Goal: Communication & Community: Answer question/provide support

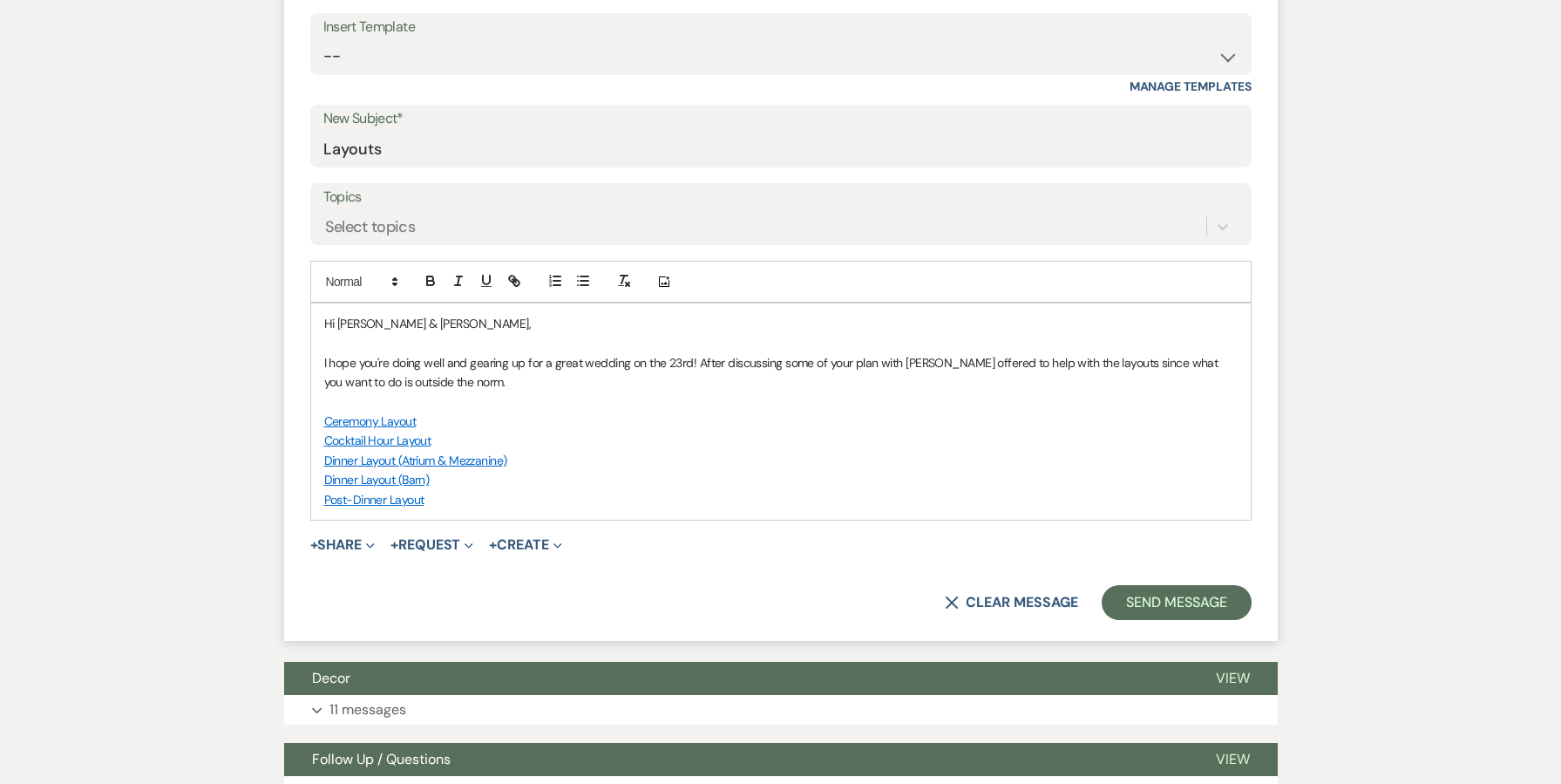
click at [693, 362] on p "I hope you're doing well and gearing up for a great wedding on the 23rd! After …" at bounding box center [780, 372] width 913 height 39
click at [1056, 354] on p "I hope you're doing well and gearing up for a great wedding on the 23rd! Our te…" at bounding box center [780, 372] width 913 height 39
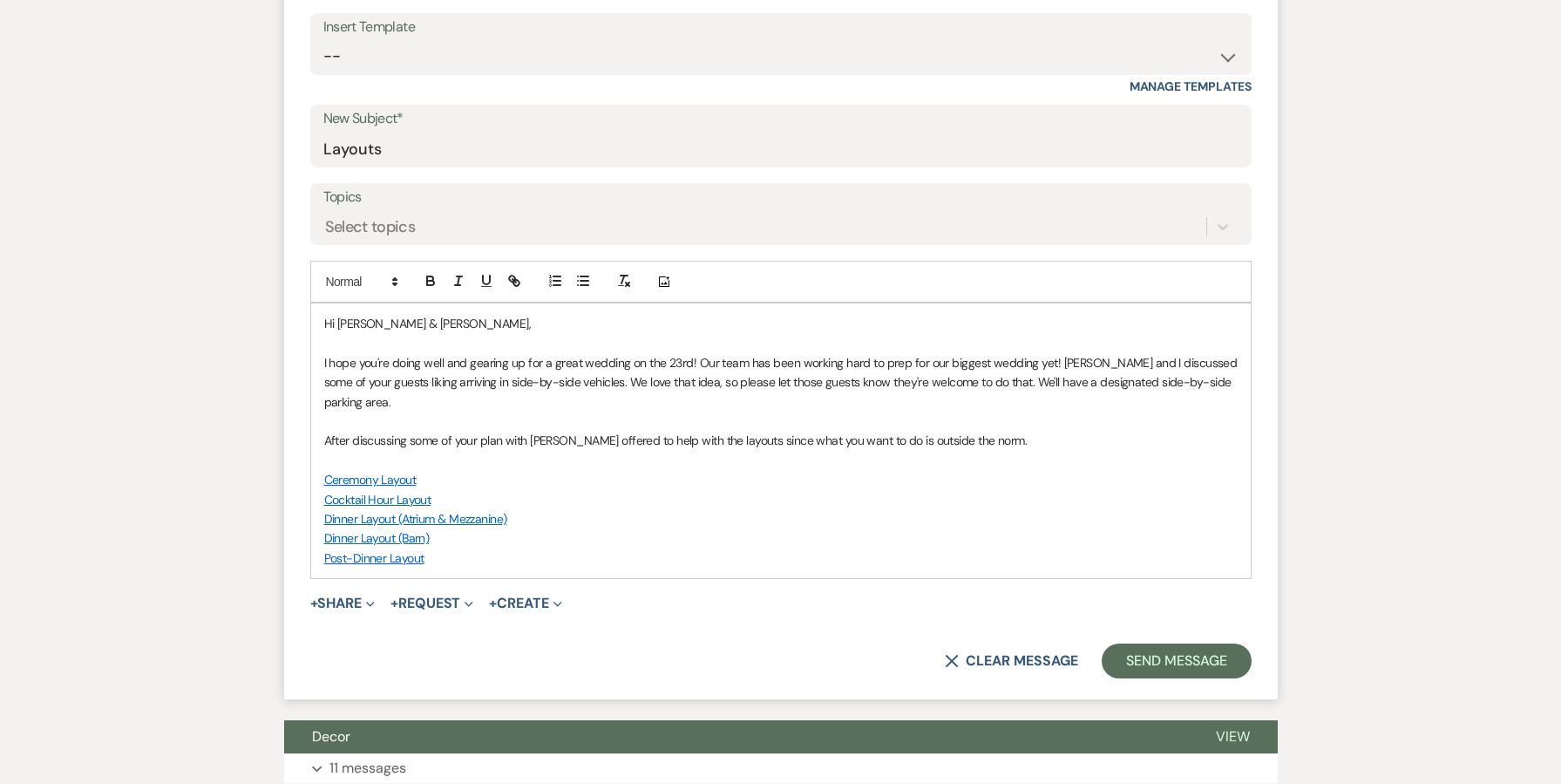
click at [763, 431] on p "After discussing some of your plan with [PERSON_NAME] offered to help with the …" at bounding box center [780, 440] width 913 height 19
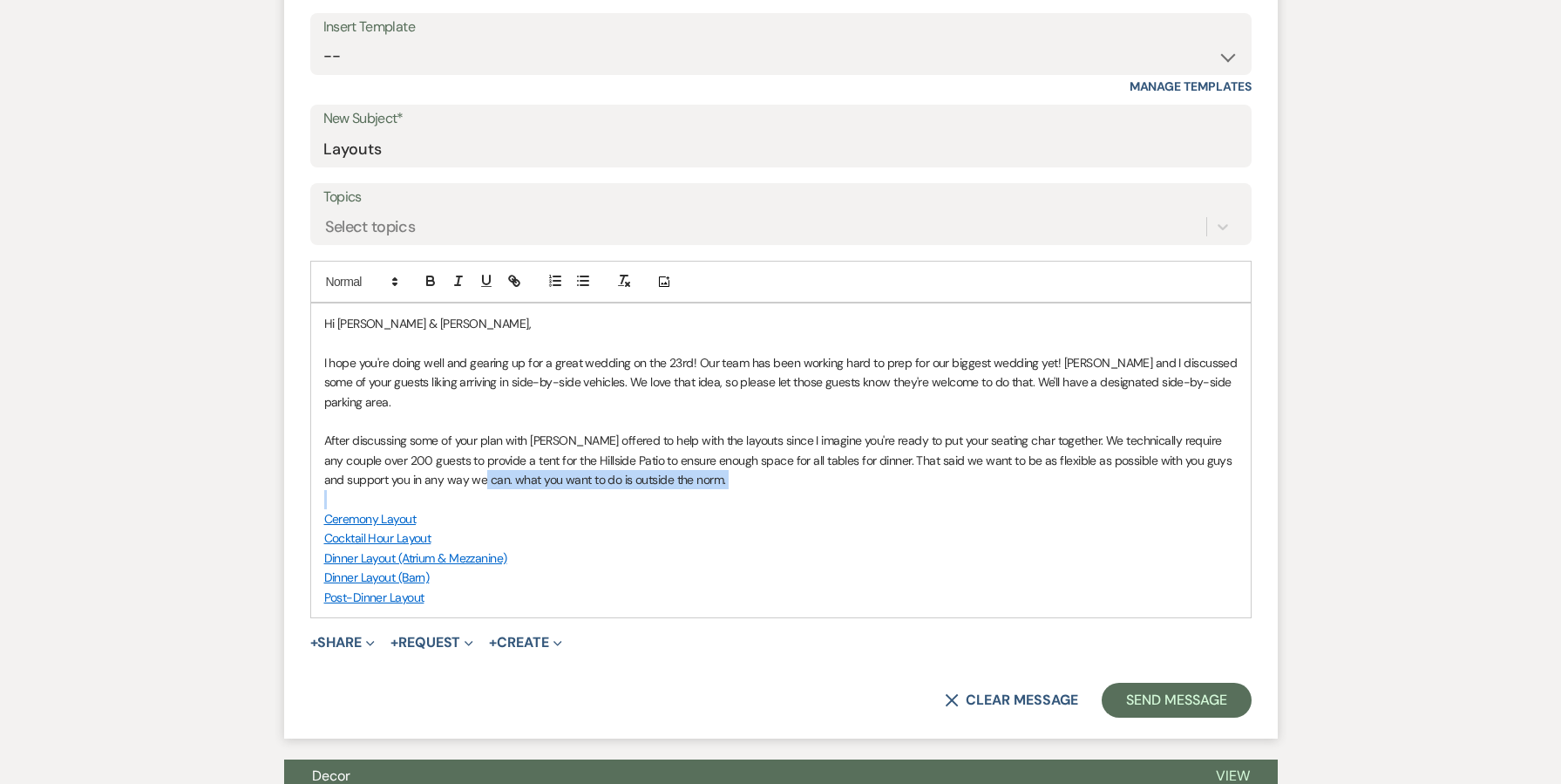
drag, startPoint x: 684, startPoint y: 464, endPoint x: 450, endPoint y: 446, distance: 235.1
click at [450, 446] on div "Hi [PERSON_NAME] & [PERSON_NAME], I hope you're doing well and gearing up for a…" at bounding box center [781, 460] width 940 height 314
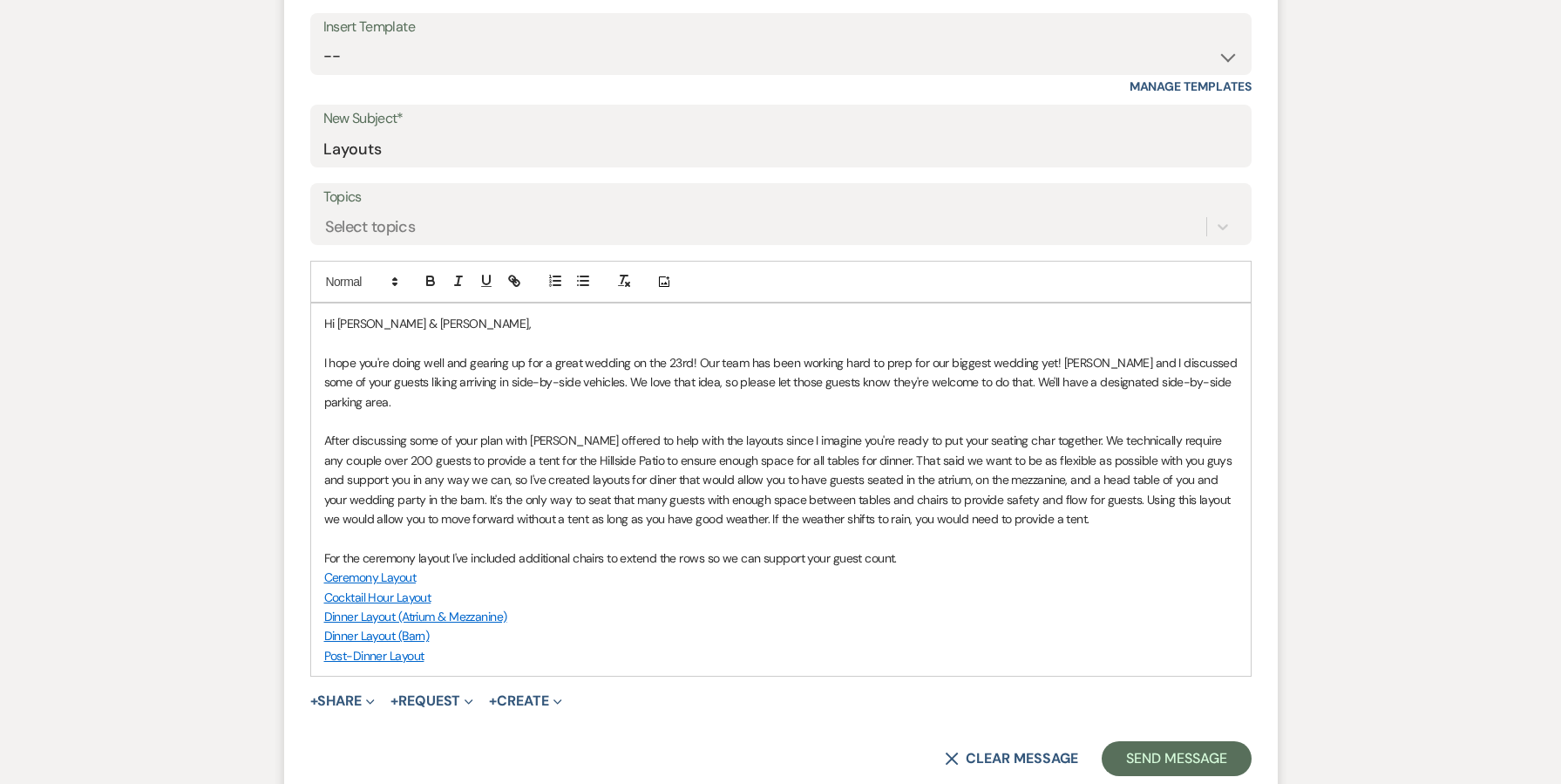
click at [494, 567] on p "Ceremony Layout" at bounding box center [780, 576] width 913 height 19
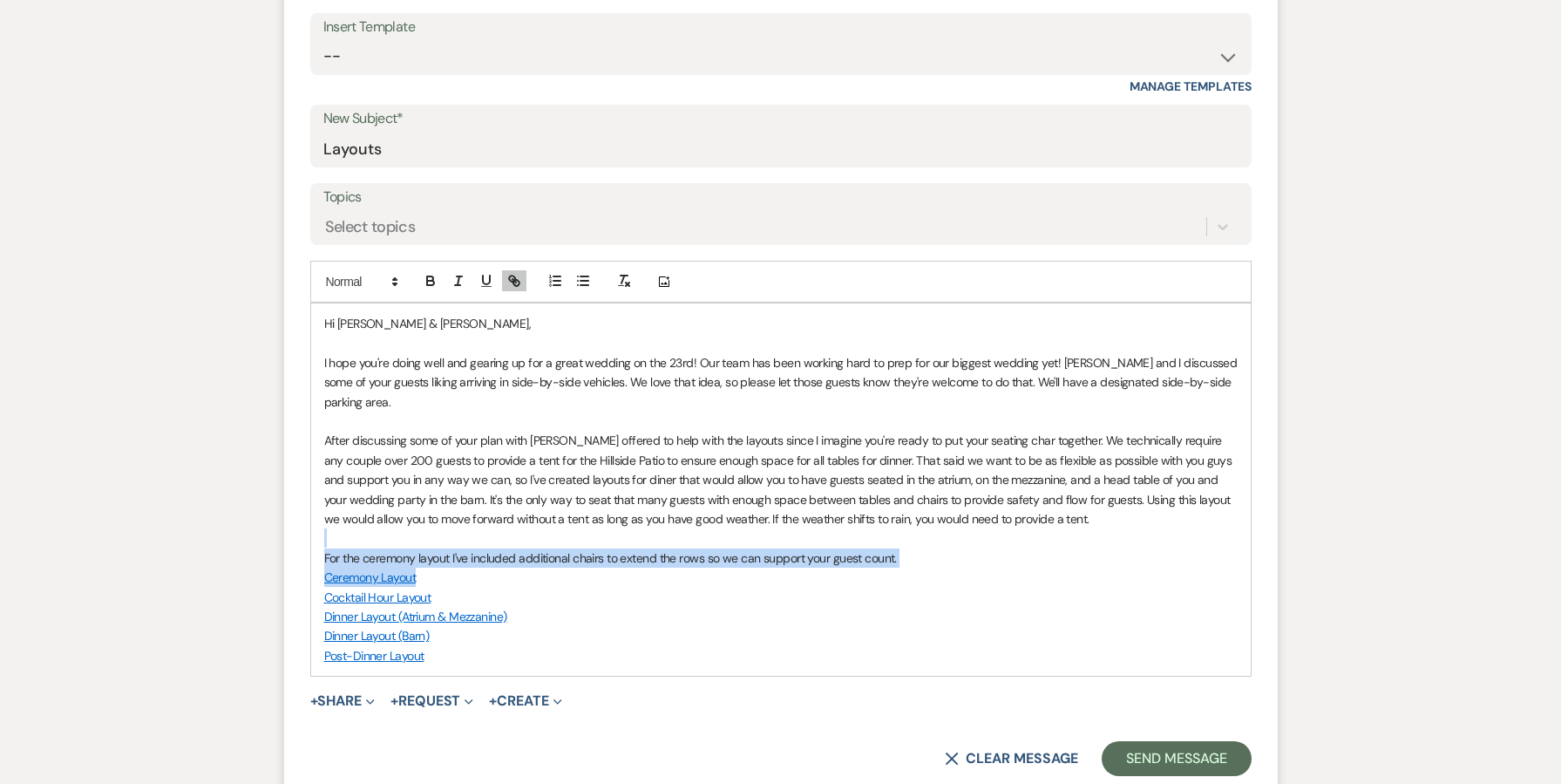
drag, startPoint x: 920, startPoint y: 540, endPoint x: 489, endPoint y: 506, distance: 432.8
click at [489, 506] on div "Hi [PERSON_NAME] & [PERSON_NAME], I hope you're doing well and gearing up for a…" at bounding box center [781, 489] width 940 height 372
click at [478, 548] on p "For the ceremony layout I've included additional chairs to extend the rows so w…" at bounding box center [780, 557] width 913 height 19
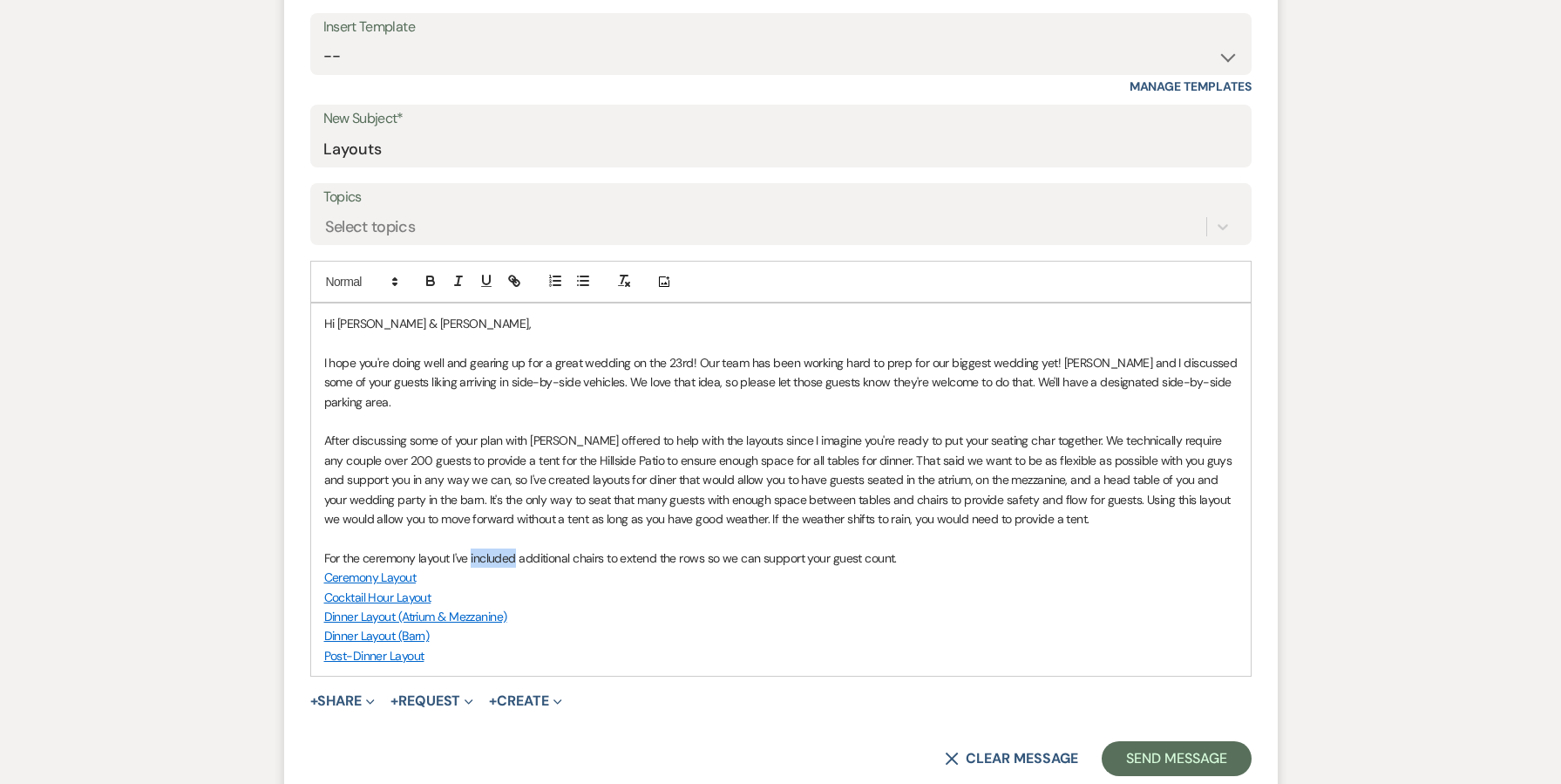
click at [478, 548] on p "For the ceremony layout I've included additional chairs to extend the rows so w…" at bounding box center [780, 557] width 913 height 19
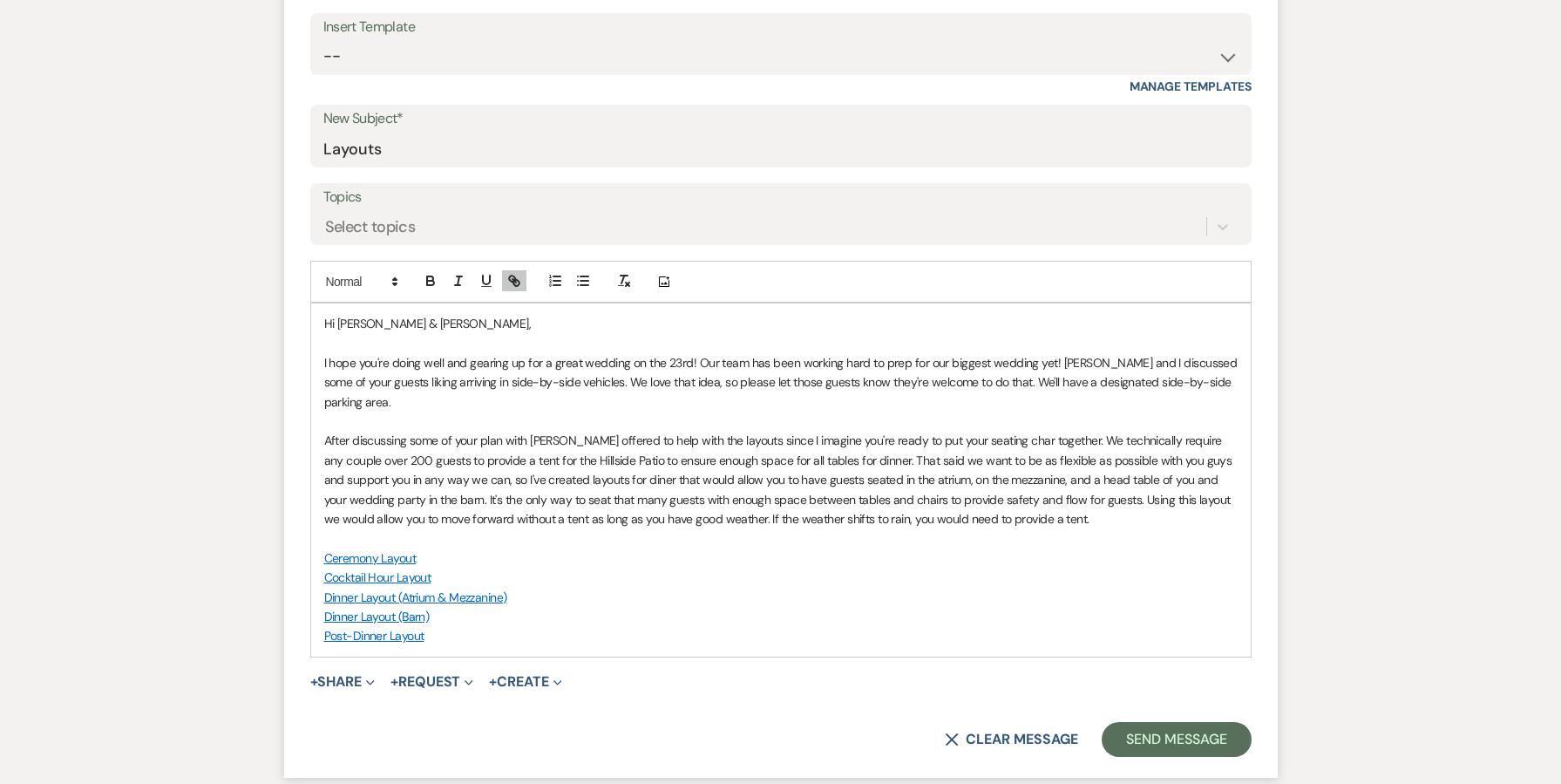
click at [520, 626] on p "Post-Dinner Layout" at bounding box center [780, 635] width 913 height 19
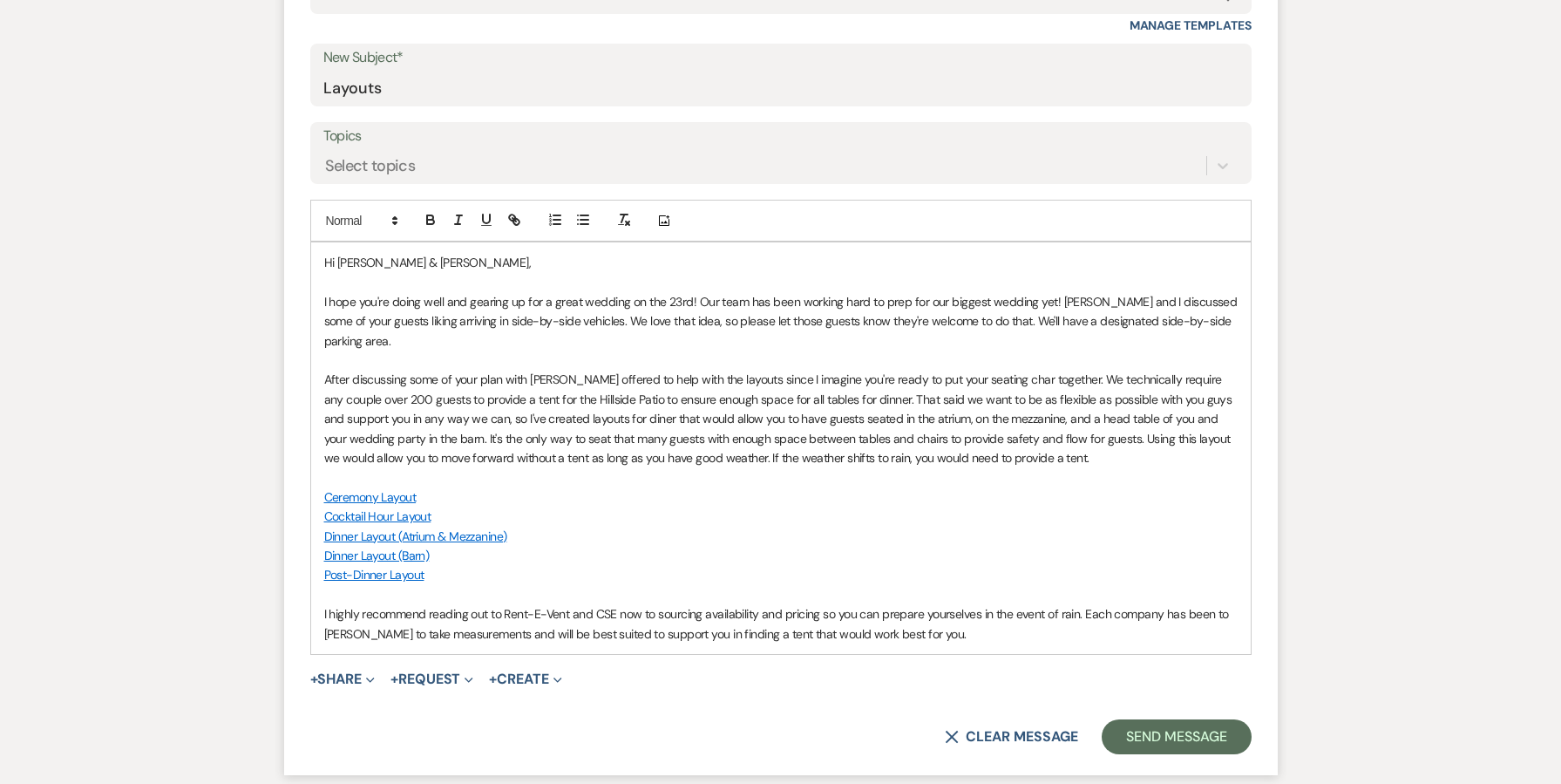
scroll to position [796, 0]
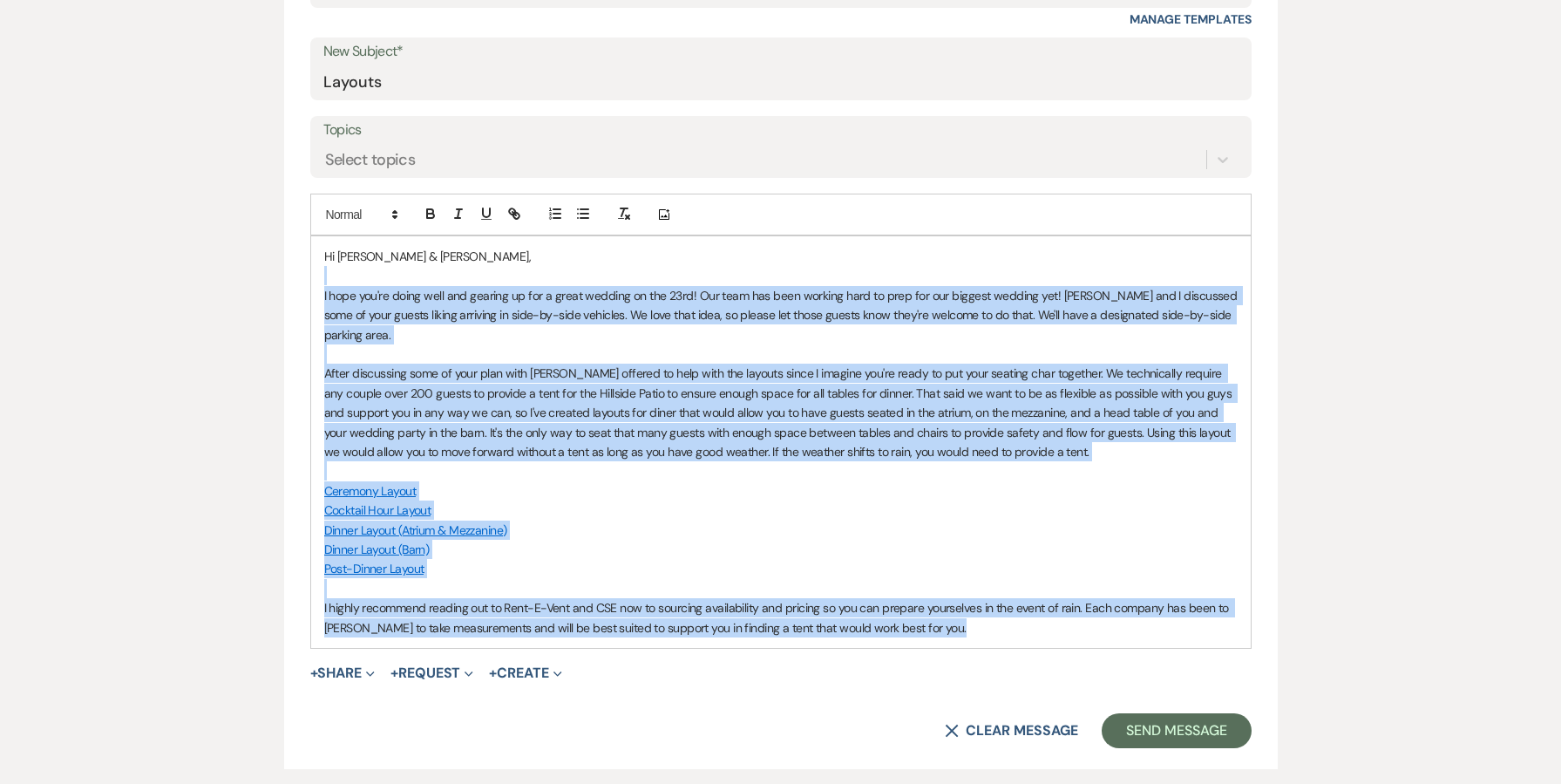
drag, startPoint x: 960, startPoint y: 605, endPoint x: 276, endPoint y: 261, distance: 764.7
copy div "I hope you're doing well and gearing up for a great wedding on the 23rd! Our te…"
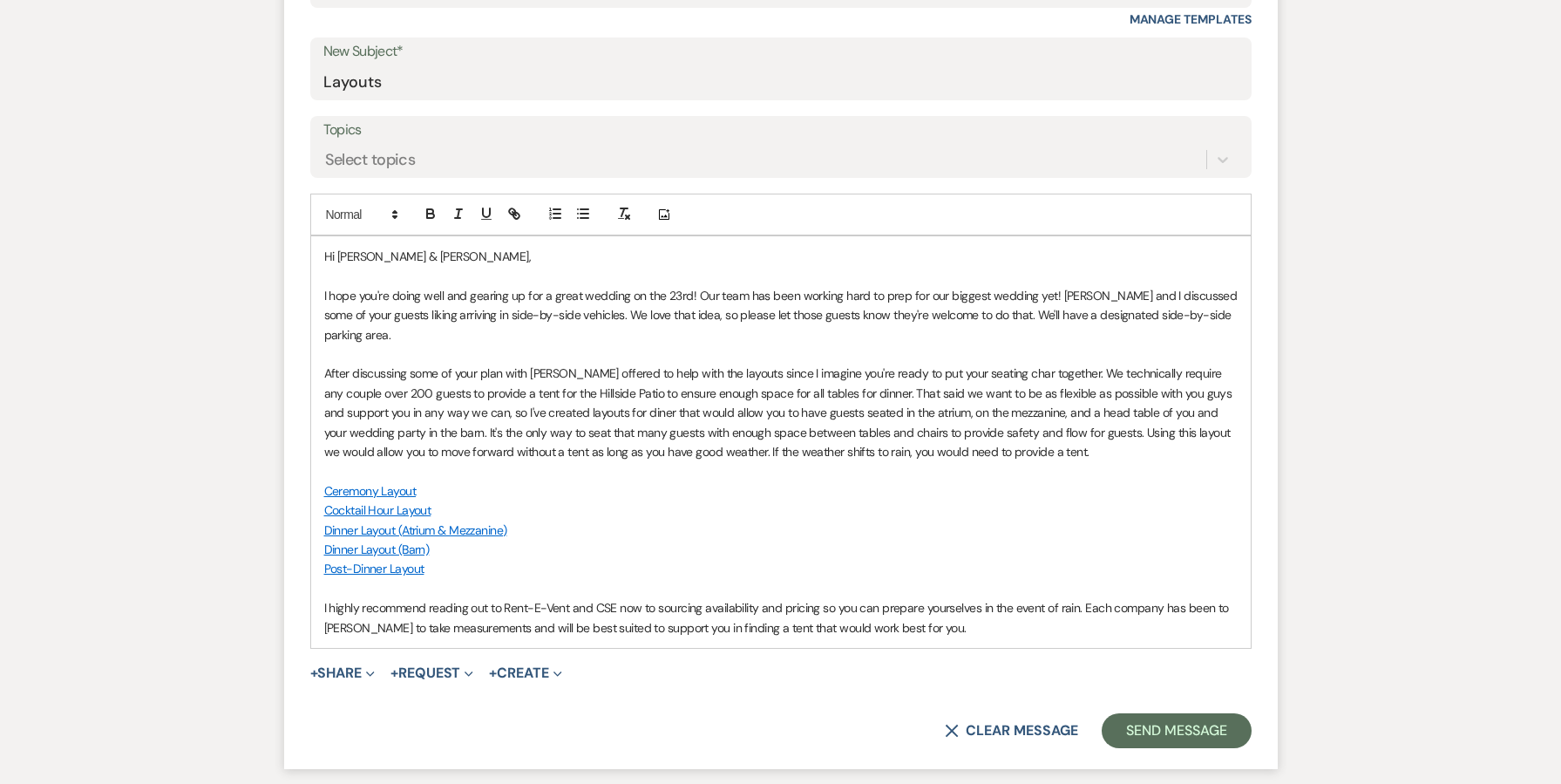
click at [855, 417] on p "After discussing some of your plan with [PERSON_NAME] offered to help with the …" at bounding box center [780, 412] width 913 height 98
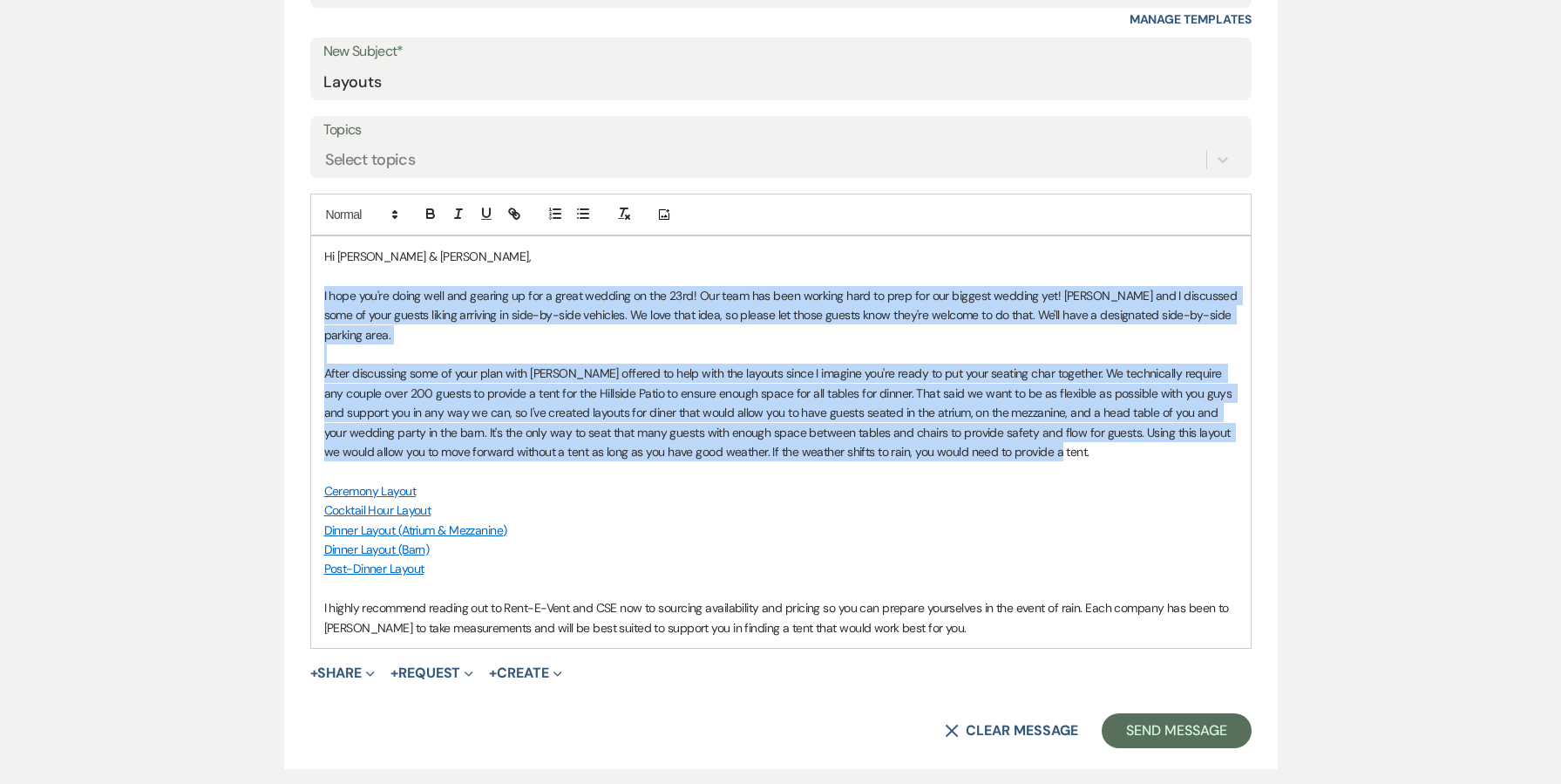
drag, startPoint x: 1021, startPoint y: 428, endPoint x: 214, endPoint y: 286, distance: 819.5
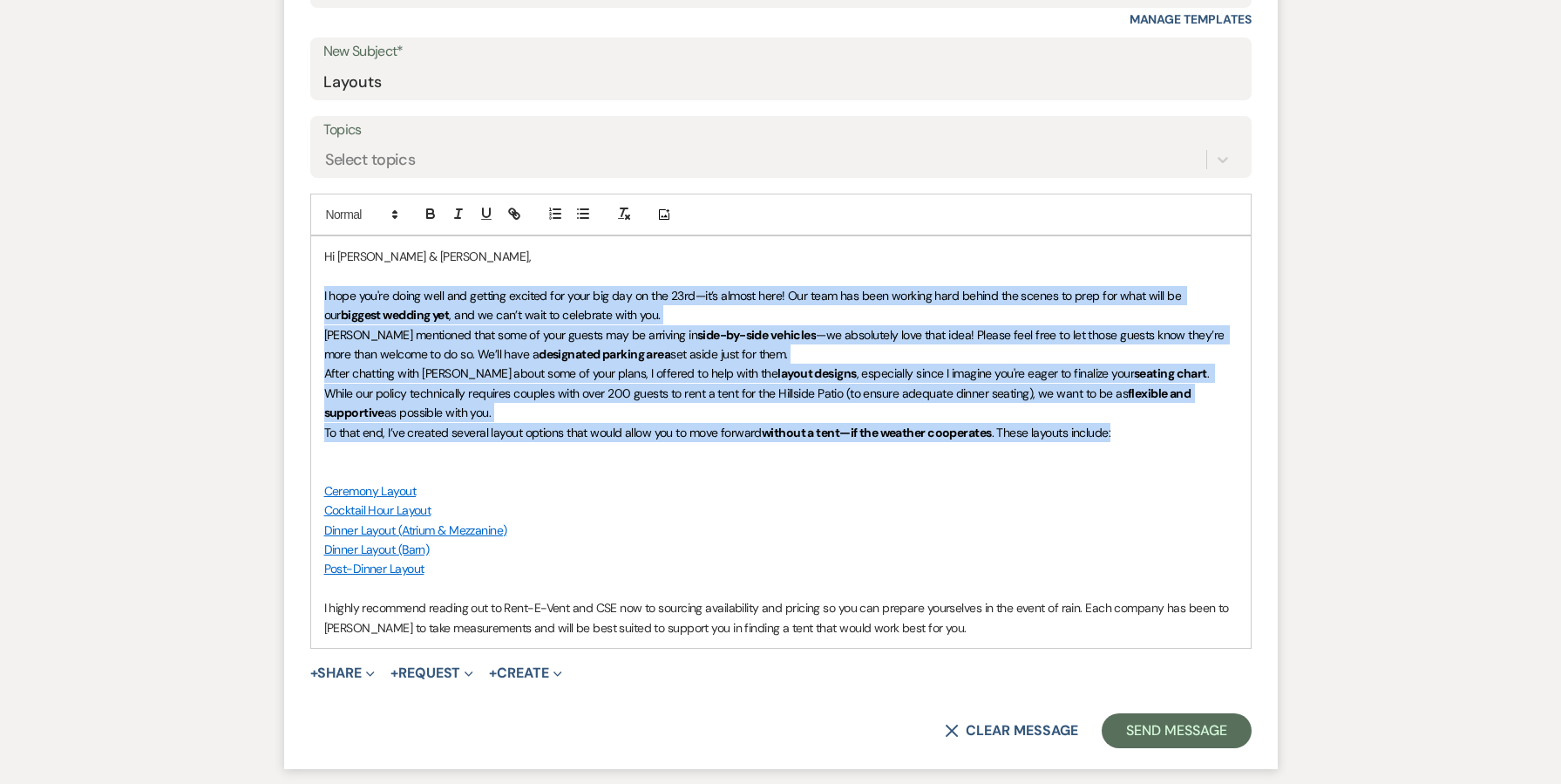
drag, startPoint x: 1113, startPoint y: 431, endPoint x: 293, endPoint y: 282, distance: 833.7
click at [293, 282] on form "New Message X Saving draft... Recipients* Planning Portal Users ( [PERSON_NAME]…" at bounding box center [781, 286] width 994 height 965
click at [583, 207] on icon "button" at bounding box center [583, 214] width 16 height 16
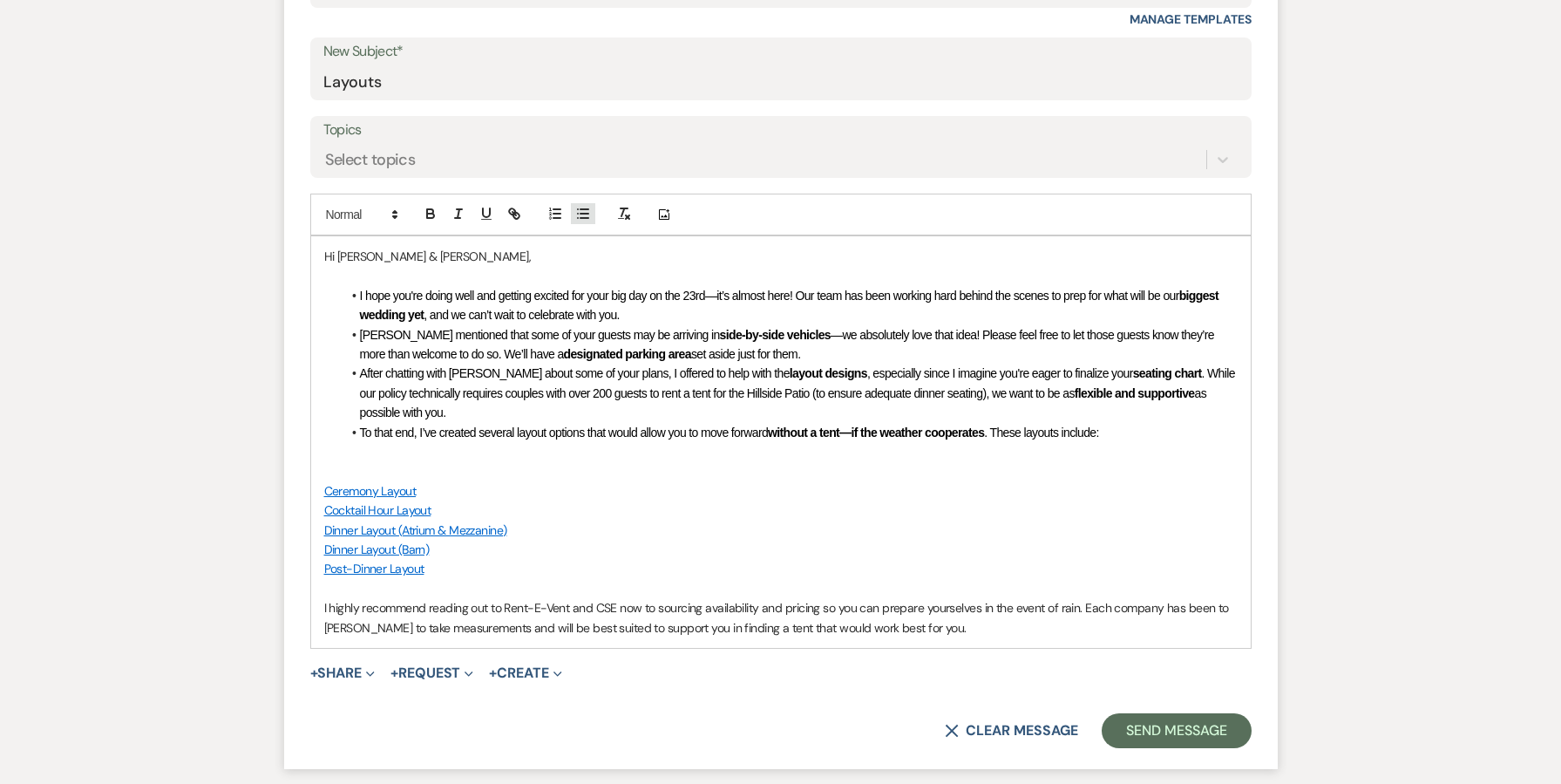
click at [583, 207] on icon "button" at bounding box center [583, 214] width 16 height 16
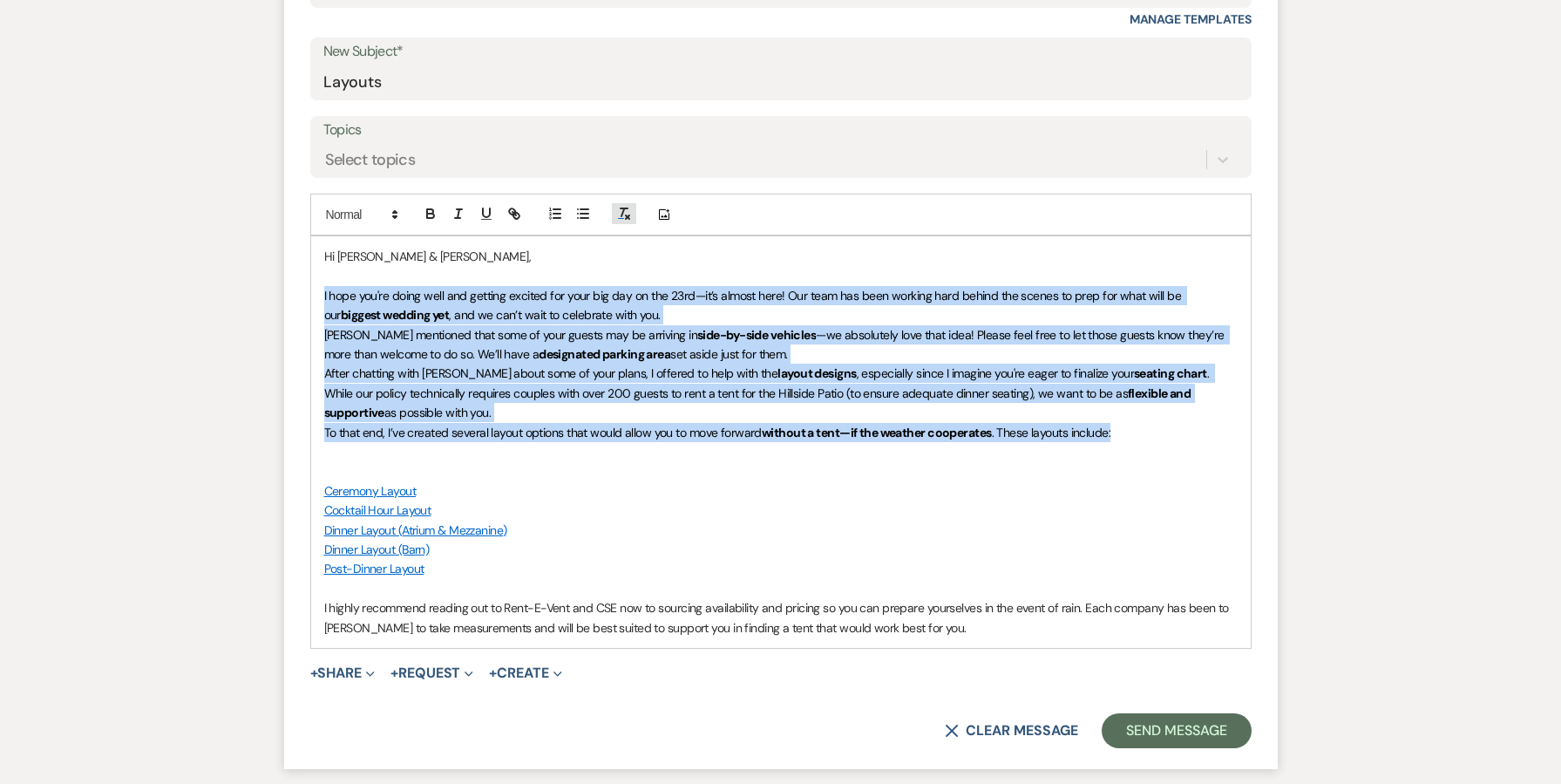
click at [618, 207] on icon "button" at bounding box center [624, 214] width 16 height 16
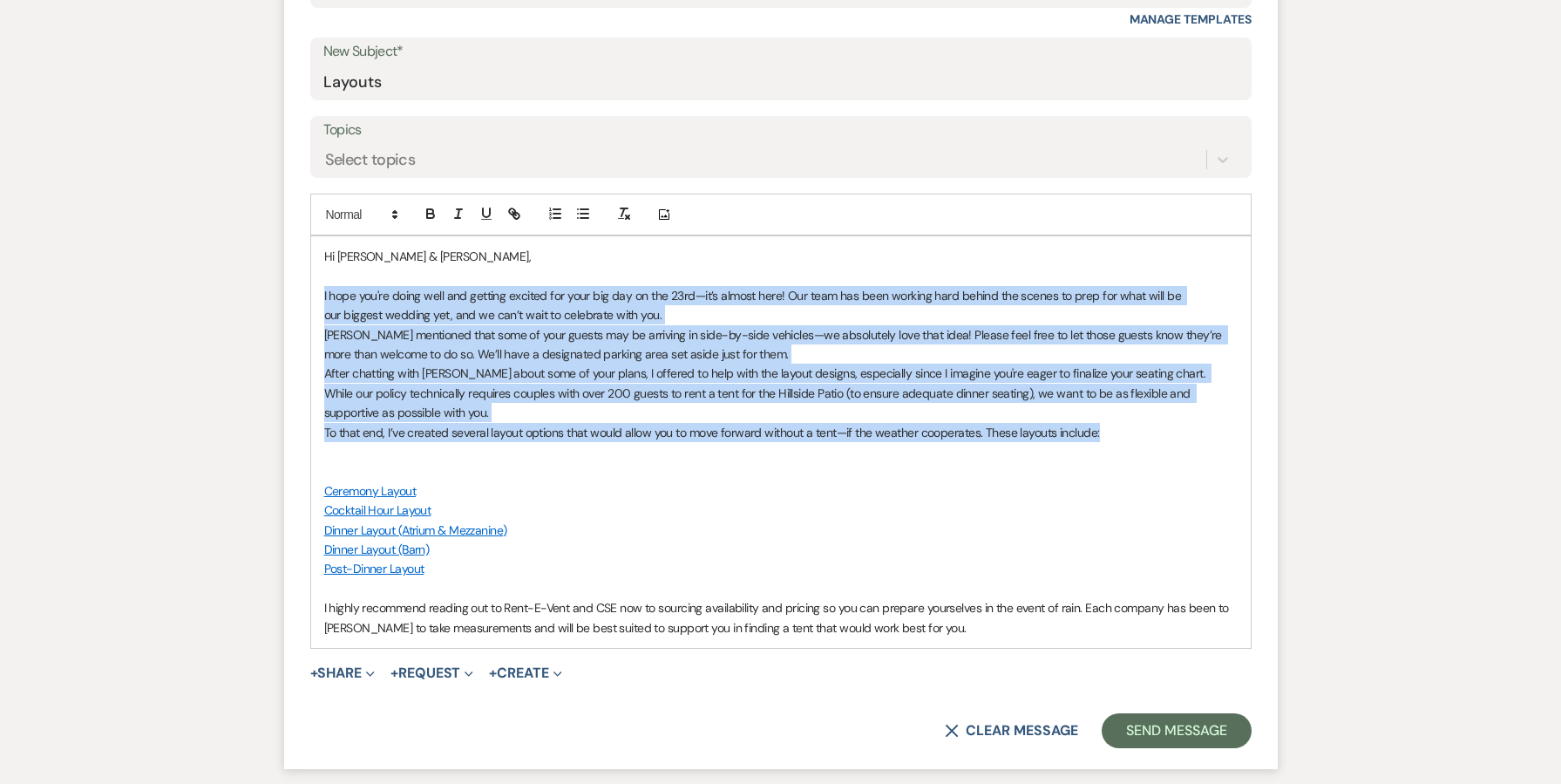
click at [676, 314] on p "I hope you're doing well and getting excited for your big day on the 23rd—it’s …" at bounding box center [780, 305] width 913 height 39
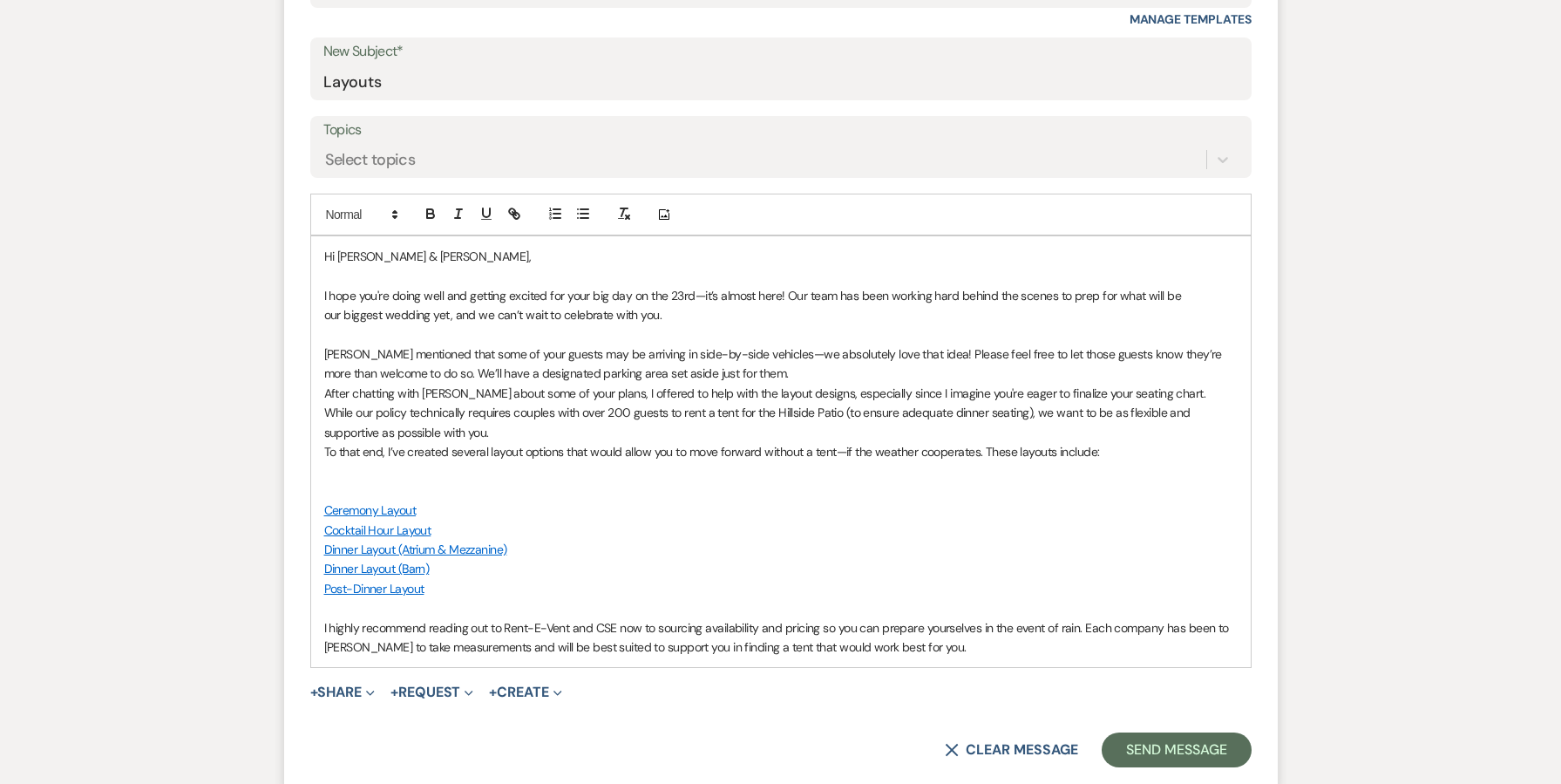
click at [741, 373] on p "[PERSON_NAME] mentioned that some of your guests may be arriving in side-by-sid…" at bounding box center [780, 363] width 913 height 39
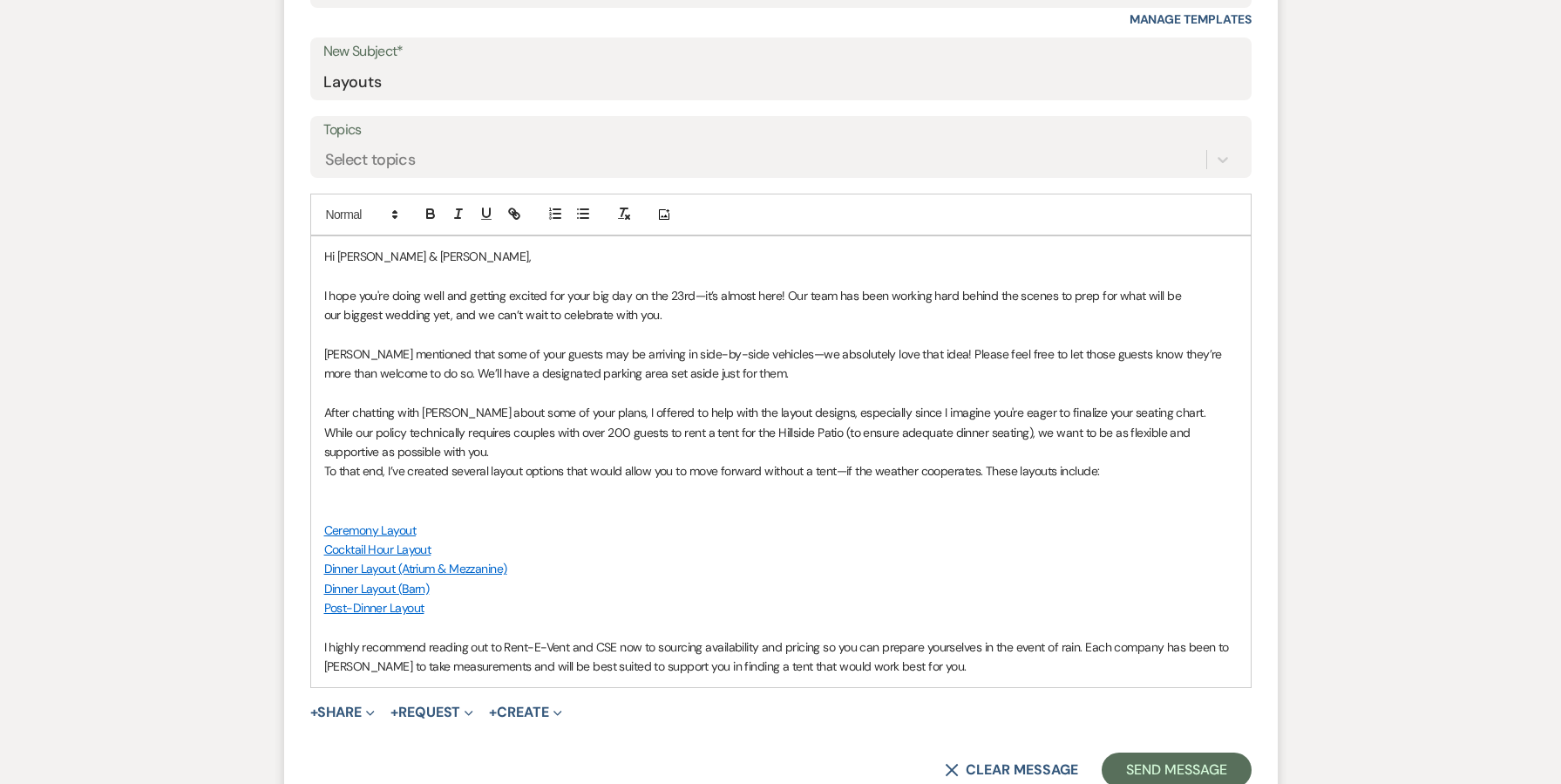
click at [324, 469] on p "To that end, I’ve created several layout options that would allow you to move f…" at bounding box center [780, 470] width 913 height 19
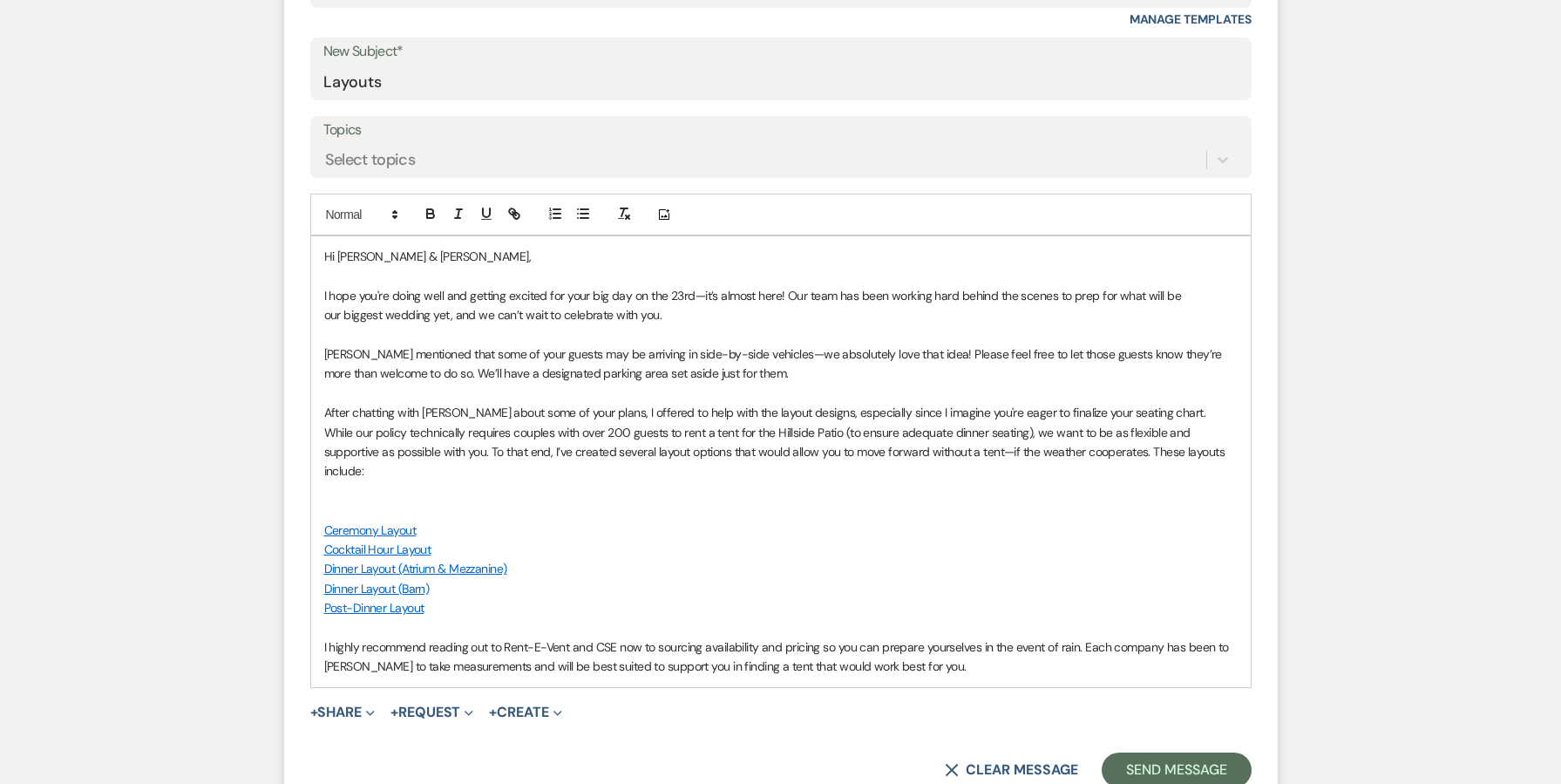
click at [531, 448] on p "After chatting with [PERSON_NAME] about some of your plans, I offered to help w…" at bounding box center [780, 442] width 913 height 78
drag, startPoint x: 610, startPoint y: 445, endPoint x: 499, endPoint y: 444, distance: 110.7
click at [499, 444] on p "After chatting with [PERSON_NAME] about some of your plans, I offered to help w…" at bounding box center [780, 442] width 913 height 78
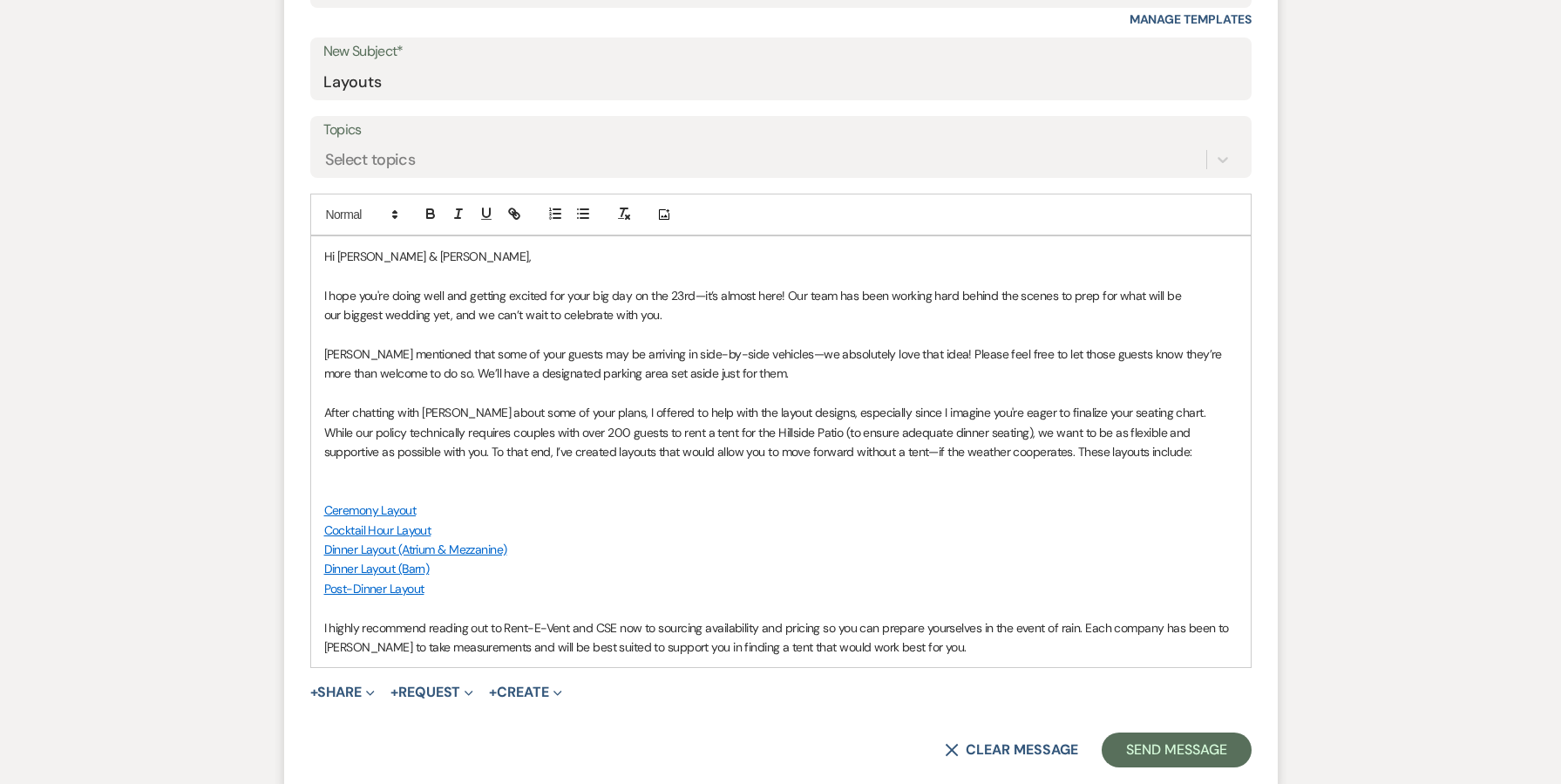
click at [492, 439] on p "After chatting with [PERSON_NAME] about some of your plans, I offered to help w…" at bounding box center [780, 432] width 913 height 58
drag, startPoint x: 985, startPoint y: 447, endPoint x: 853, endPoint y: 447, distance: 131.6
click at [853, 447] on p "After chatting with [PERSON_NAME] about some of your plans, I offered to help w…" at bounding box center [780, 432] width 913 height 58
click at [954, 461] on p at bounding box center [780, 470] width 913 height 19
click at [861, 500] on p "Ceremony Layout" at bounding box center [780, 509] width 913 height 19
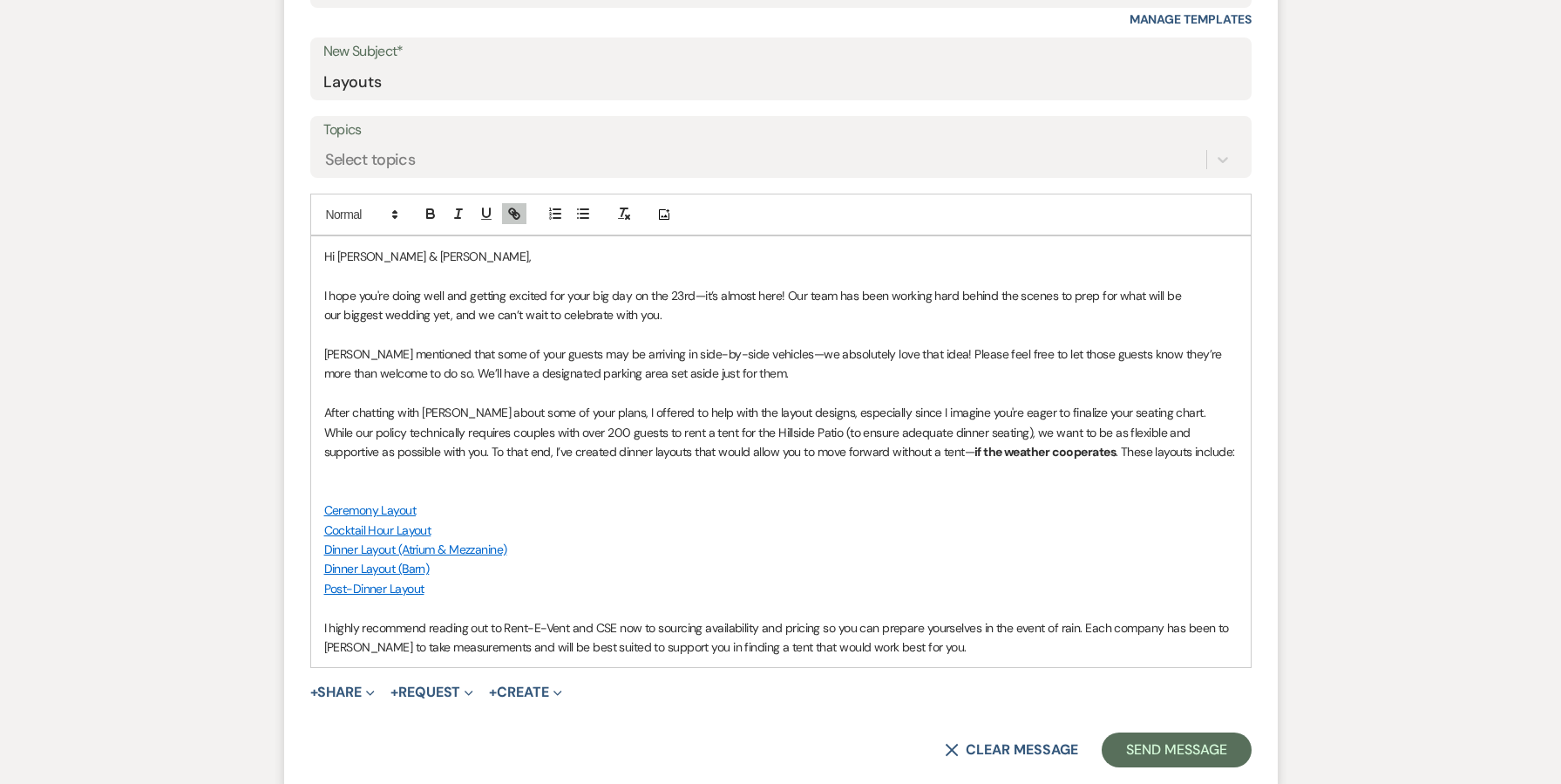
click at [776, 461] on p at bounding box center [780, 470] width 913 height 19
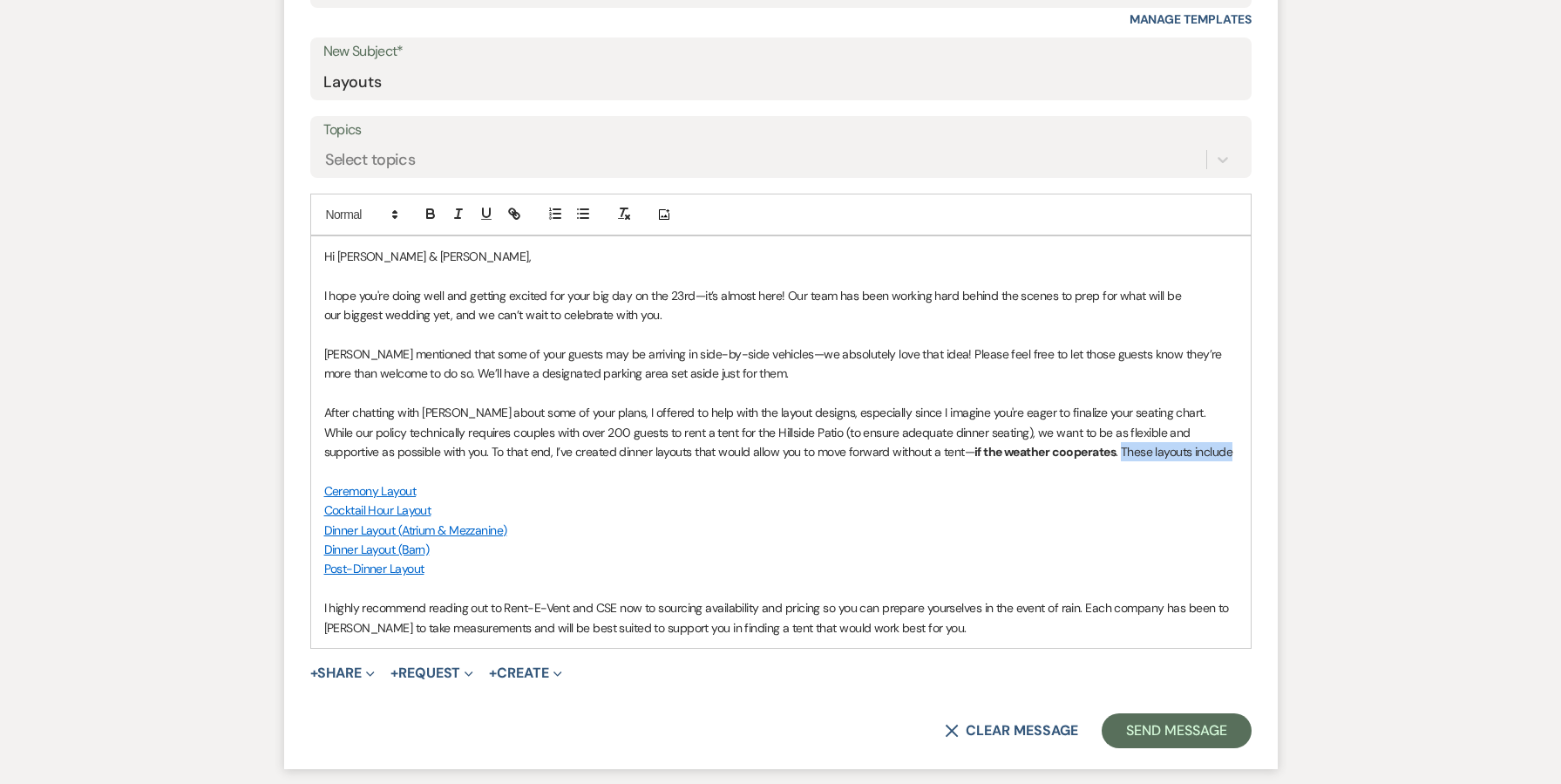
drag, startPoint x: 1126, startPoint y: 447, endPoint x: 1004, endPoint y: 443, distance: 122.1
click at [1004, 443] on p "After chatting with [PERSON_NAME] about some of your plans, I offered to help w…" at bounding box center [780, 432] width 913 height 58
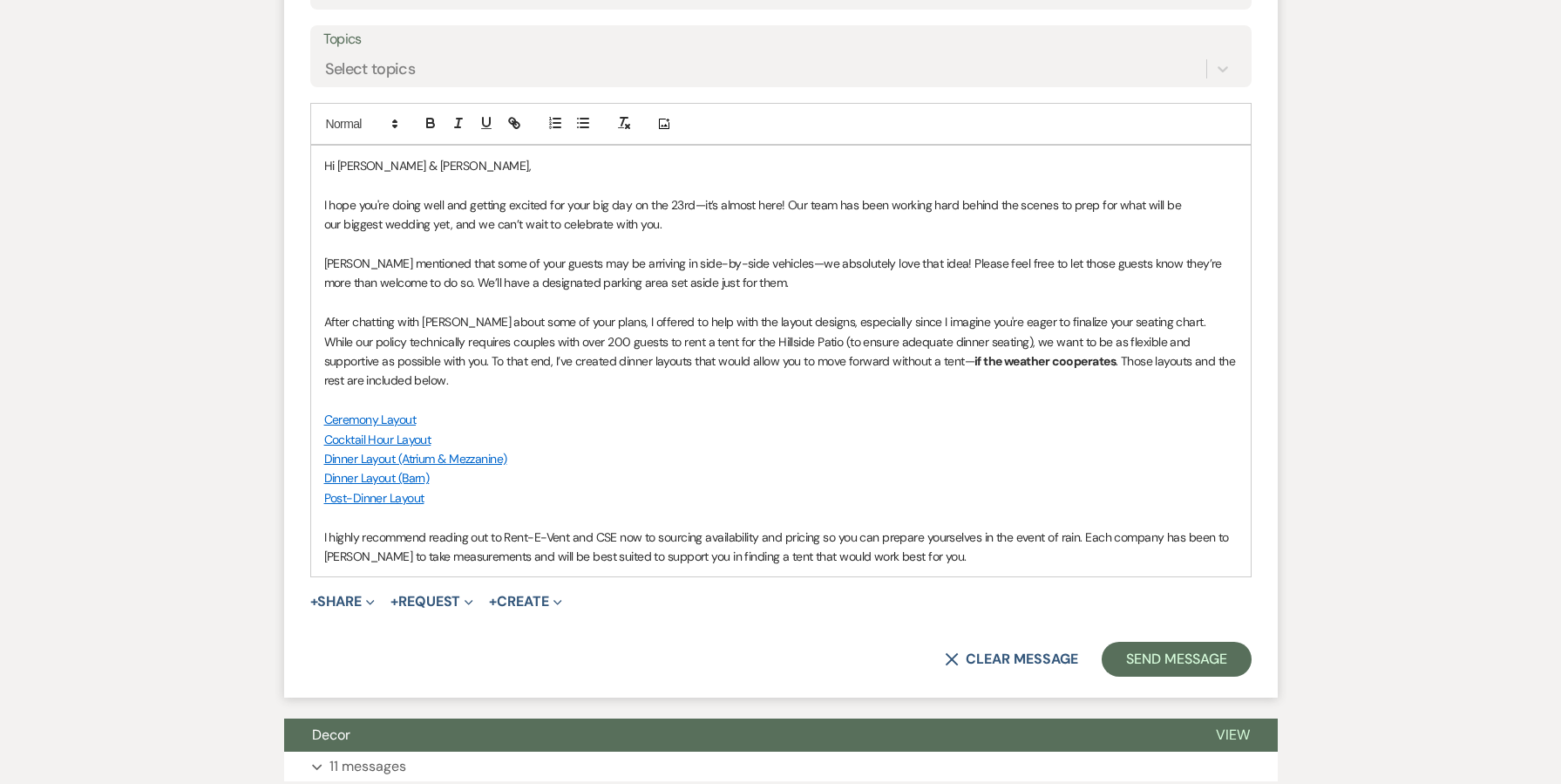
scroll to position [889, 0]
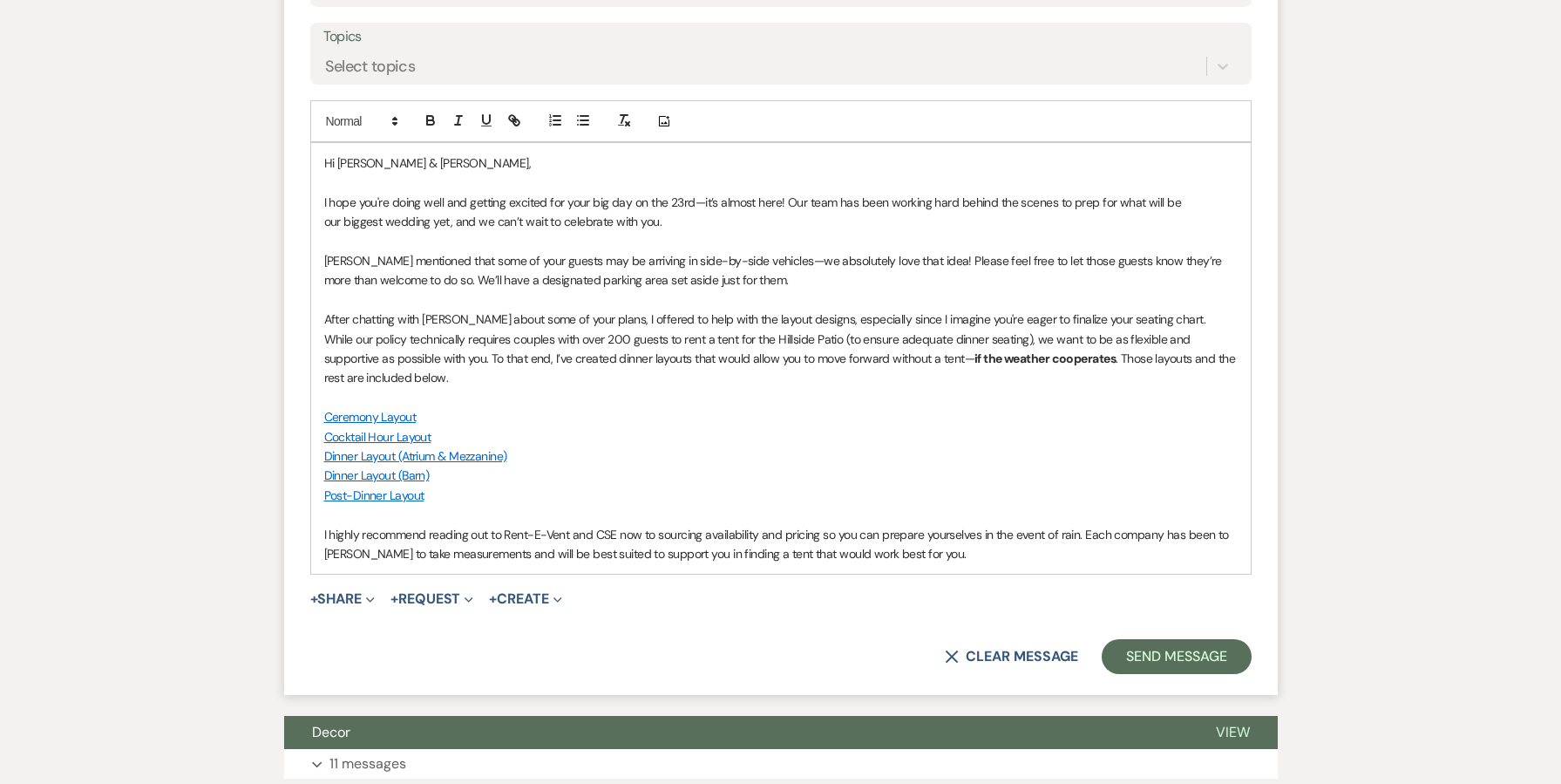
click at [1079, 525] on p "I highly recommend reading out to Rent-E-Vent and CSE now to sourcing availabil…" at bounding box center [780, 544] width 913 height 39
click at [633, 529] on p "I highly recommend reading out to Rent-E-Vent and CSE now to sourcing availabil…" at bounding box center [780, 544] width 913 height 39
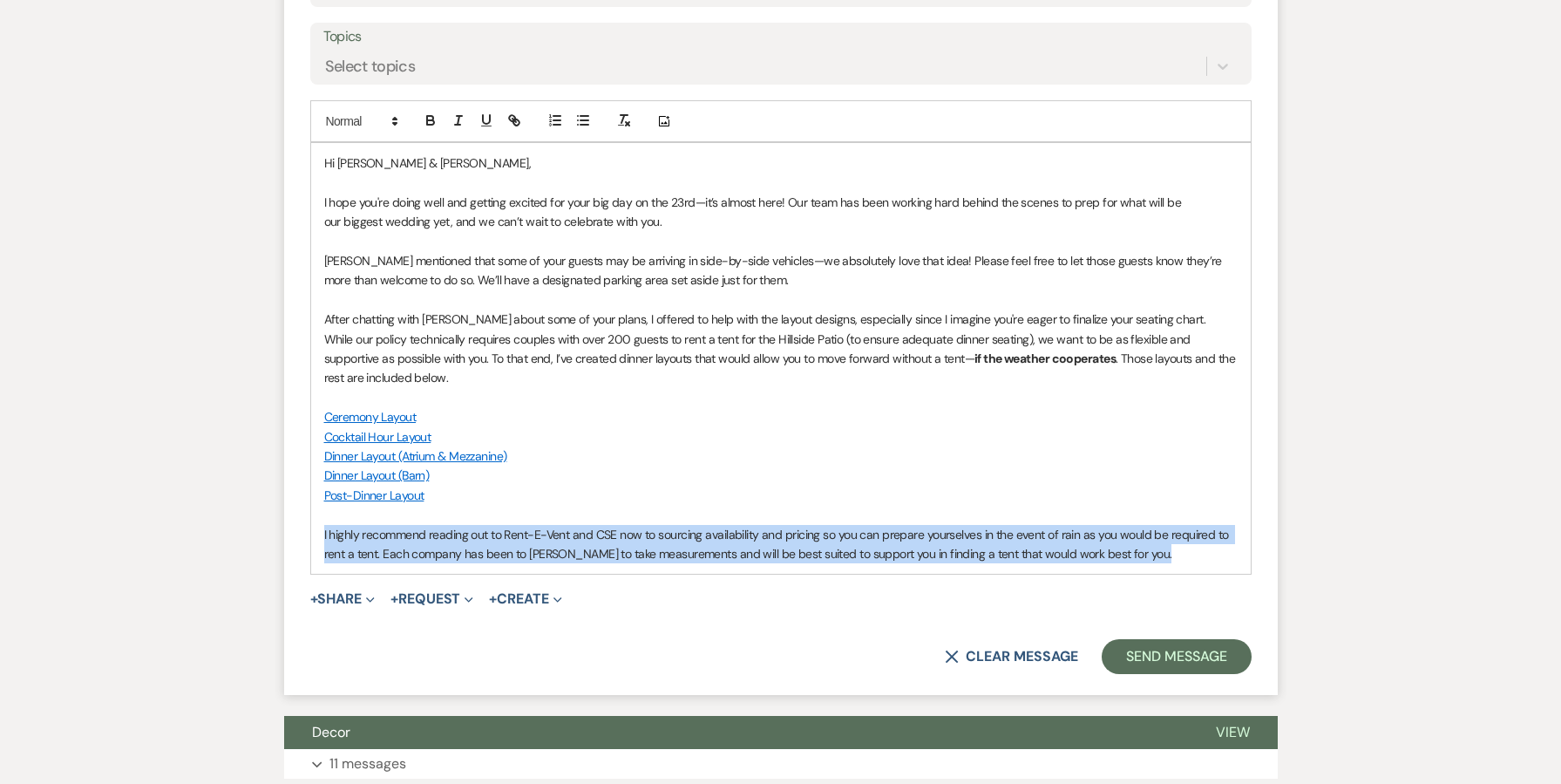
click at [633, 529] on p "I highly recommend reading out to Rent-E-Vent and CSE now to sourcing availabil…" at bounding box center [780, 544] width 913 height 39
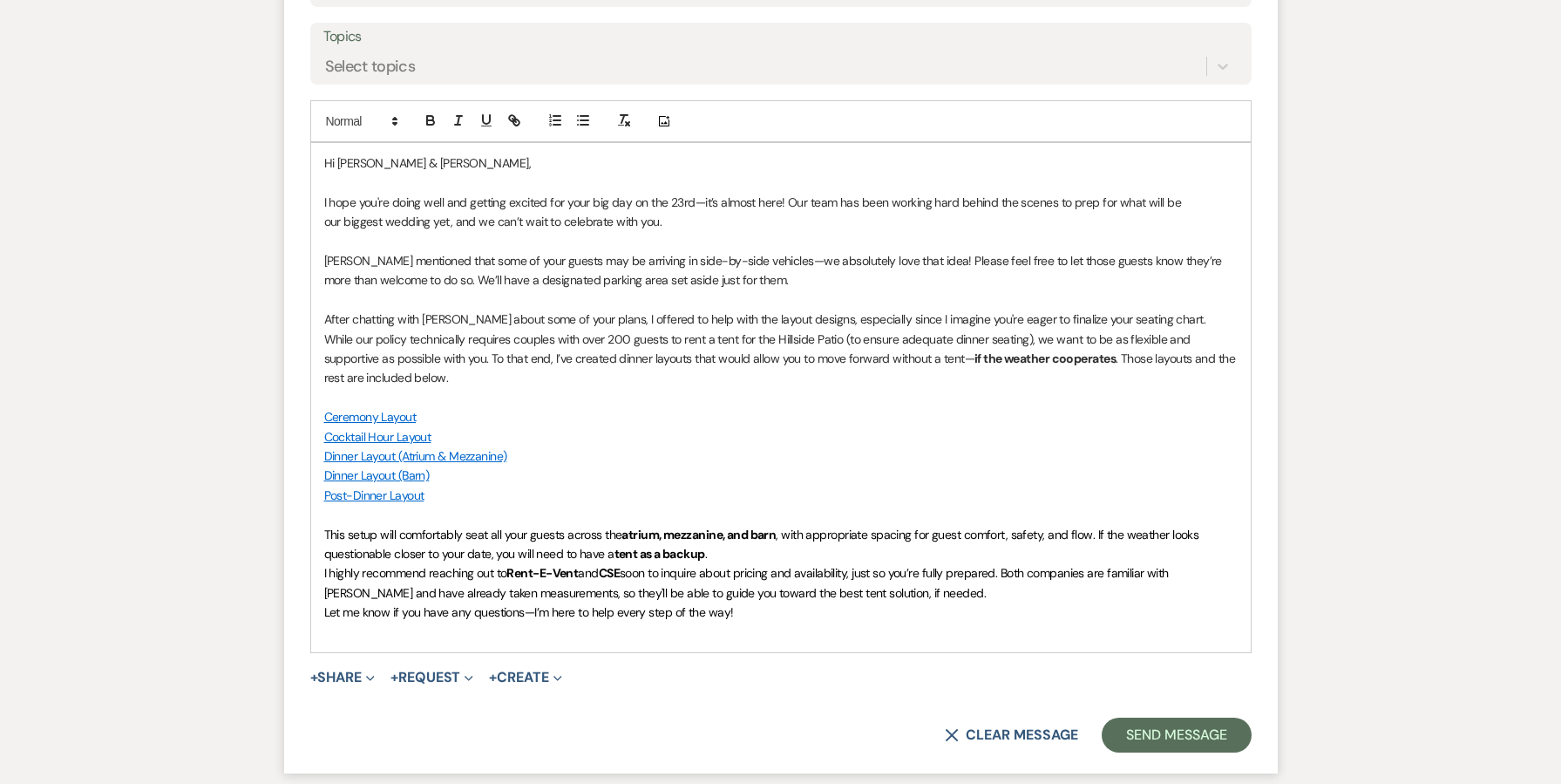
click at [981, 526] on span ", with appropriate spacing for guest comfort, safety, and flow. If the weather …" at bounding box center [763, 543] width 878 height 35
click at [912, 542] on p "This setup will comfortably seat all your guests across the atrium, mezzanine, …" at bounding box center [780, 544] width 913 height 39
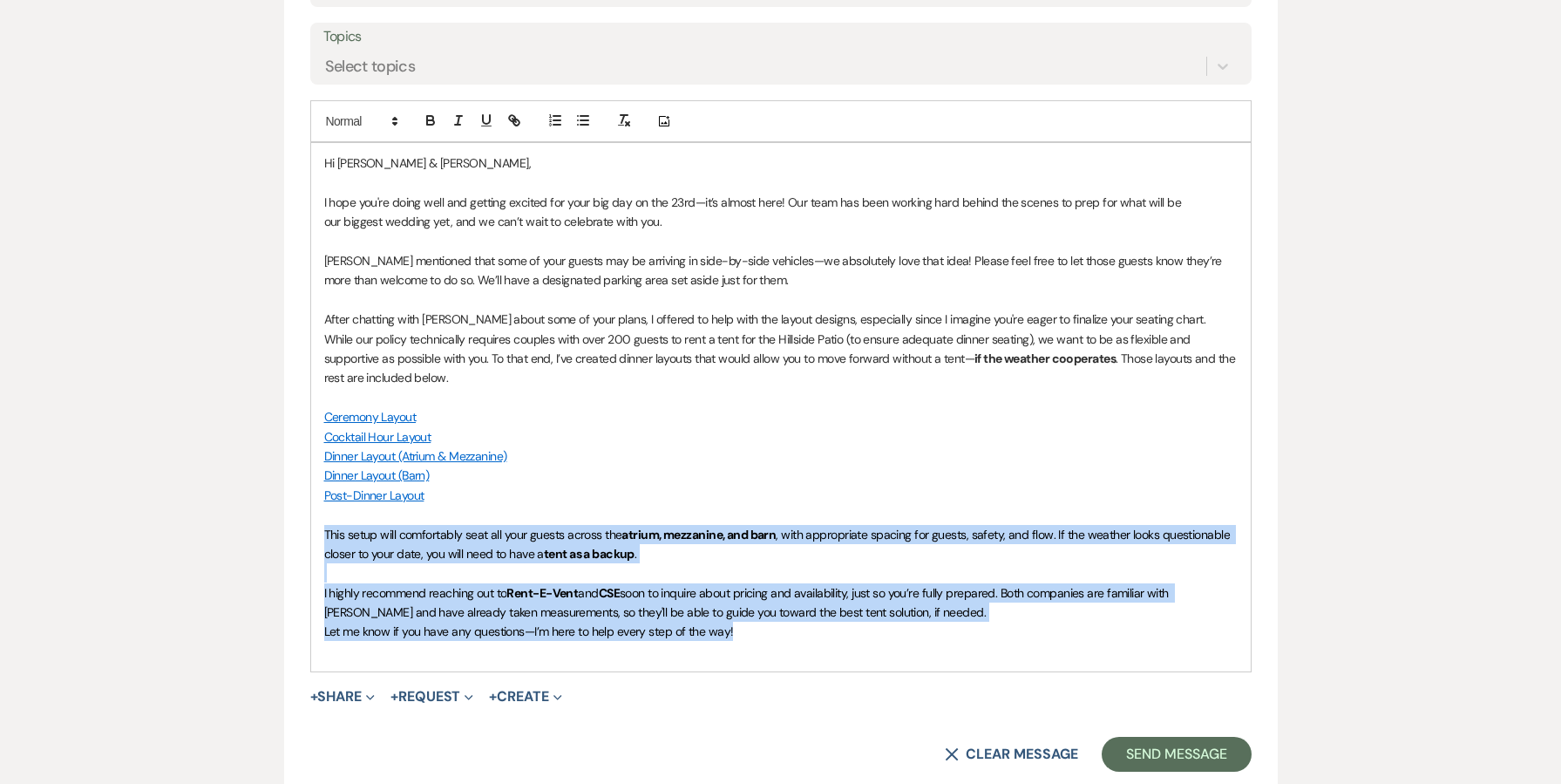
drag, startPoint x: 854, startPoint y: 624, endPoint x: 235, endPoint y: 525, distance: 626.7
click at [621, 122] on icon "button" at bounding box center [624, 120] width 16 height 16
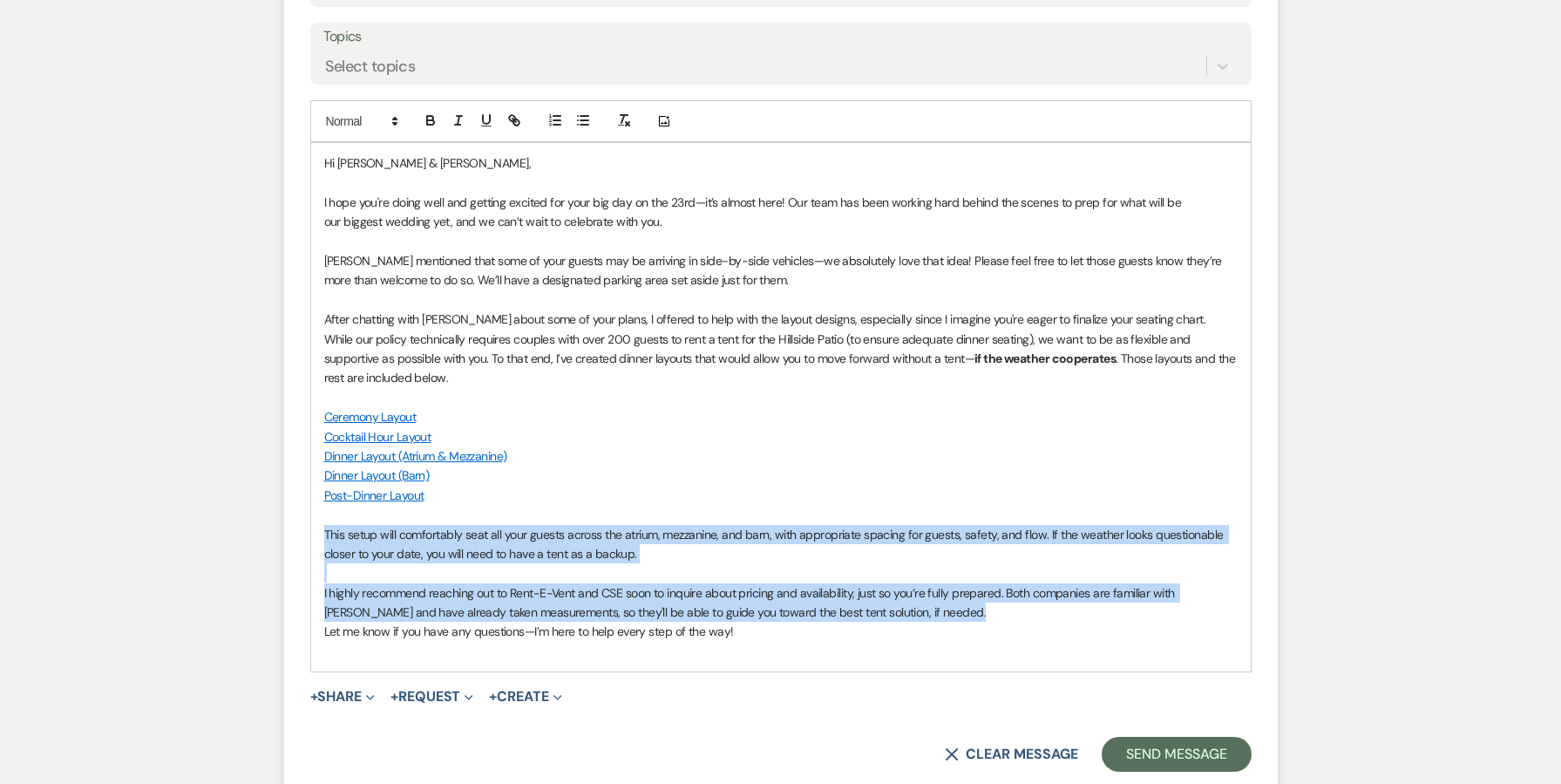
click at [531, 548] on p "This setup will comfortably seat all your guests across the atrium, mezzanine, …" at bounding box center [780, 544] width 913 height 39
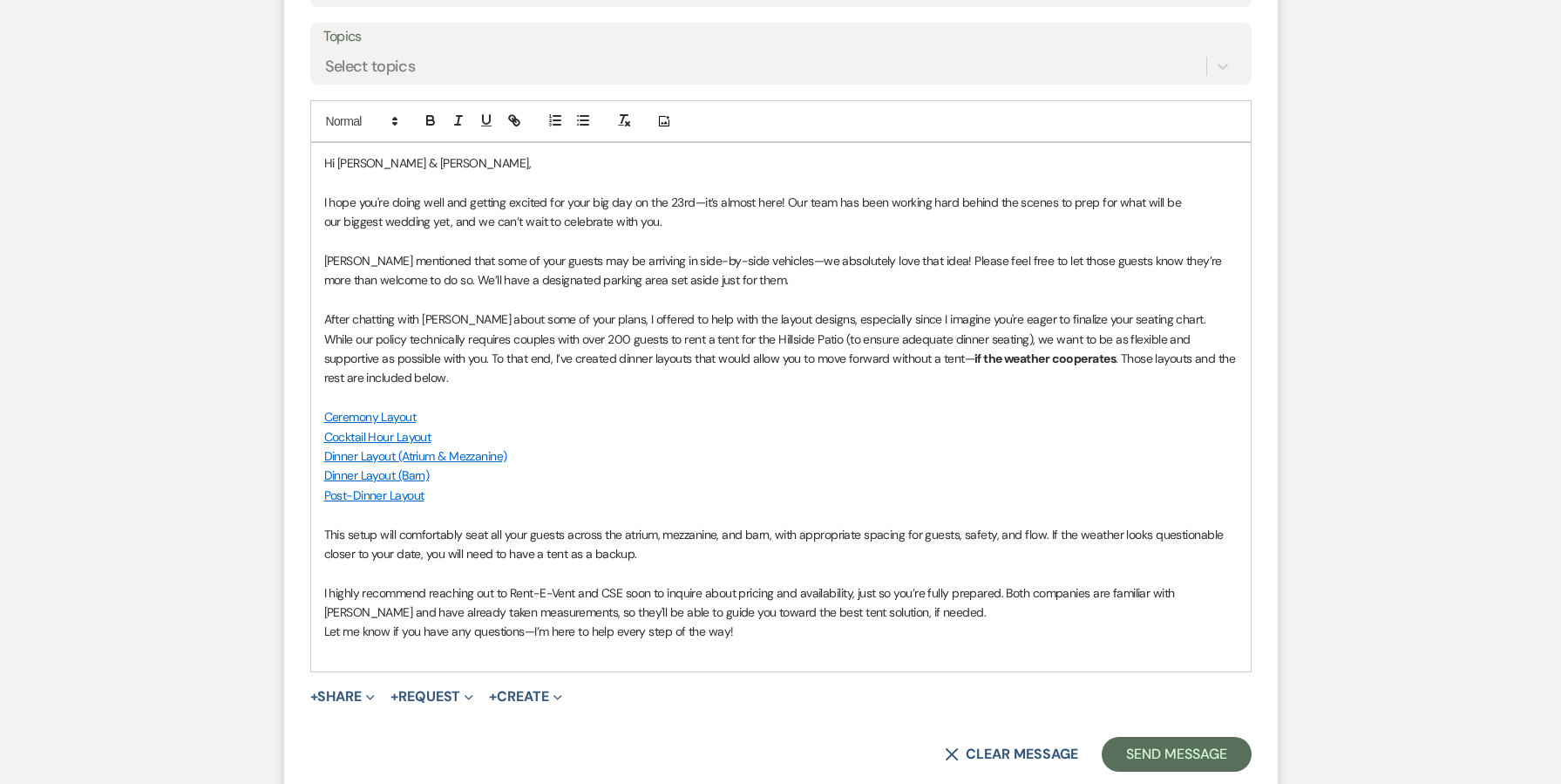
click at [1003, 583] on p "I highly recommend reaching out to Rent-E-Vent and CSE soon to inquire about pr…" at bounding box center [780, 602] width 913 height 39
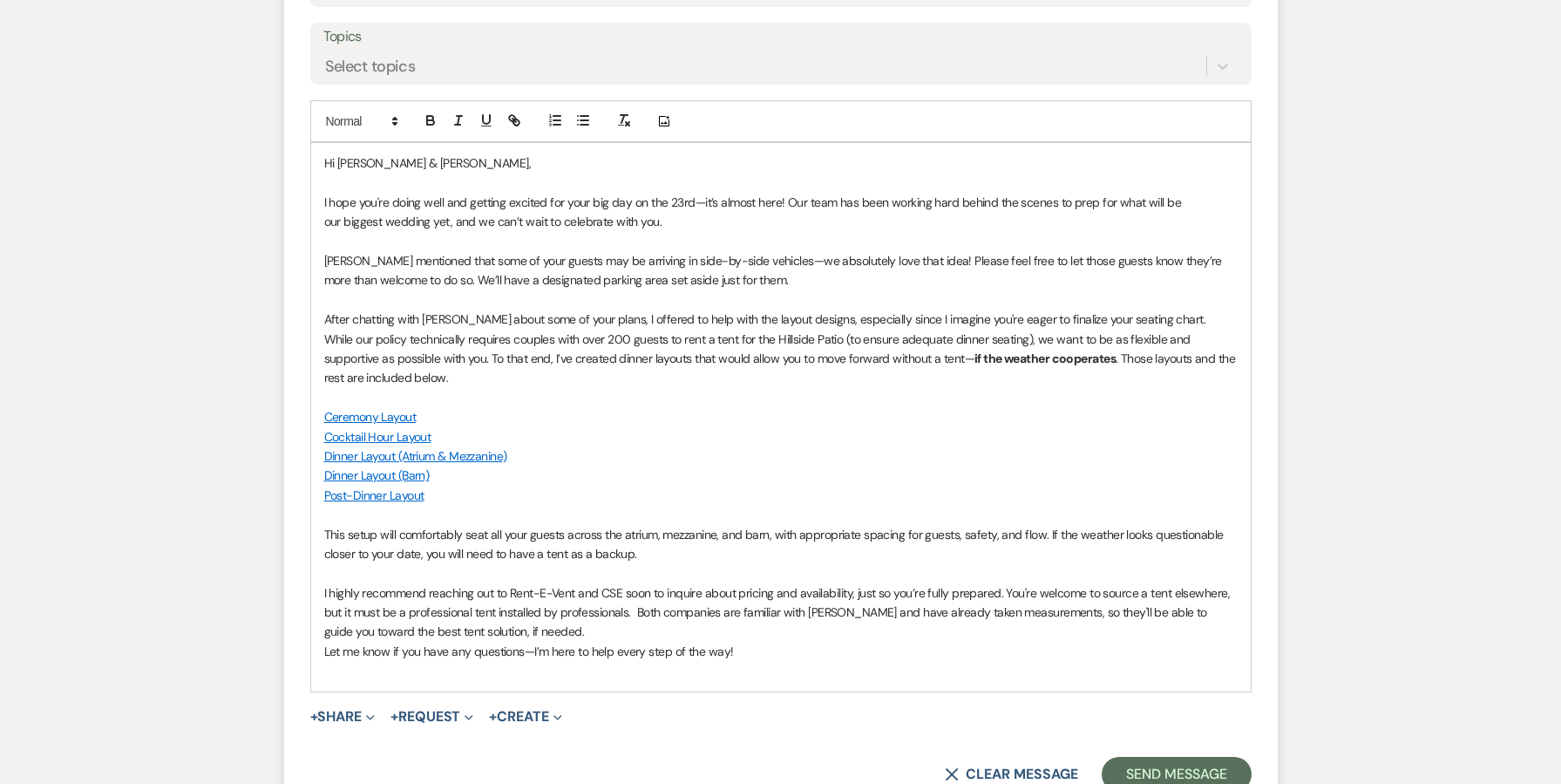
click at [426, 600] on p "I highly recommend reaching out to Rent-E-Vent and CSE soon to inquire about pr…" at bounding box center [780, 612] width 913 height 58
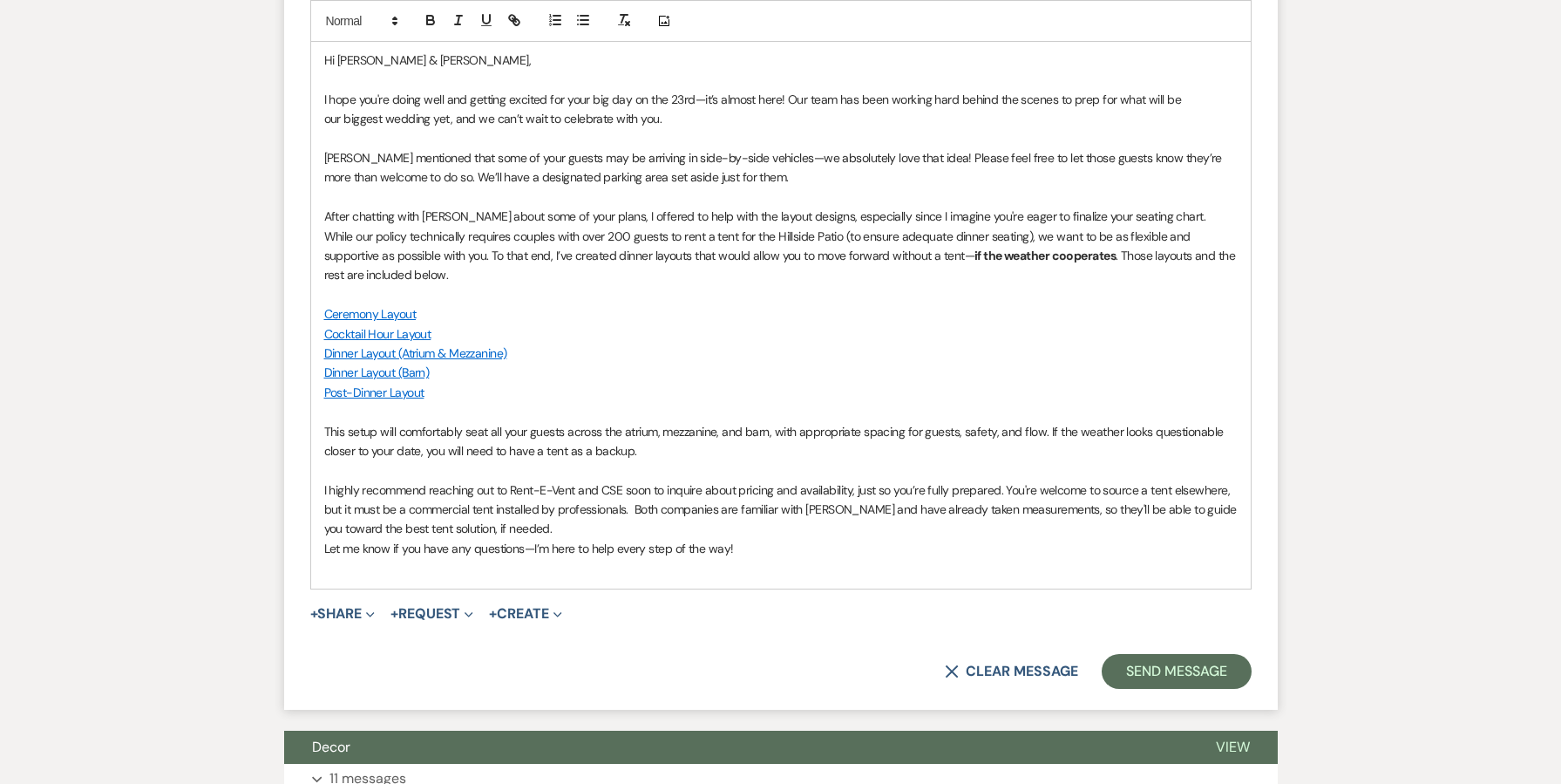
scroll to position [999, 0]
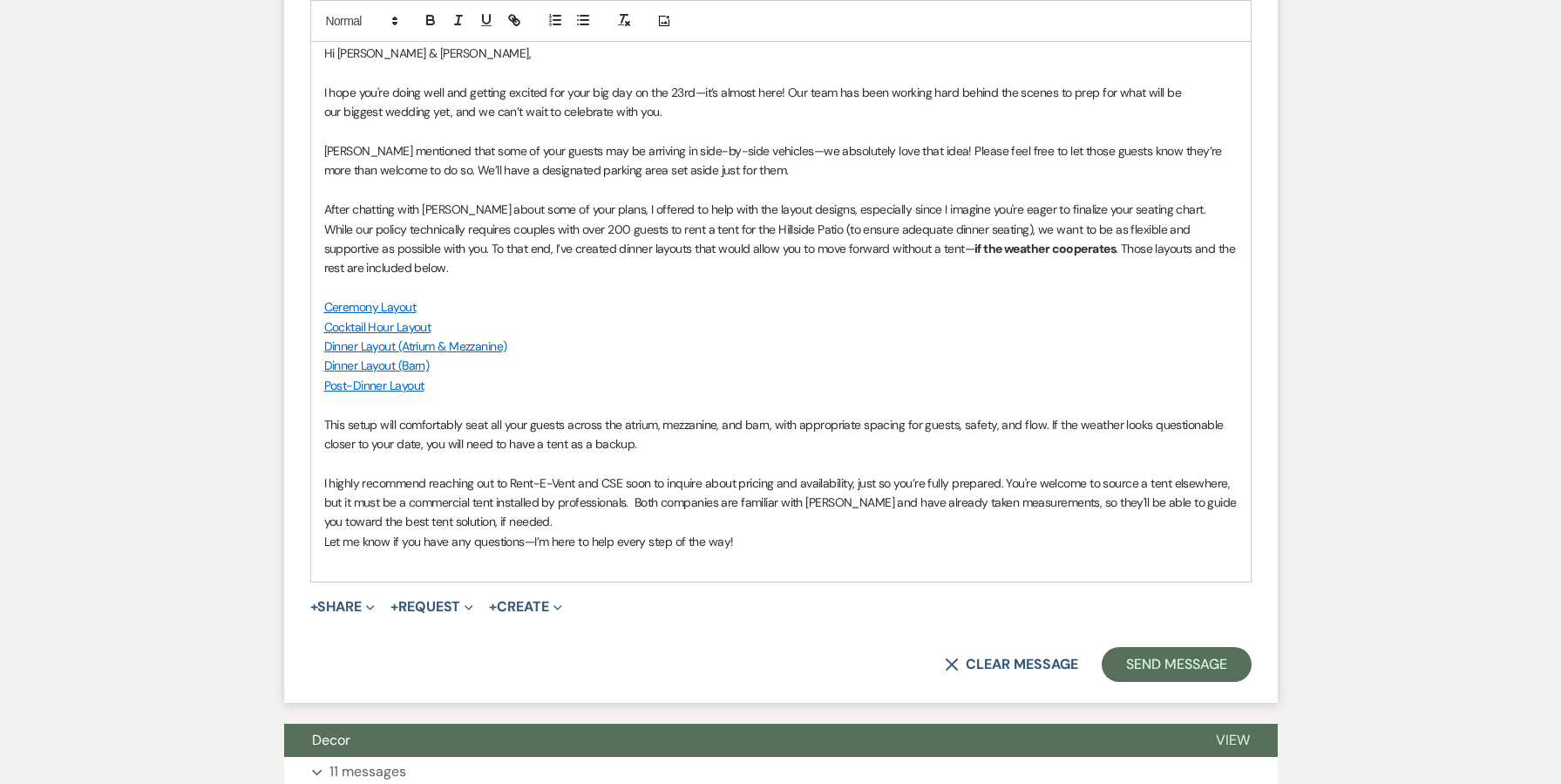
click at [607, 424] on p "This setup will comfortably seat all your guests across the atrium, mezzanine, …" at bounding box center [780, 434] width 913 height 39
click at [317, 467] on div "Hi [PERSON_NAME] & [PERSON_NAME], I hope you're doing well and getting excited …" at bounding box center [781, 307] width 940 height 548
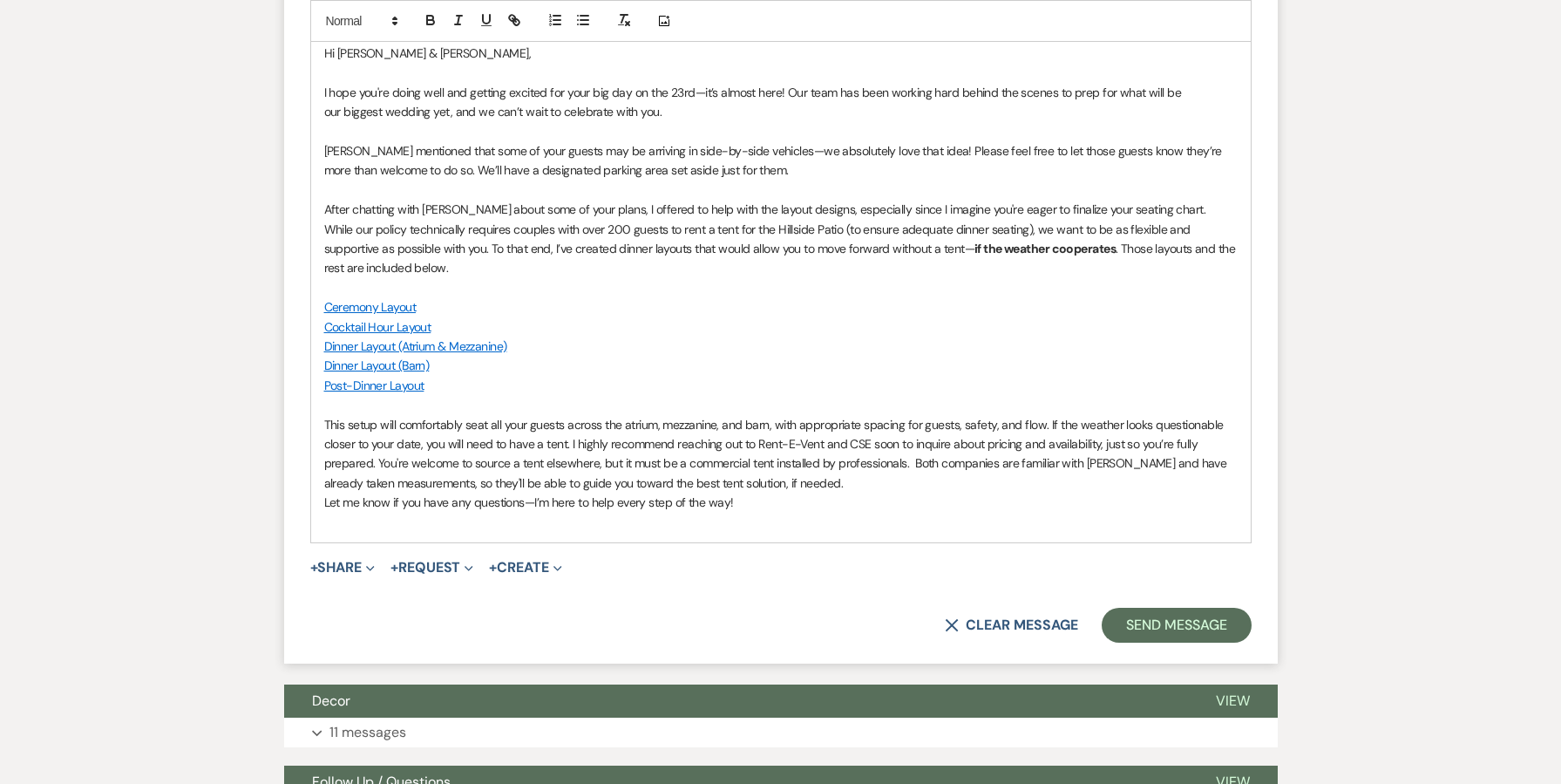
click at [838, 450] on p "This setup will comfortably seat all your guests across the atrium, mezzanine, …" at bounding box center [780, 454] width 913 height 78
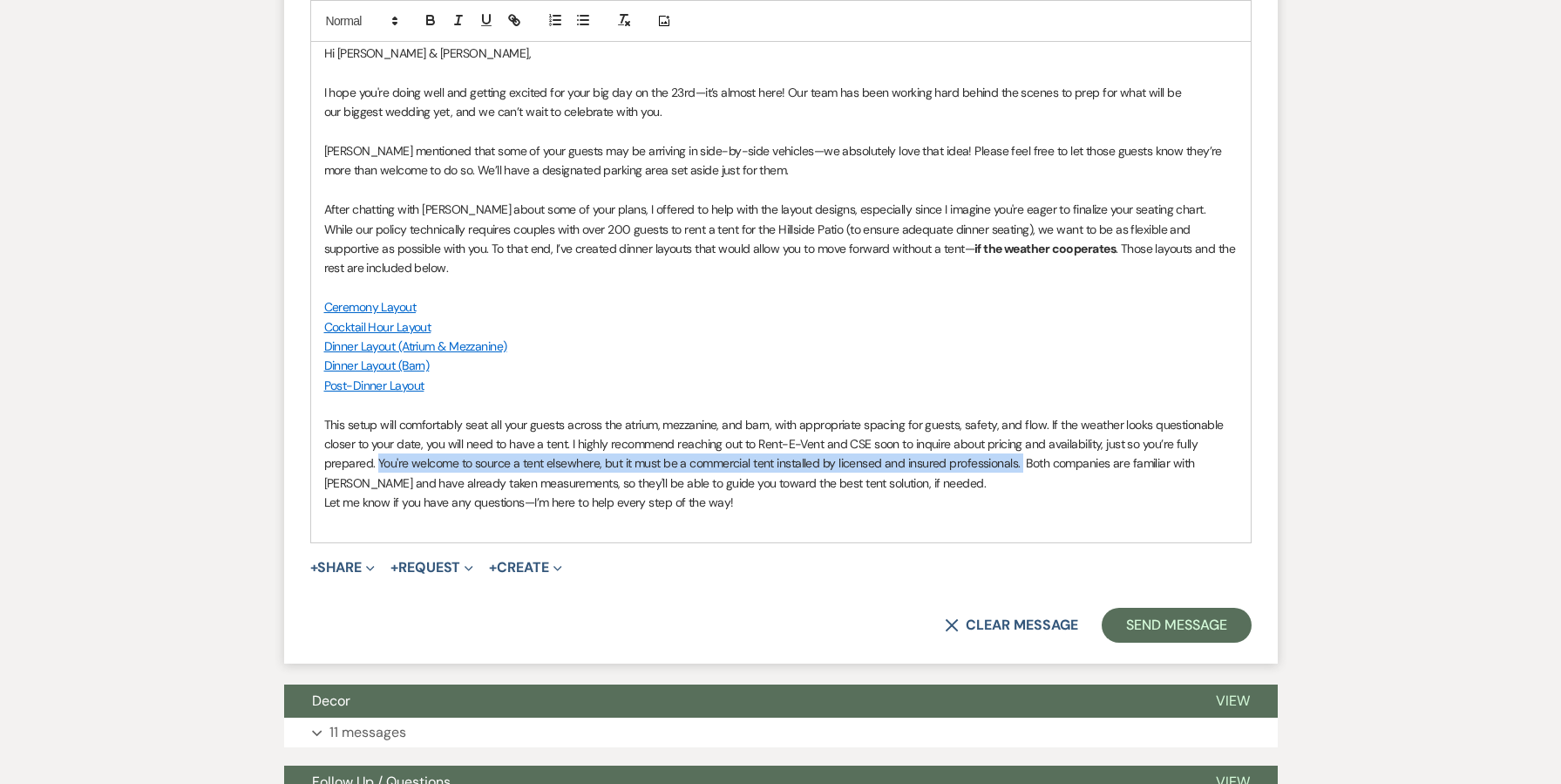
drag, startPoint x: 1021, startPoint y: 458, endPoint x: 378, endPoint y: 449, distance: 642.4
click at [378, 449] on p "This setup will comfortably seat all your guests across the atrium, mezzanine, …" at bounding box center [780, 454] width 913 height 78
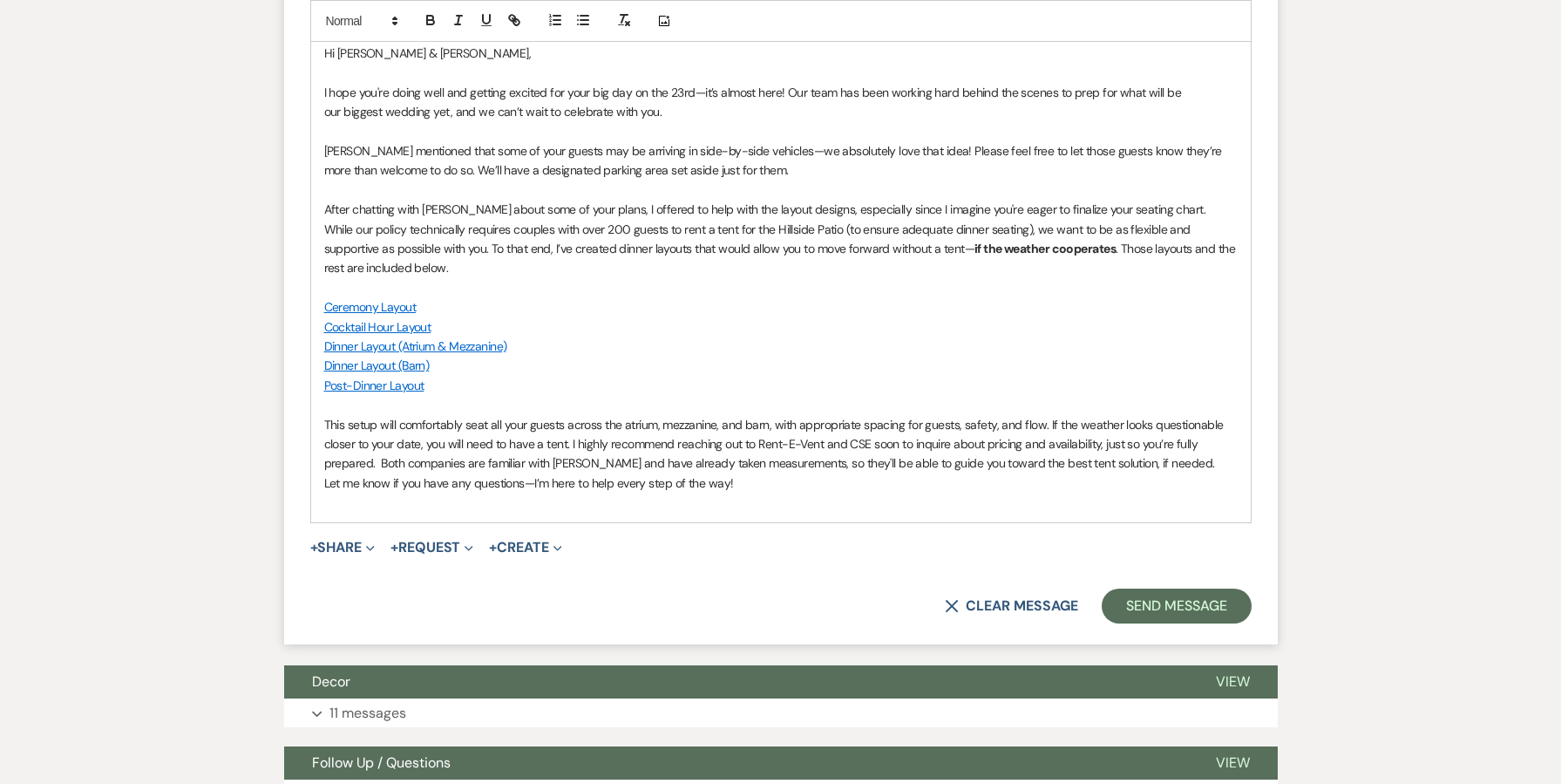
click at [318, 471] on div "Hi [PERSON_NAME] & [PERSON_NAME], I hope you're doing well and getting excited …" at bounding box center [781, 277] width 940 height 489
click at [1225, 440] on p "This setup will comfortably seat all your guests across the atrium, mezzanine, …" at bounding box center [780, 444] width 913 height 58
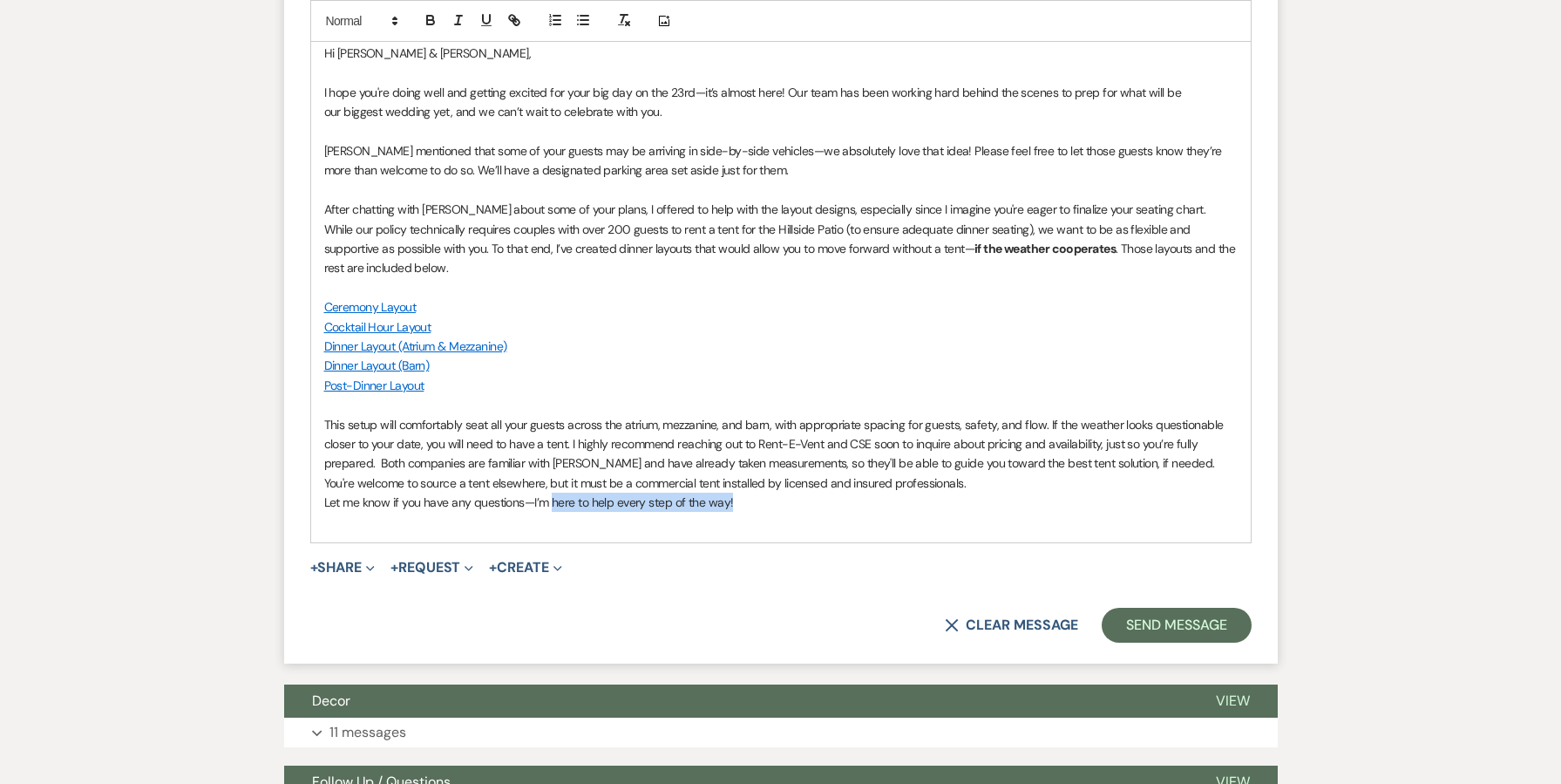
drag, startPoint x: 755, startPoint y: 491, endPoint x: 551, endPoint y: 488, distance: 204.0
click at [551, 492] on p "Let me know if you have any questions—I’m here to help every step of the way!" at bounding box center [780, 501] width 913 height 19
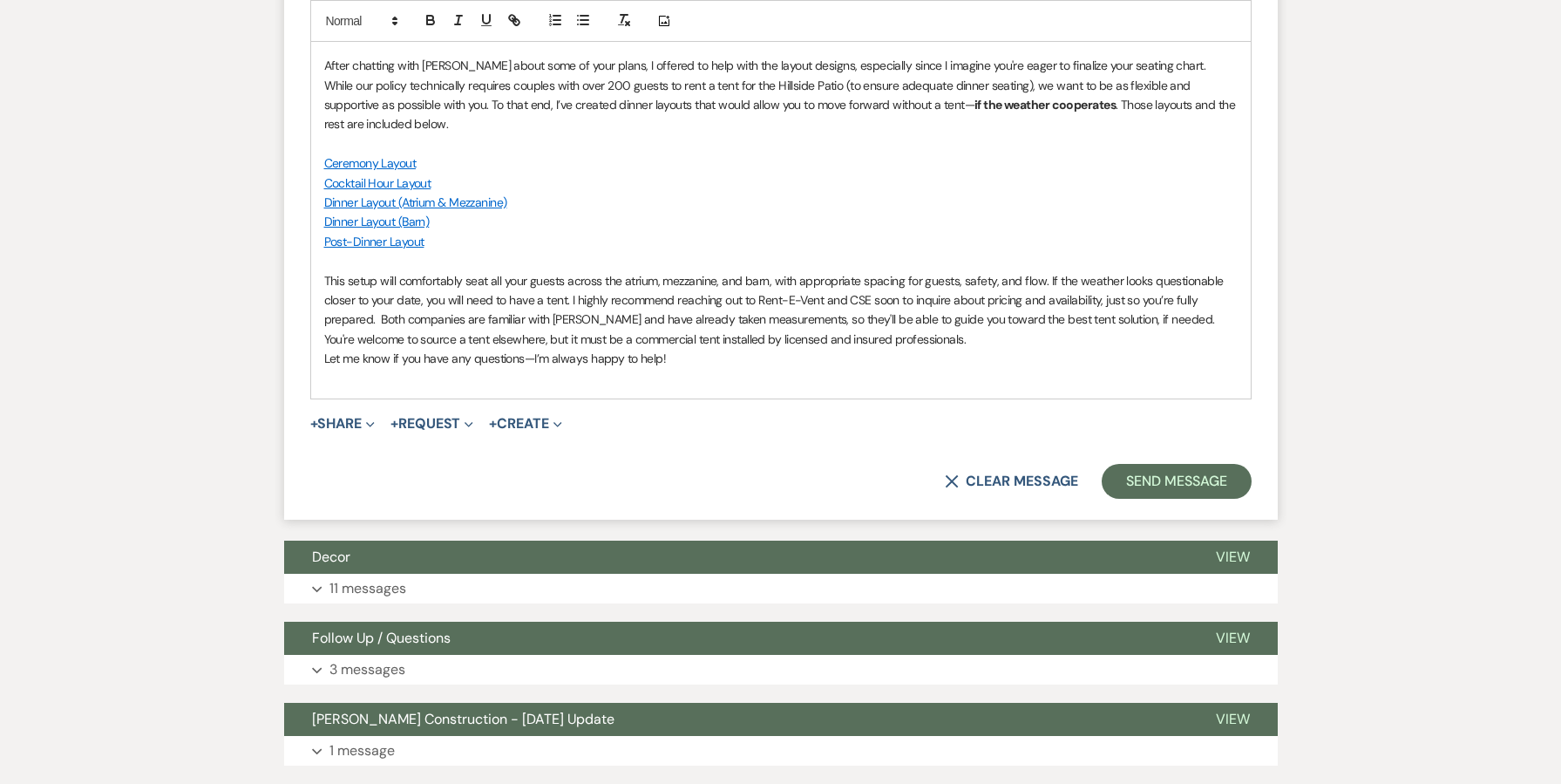
scroll to position [1155, 0]
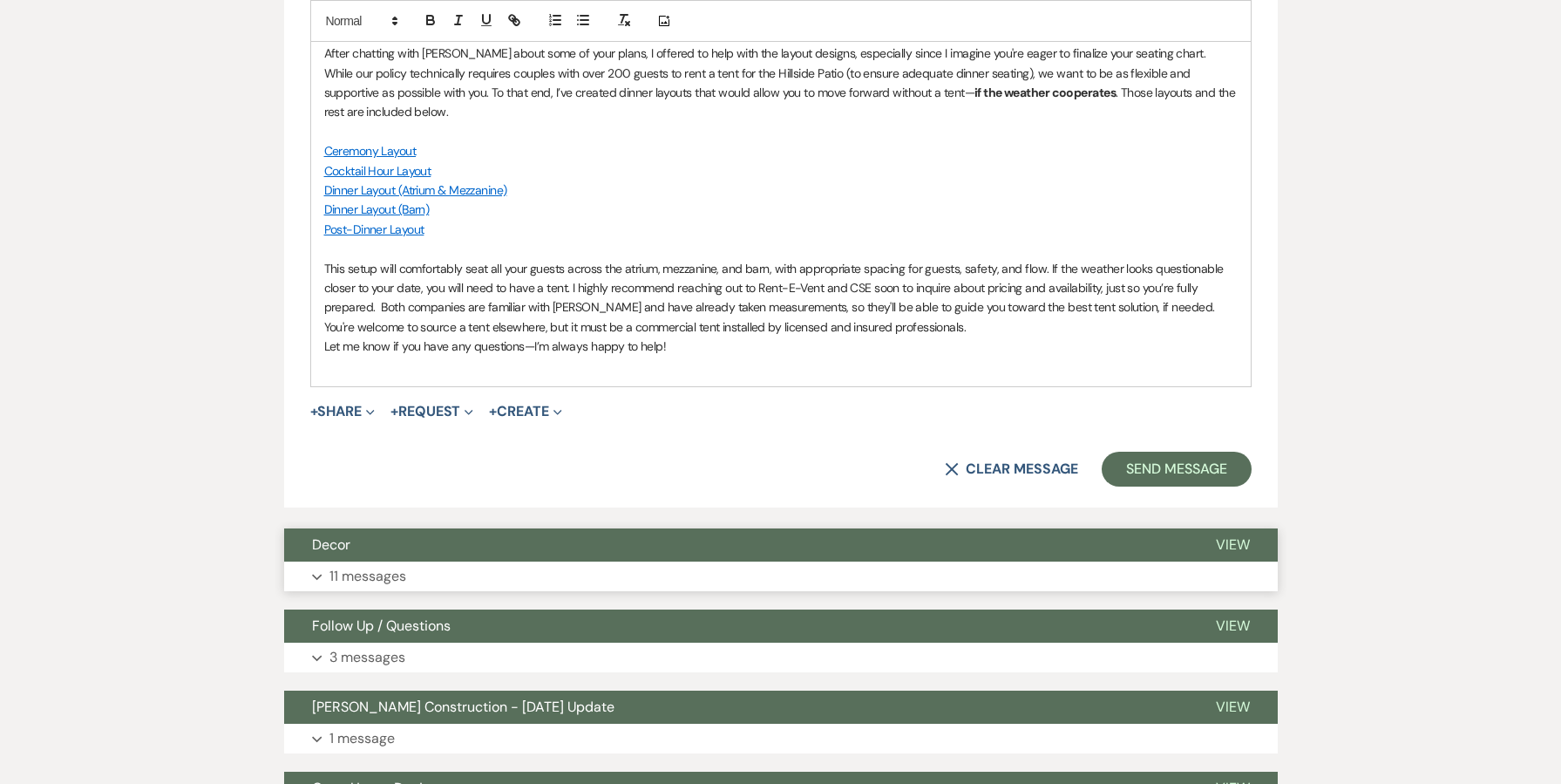
click at [364, 567] on p "11 messages" at bounding box center [367, 576] width 77 height 23
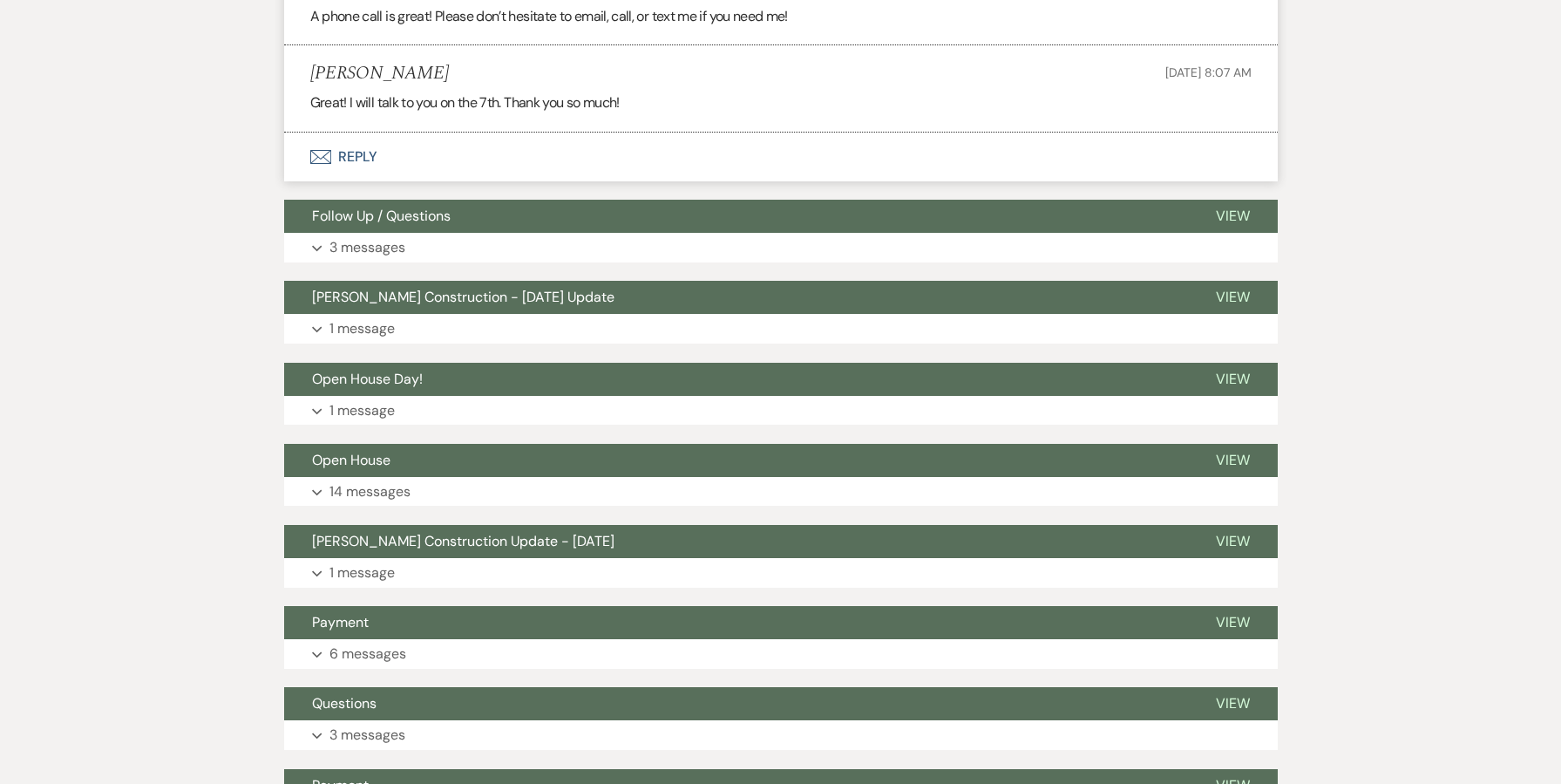
scroll to position [3097, 0]
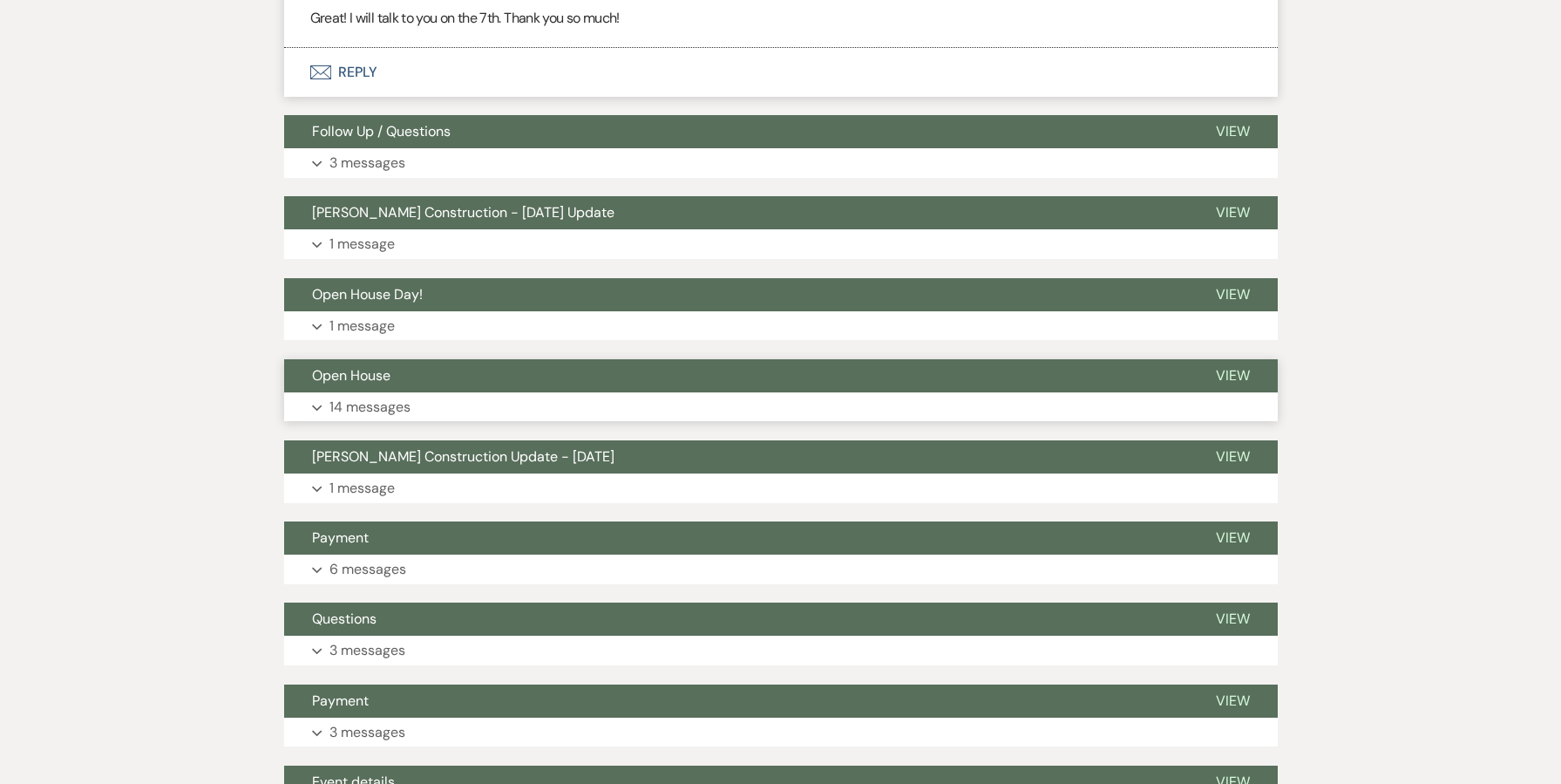
click at [364, 366] on span "Open House" at bounding box center [351, 375] width 78 height 18
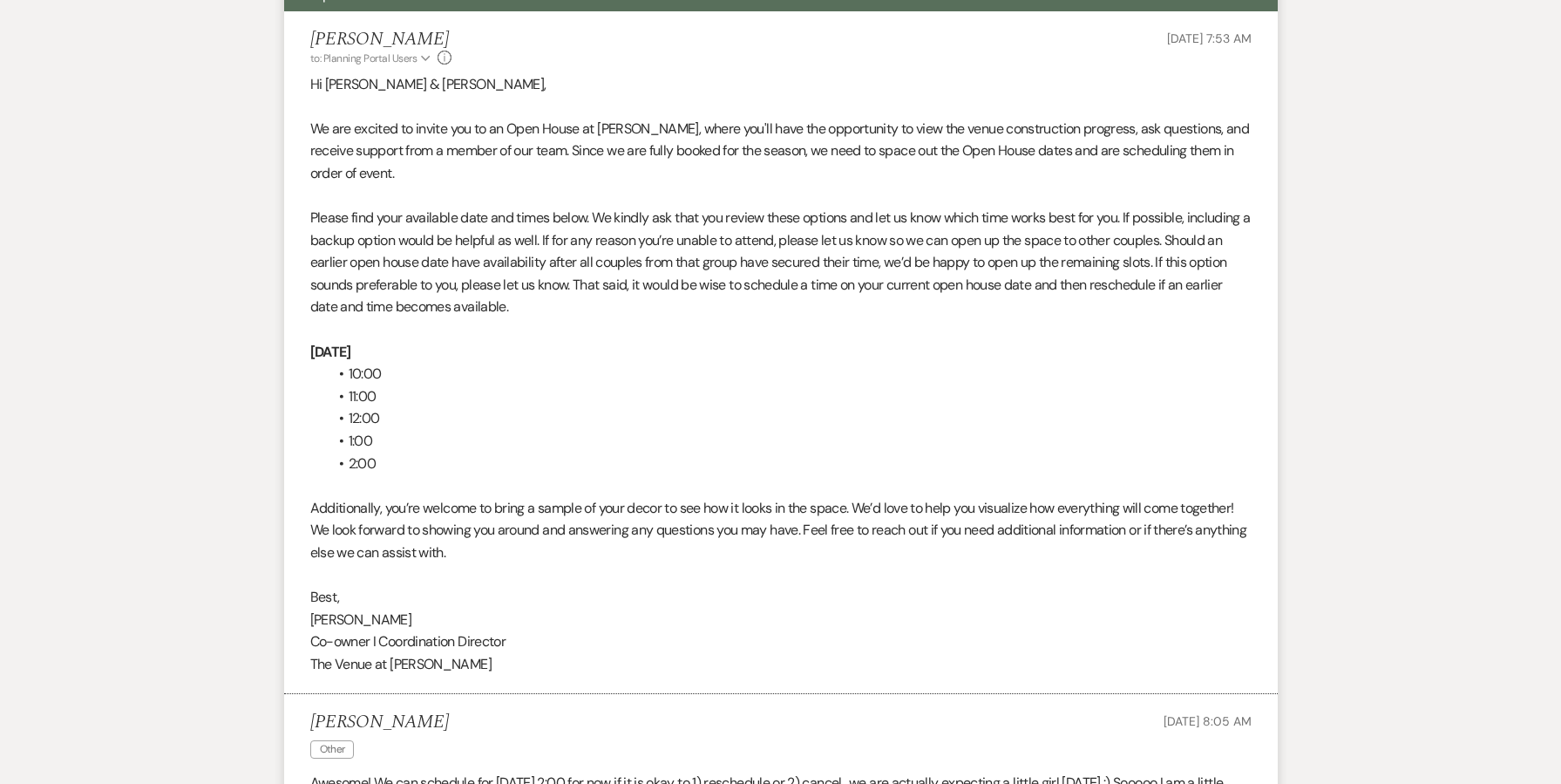
scroll to position [3499, 0]
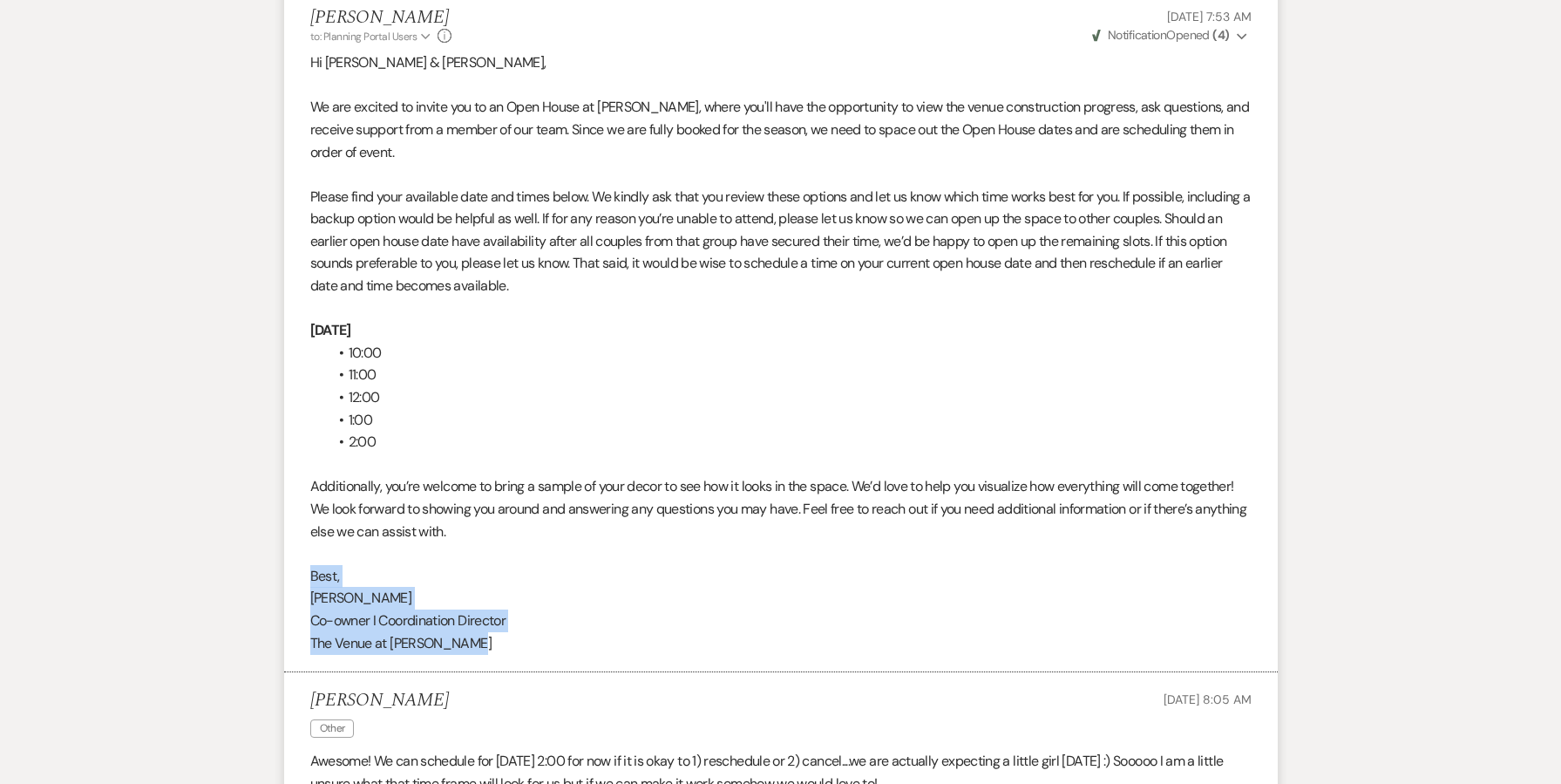
drag, startPoint x: 478, startPoint y: 596, endPoint x: 303, endPoint y: 525, distance: 189.2
click at [303, 525] on li "[PERSON_NAME] to: Planning Portal Users Expand Info [DATE] 7:53 AM Weven Check …" at bounding box center [781, 331] width 994 height 682
copy div "Best, [PERSON_NAME] I Coordination Director The Venue at [PERSON_NAME]"
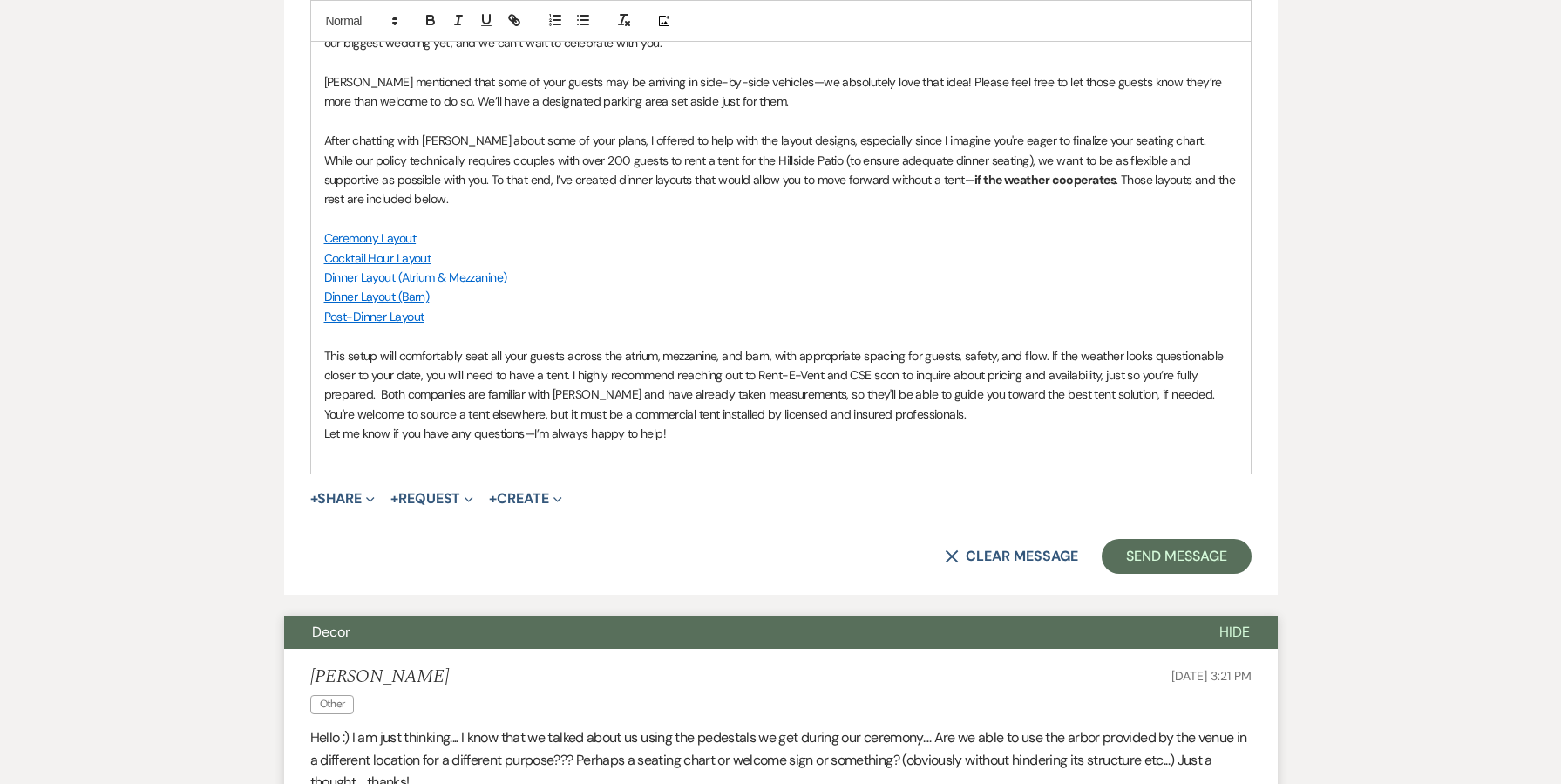
scroll to position [1079, 0]
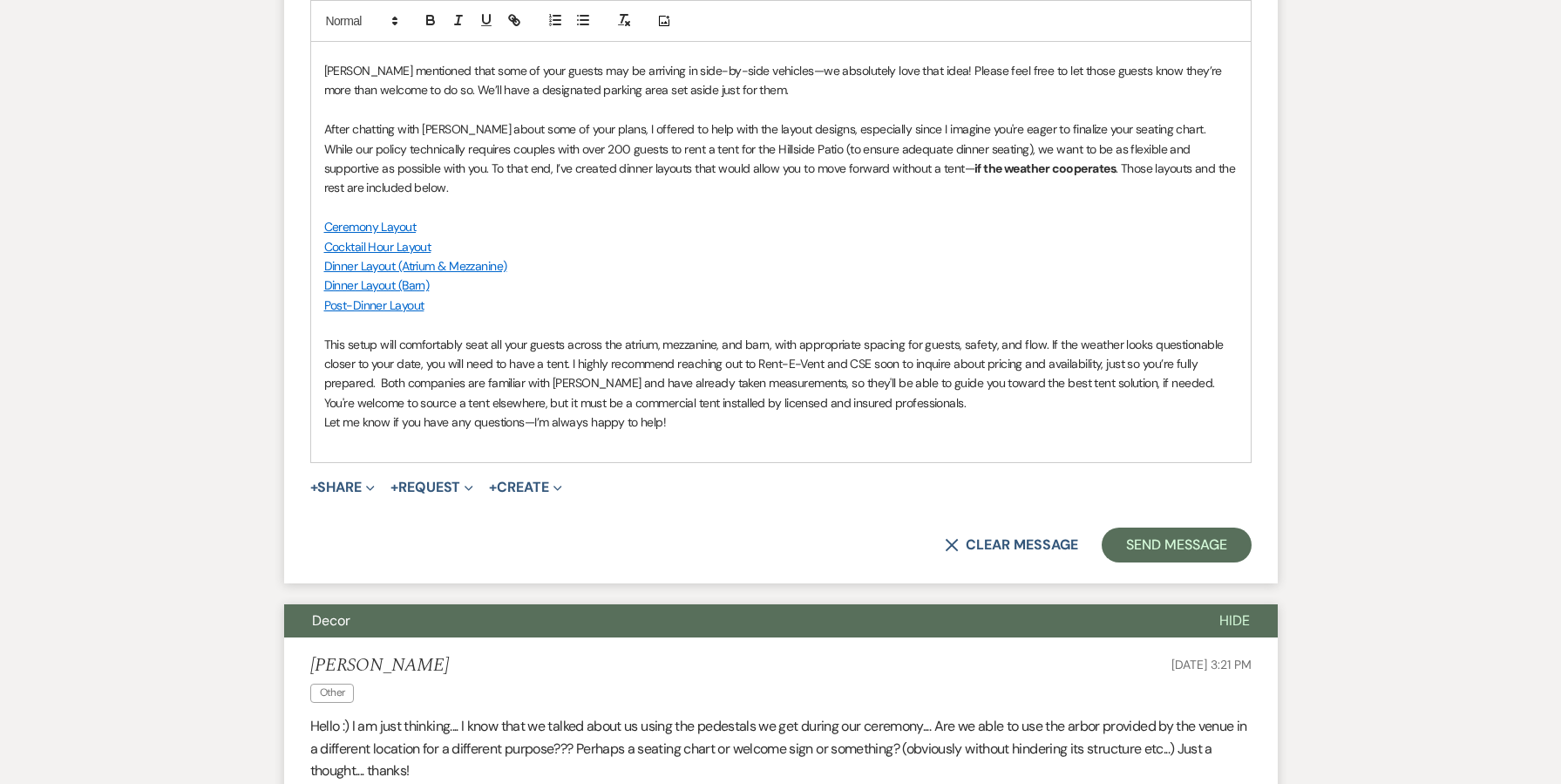
click at [560, 431] on p at bounding box center [780, 440] width 913 height 19
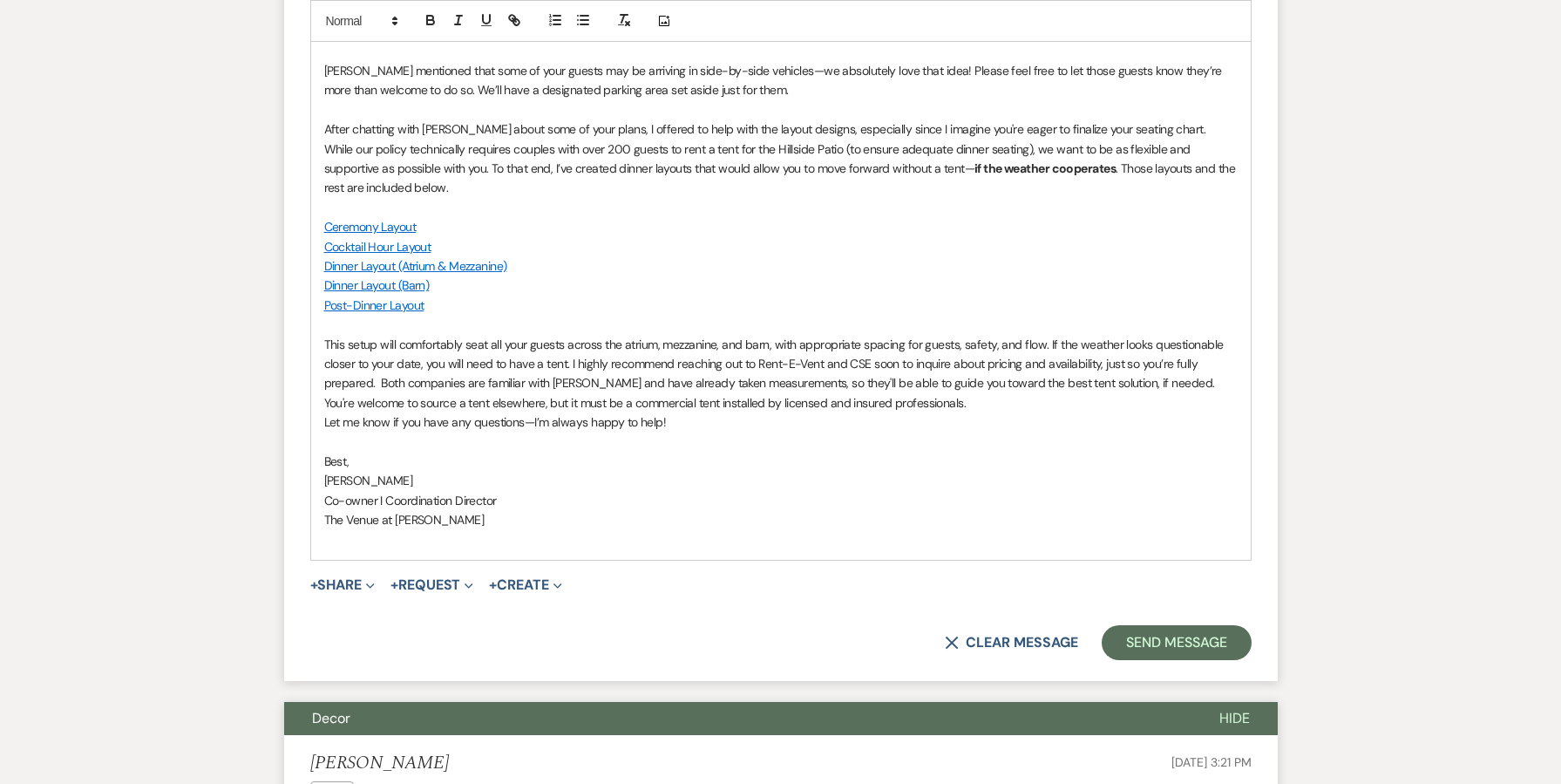
click at [1064, 388] on p "This setup will comfortably seat all your guests across the atrium, mezzanine, …" at bounding box center [780, 374] width 913 height 78
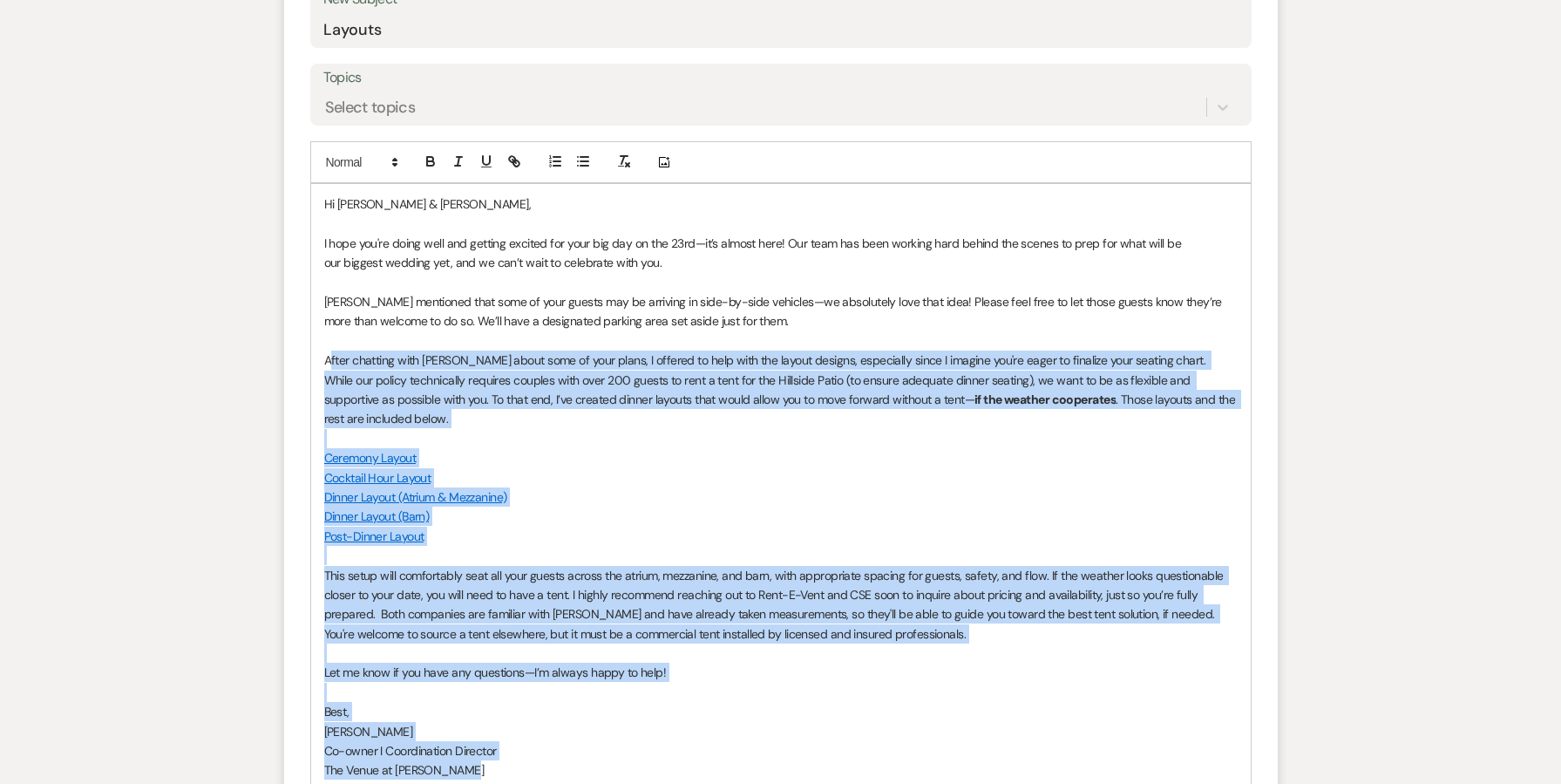
scroll to position [845, 0]
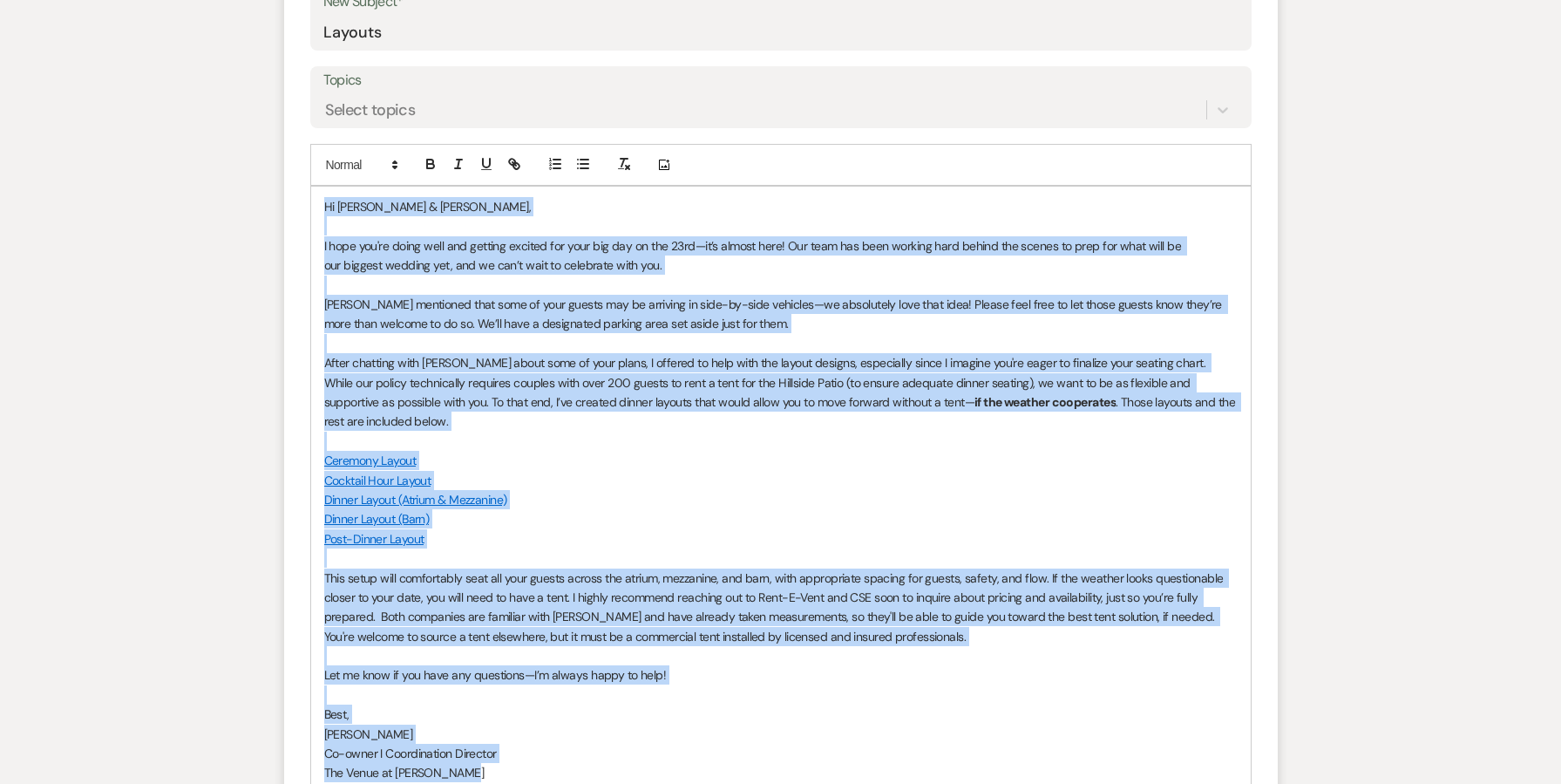
drag, startPoint x: 490, startPoint y: 465, endPoint x: 298, endPoint y: 196, distance: 329.9
click at [298, 196] on form "New Message X Draft saved! Recipients* Planning Portal Users ( [PERSON_NAME] ) …" at bounding box center [781, 343] width 994 height 1179
copy div "Lo Ipsumdo & Sita, C adip eli'se doeiu temp inc utlabor etdolor mag aliq eni ad…"
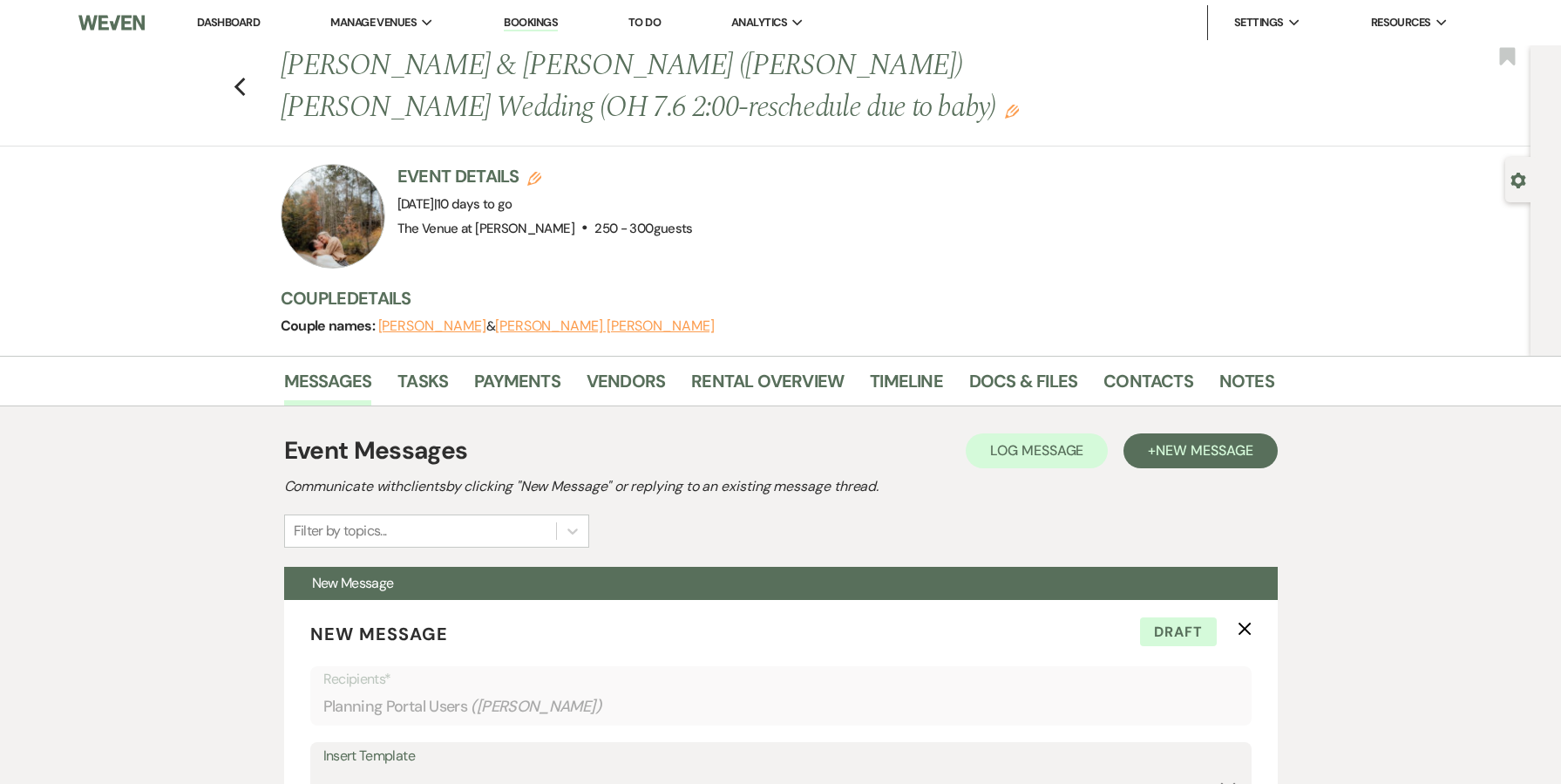
scroll to position [0, 0]
click at [1235, 376] on link "Notes" at bounding box center [1246, 386] width 55 height 38
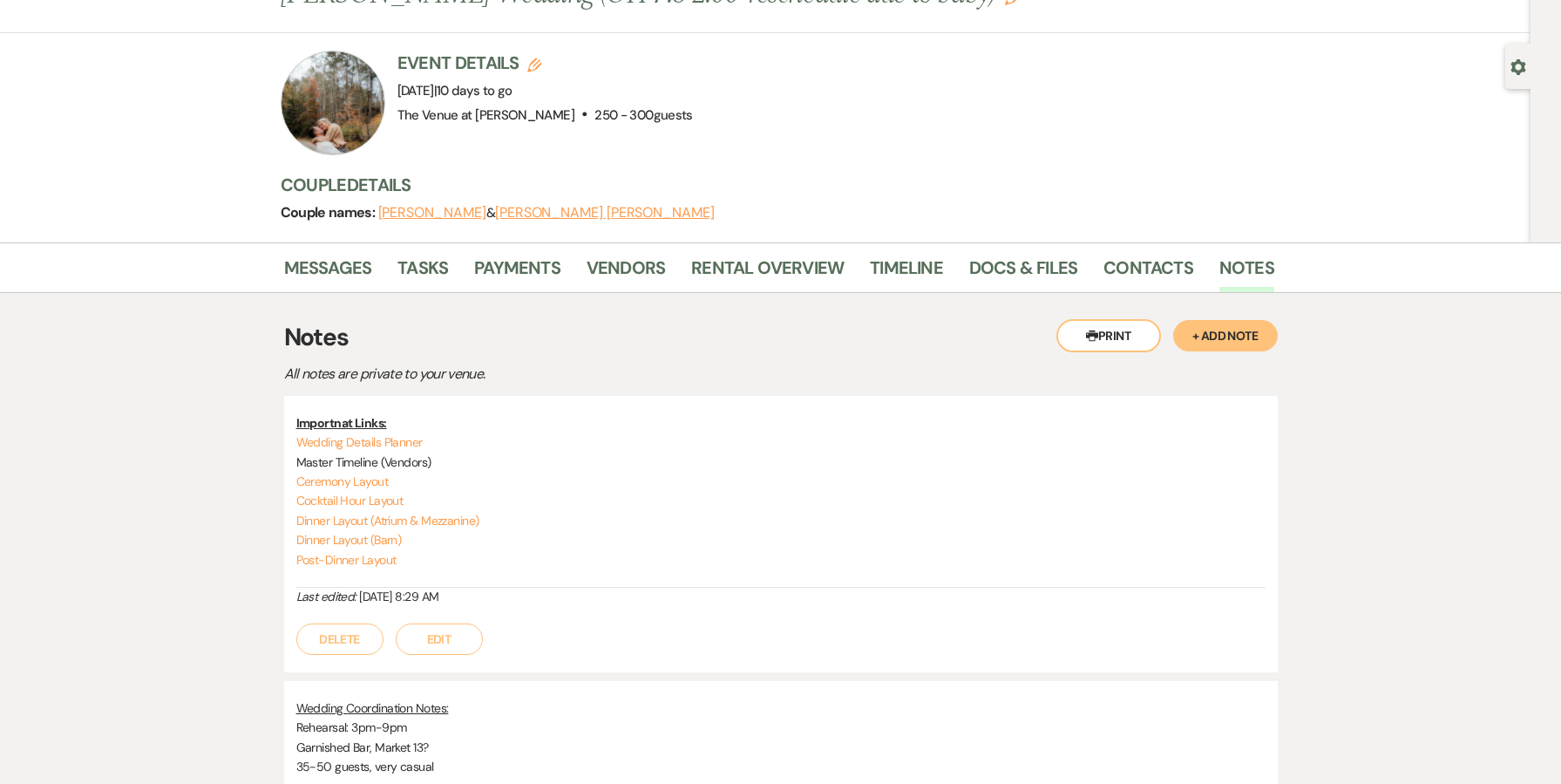
scroll to position [143, 0]
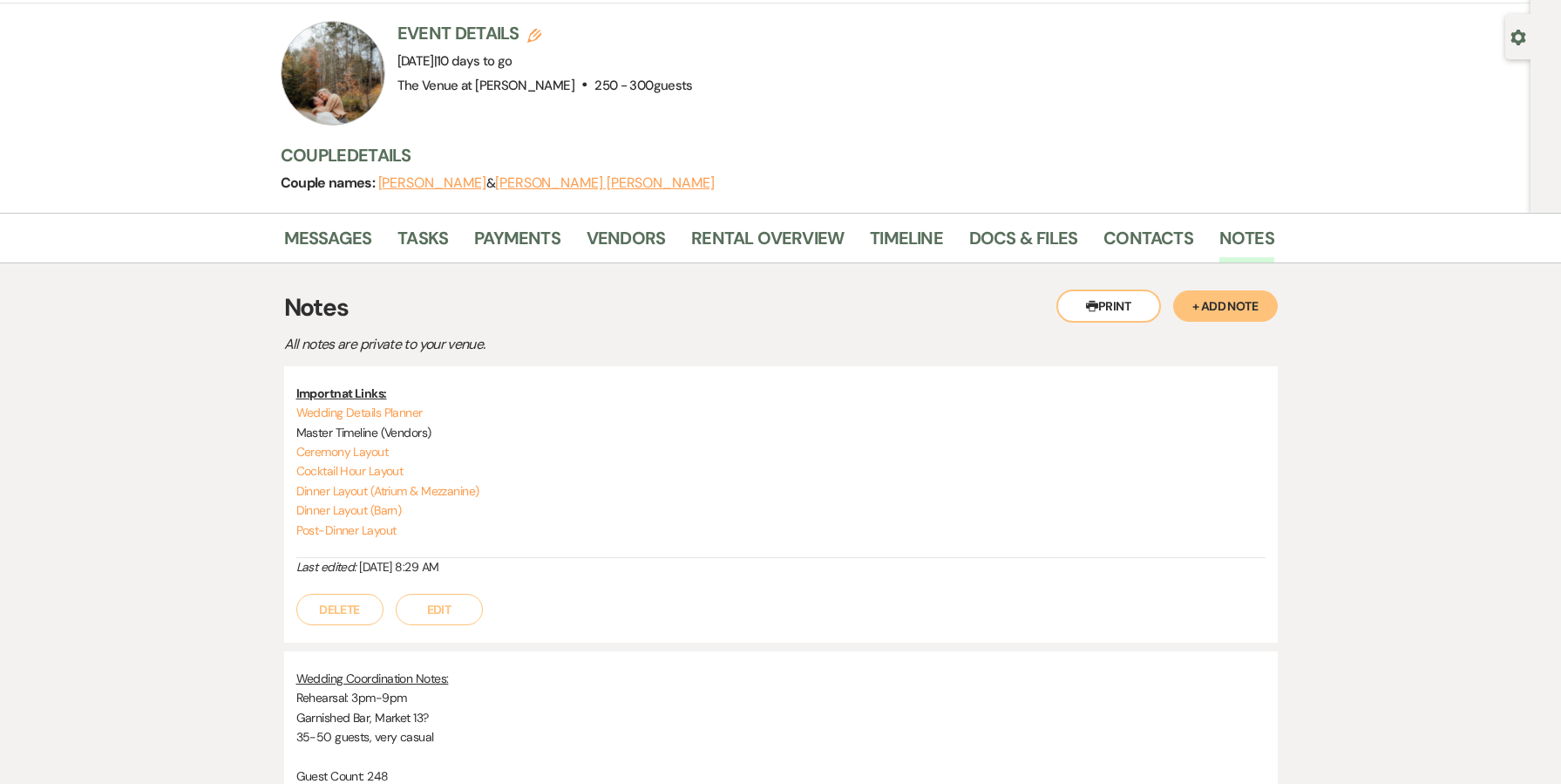
click at [1218, 309] on button "+ Add Note" at bounding box center [1225, 305] width 105 height 31
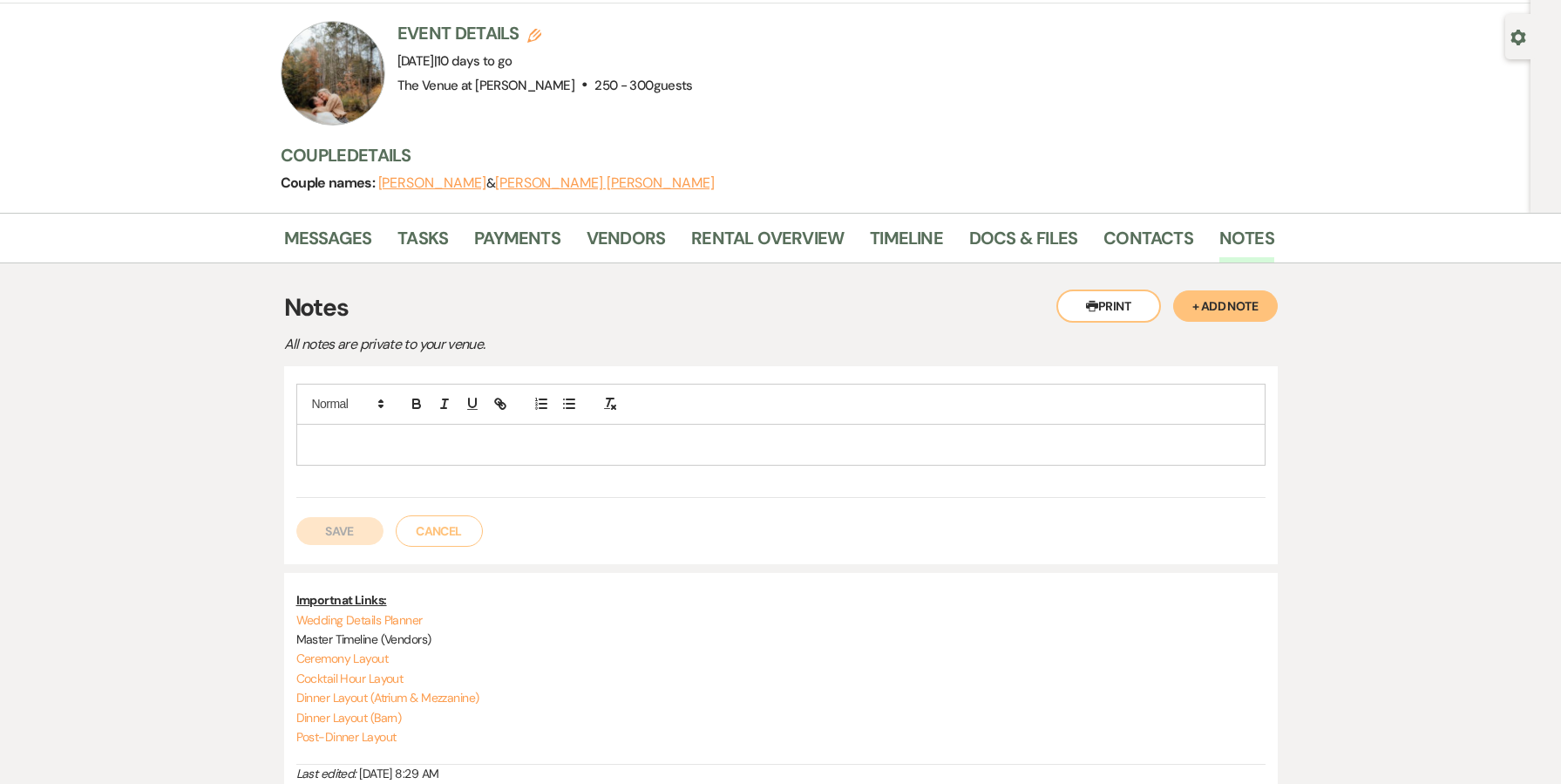
click at [628, 435] on p at bounding box center [780, 444] width 941 height 19
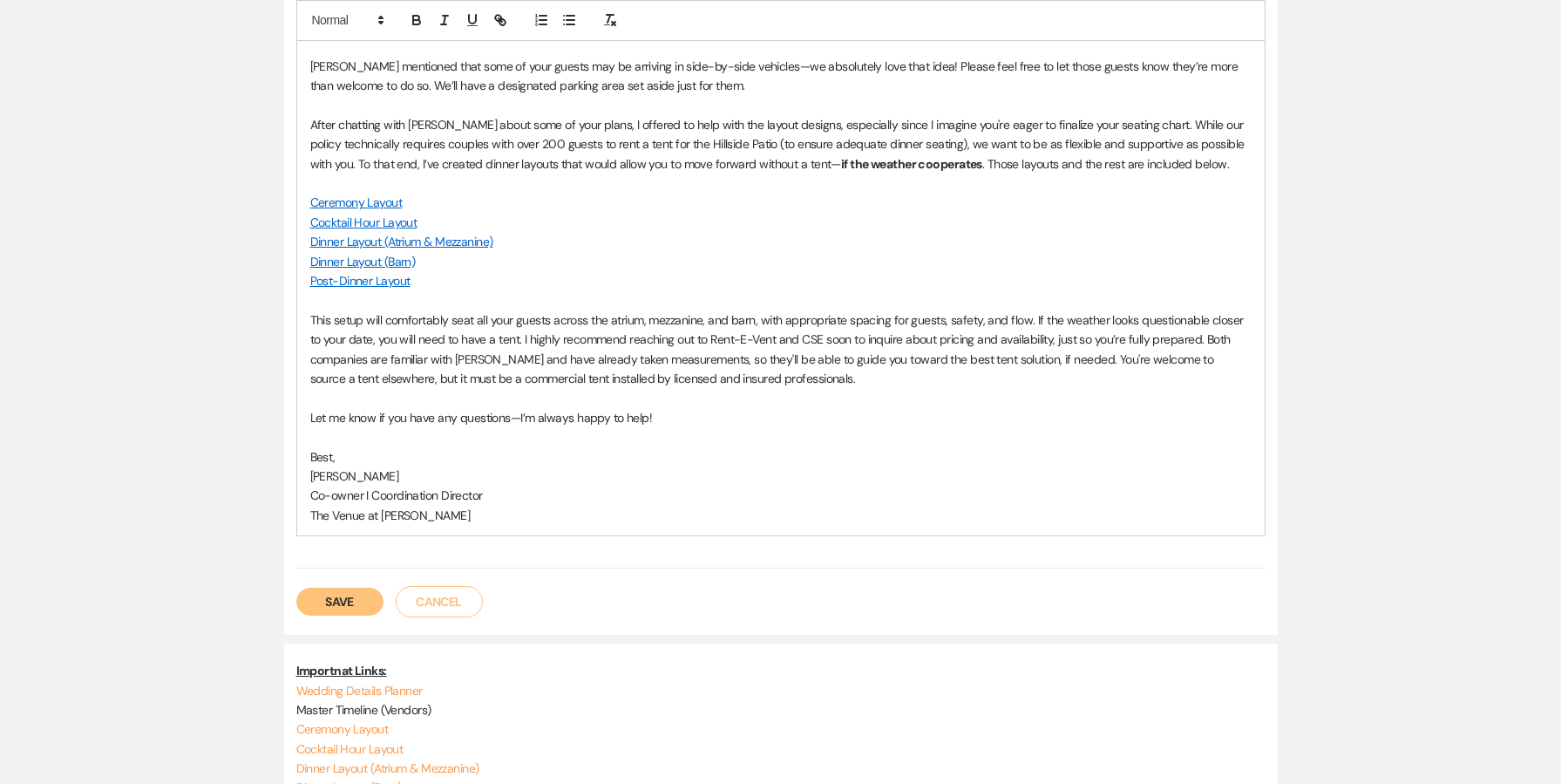
scroll to position [774, 0]
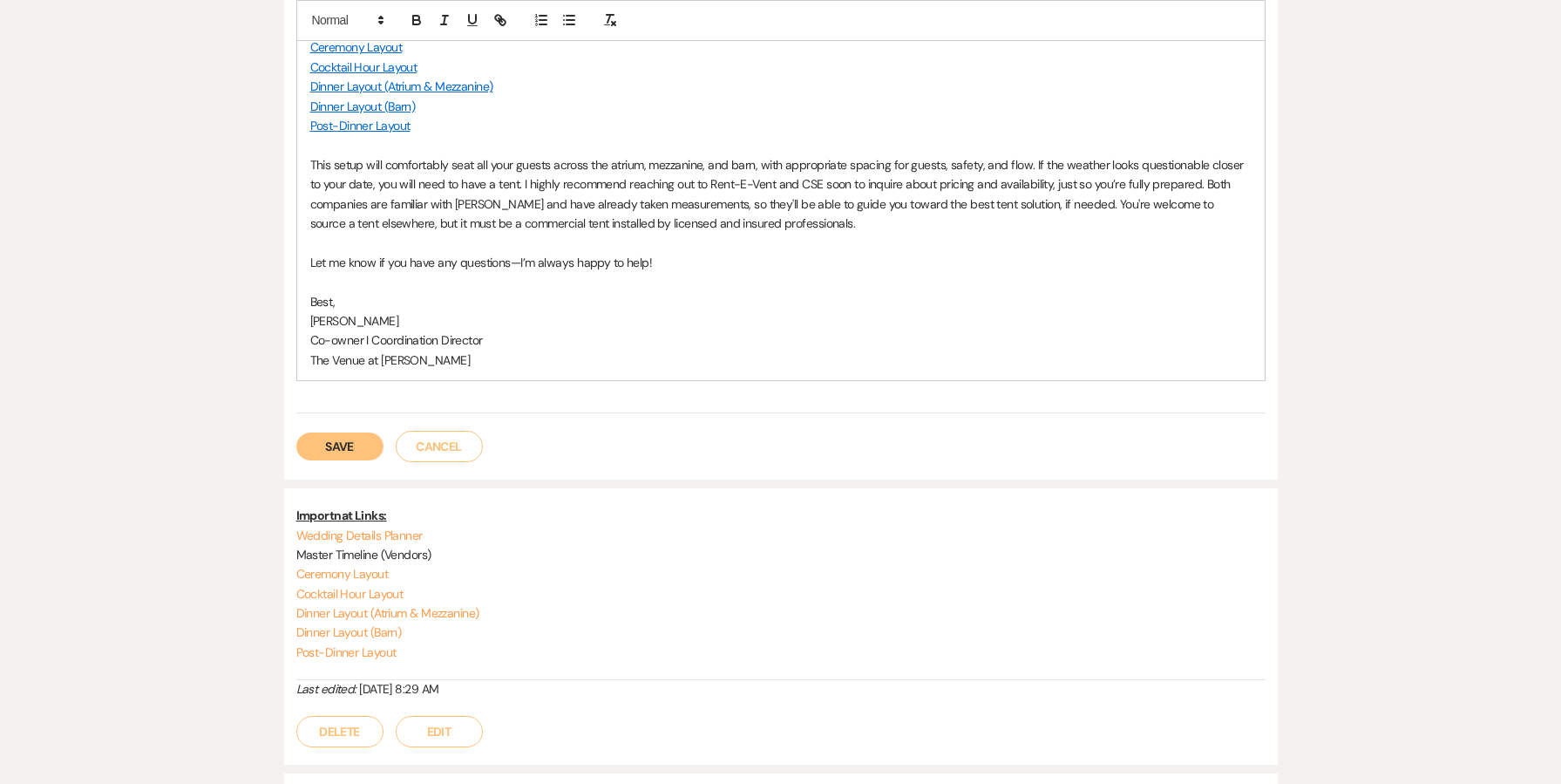
click at [365, 444] on button "Save" at bounding box center [339, 446] width 87 height 28
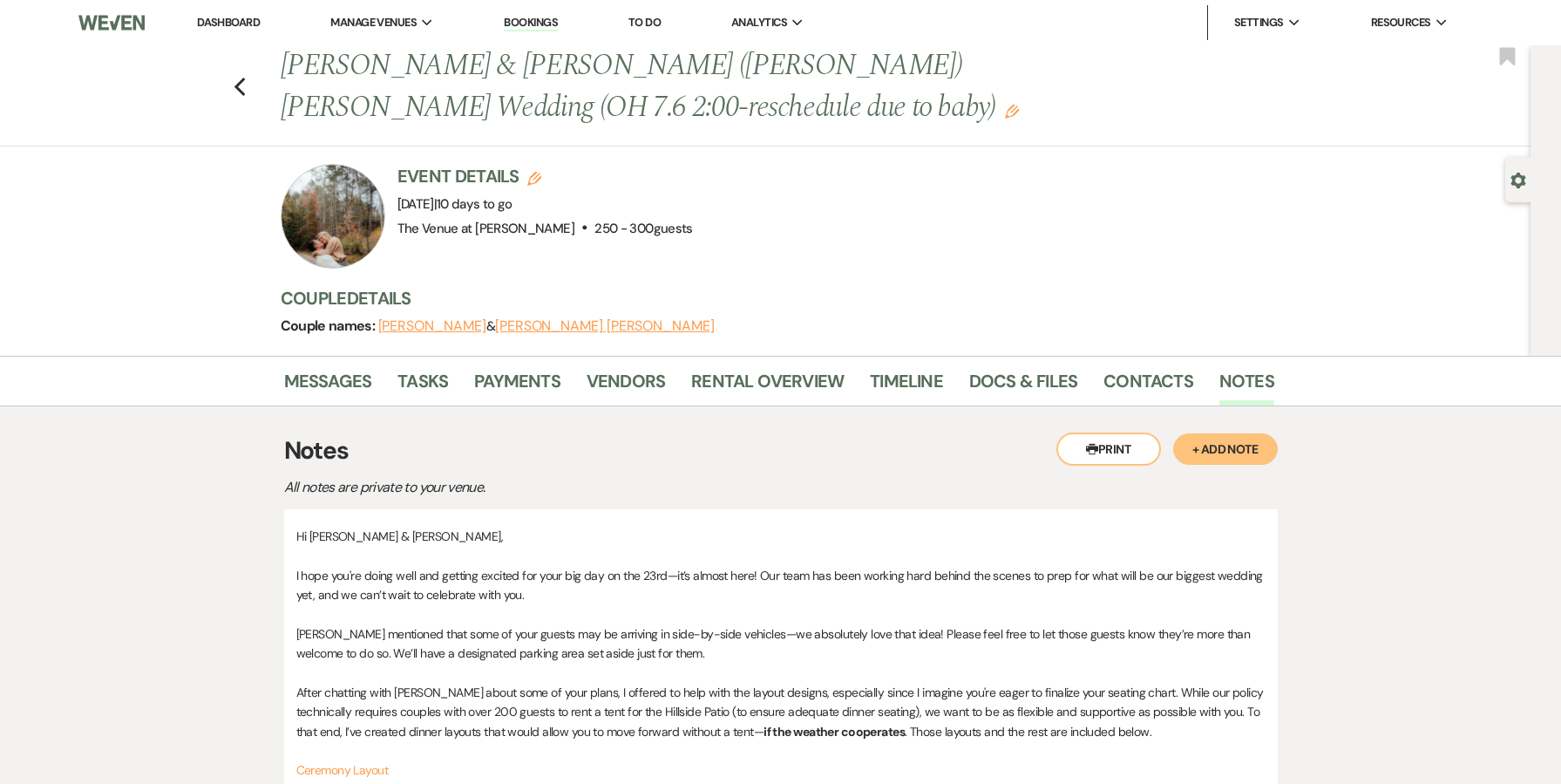
scroll to position [0, 0]
click at [228, 25] on link "Dashboard" at bounding box center [228, 22] width 63 height 15
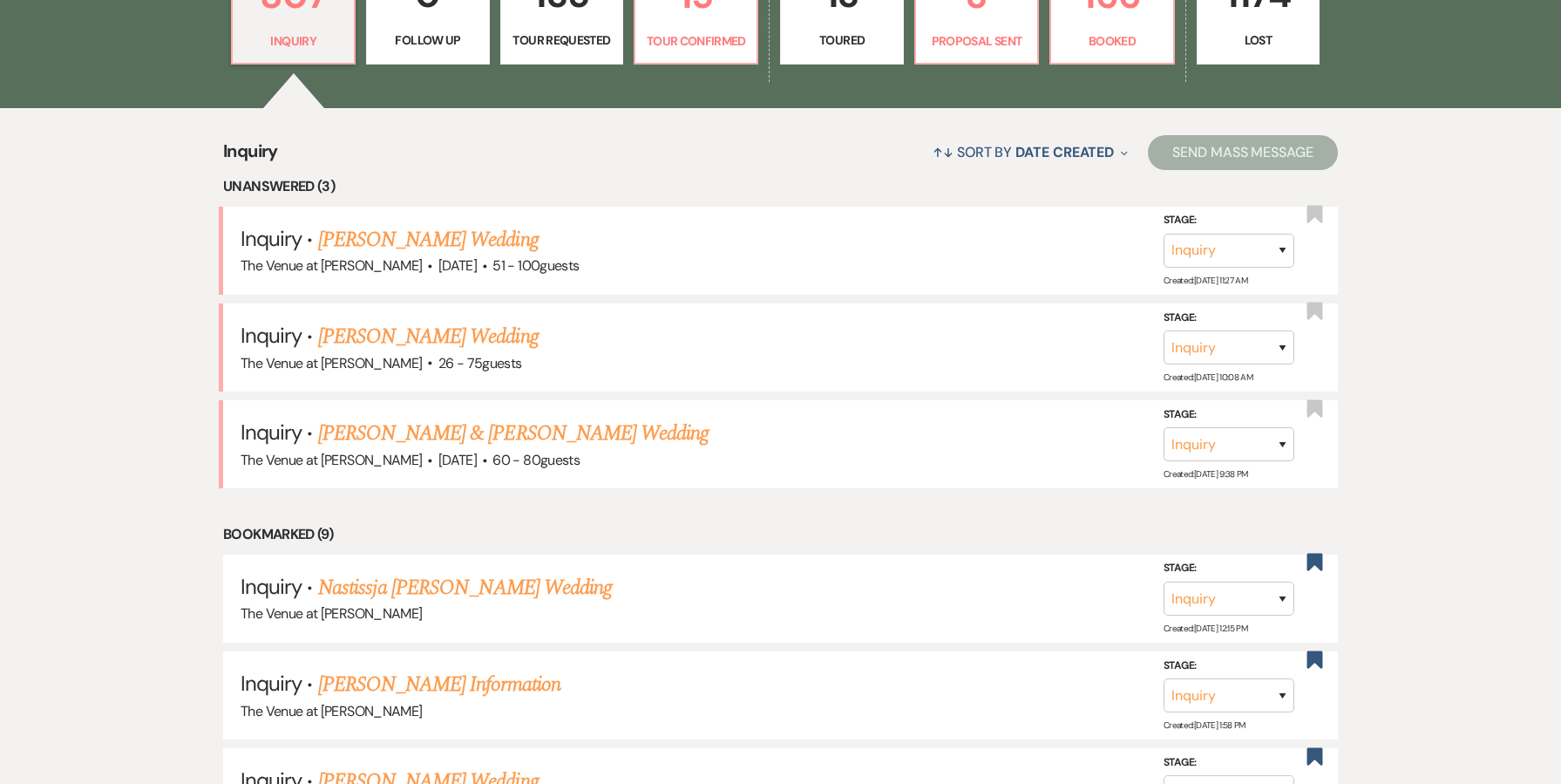
scroll to position [599, 0]
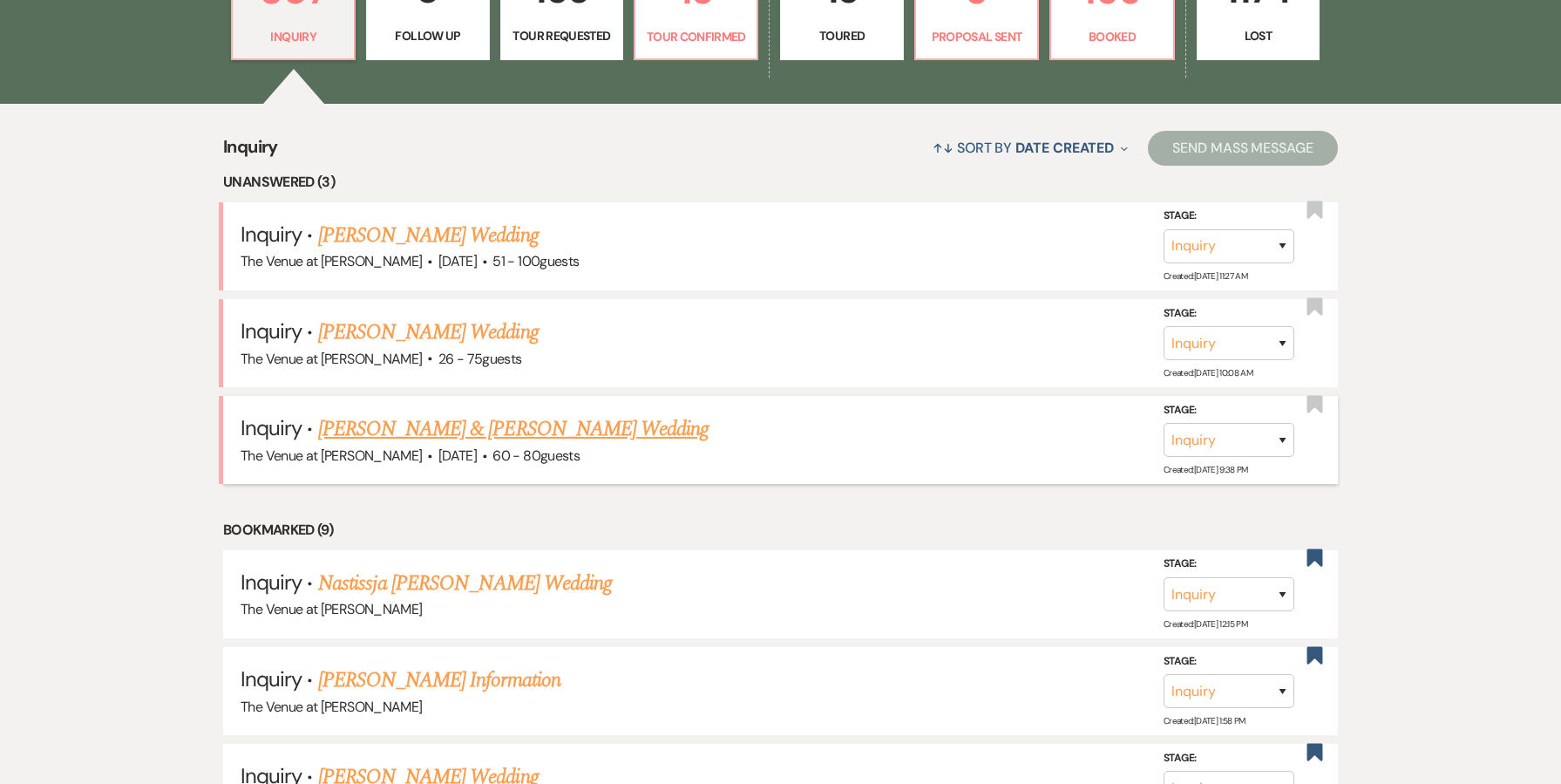
click at [523, 426] on link "[PERSON_NAME] & [PERSON_NAME] Wedding" at bounding box center [513, 428] width 390 height 31
select select "5"
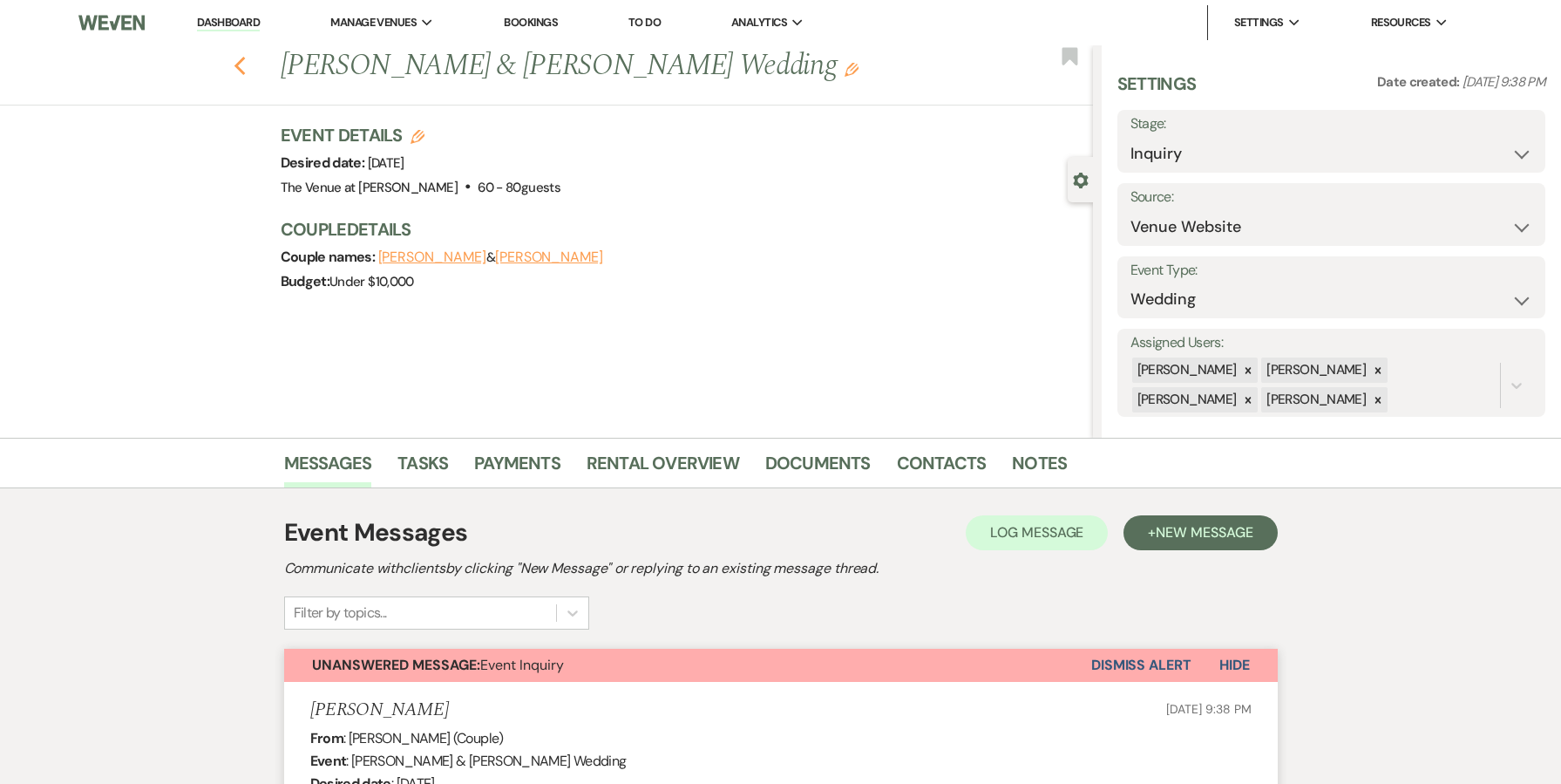
click at [238, 64] on use "button" at bounding box center [239, 66] width 11 height 19
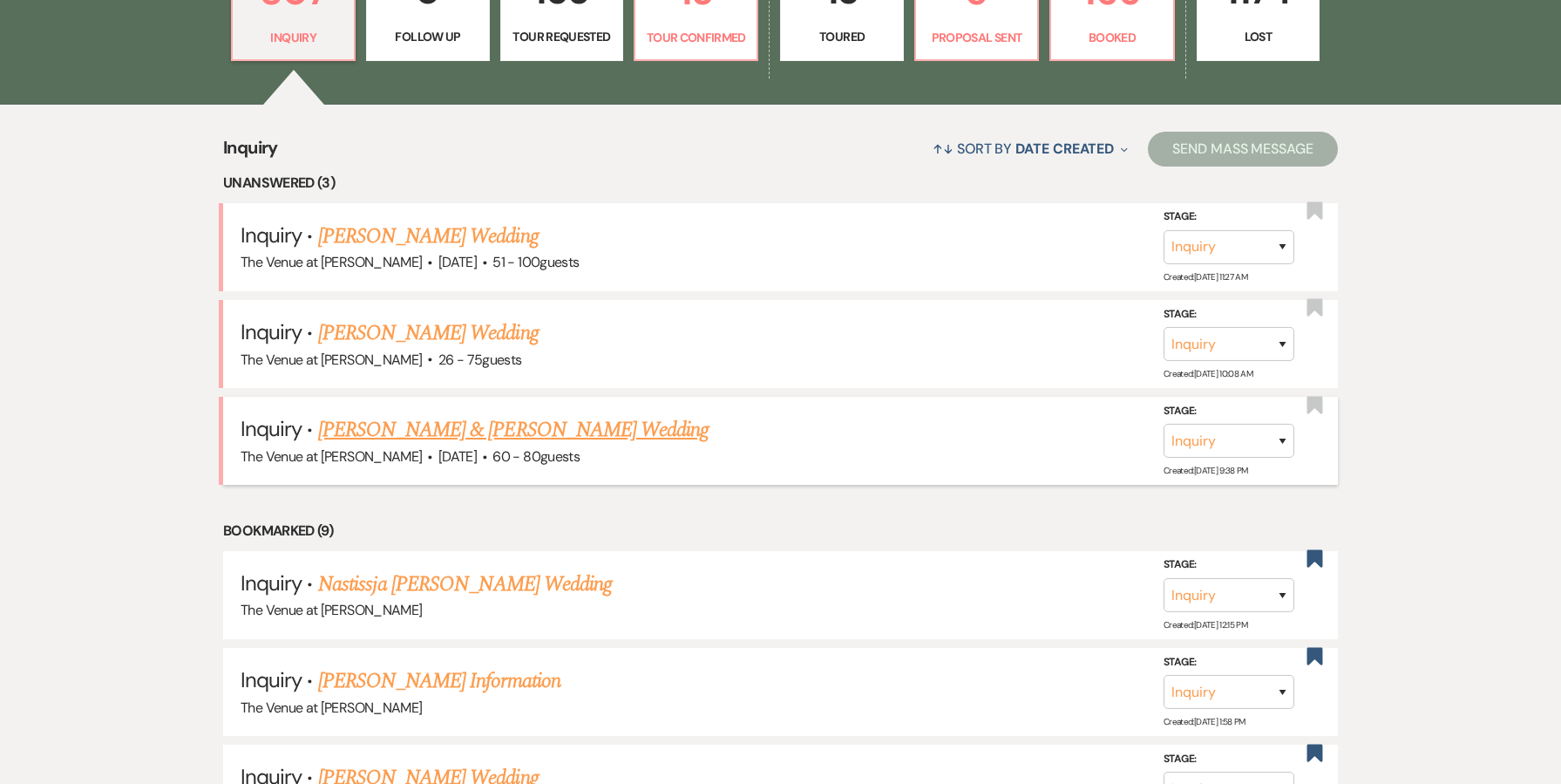
scroll to position [51, 0]
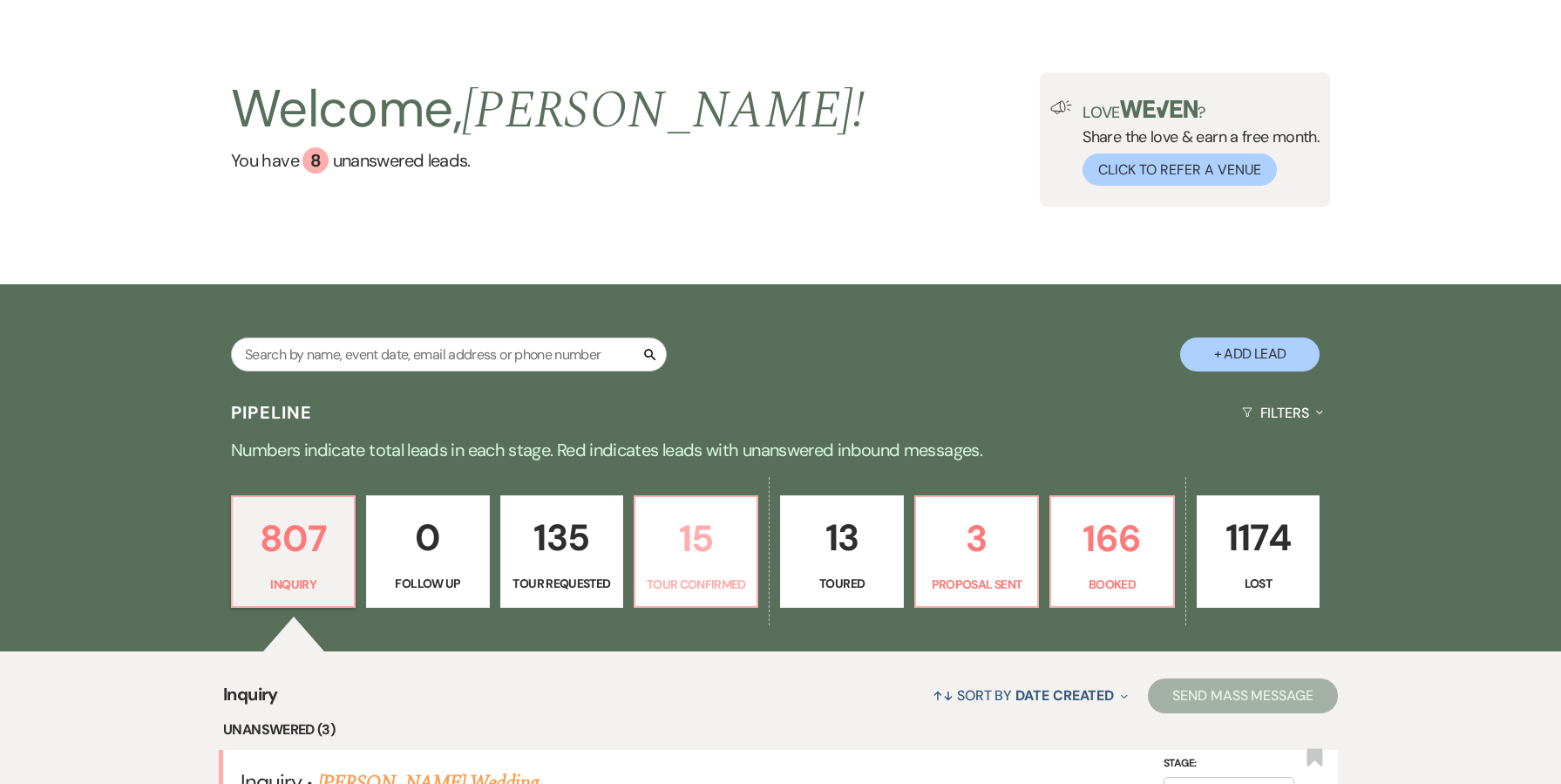
click at [715, 587] on p "Tour Confirmed" at bounding box center [696, 583] width 100 height 19
select select "4"
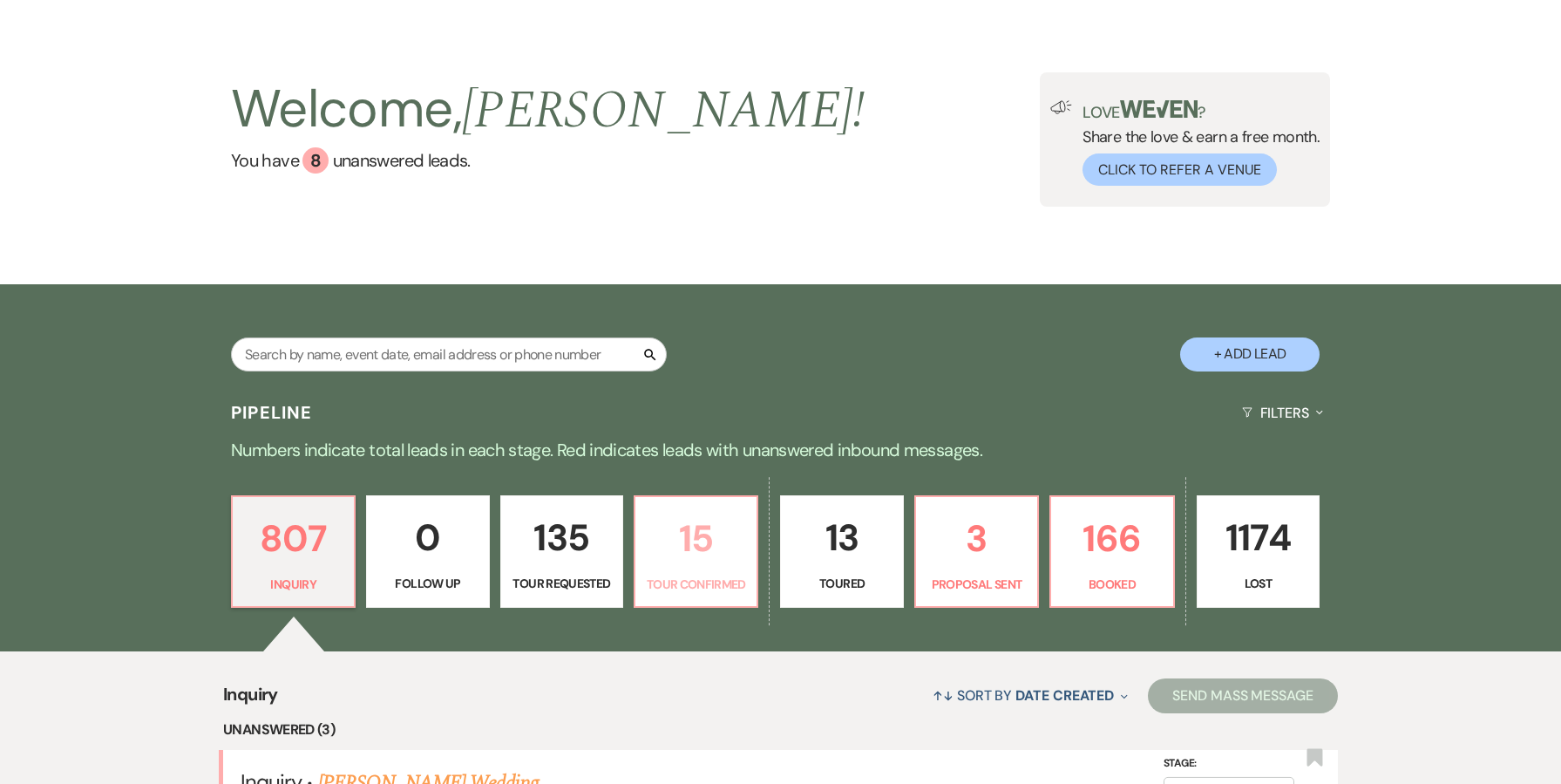
select select "4"
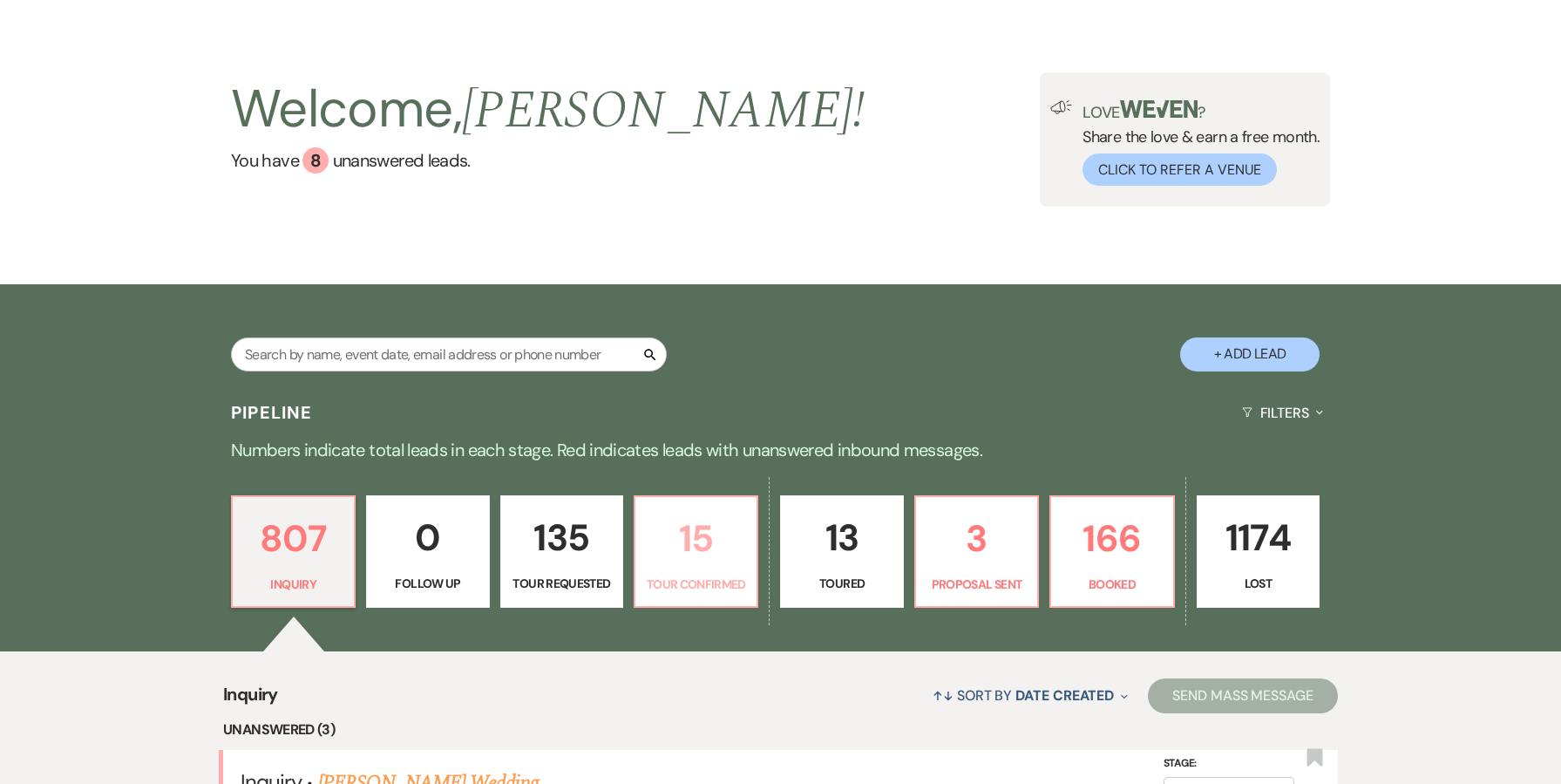
select select "4"
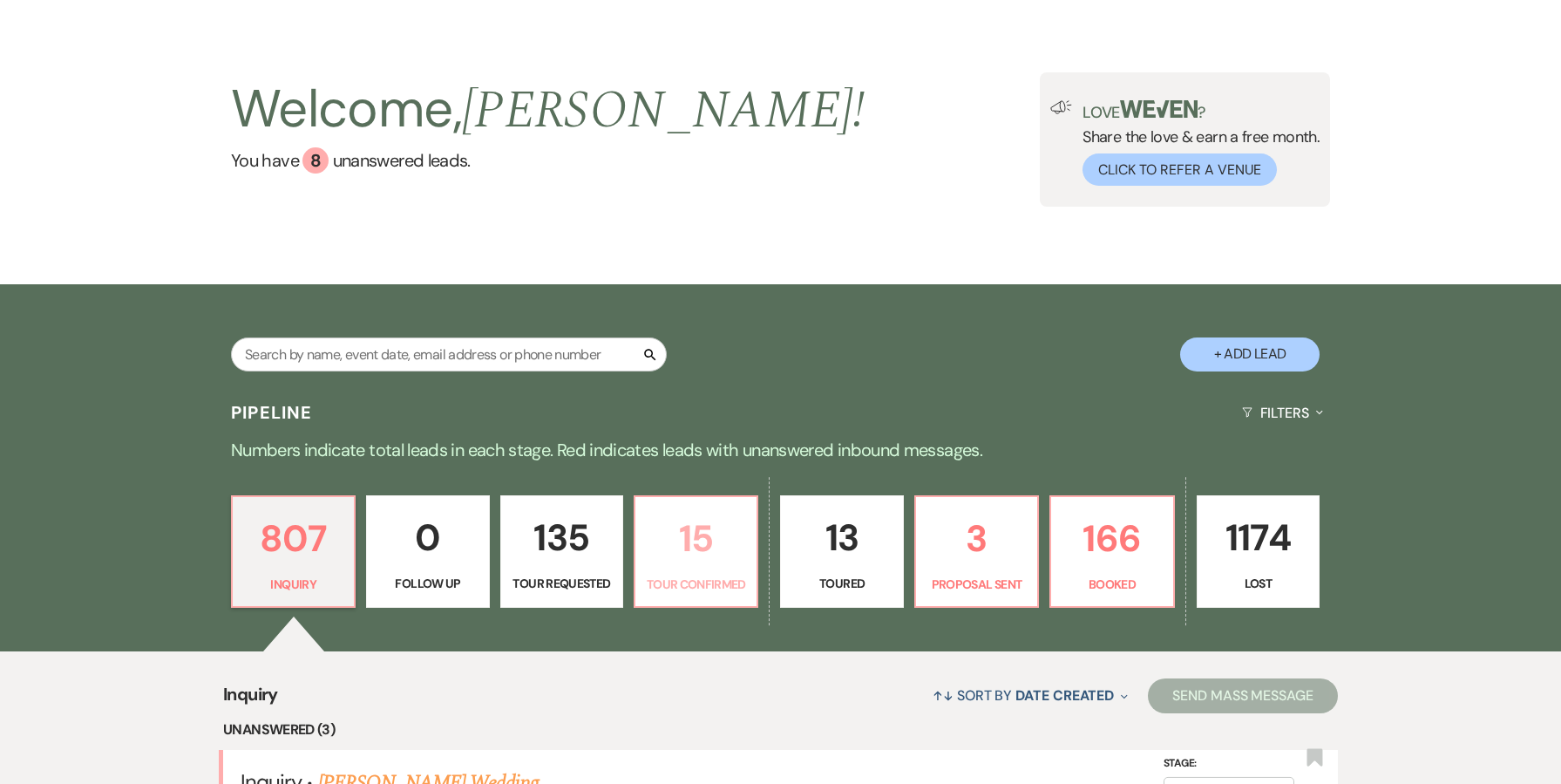
select select "4"
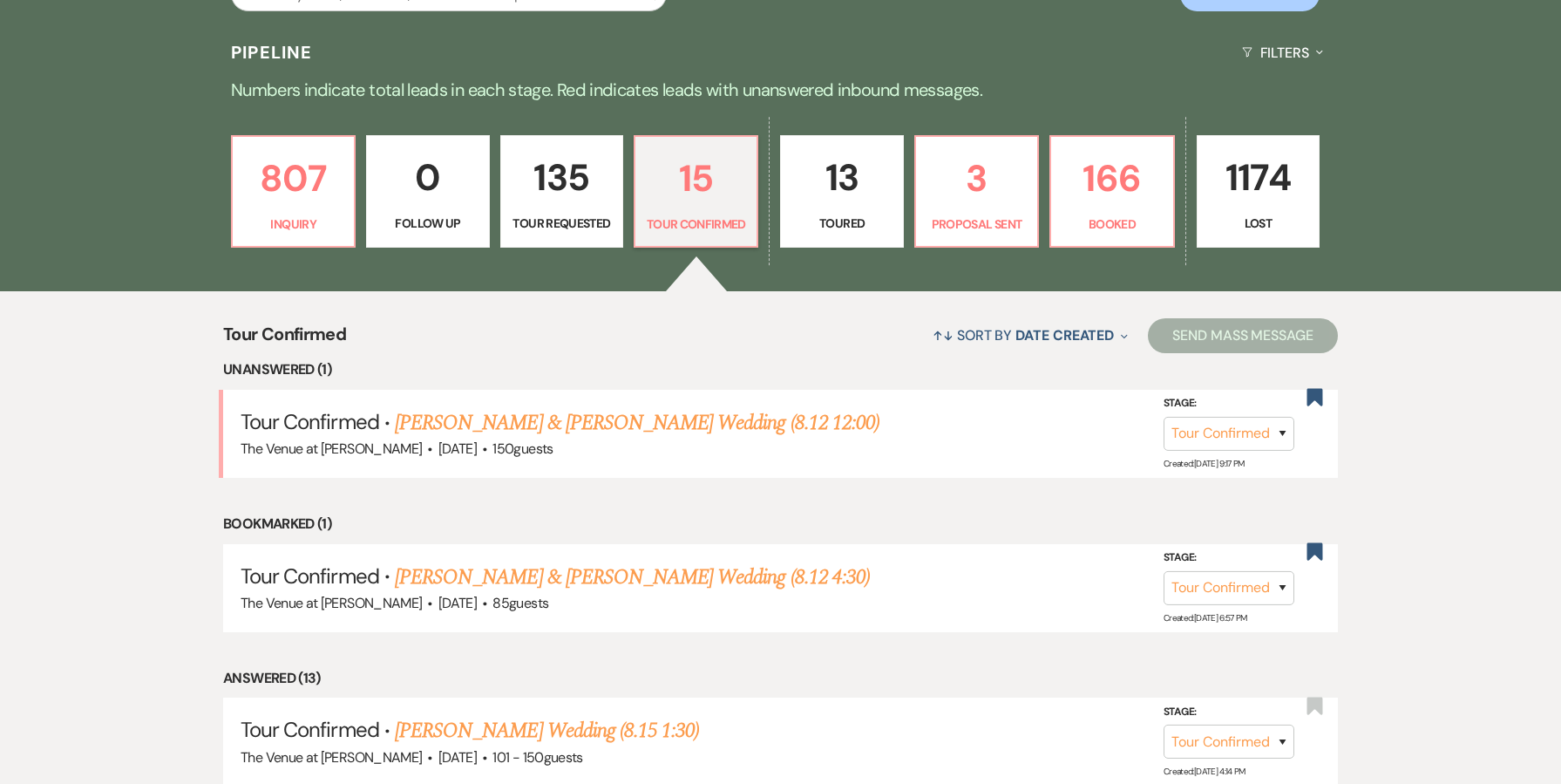
scroll to position [420, 0]
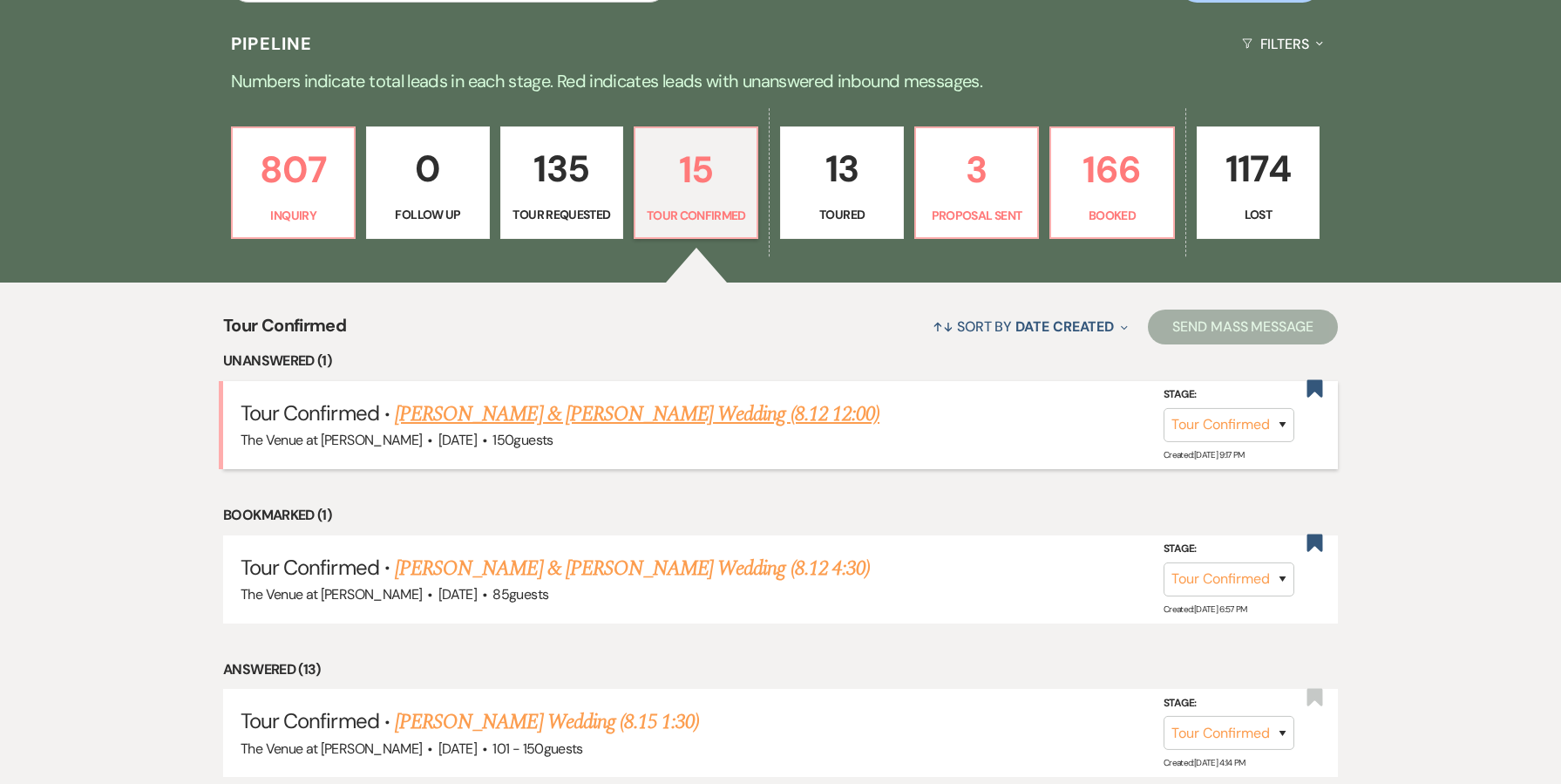
click at [735, 406] on link "[PERSON_NAME] & [PERSON_NAME] Wedding (8.12 12:00)" at bounding box center [637, 413] width 485 height 31
select select "4"
select select "5"
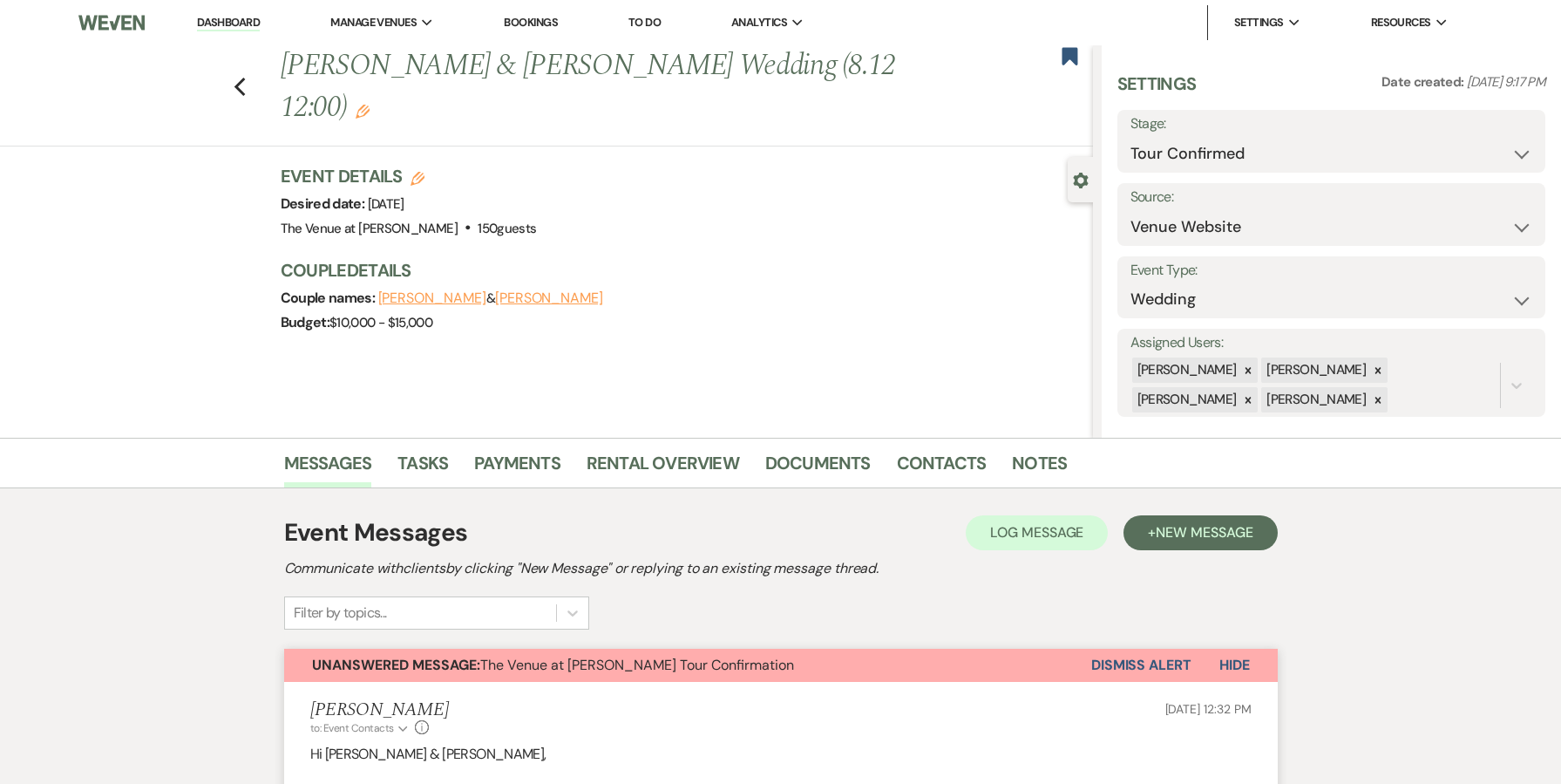
click at [1128, 659] on button "Dismiss Alert" at bounding box center [1141, 664] width 100 height 33
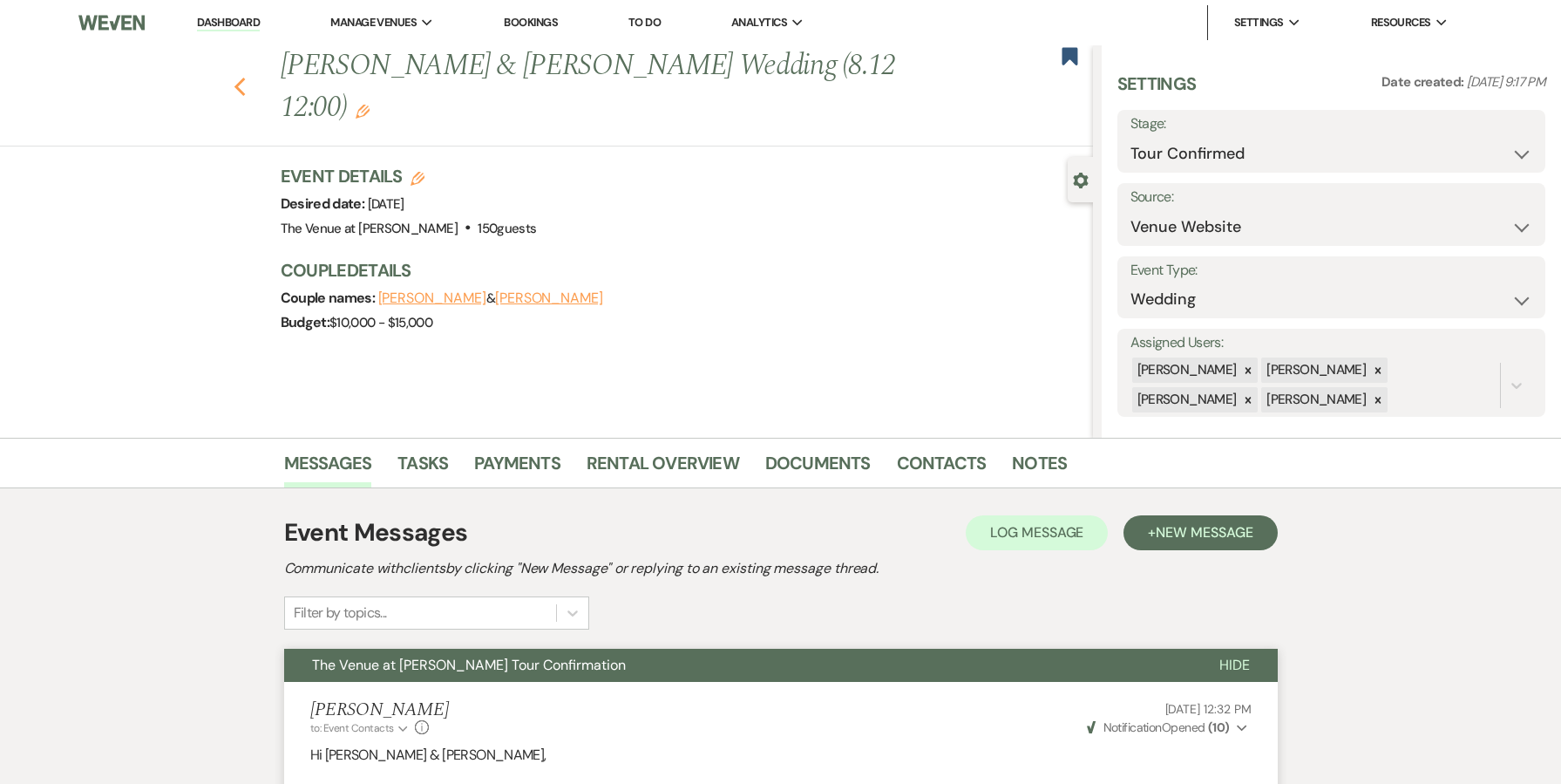
click at [242, 78] on use "button" at bounding box center [239, 87] width 11 height 19
select select "4"
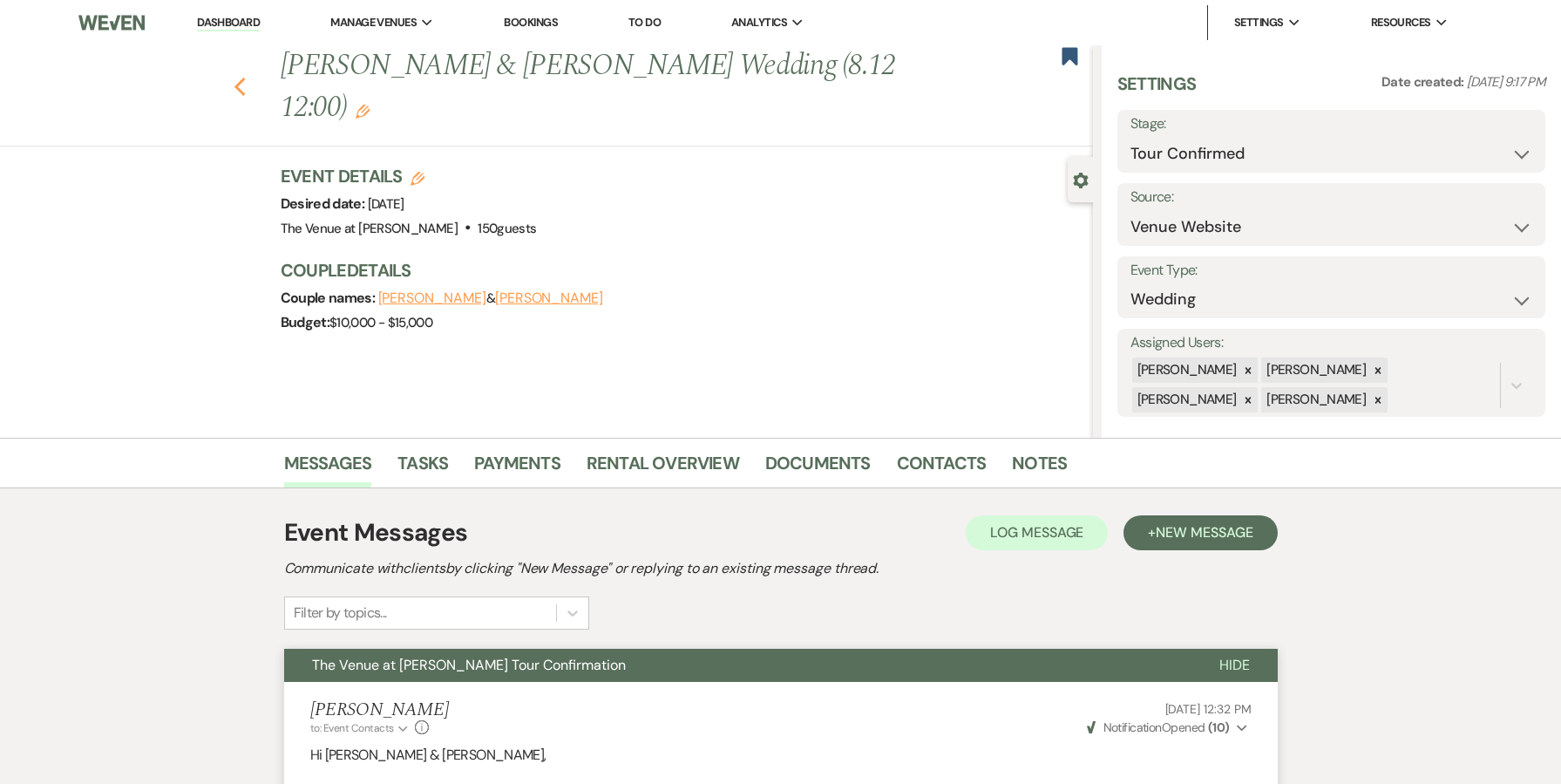
select select "4"
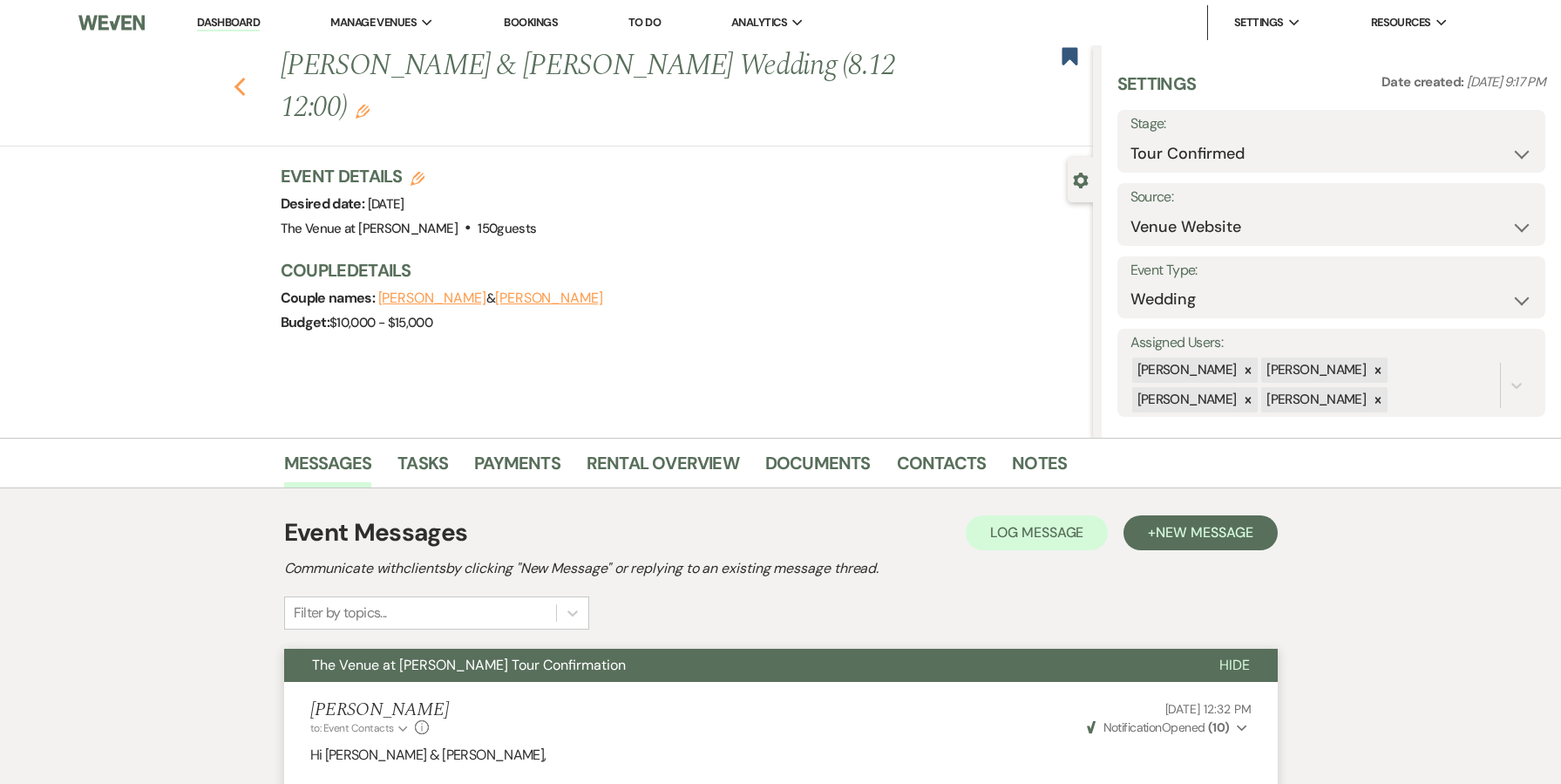
select select "4"
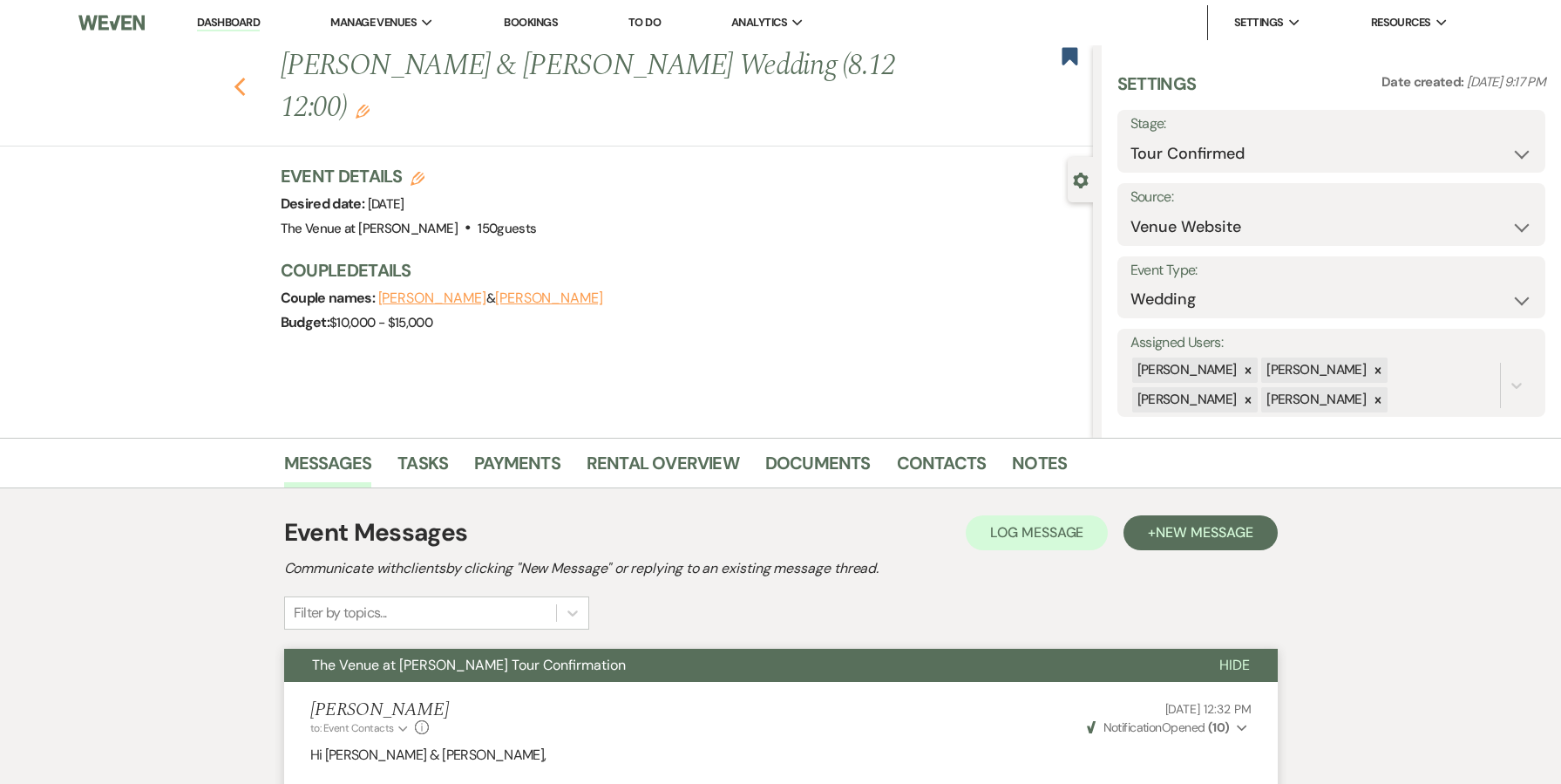
select select "4"
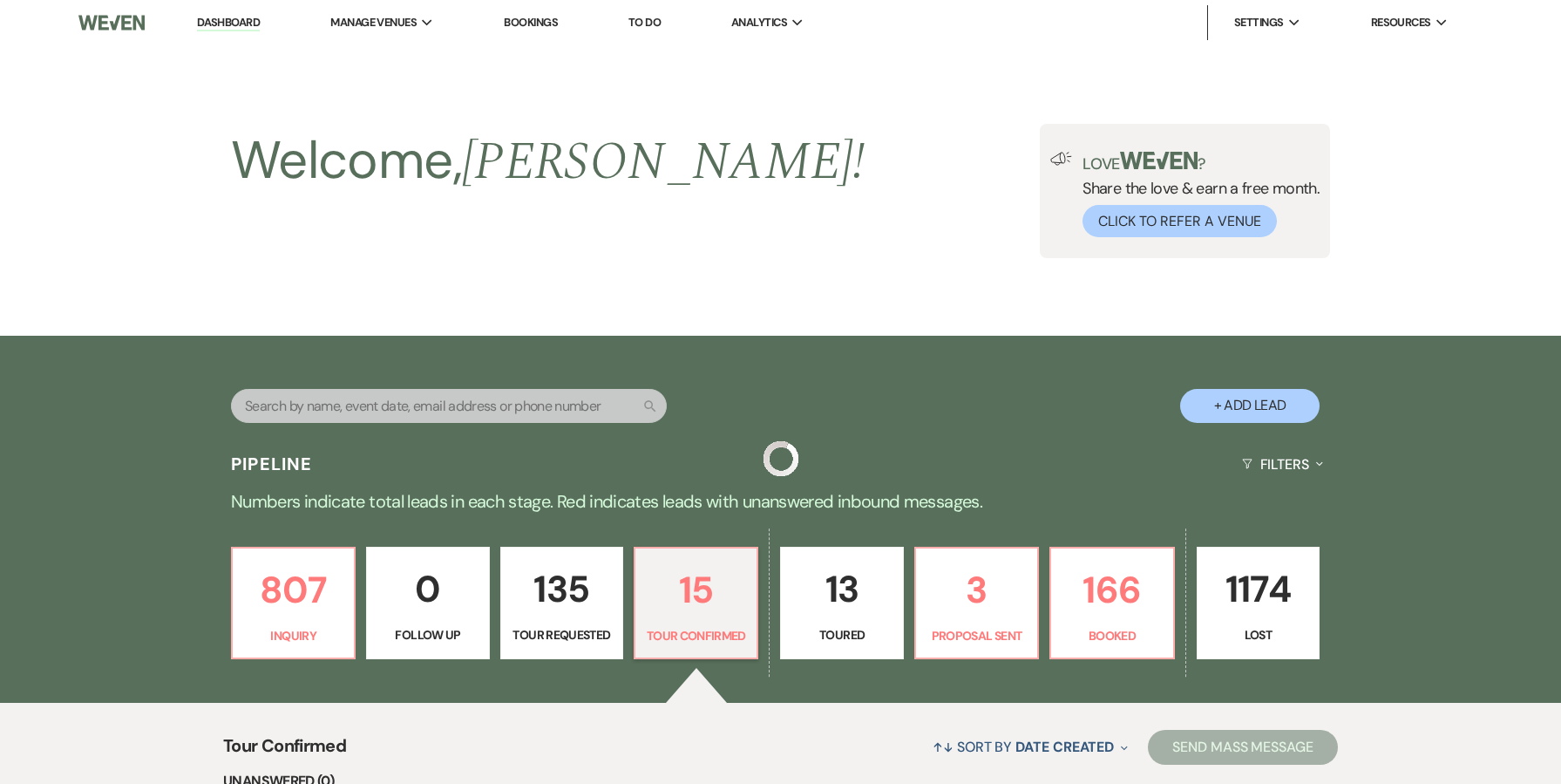
scroll to position [420, 0]
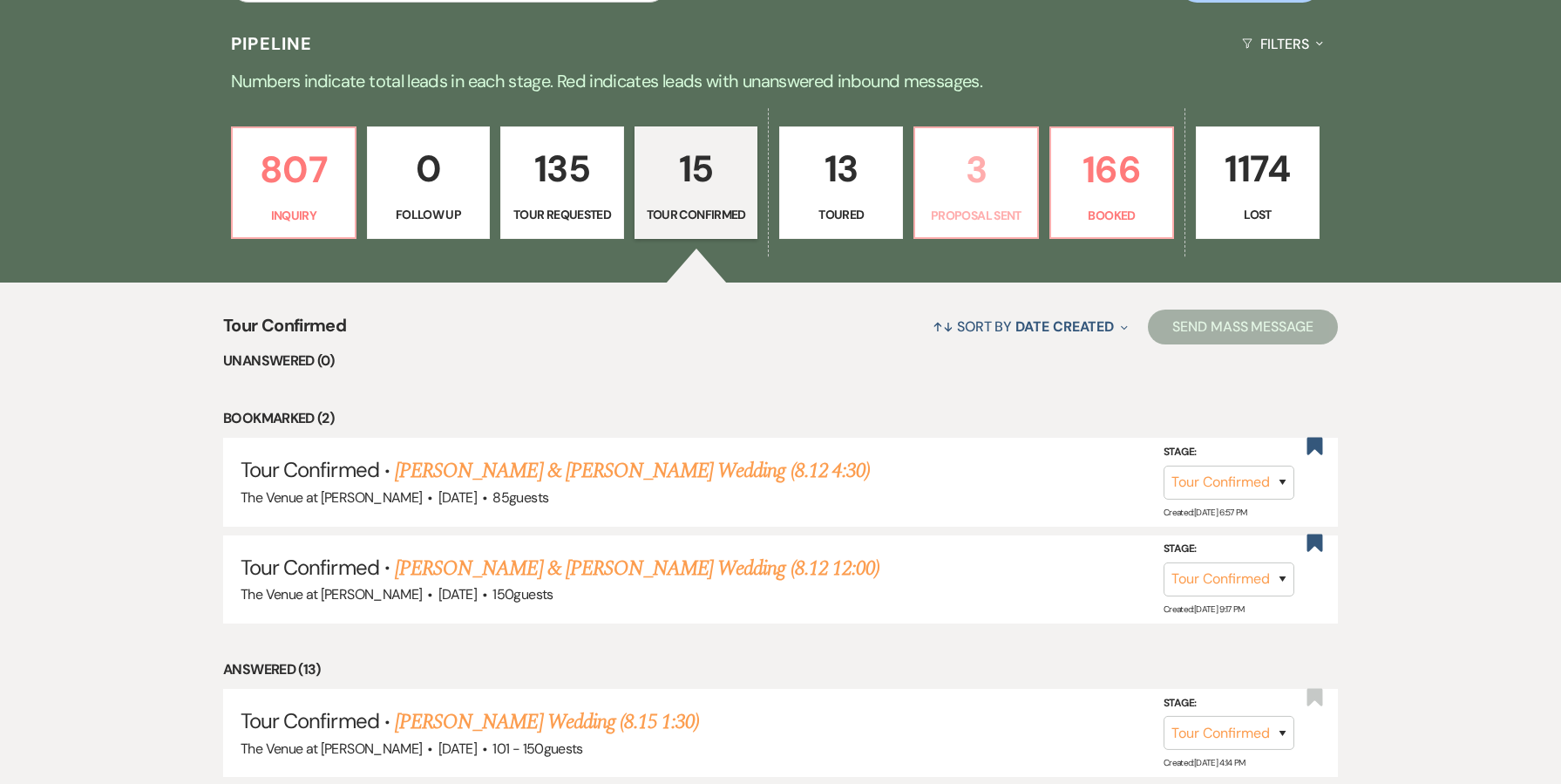
click at [966, 230] on link "3 Proposal Sent" at bounding box center [976, 182] width 126 height 113
select select "6"
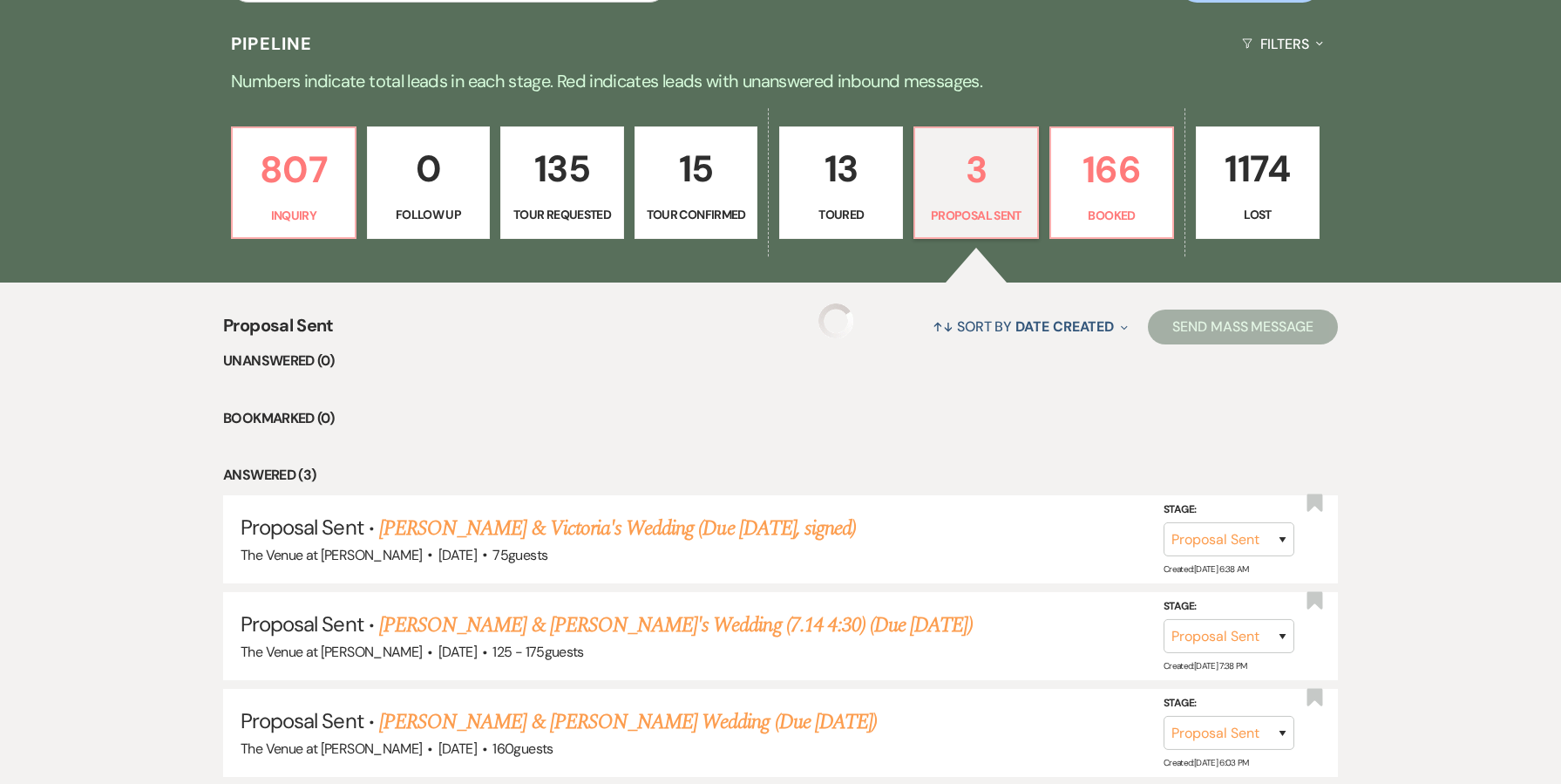
select select "6"
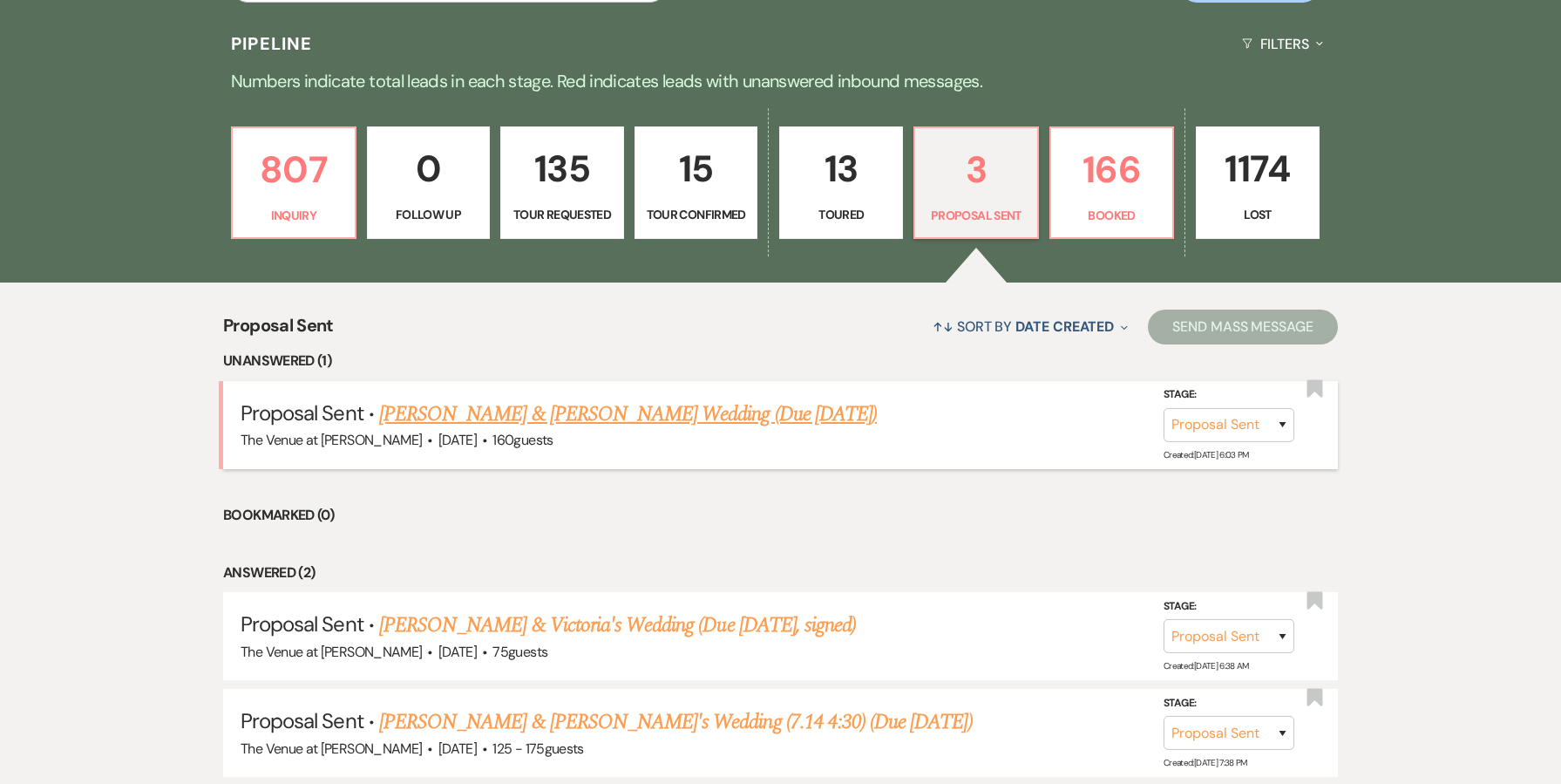
click at [791, 415] on link "[PERSON_NAME] & [PERSON_NAME] Wedding (Due [DATE])" at bounding box center [628, 413] width 498 height 31
select select "6"
select select "2"
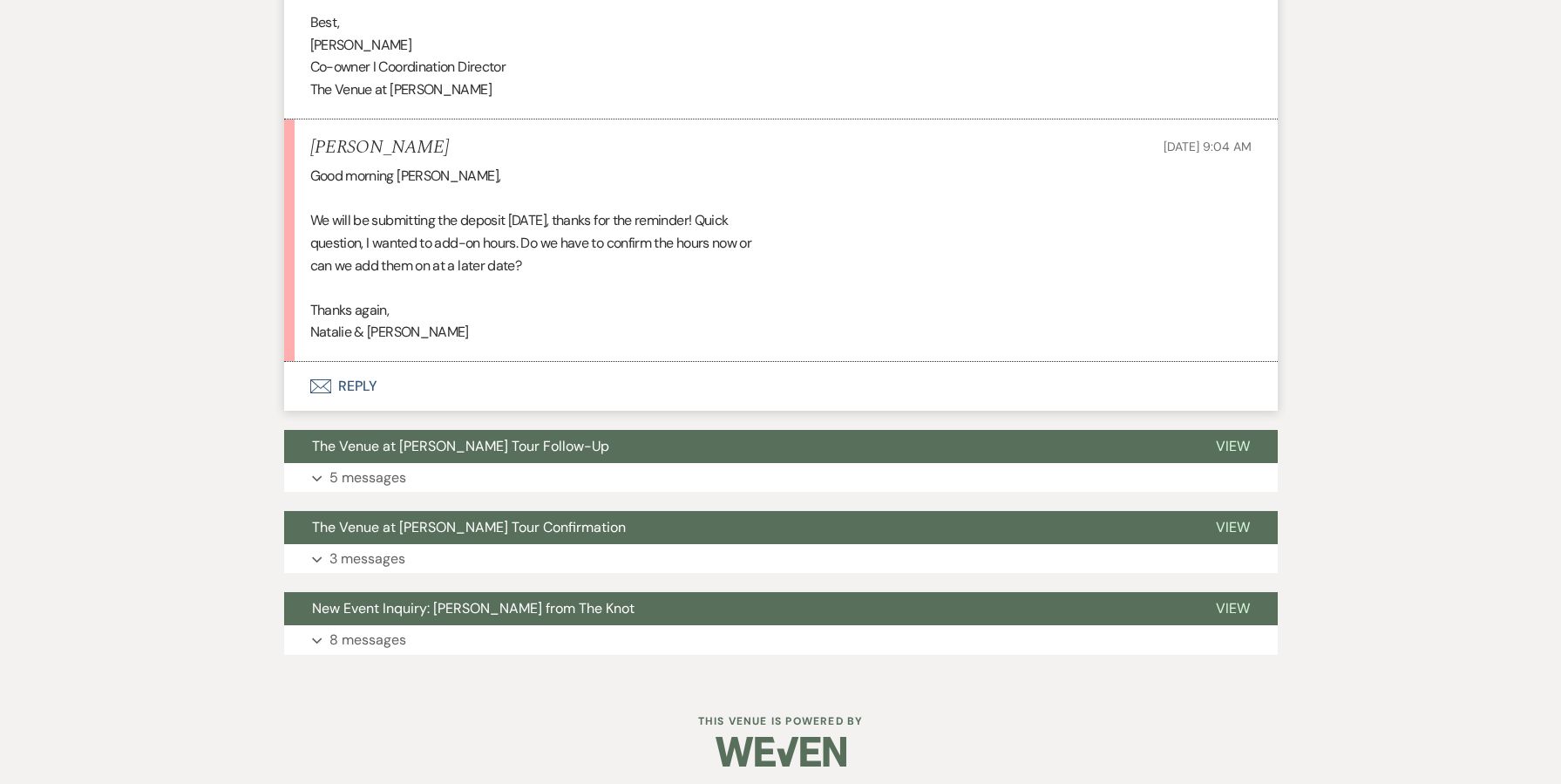
scroll to position [1801, 0]
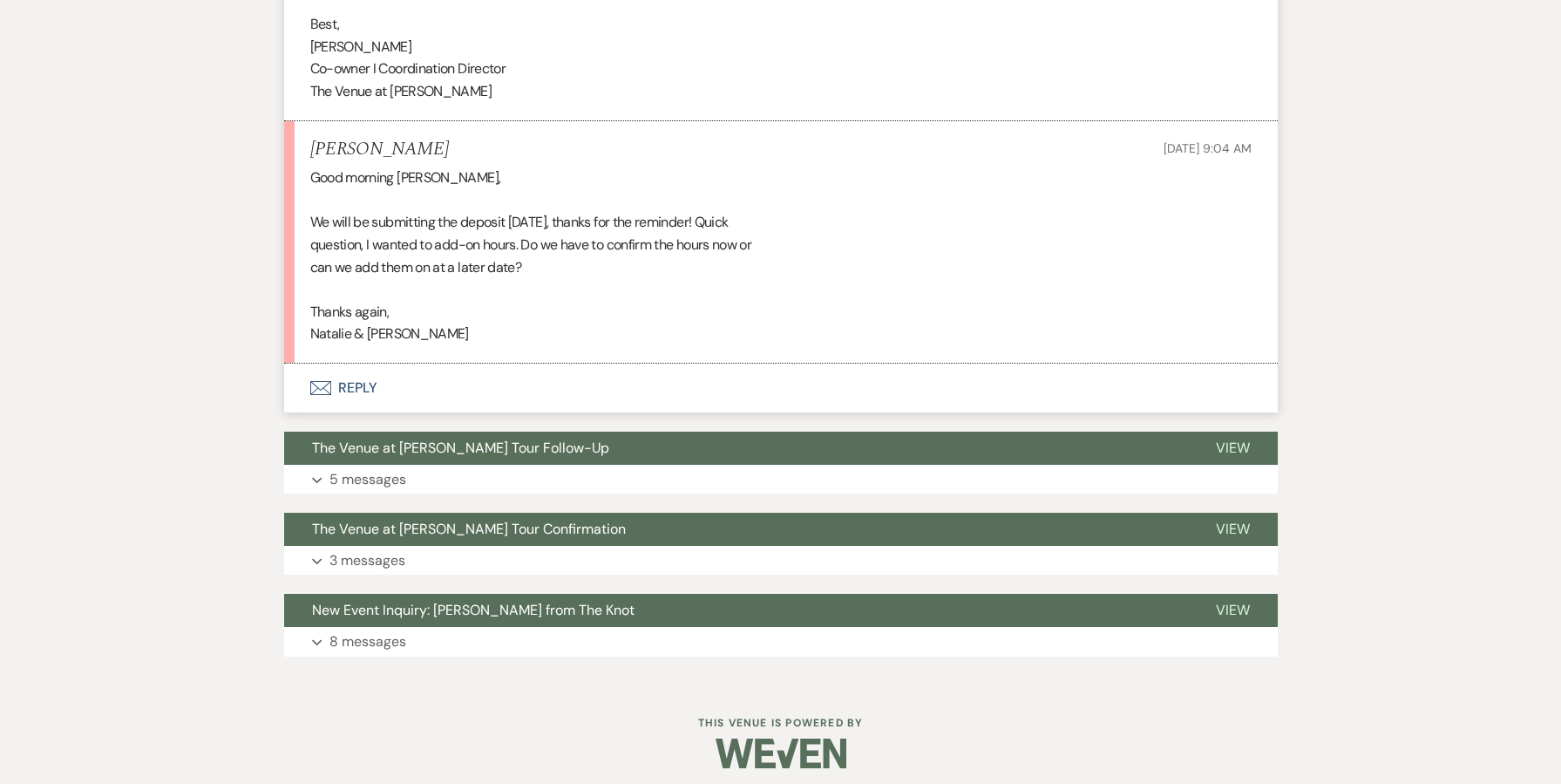
click at [327, 334] on div "Good morning [PERSON_NAME], We will be submitting the deposit [DATE], thanks fo…" at bounding box center [780, 255] width 941 height 179
drag, startPoint x: 488, startPoint y: 329, endPoint x: 302, endPoint y: 327, distance: 185.6
click at [302, 327] on li "[PERSON_NAME] [DATE] 9:04 AM Good morning [PERSON_NAME], We will be submitting …" at bounding box center [781, 242] width 994 height 243
copy div "Natalie & [PERSON_NAME]"
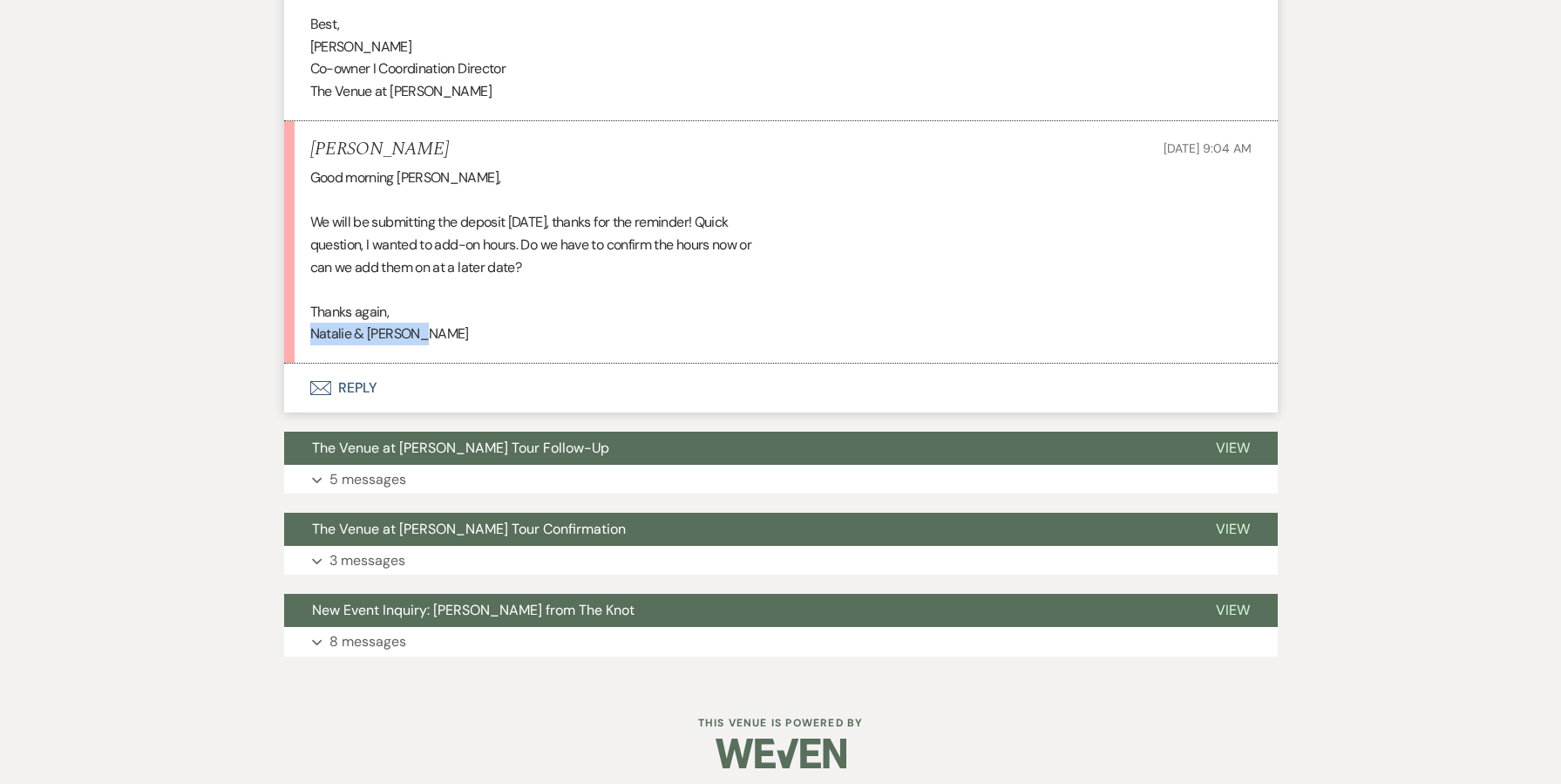
click at [351, 392] on button "Envelope Reply" at bounding box center [781, 387] width 994 height 49
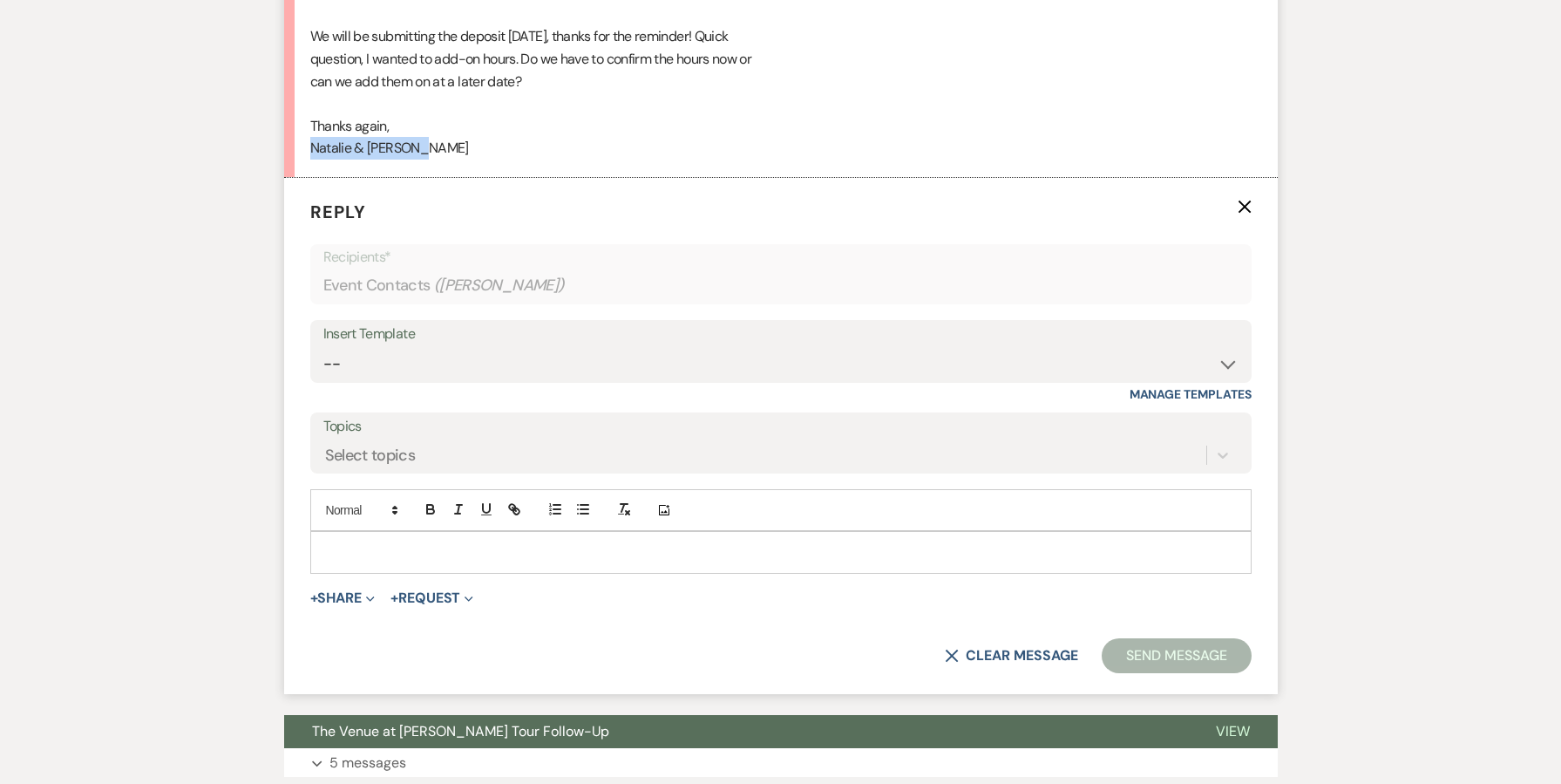
scroll to position [2024, 0]
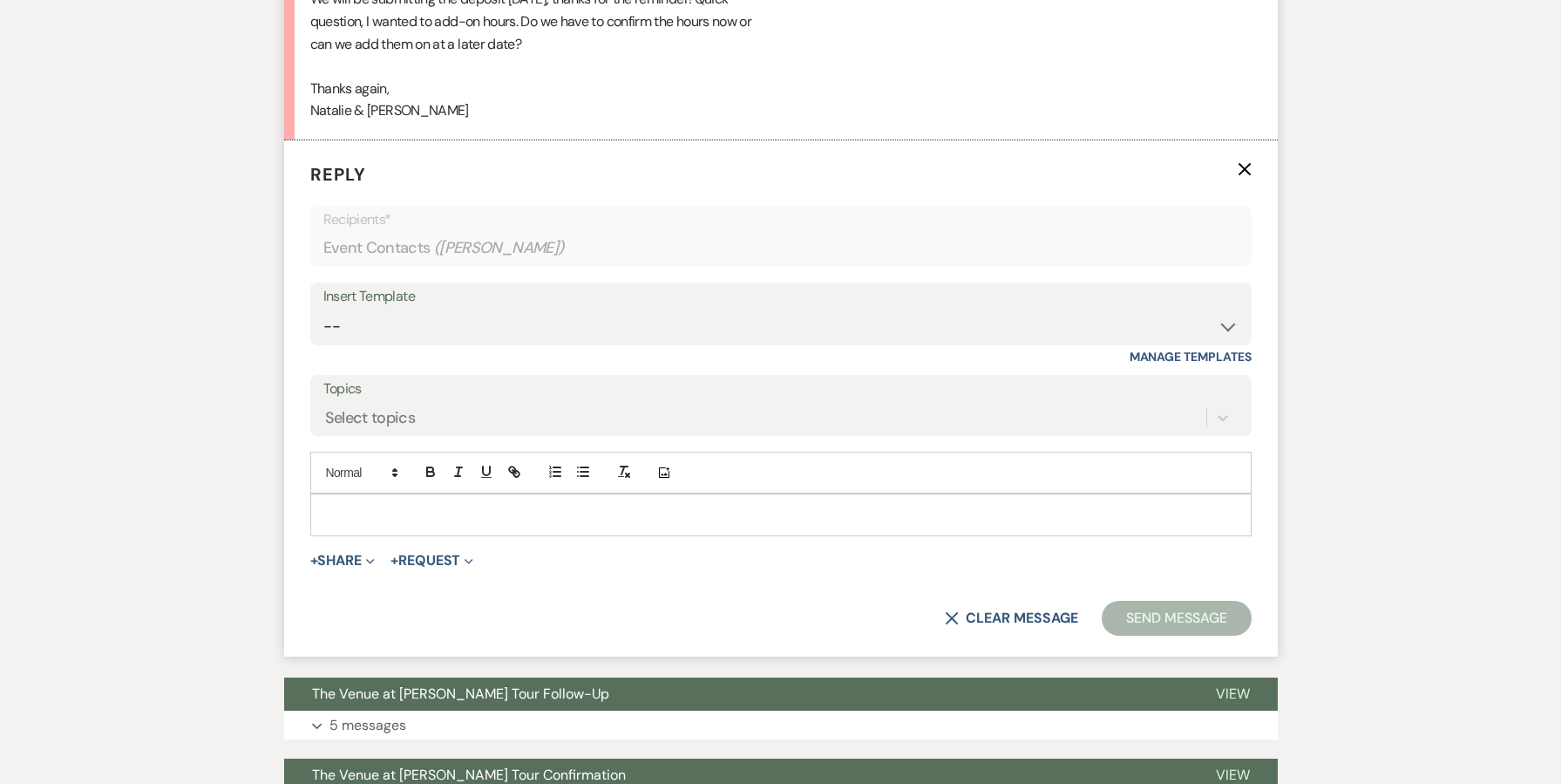
click at [387, 494] on div at bounding box center [781, 514] width 940 height 40
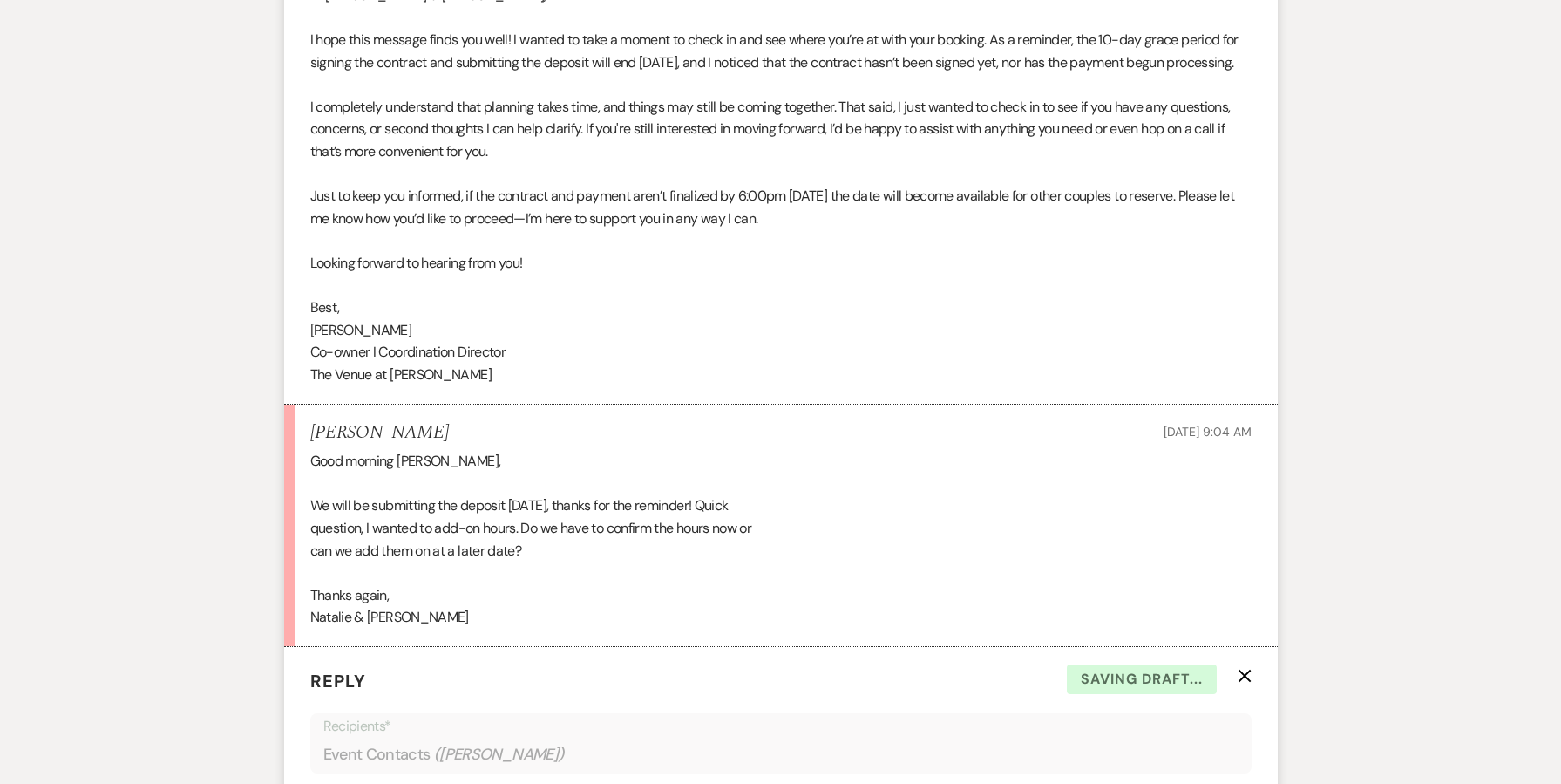
scroll to position [1445, 0]
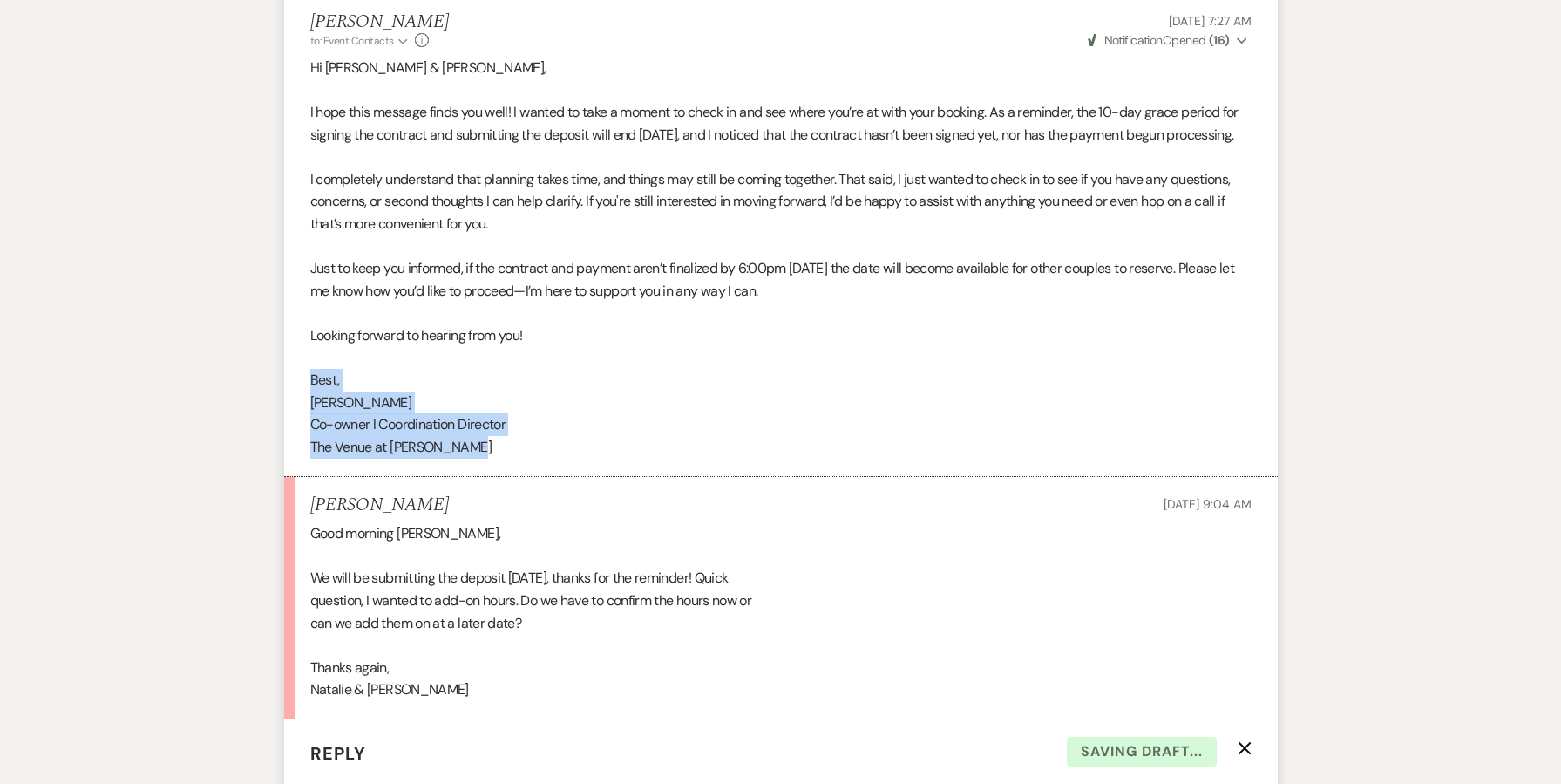
drag, startPoint x: 473, startPoint y: 453, endPoint x: 261, endPoint y: 376, distance: 226.4
click at [261, 376] on div "Messages Tasks Payments Rental Overview Documents Contacts Notes Event Messages…" at bounding box center [780, 298] width 1561 height 2612
copy div "Best, [PERSON_NAME] I Coordination Director The Venue at [PERSON_NAME]"
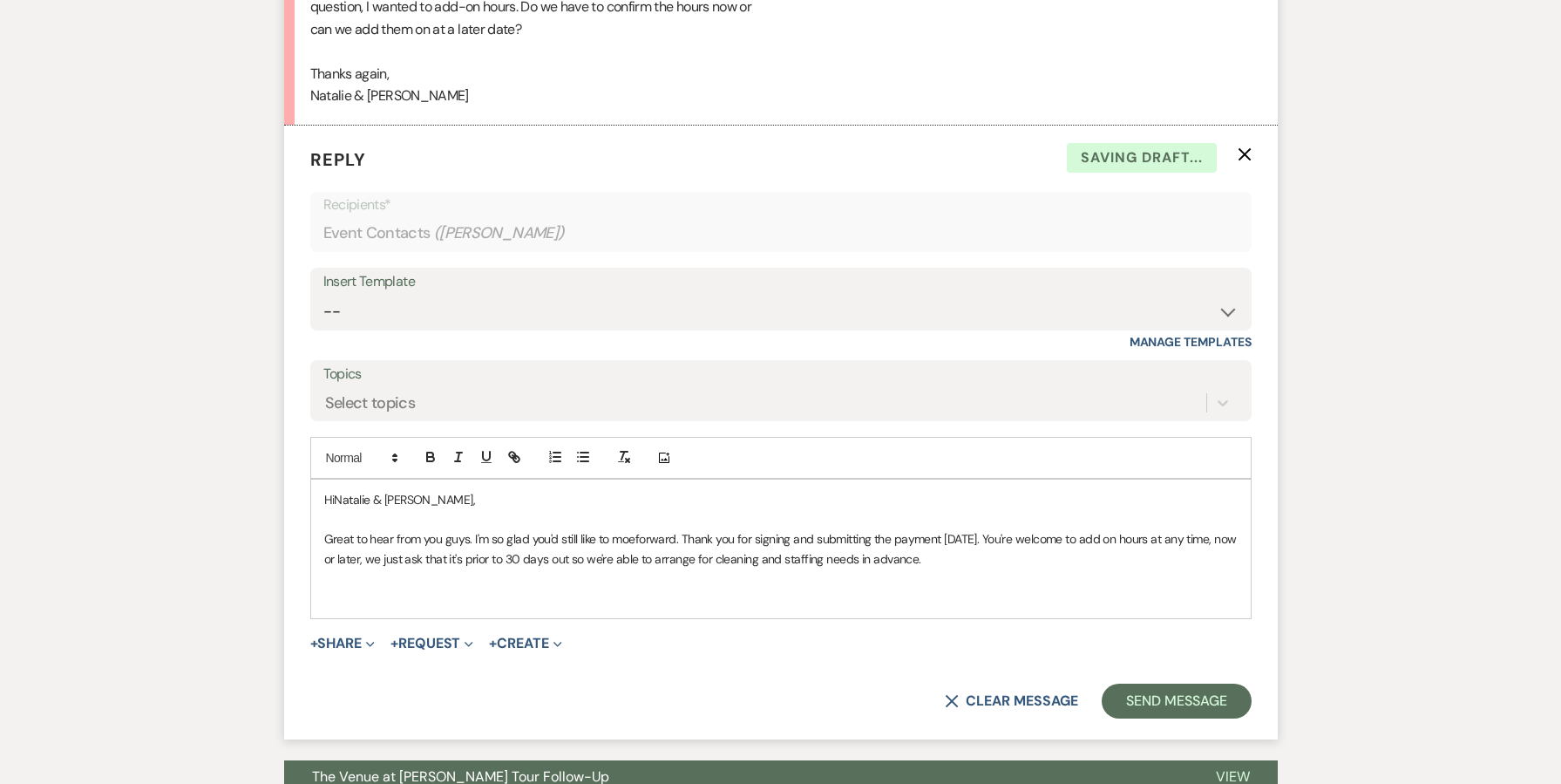
scroll to position [2365, 0]
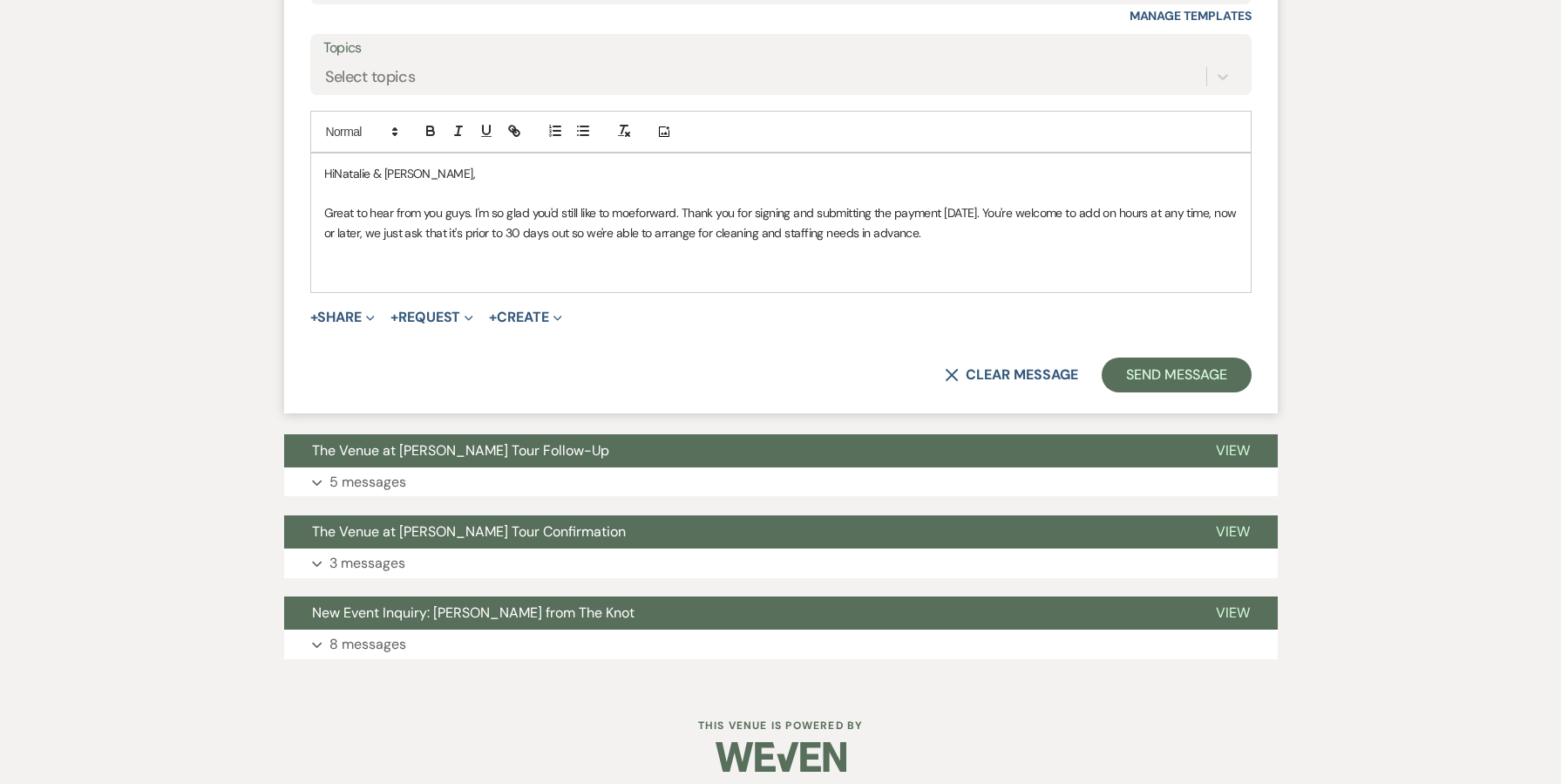
click at [376, 265] on p at bounding box center [780, 270] width 913 height 19
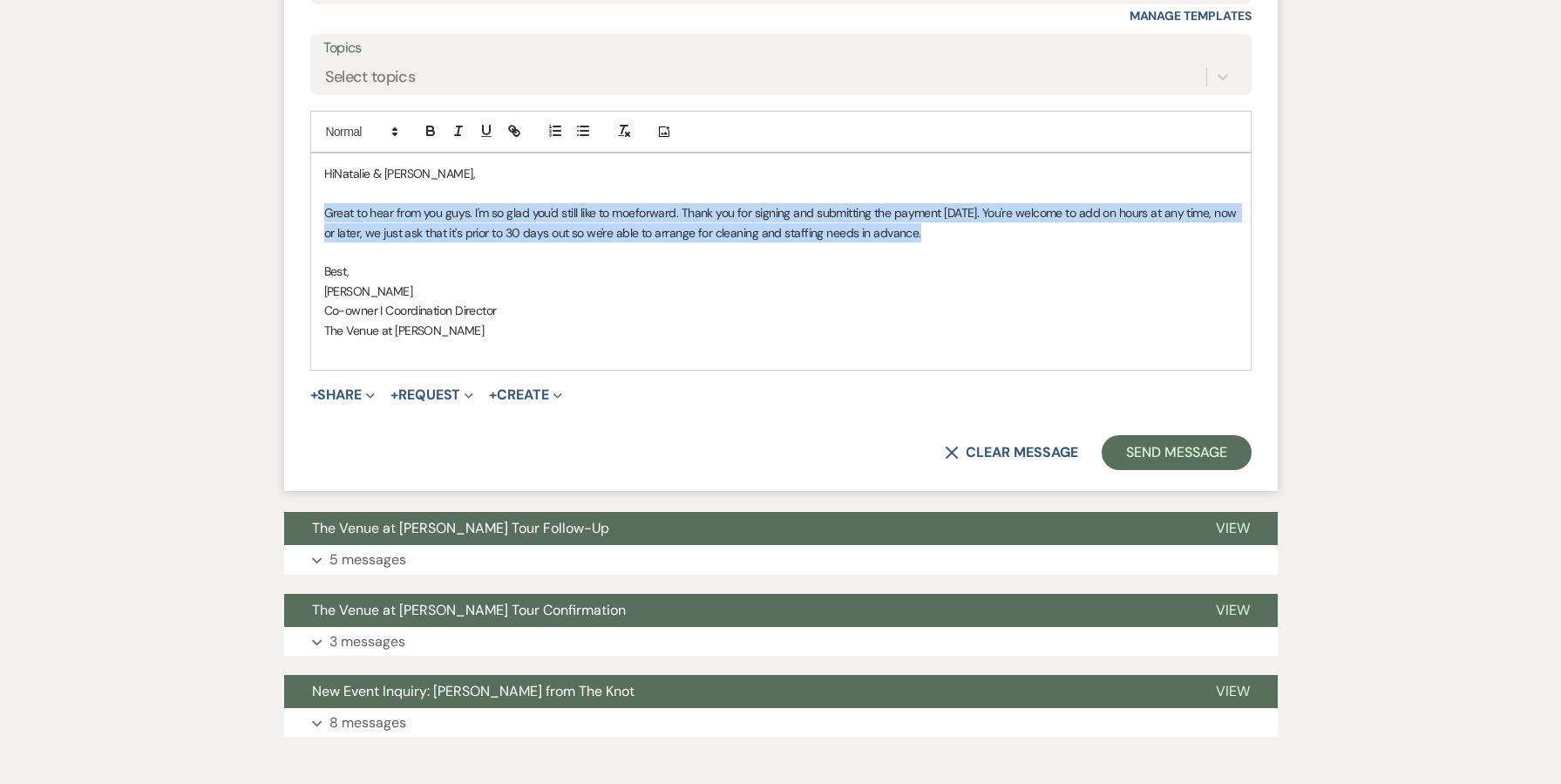
drag, startPoint x: 951, startPoint y: 230, endPoint x: 268, endPoint y: 205, distance: 683.8
copy p "Great to hear from you guys. I'm so glad you'd still like to moe forward. Thank…"
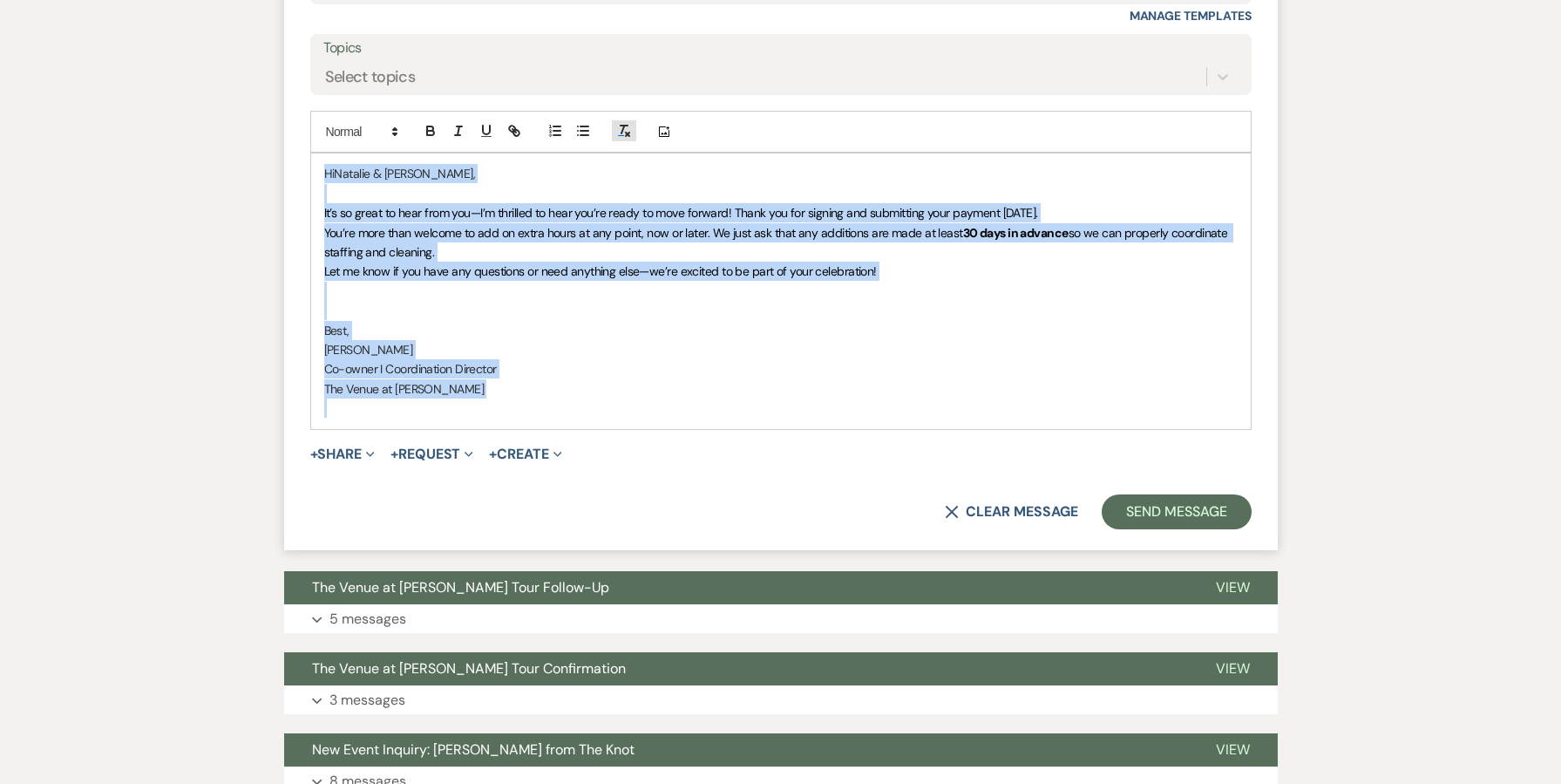
click at [632, 123] on button "button" at bounding box center [624, 130] width 24 height 21
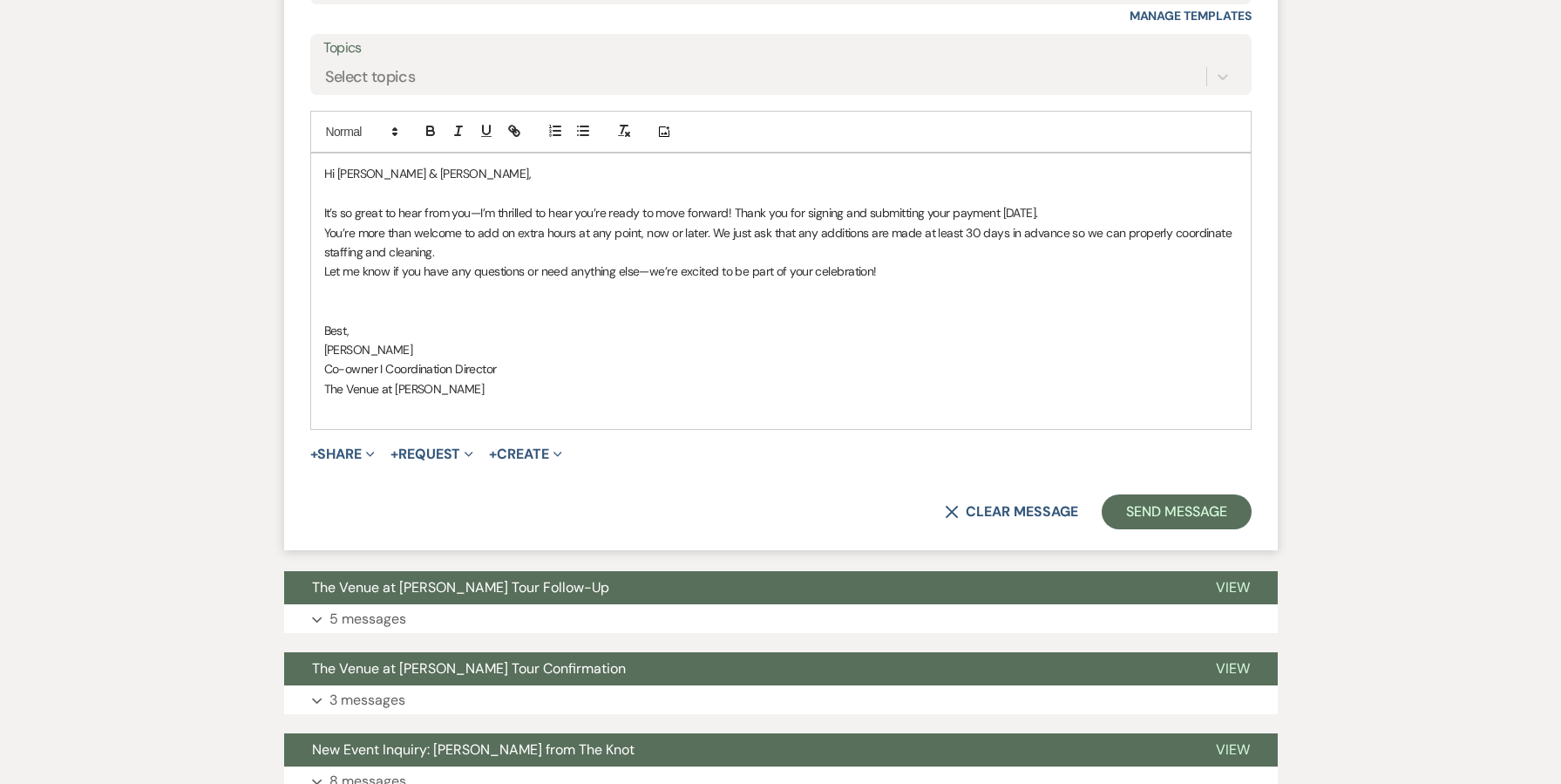
click at [887, 208] on p "It’s so great to hear from you—I’m thrilled to hear you’re ready to move forwar…" at bounding box center [780, 212] width 913 height 19
click at [1069, 207] on p "It’s so great to hear from you—I’m thrilled to hear you’re ready to move forwar…" at bounding box center [780, 212] width 913 height 19
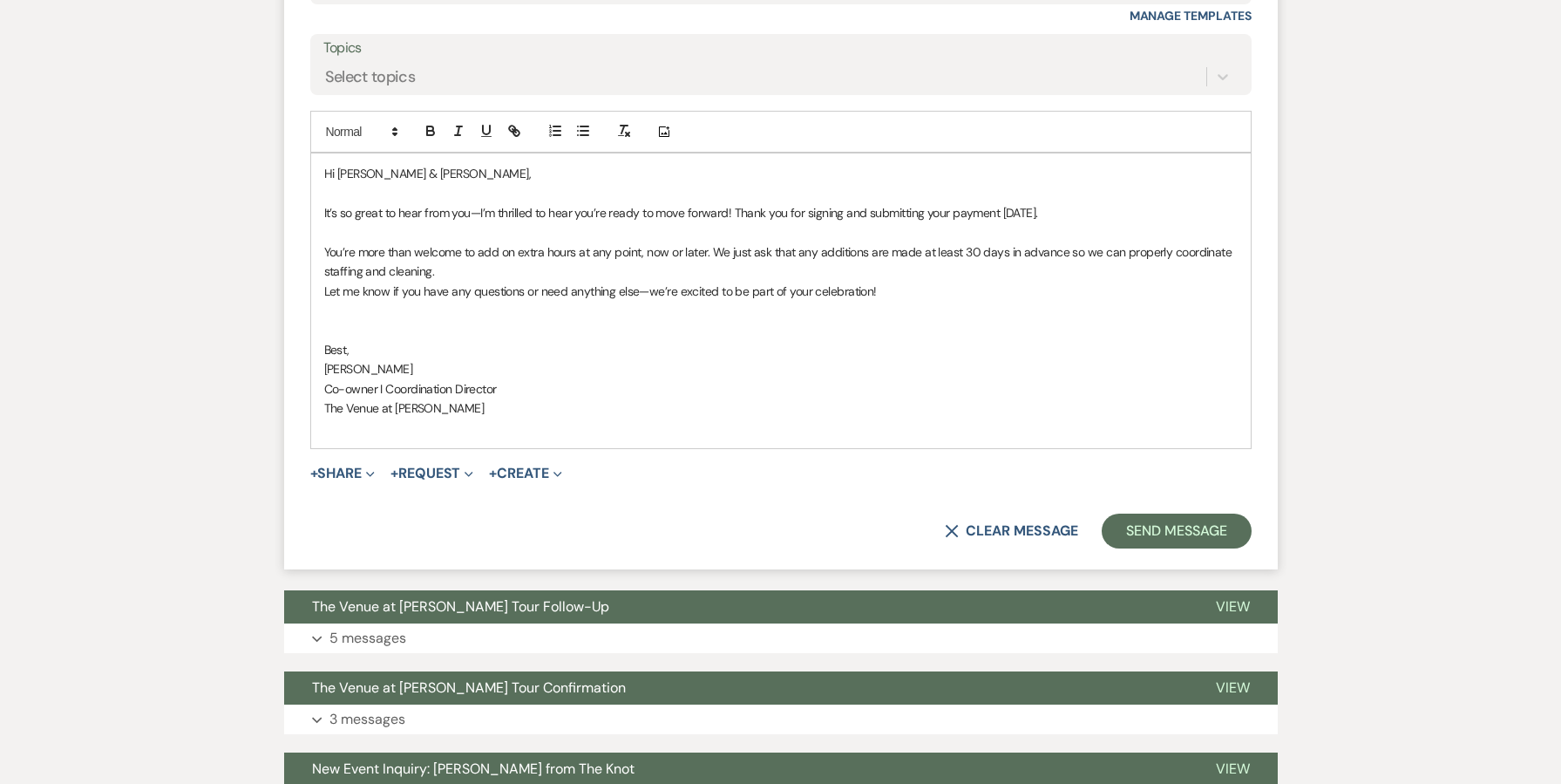
click at [849, 261] on p "You’re more than welcome to add on extra hours at any point, now or later. We j…" at bounding box center [780, 261] width 913 height 39
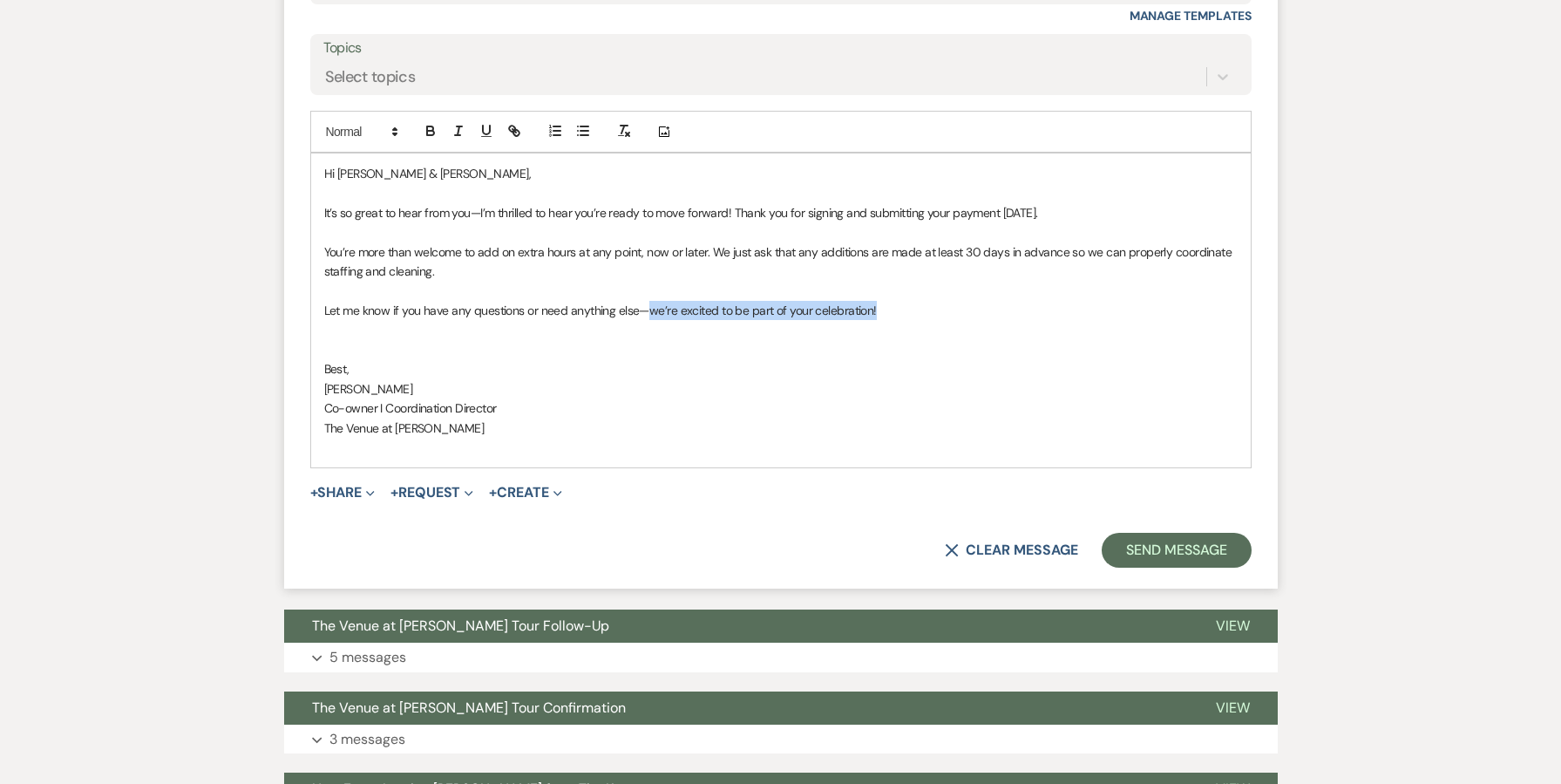
drag, startPoint x: 922, startPoint y: 300, endPoint x: 648, endPoint y: 292, distance: 274.7
click at [648, 301] on p "Let me know if you have any questions or need anything else—we’re excited to be…" at bounding box center [780, 310] width 913 height 19
click at [1131, 533] on button "Send Message" at bounding box center [1176, 550] width 149 height 35
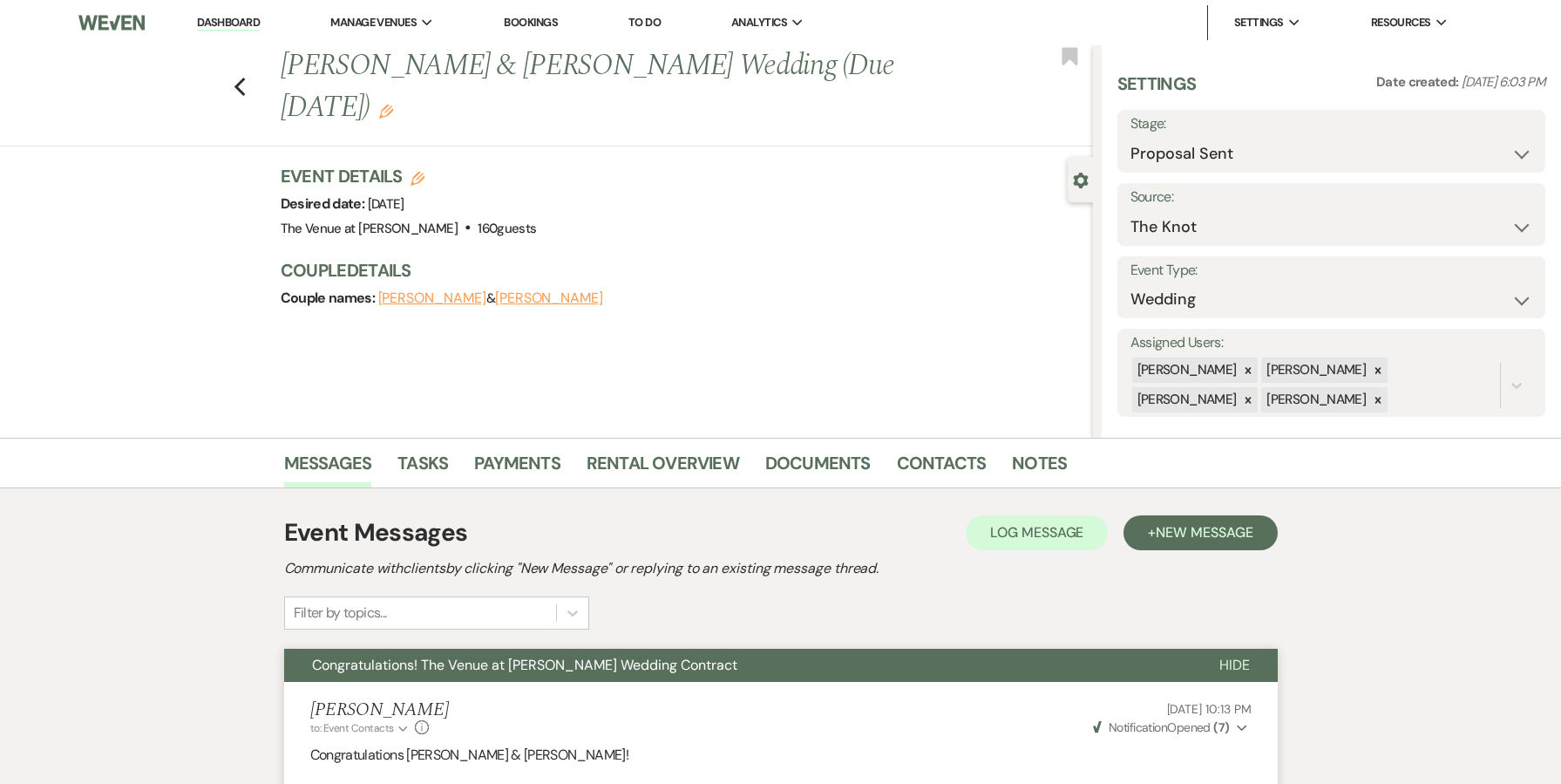
scroll to position [0, 0]
click at [823, 460] on link "Documents" at bounding box center [817, 468] width 105 height 38
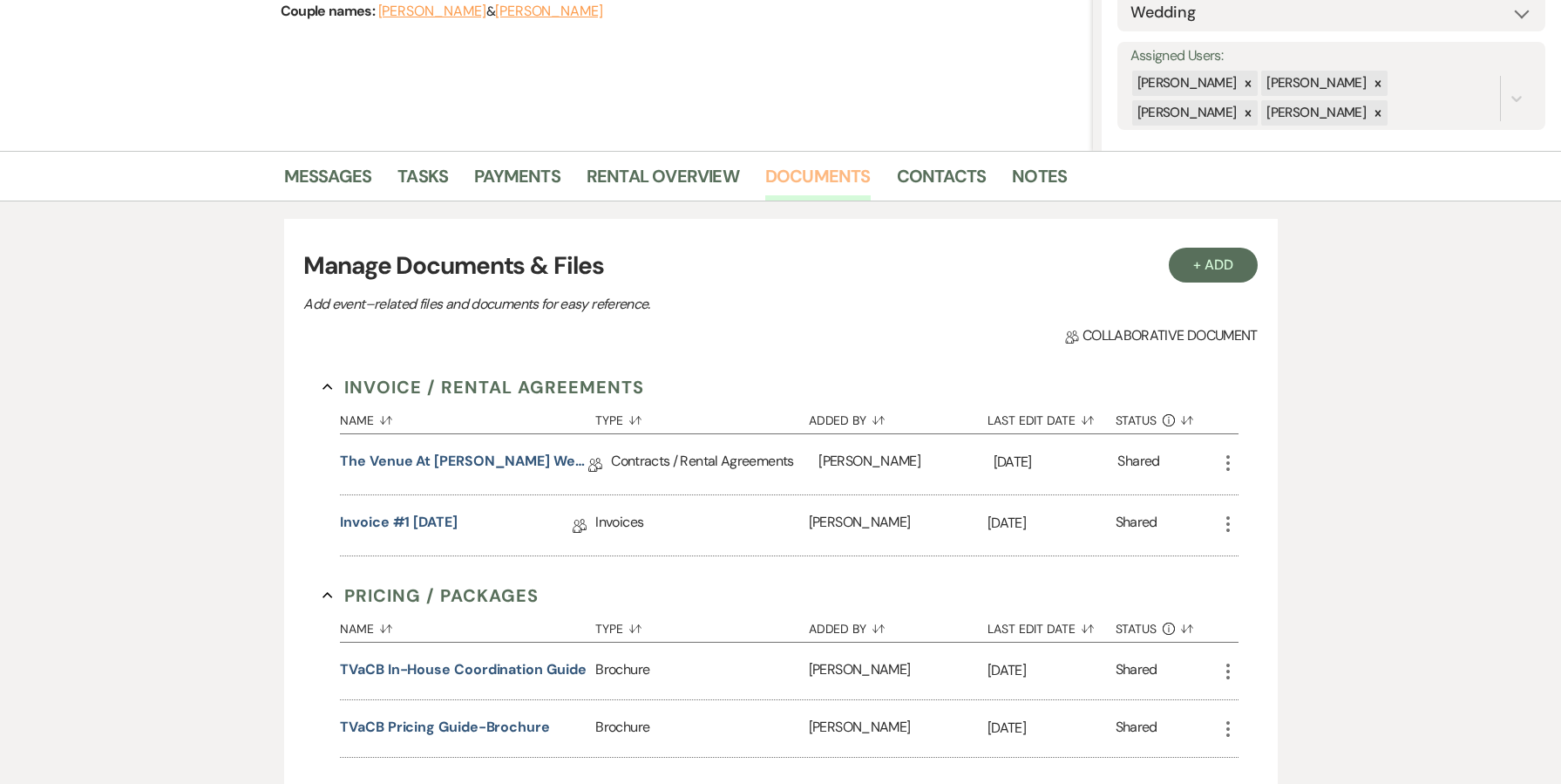
scroll to position [343, 0]
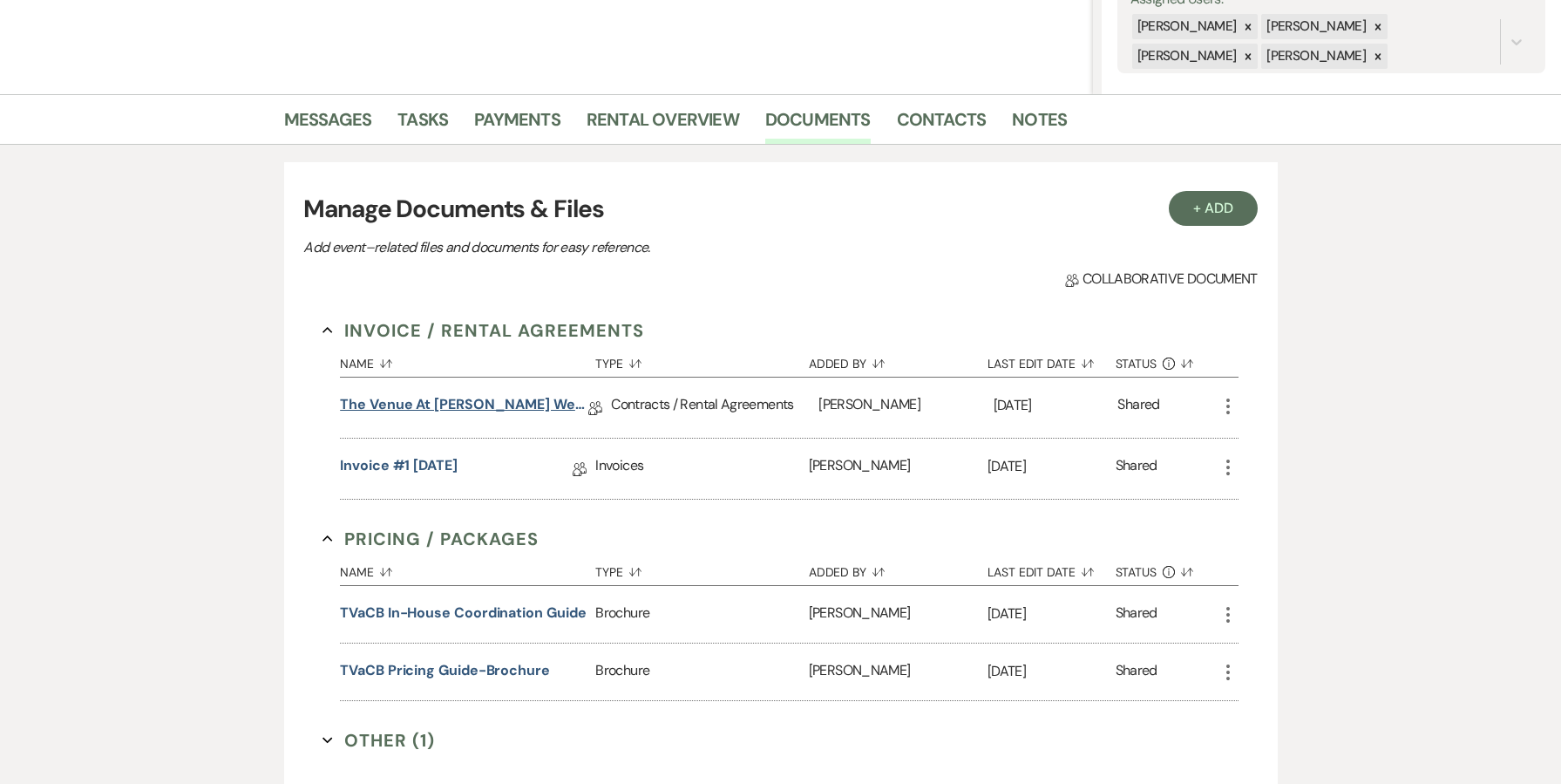
click at [472, 420] on link "The Venue at [PERSON_NAME] Wedding Contract ([DATE] [PERSON_NAME])" at bounding box center [464, 407] width 248 height 27
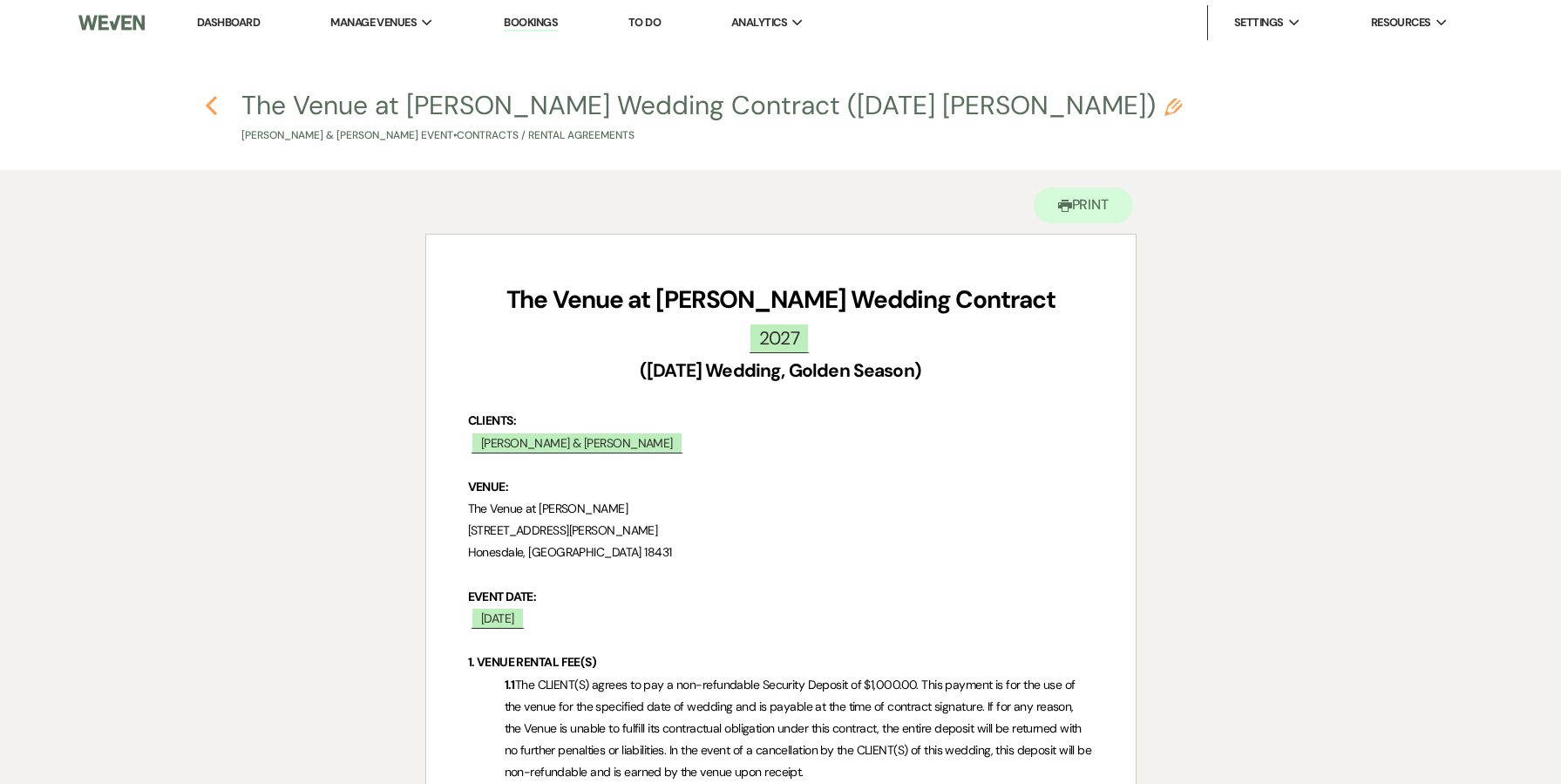
click at [211, 104] on use "button" at bounding box center [211, 105] width 11 height 19
select select "6"
select select "2"
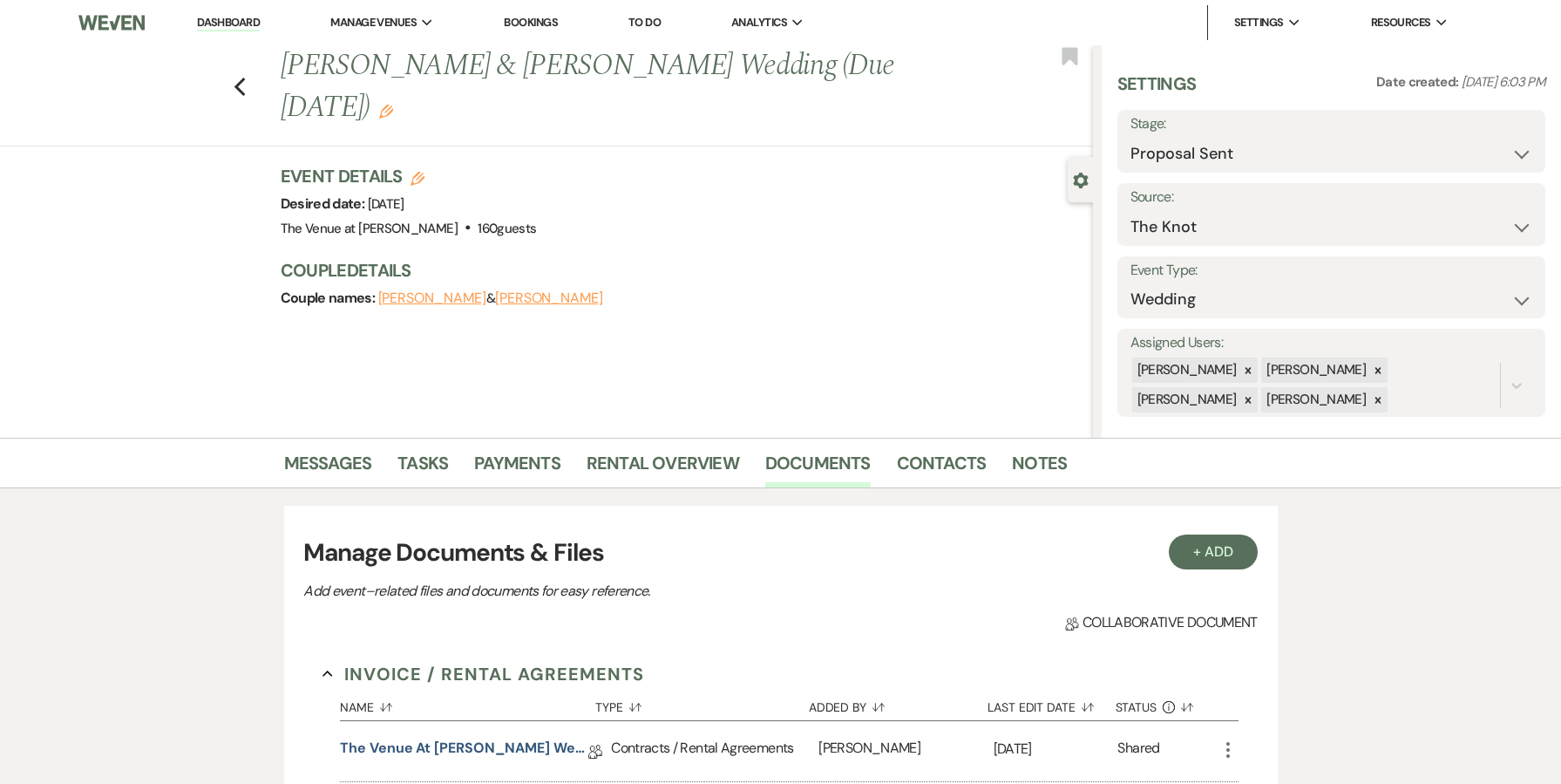
scroll to position [343, 0]
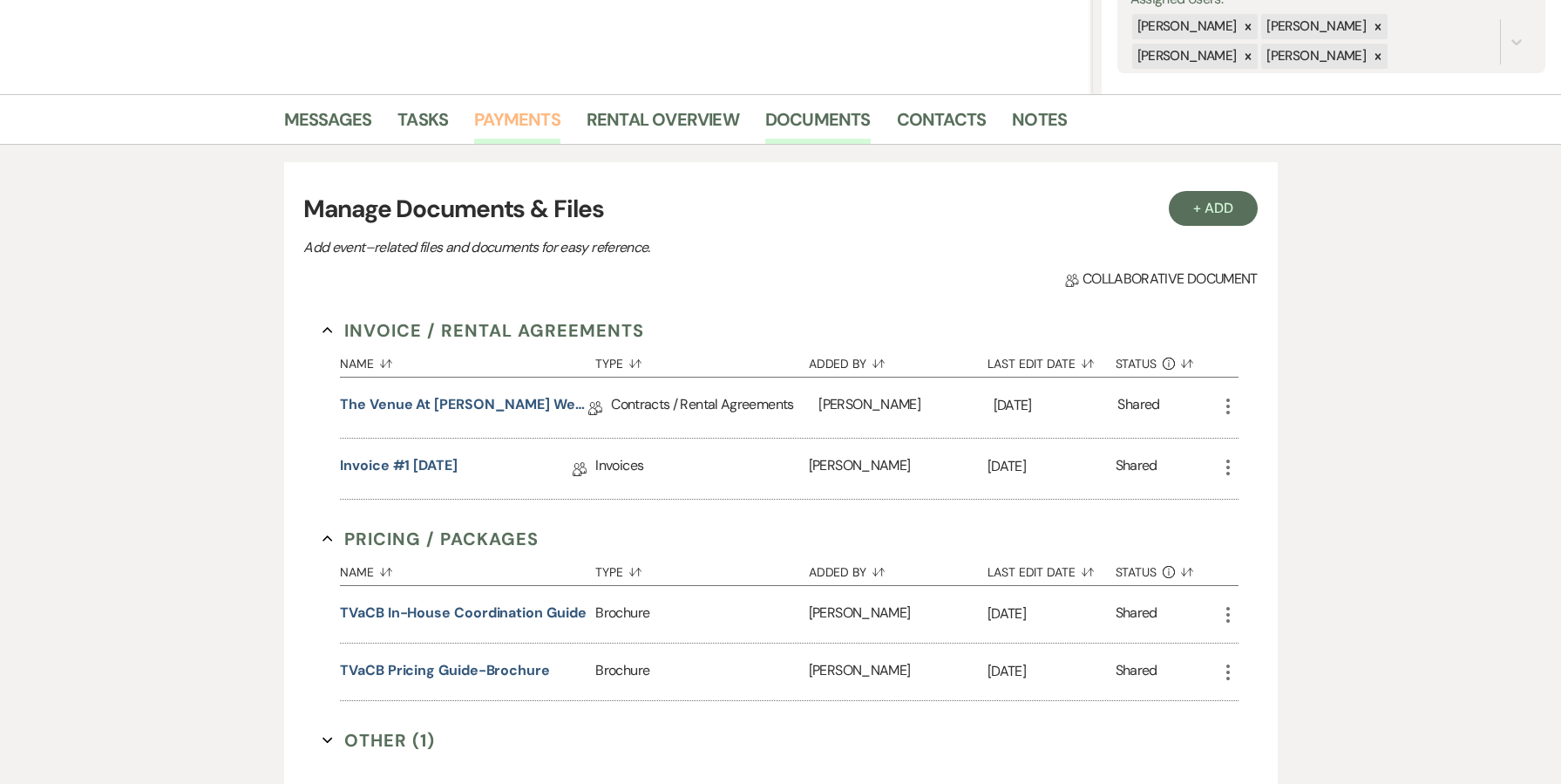
click at [527, 126] on link "Payments" at bounding box center [517, 124] width 86 height 38
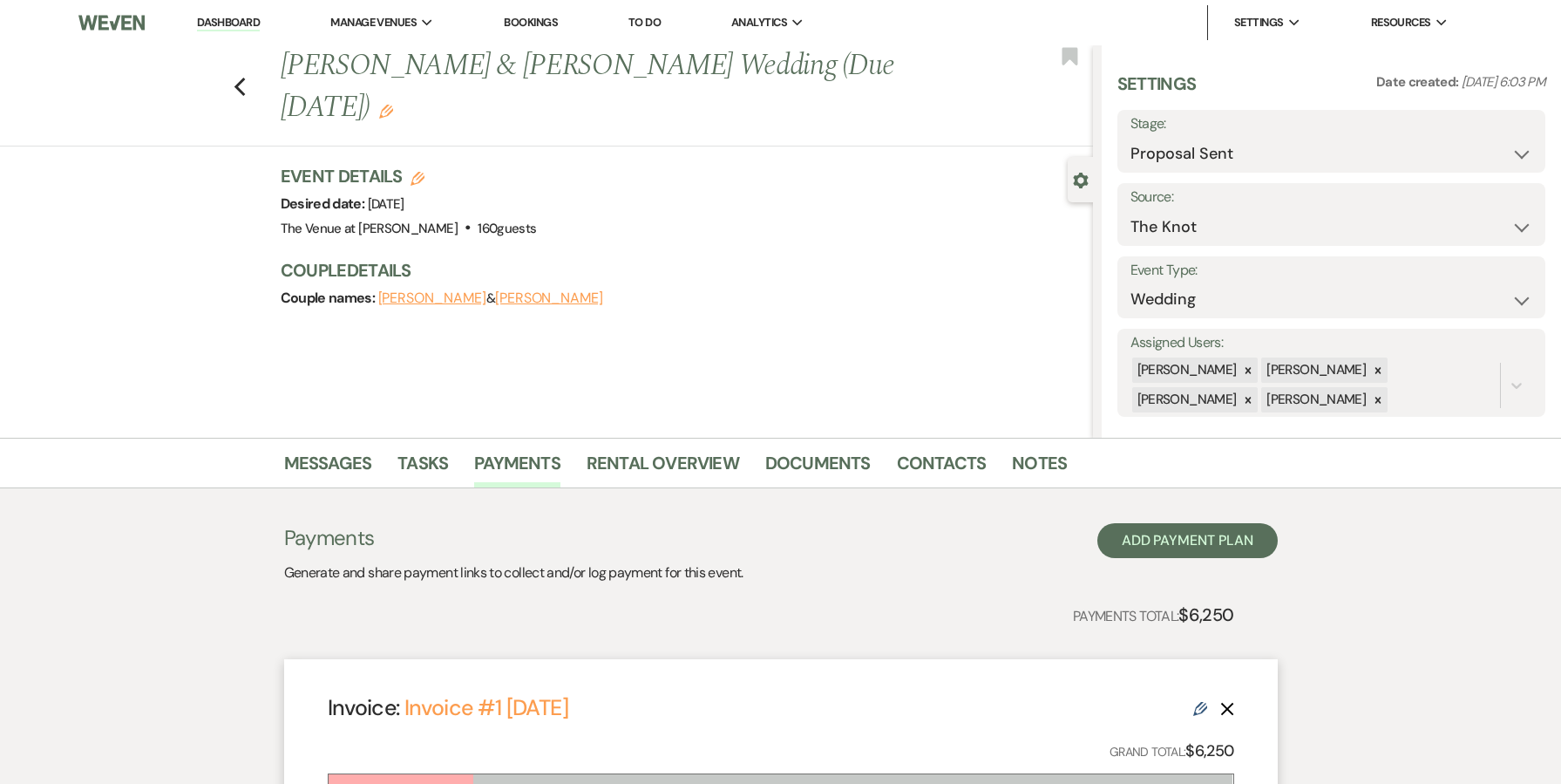
click at [236, 24] on link "Dashboard" at bounding box center [228, 23] width 63 height 17
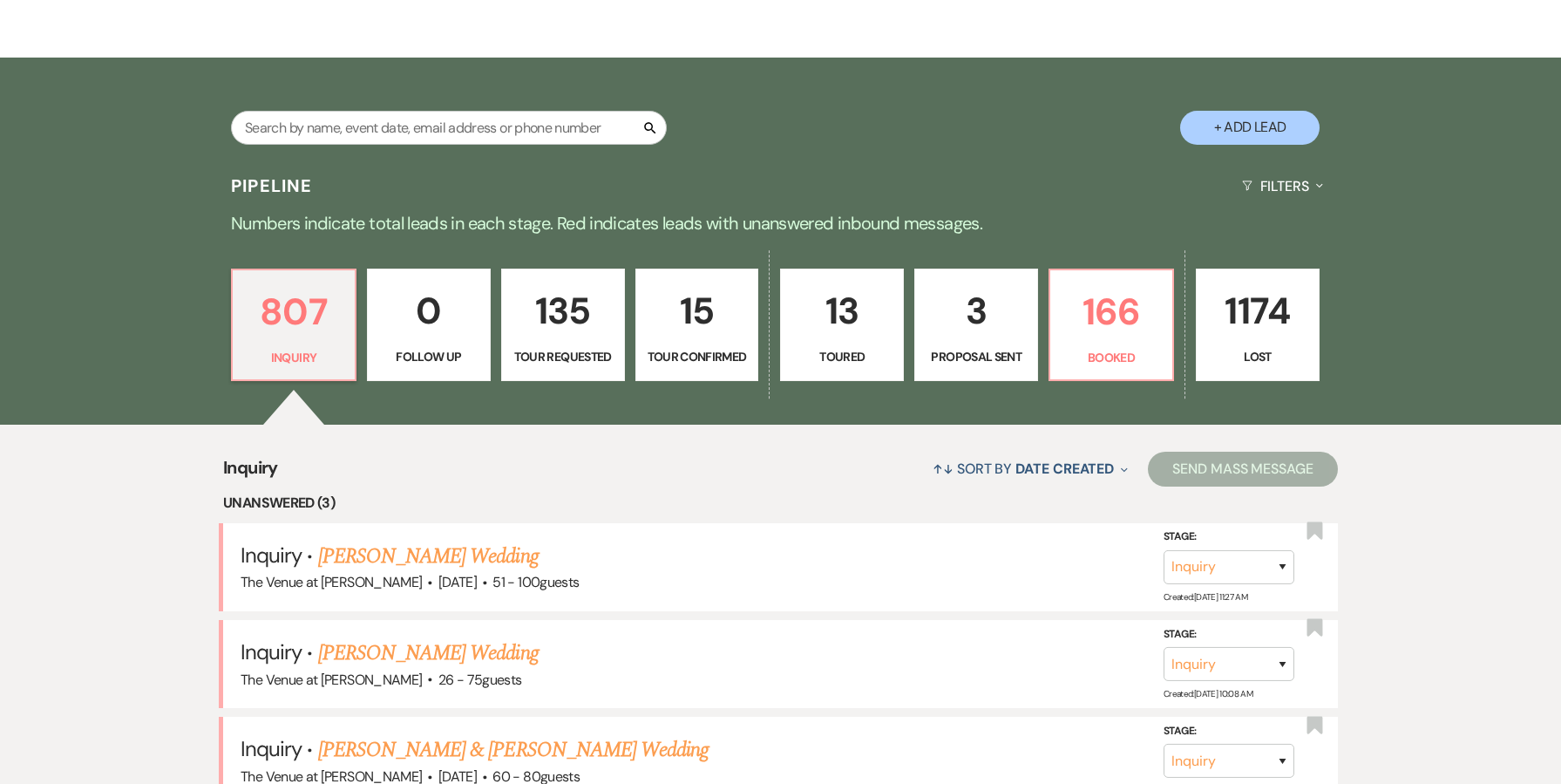
scroll to position [469, 0]
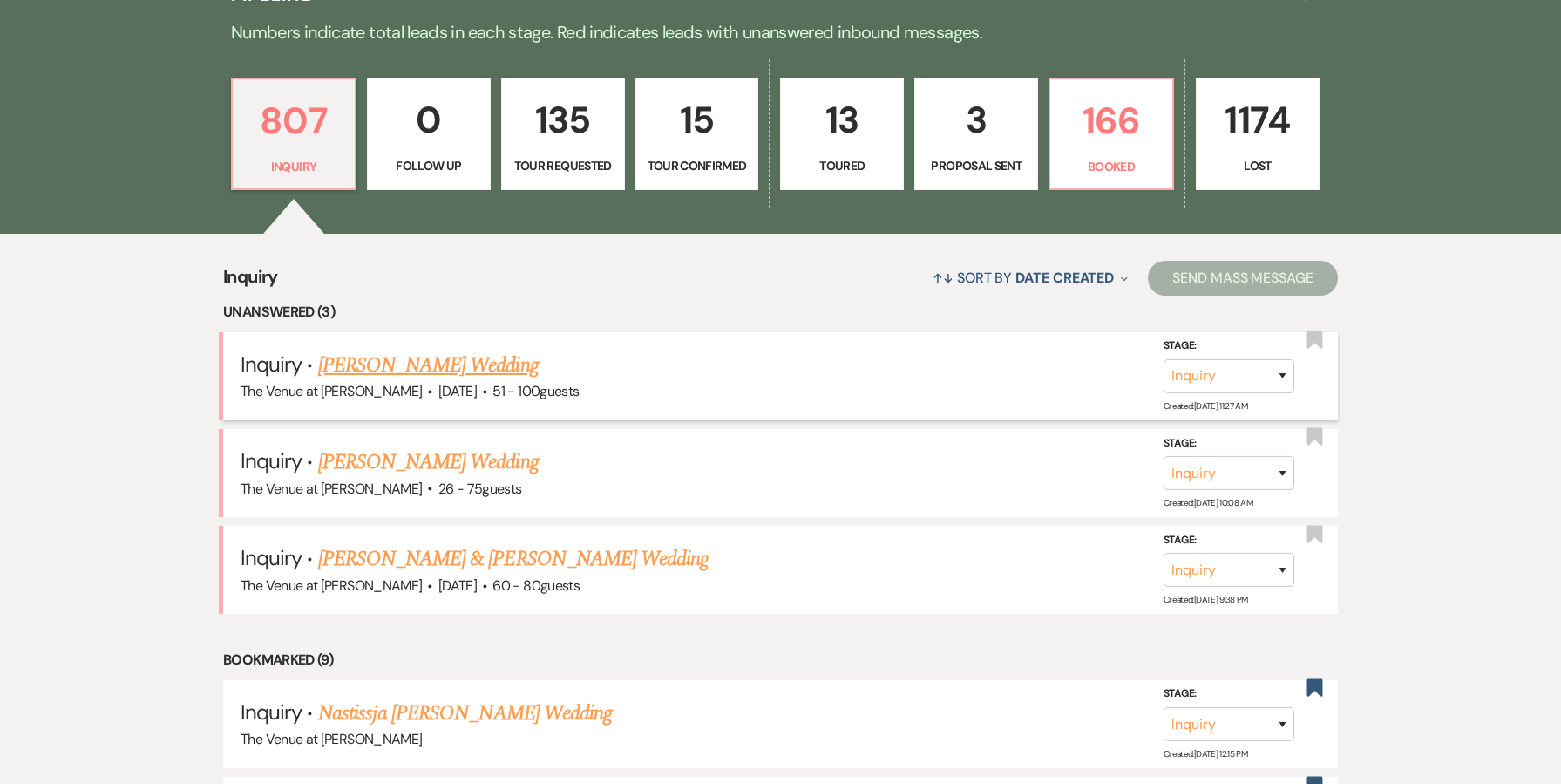
click at [492, 360] on link "[PERSON_NAME] Wedding" at bounding box center [428, 364] width 221 height 31
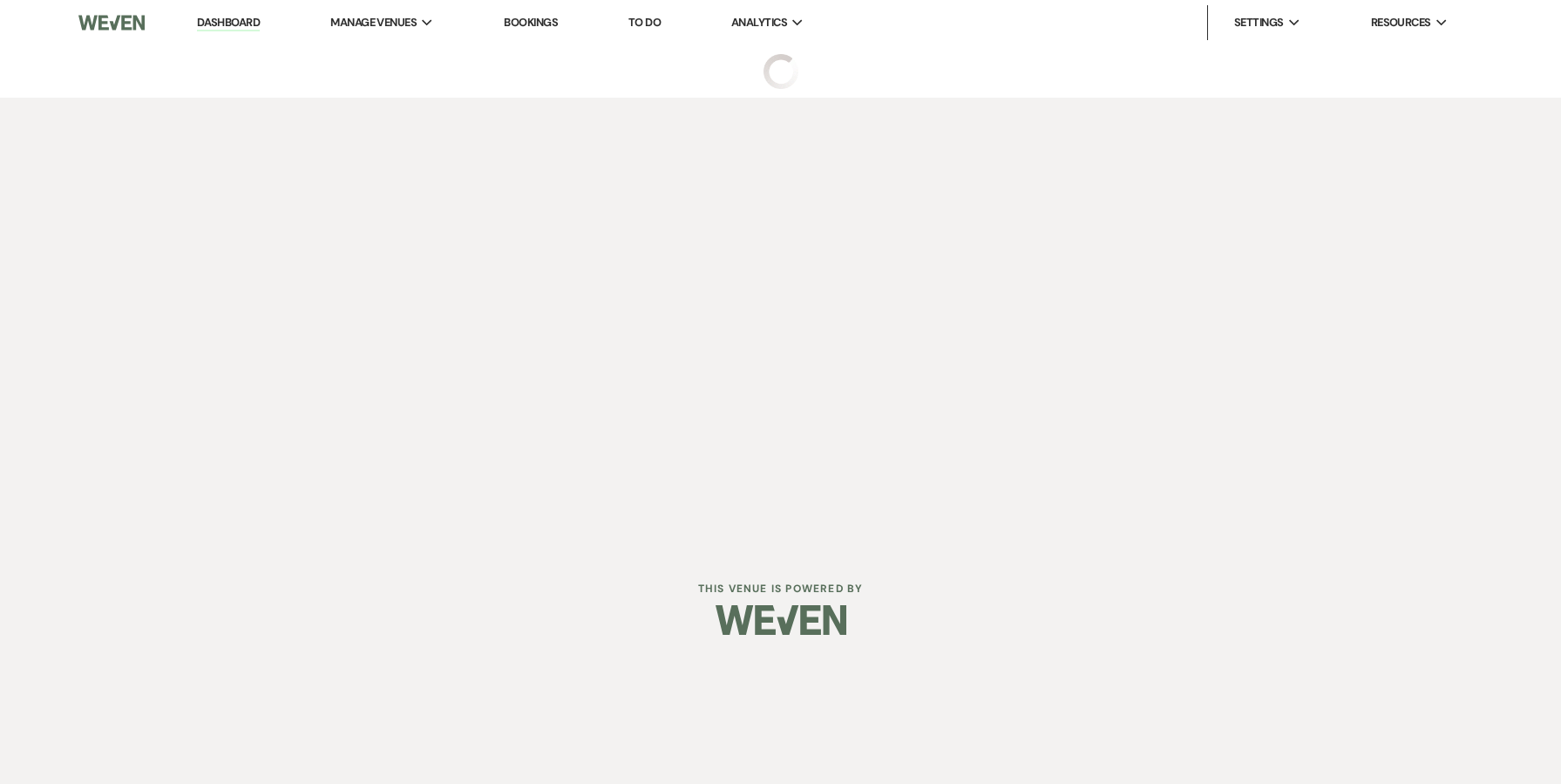
select select "2"
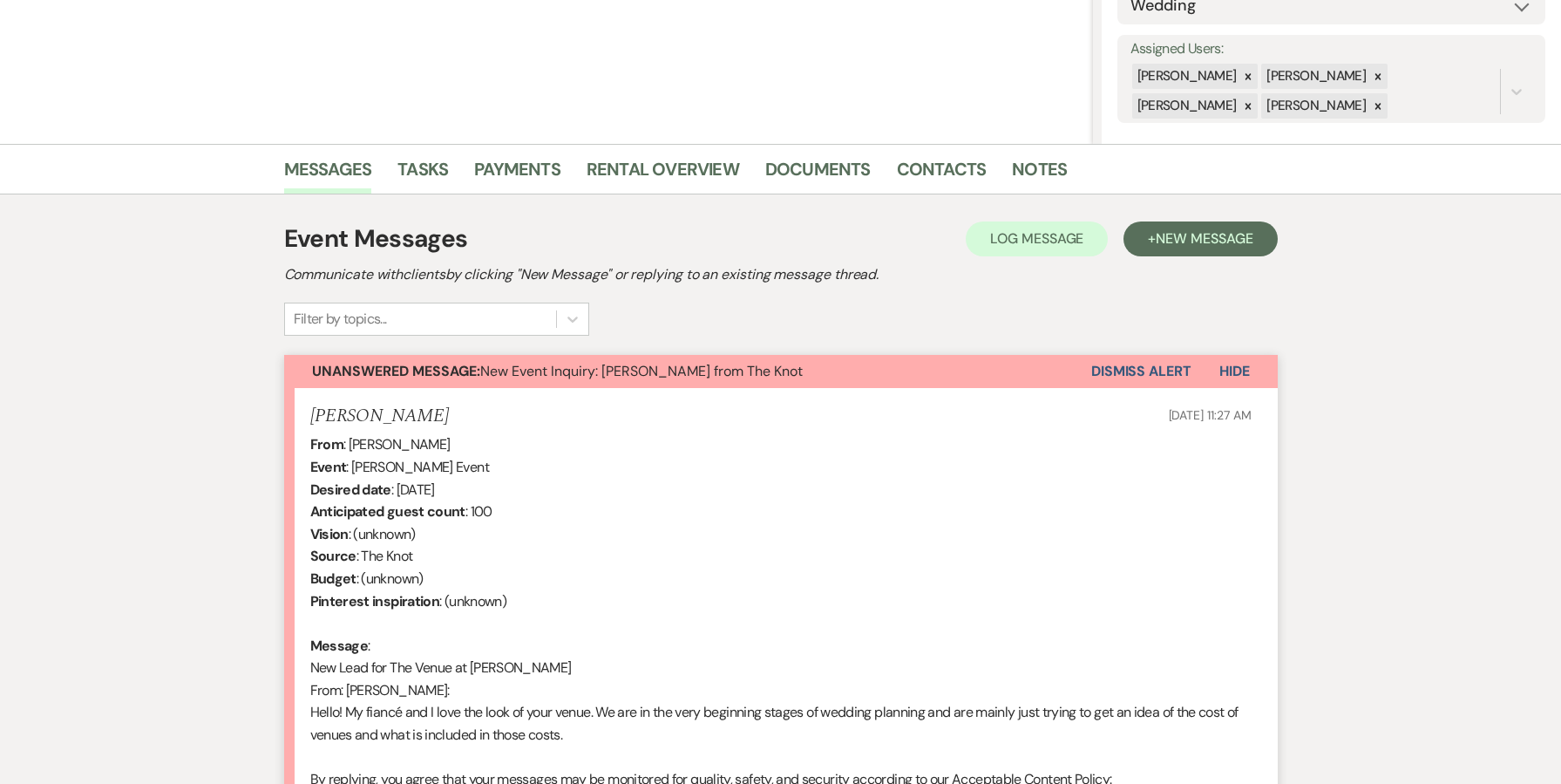
scroll to position [332, 0]
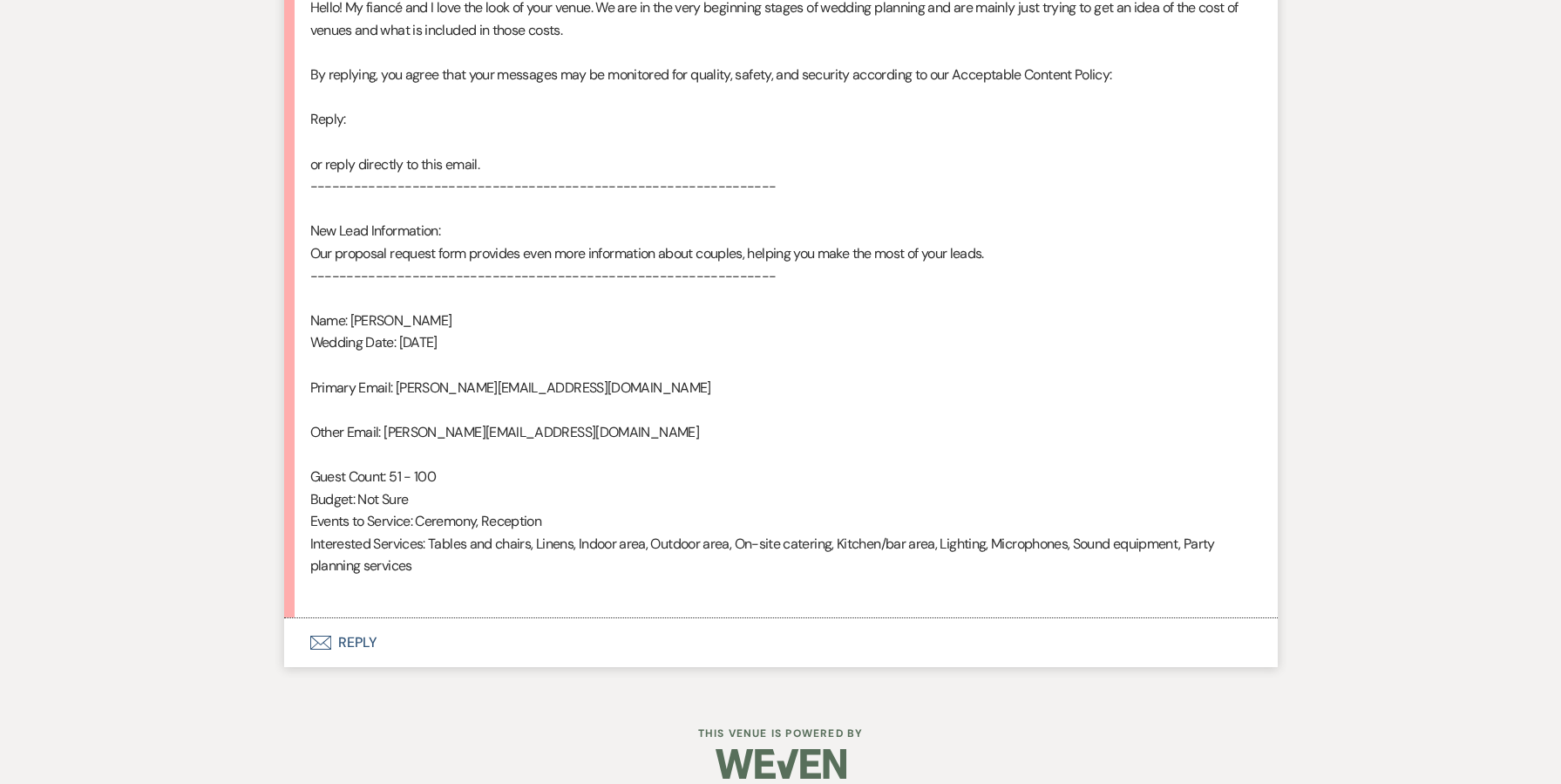
click at [365, 633] on button "Envelope Reply" at bounding box center [781, 642] width 994 height 49
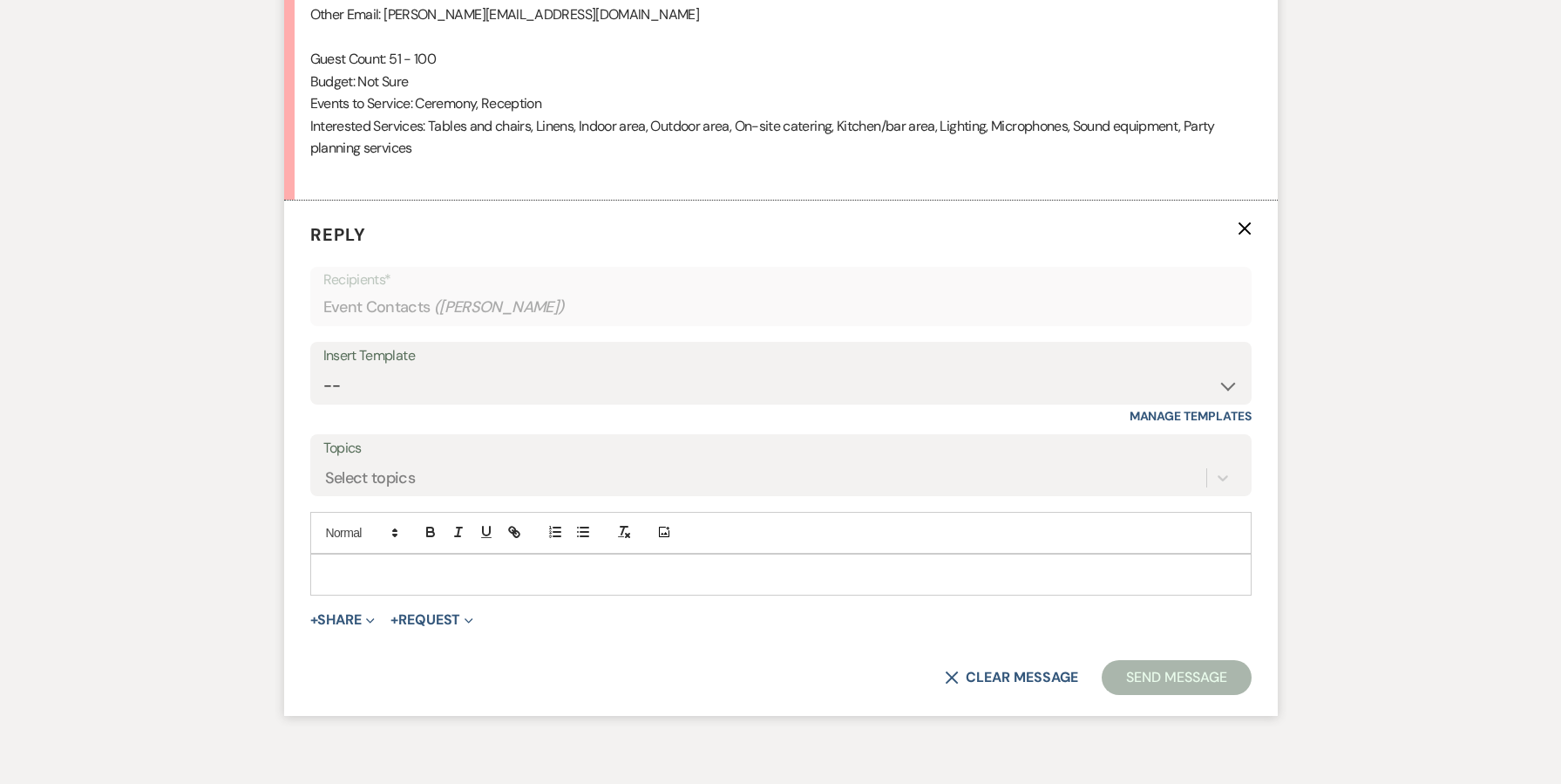
scroll to position [1461, 0]
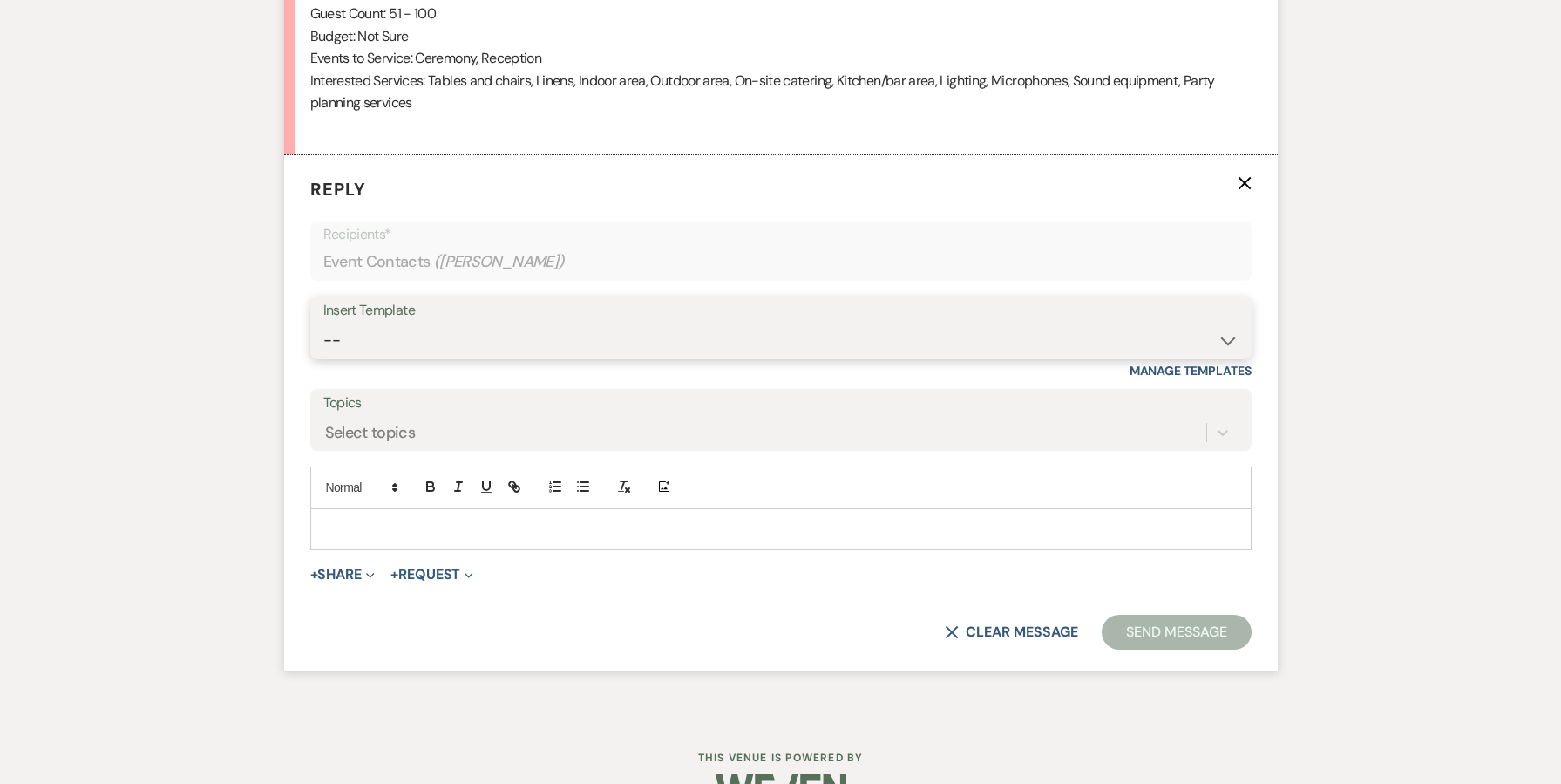
select select "5748"
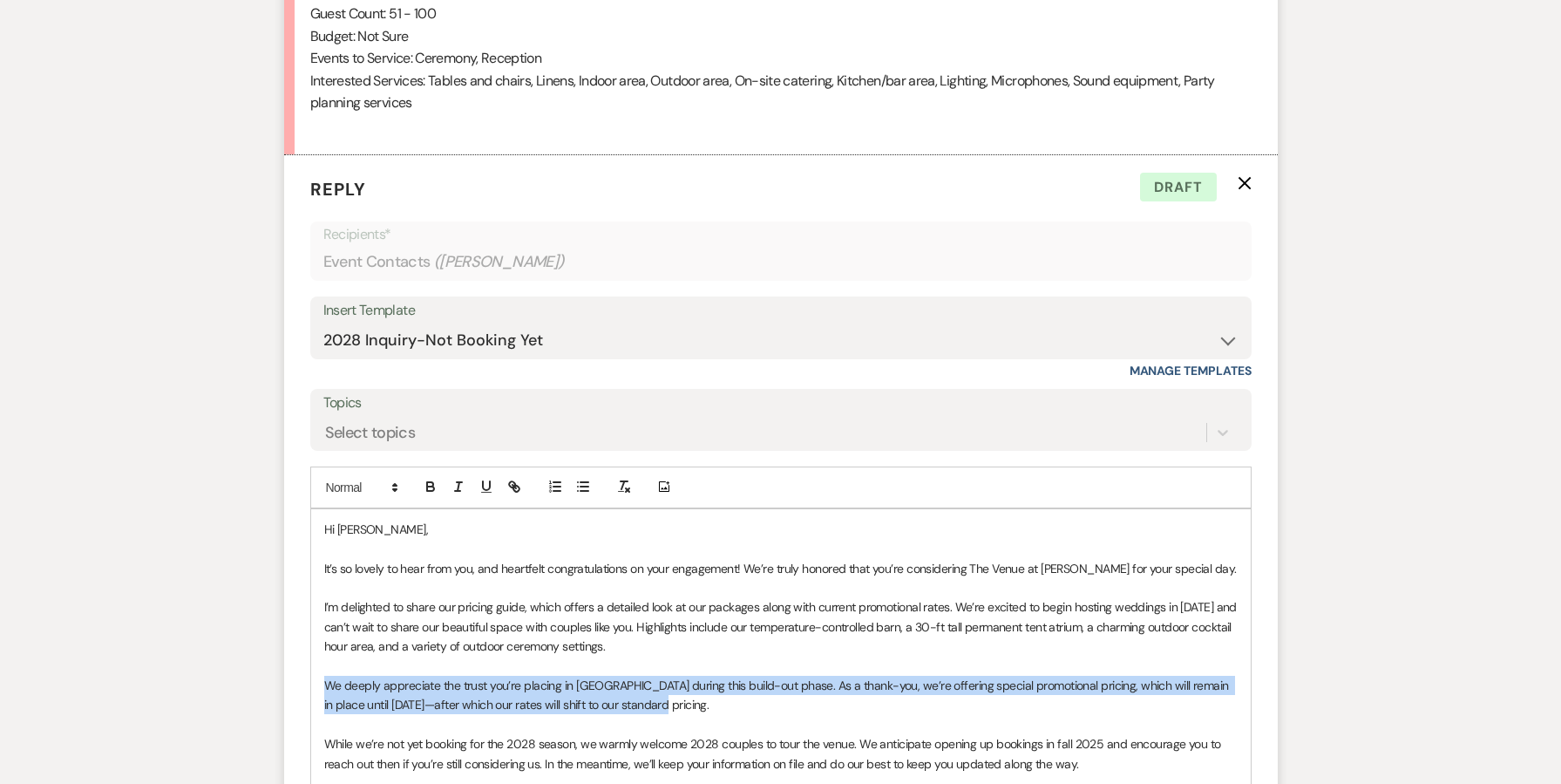
drag, startPoint x: 835, startPoint y: 667, endPoint x: 320, endPoint y: 662, distance: 515.1
click at [320, 662] on div "Hi [PERSON_NAME], It’s so lovely to hear from you, and heartfelt congratulation…" at bounding box center [781, 773] width 940 height 528
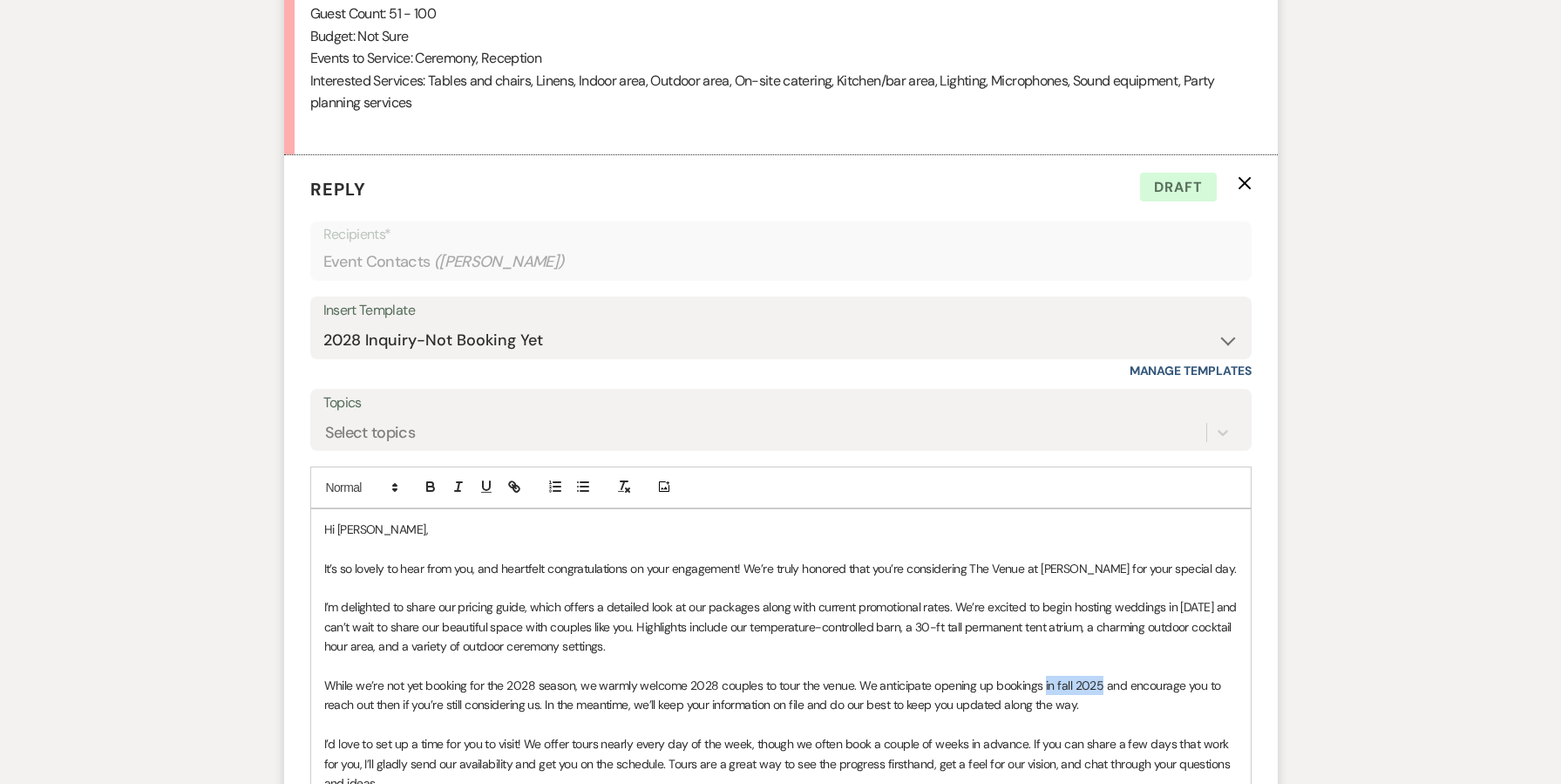
drag, startPoint x: 1096, startPoint y: 659, endPoint x: 1041, endPoint y: 655, distance: 55.0
click at [1041, 675] on p "While we’re not yet booking for the 2028 season, we warmly welcome 2028 couples…" at bounding box center [780, 694] width 913 height 39
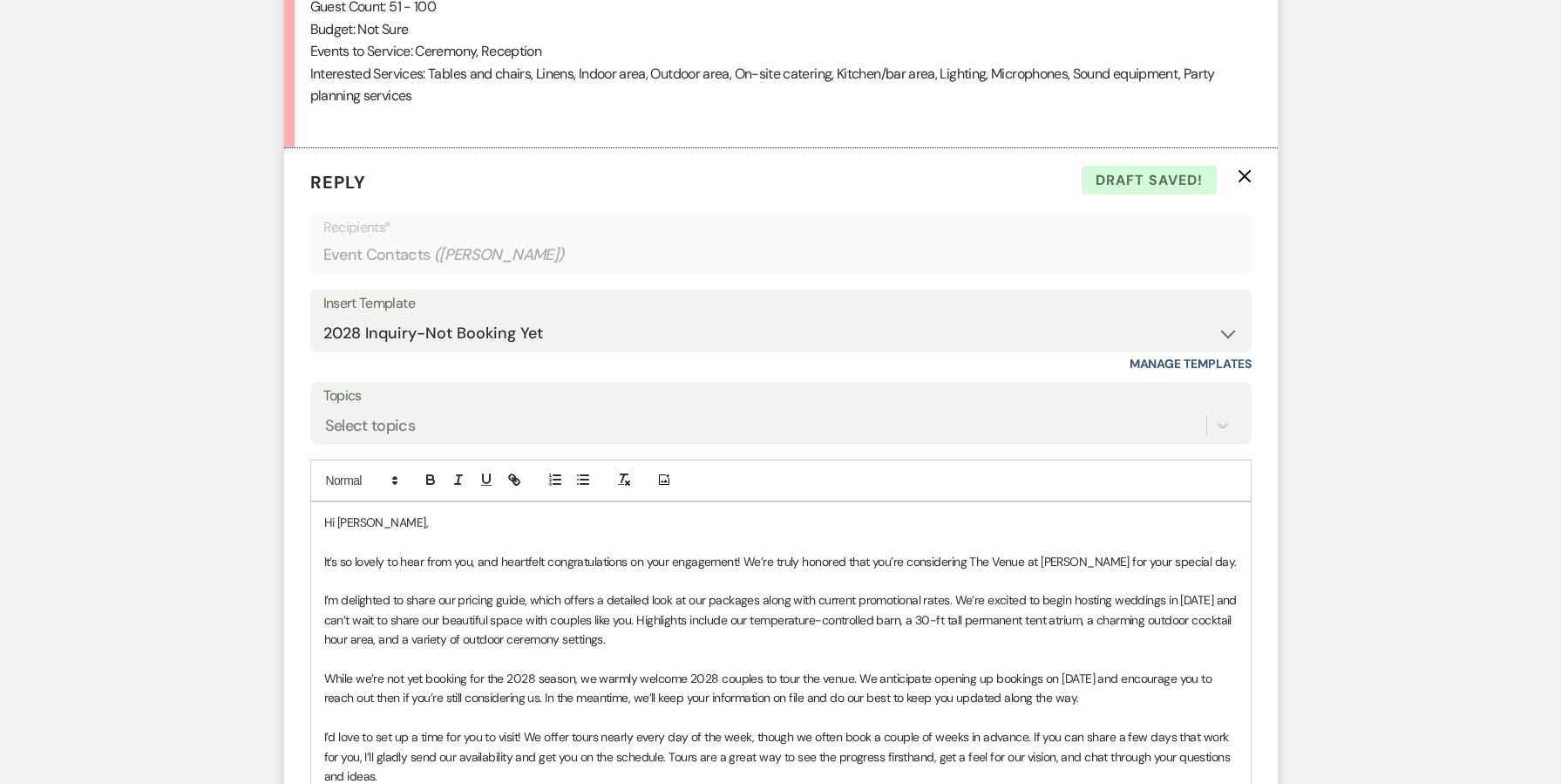
click at [906, 649] on p at bounding box center [780, 658] width 913 height 19
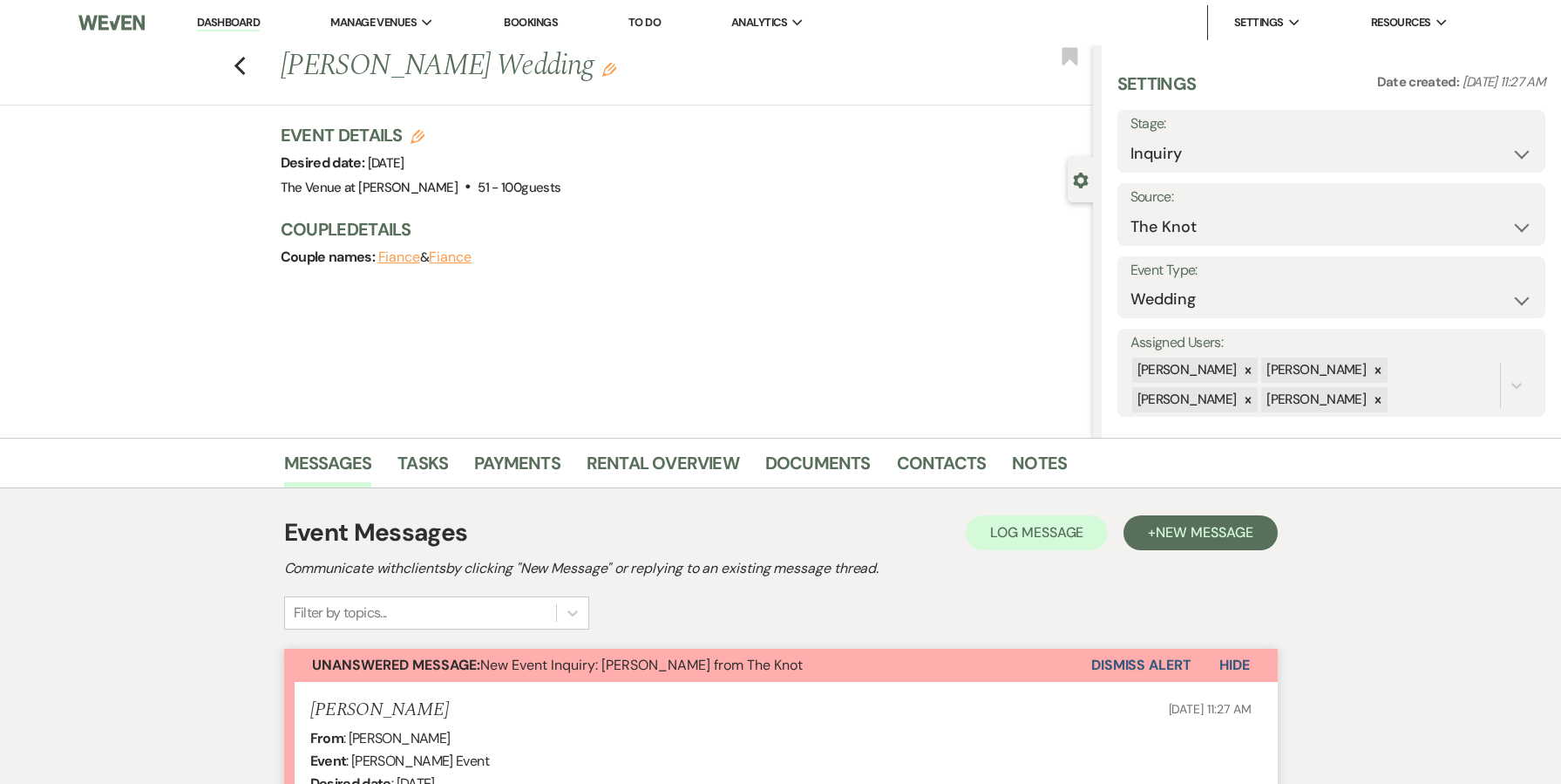
scroll to position [0, 0]
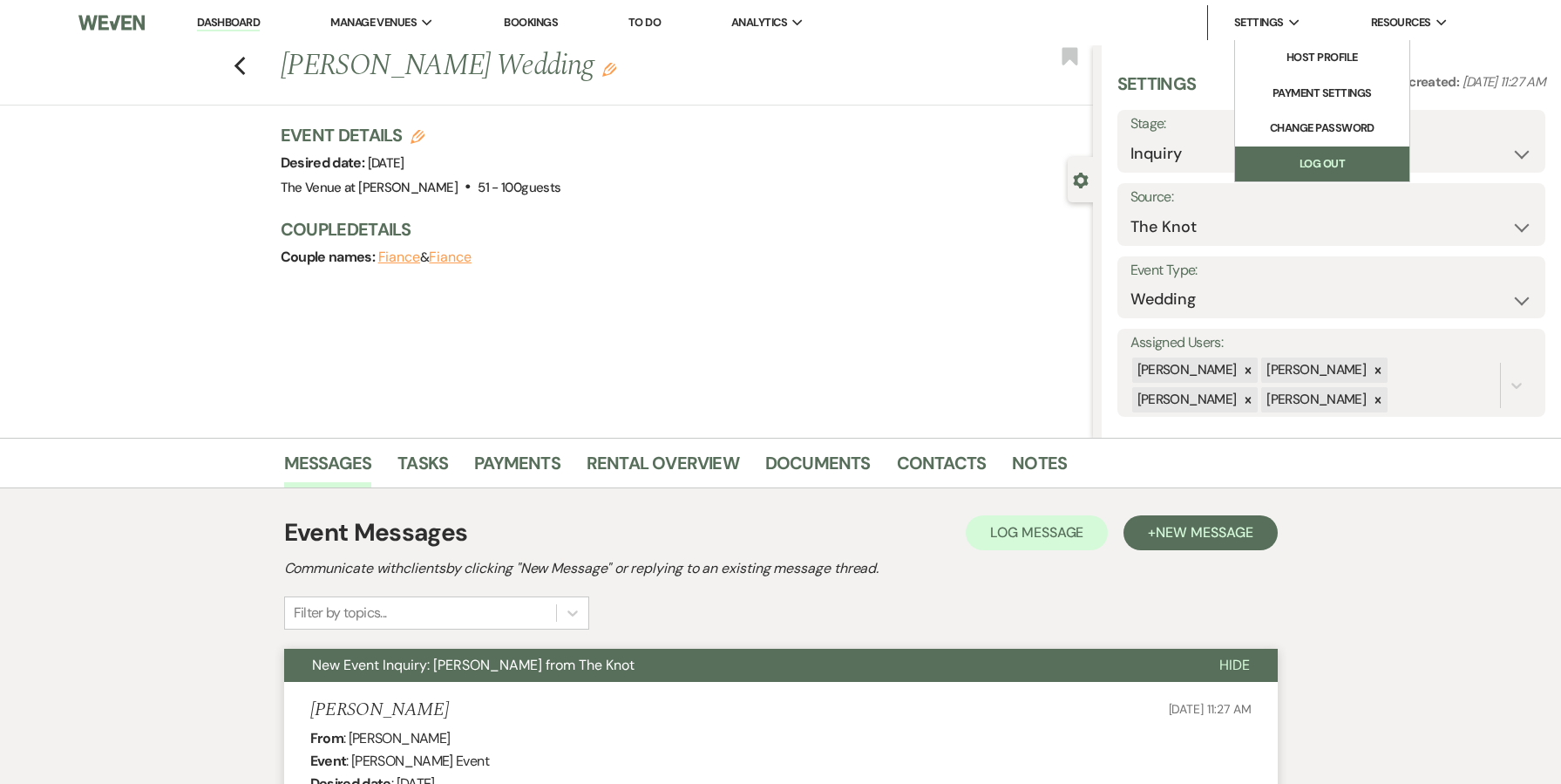
click at [1317, 151] on link "Log Out" at bounding box center [1322, 163] width 174 height 35
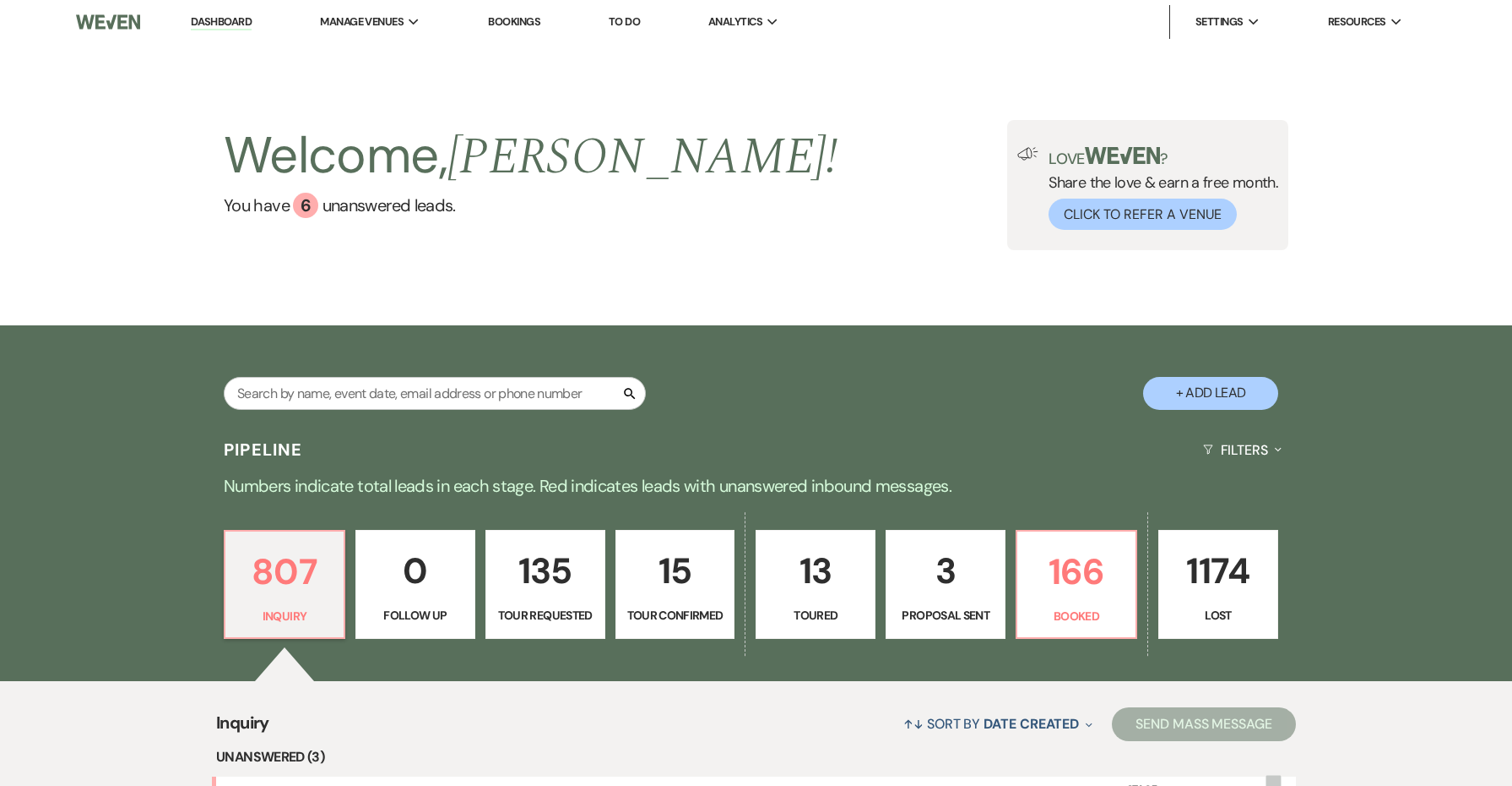
click at [894, 319] on div "Welcome, Jessie ! You have 6 unanswered lead s . Love ? Share the love & earn a…" at bounding box center [756, 184] width 1512 height 281
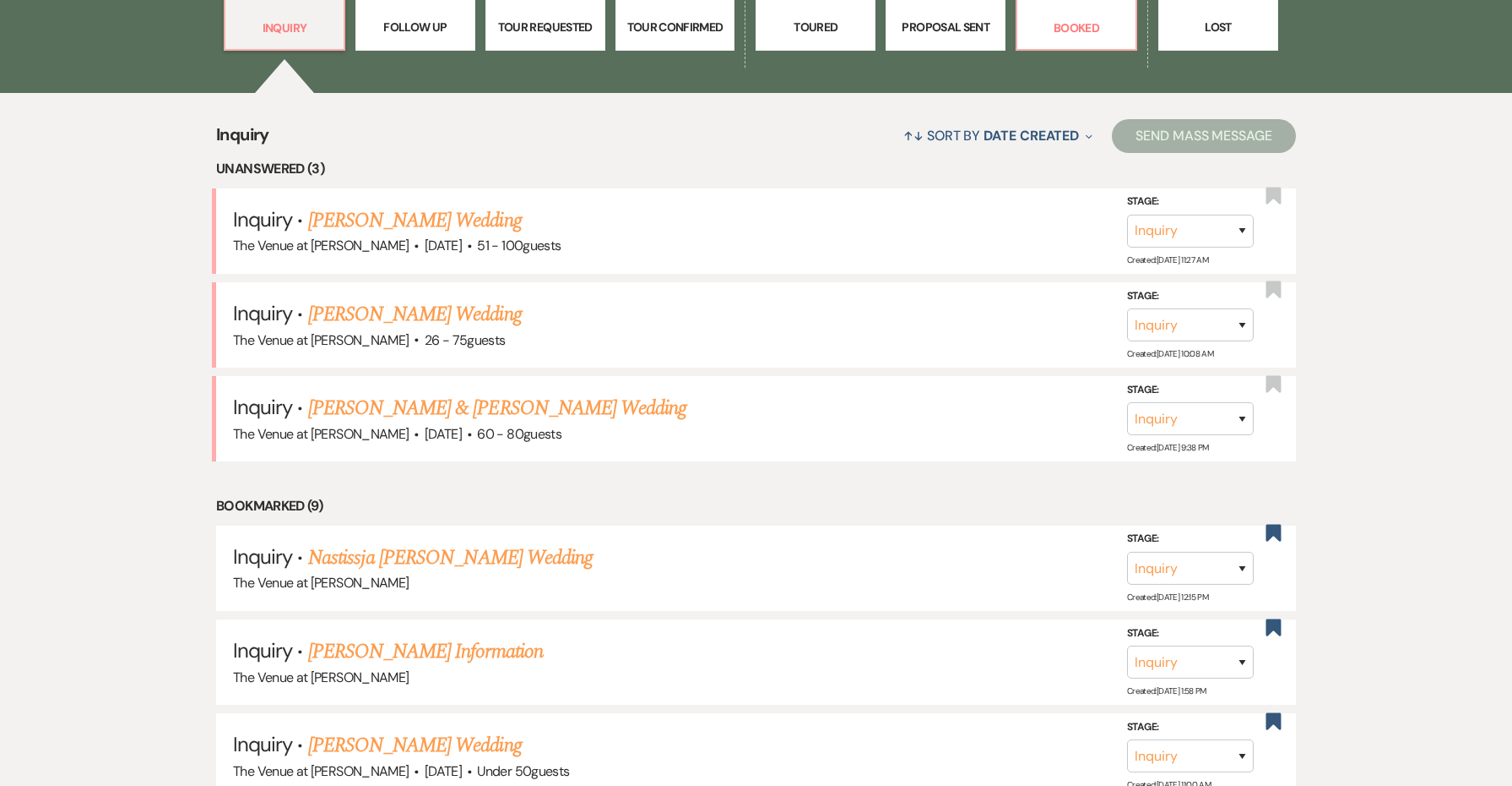
scroll to position [608, 0]
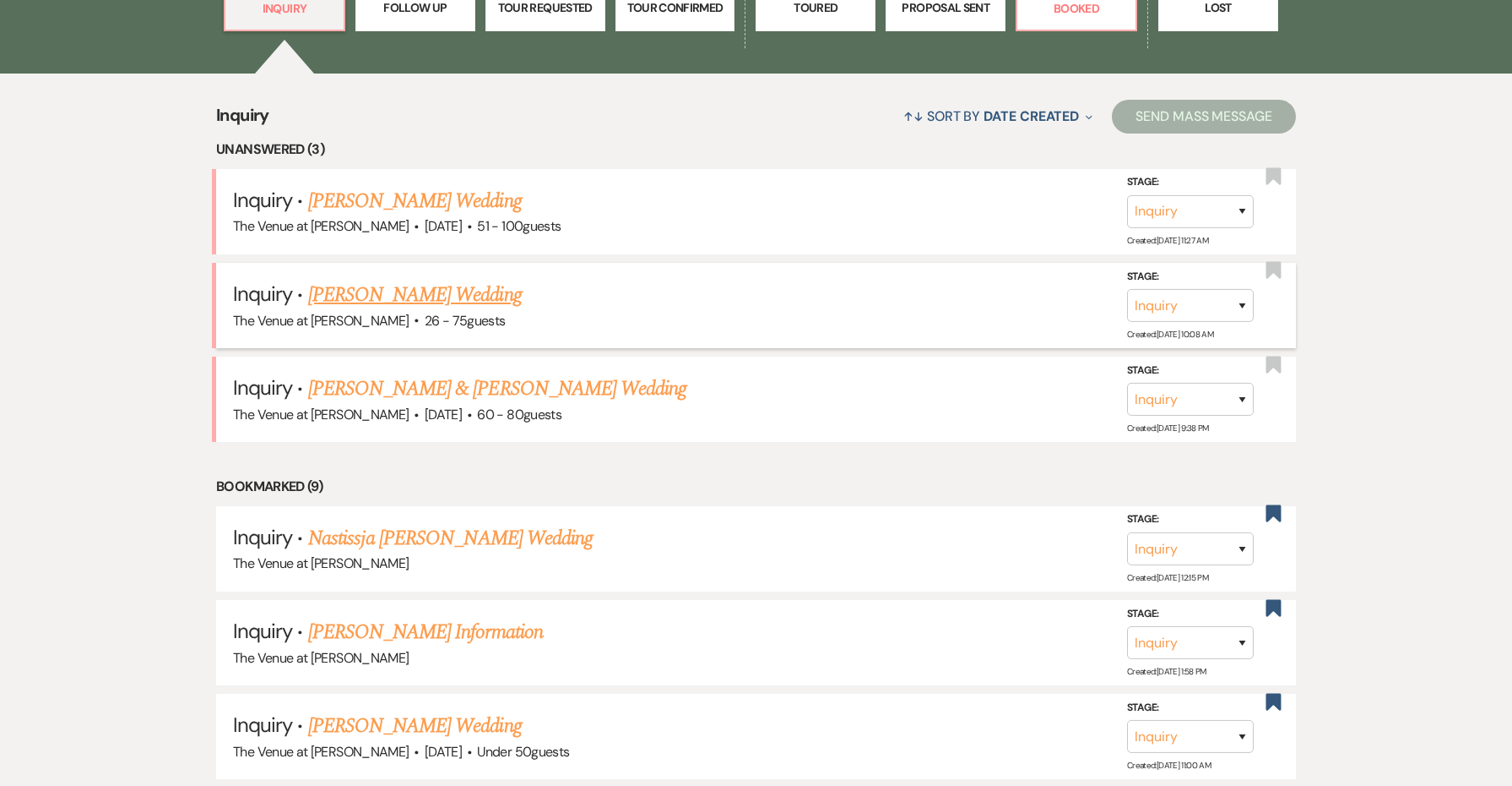
click at [454, 298] on link "[PERSON_NAME] Wedding" at bounding box center [415, 294] width 214 height 30
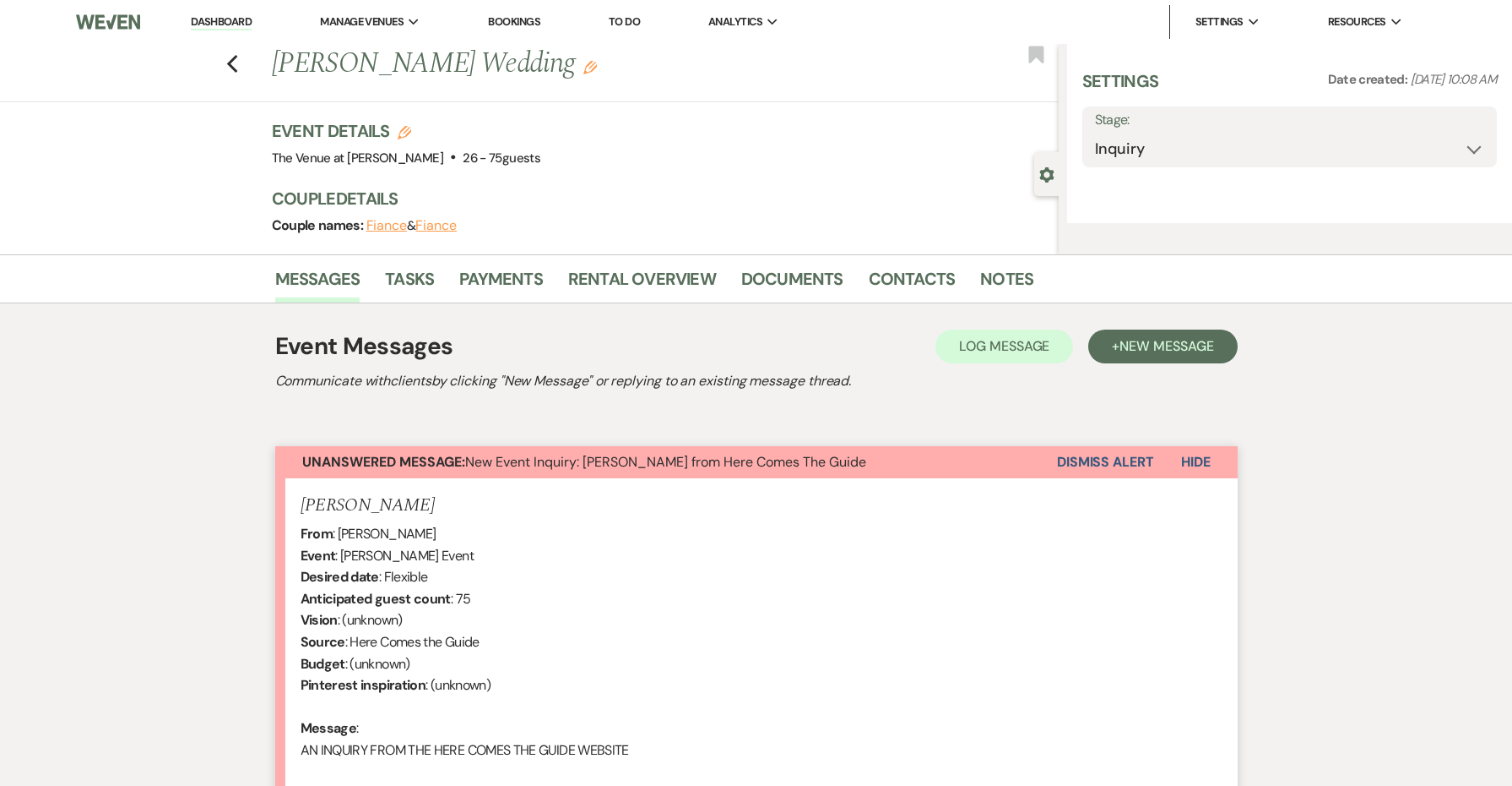
select select "4"
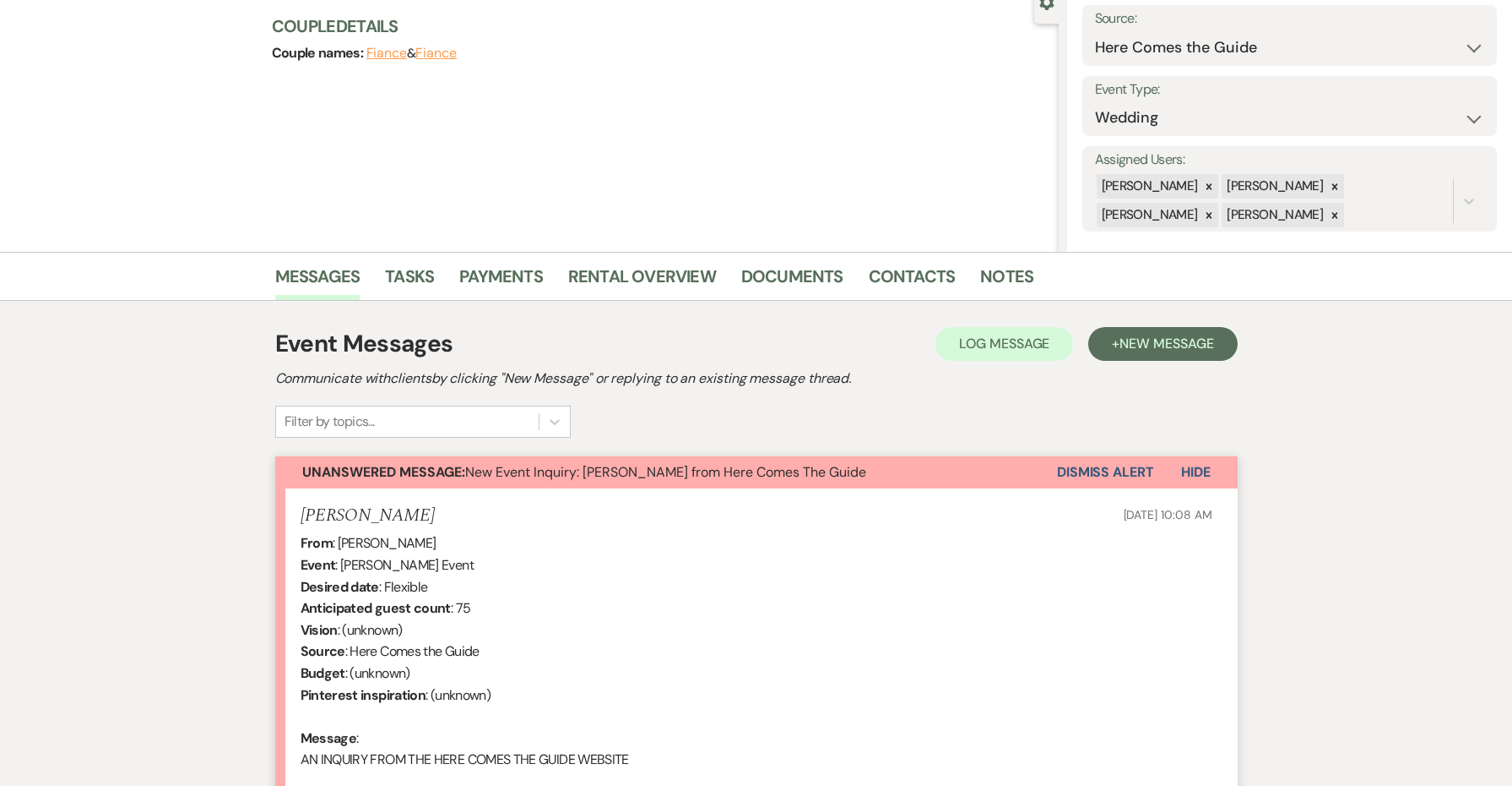
scroll to position [569, 0]
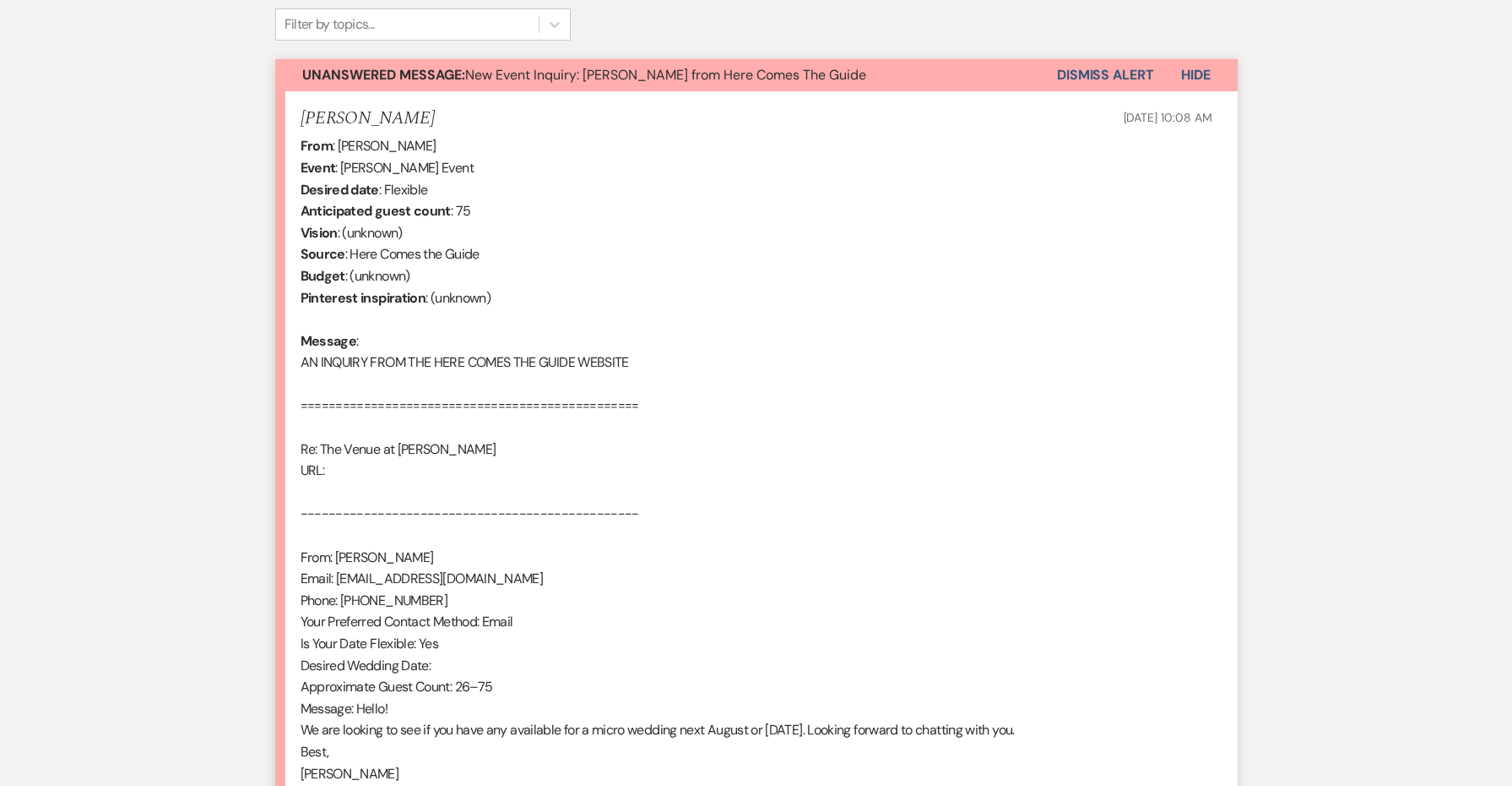
click at [363, 123] on h5 "Sarah Lupinski" at bounding box center [367, 119] width 135 height 21
copy h5 "Sarah Lupinski"
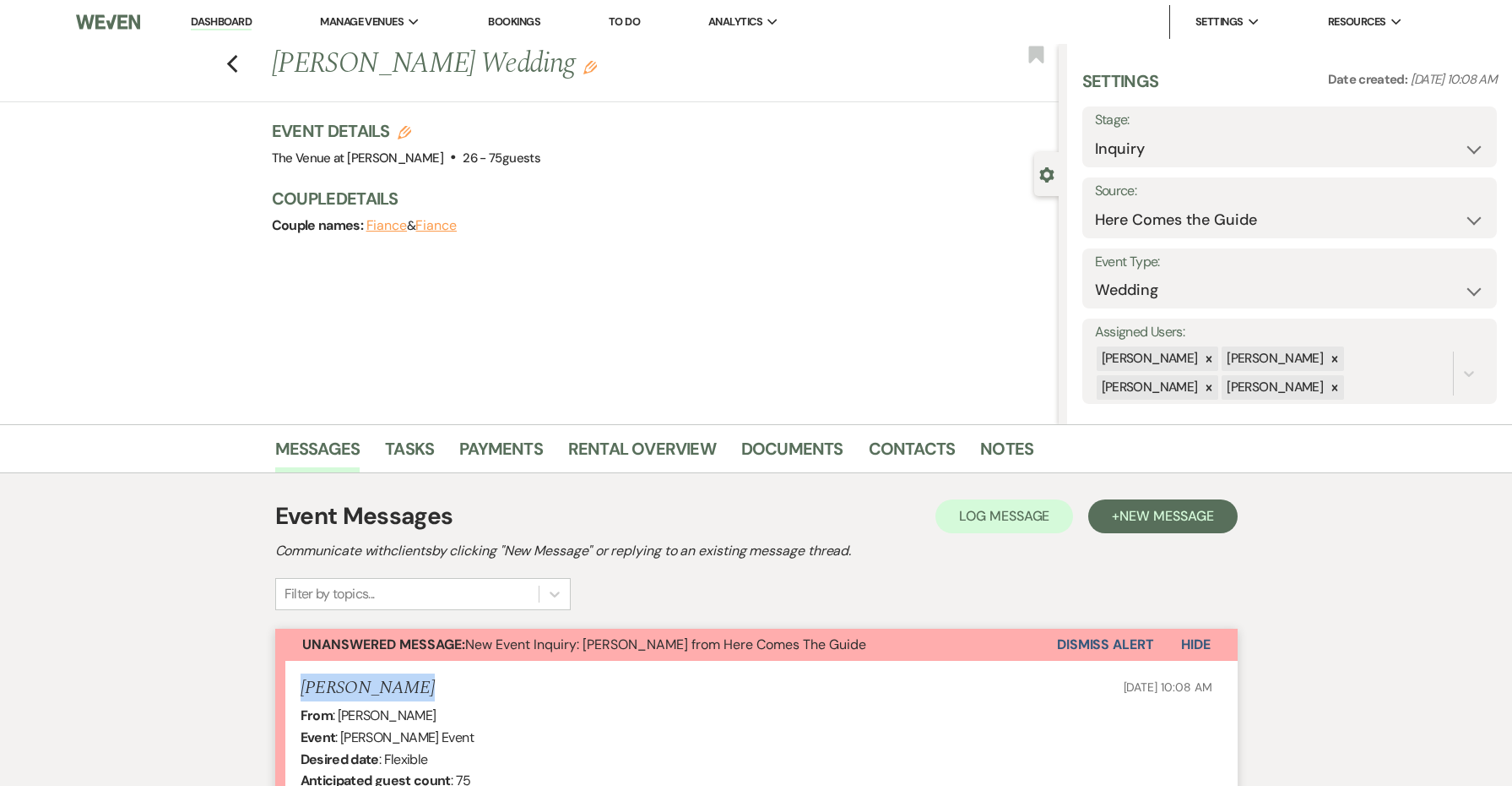
scroll to position [0, 0]
click at [402, 135] on icon "Edit" at bounding box center [405, 133] width 14 height 14
select select "762"
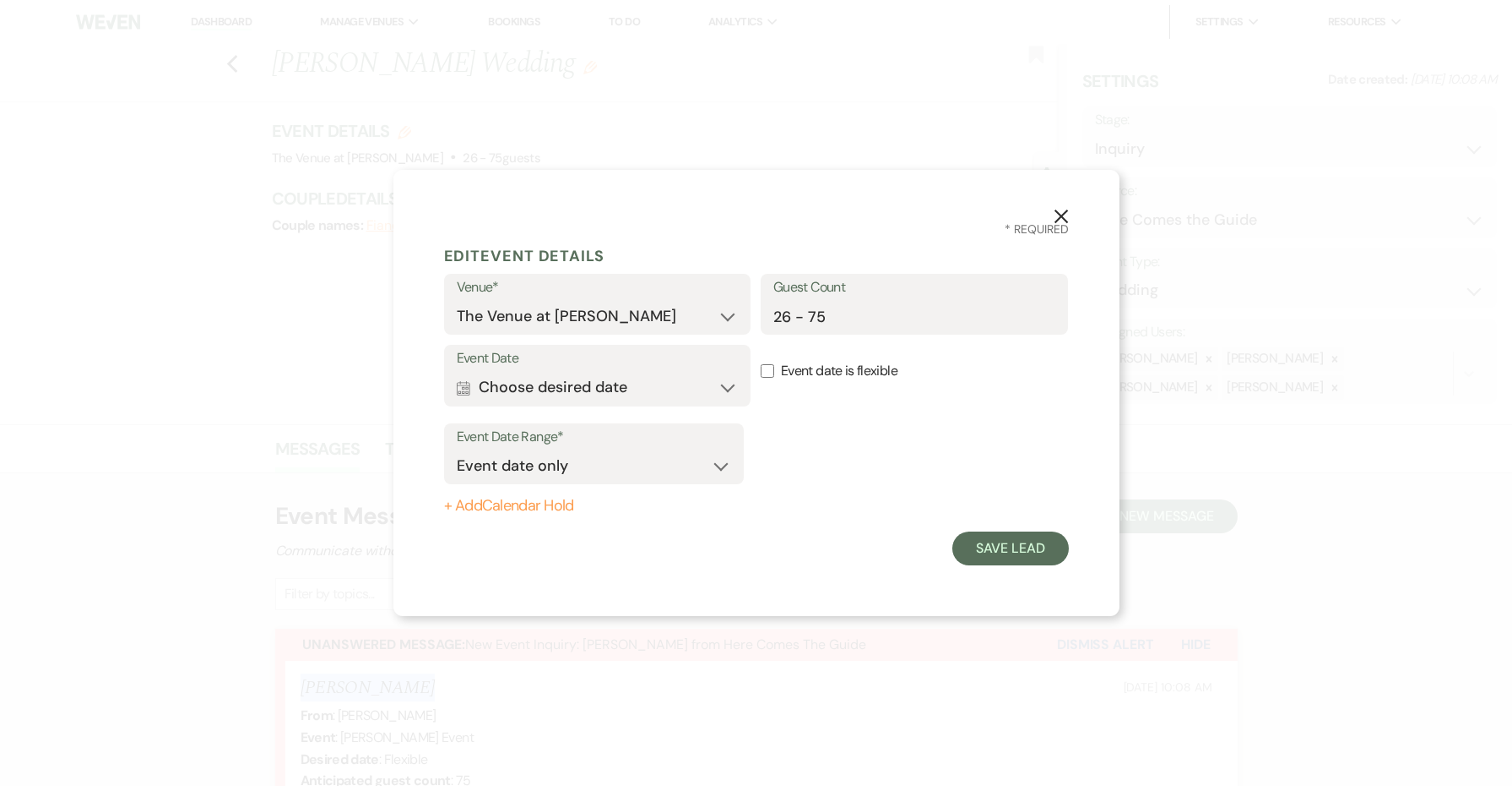
click at [715, 377] on button "Calendar Choose desired date Expand" at bounding box center [598, 388] width 282 height 34
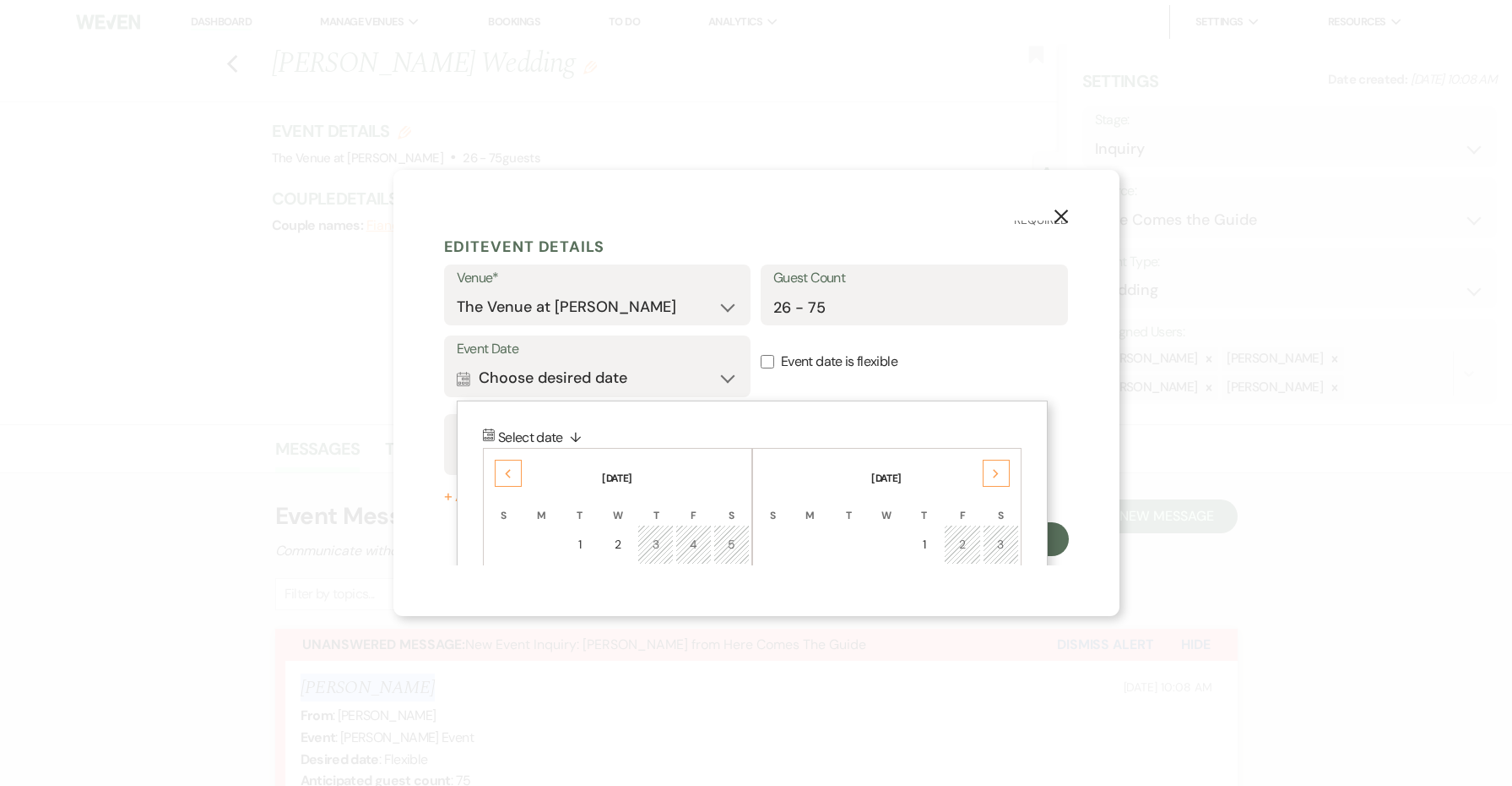
scroll to position [56, 0]
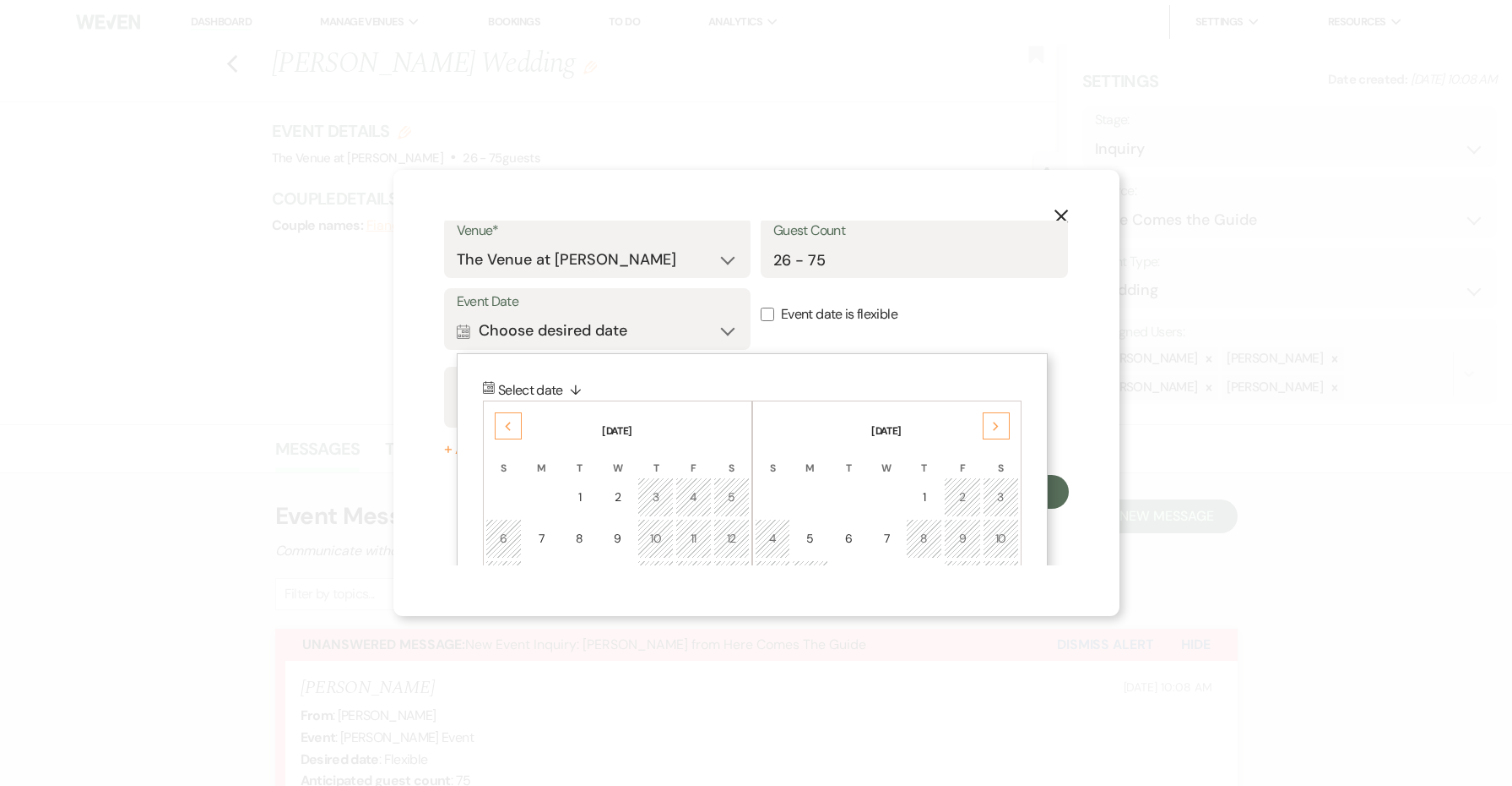
click at [733, 500] on div "5" at bounding box center [731, 497] width 15 height 17
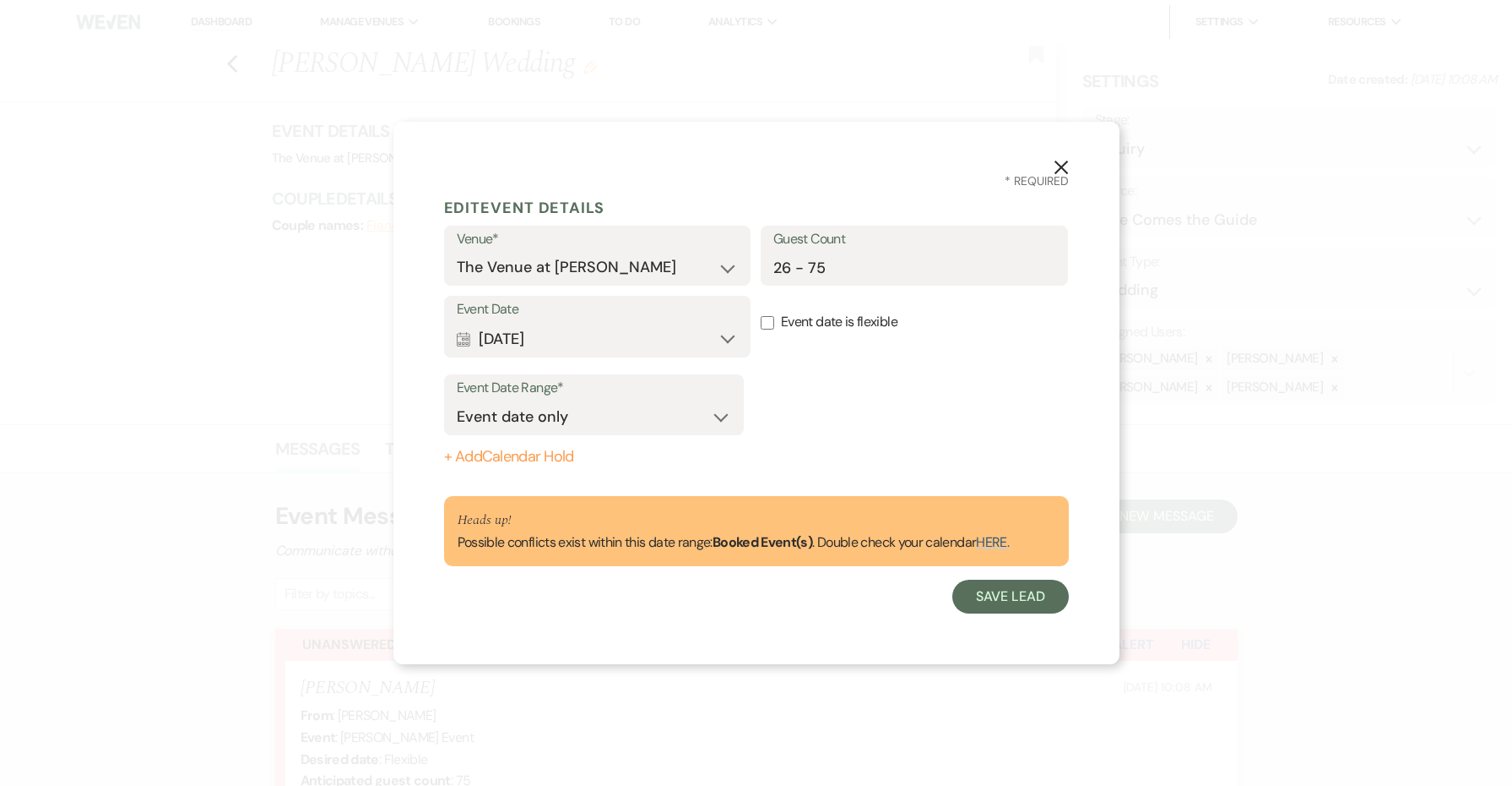
scroll to position [0, 0]
click at [1040, 582] on button "Save Lead" at bounding box center [1009, 596] width 115 height 34
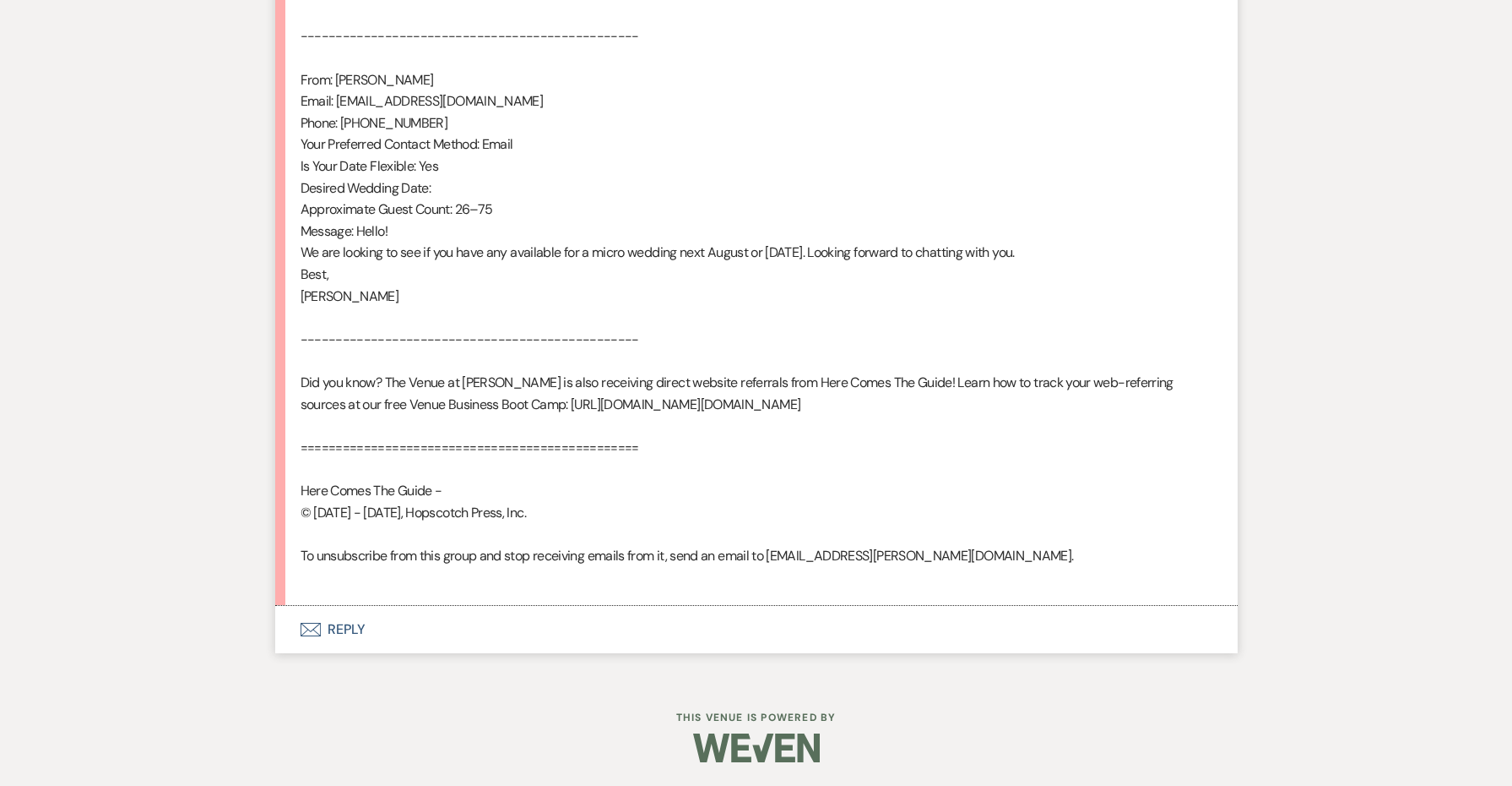
click at [305, 614] on button "Envelope Reply" at bounding box center [756, 629] width 963 height 47
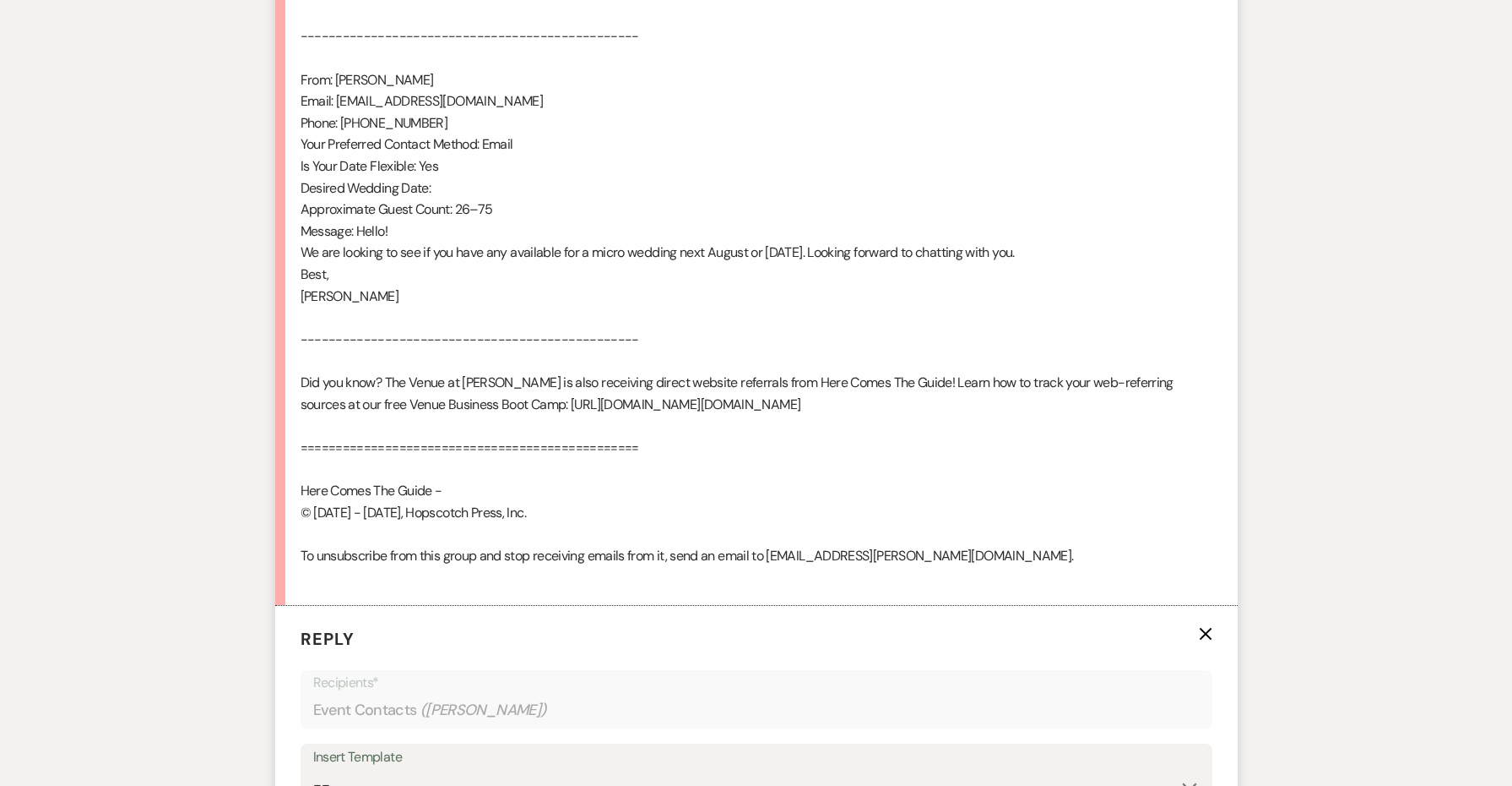
scroll to position [1368, 0]
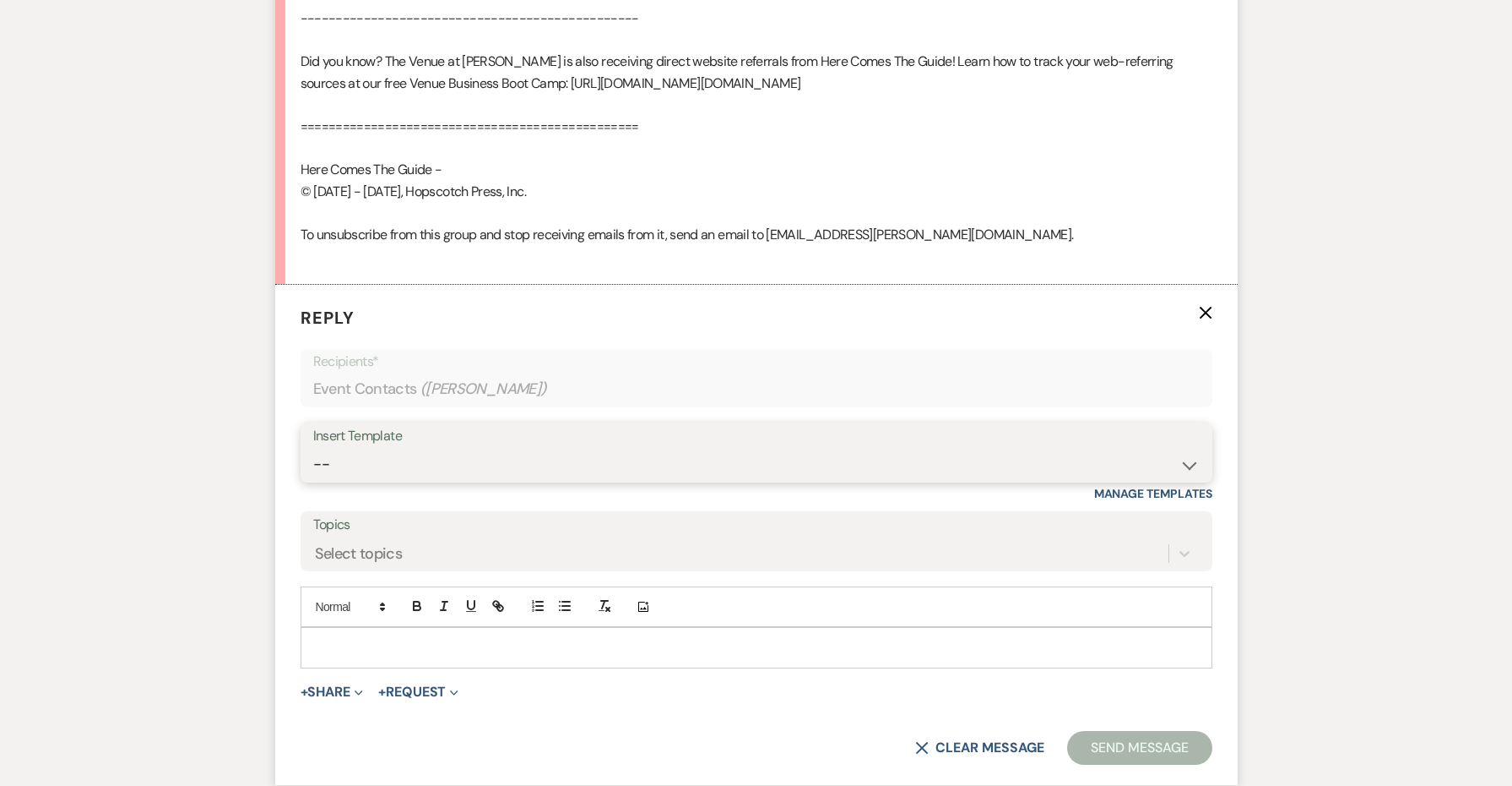
select select "4690"
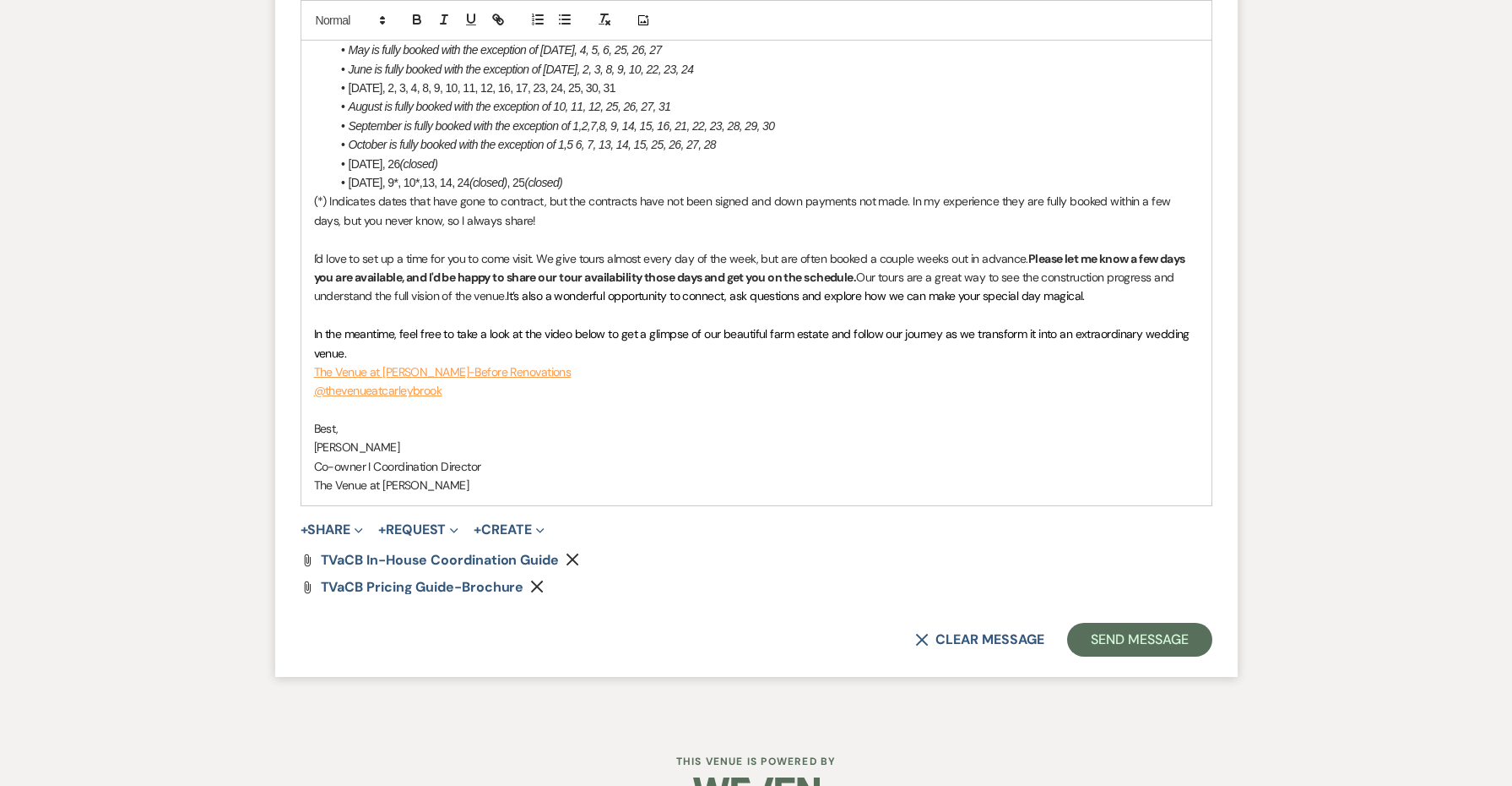
scroll to position [2400, 0]
click at [1122, 622] on button "Send Message" at bounding box center [1139, 639] width 144 height 34
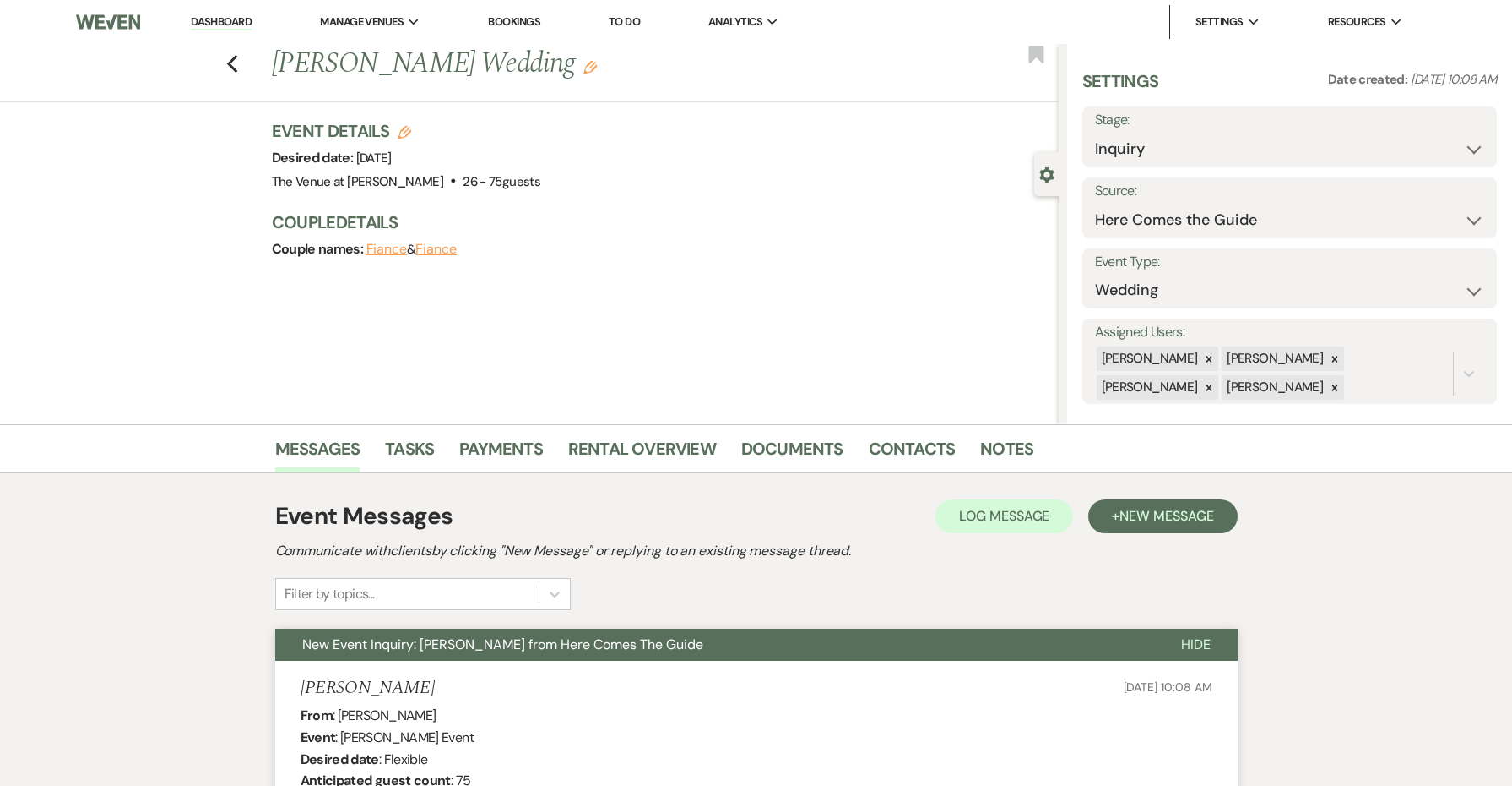
scroll to position [0, 0]
click at [235, 72] on use "button" at bounding box center [231, 64] width 11 height 18
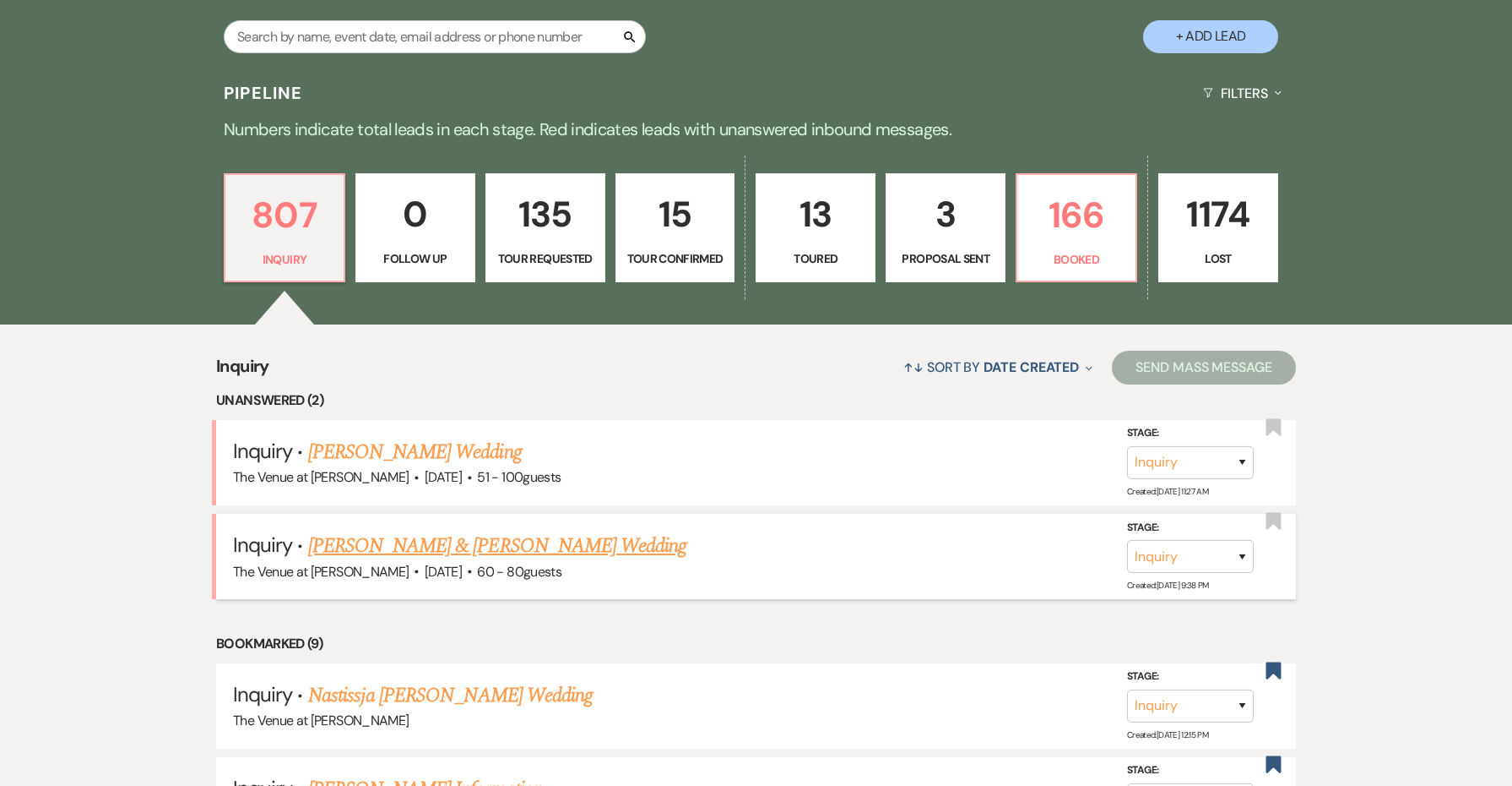
scroll to position [356, 0]
click at [408, 455] on link "[PERSON_NAME] Wedding" at bounding box center [415, 452] width 214 height 30
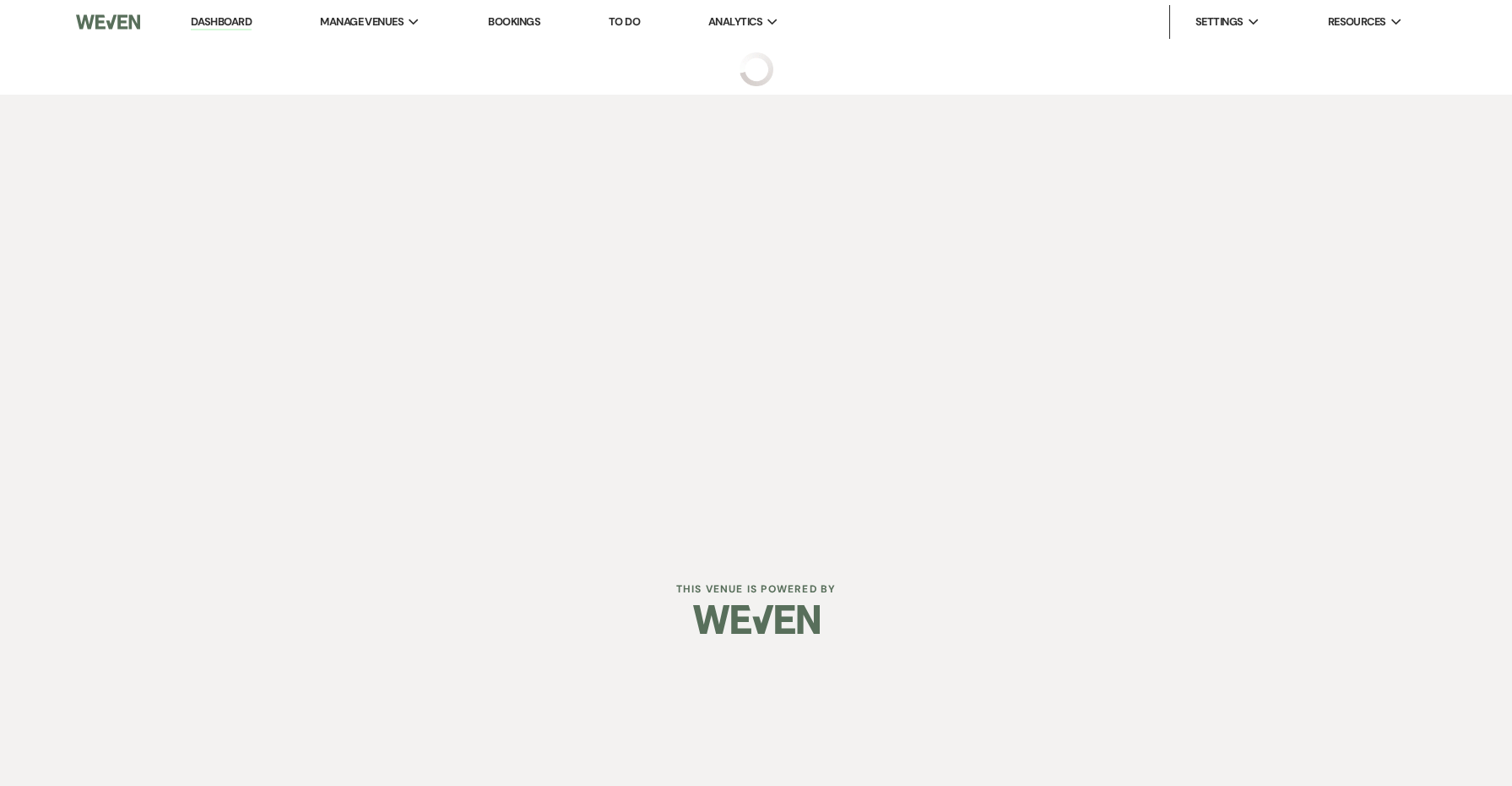
select select "2"
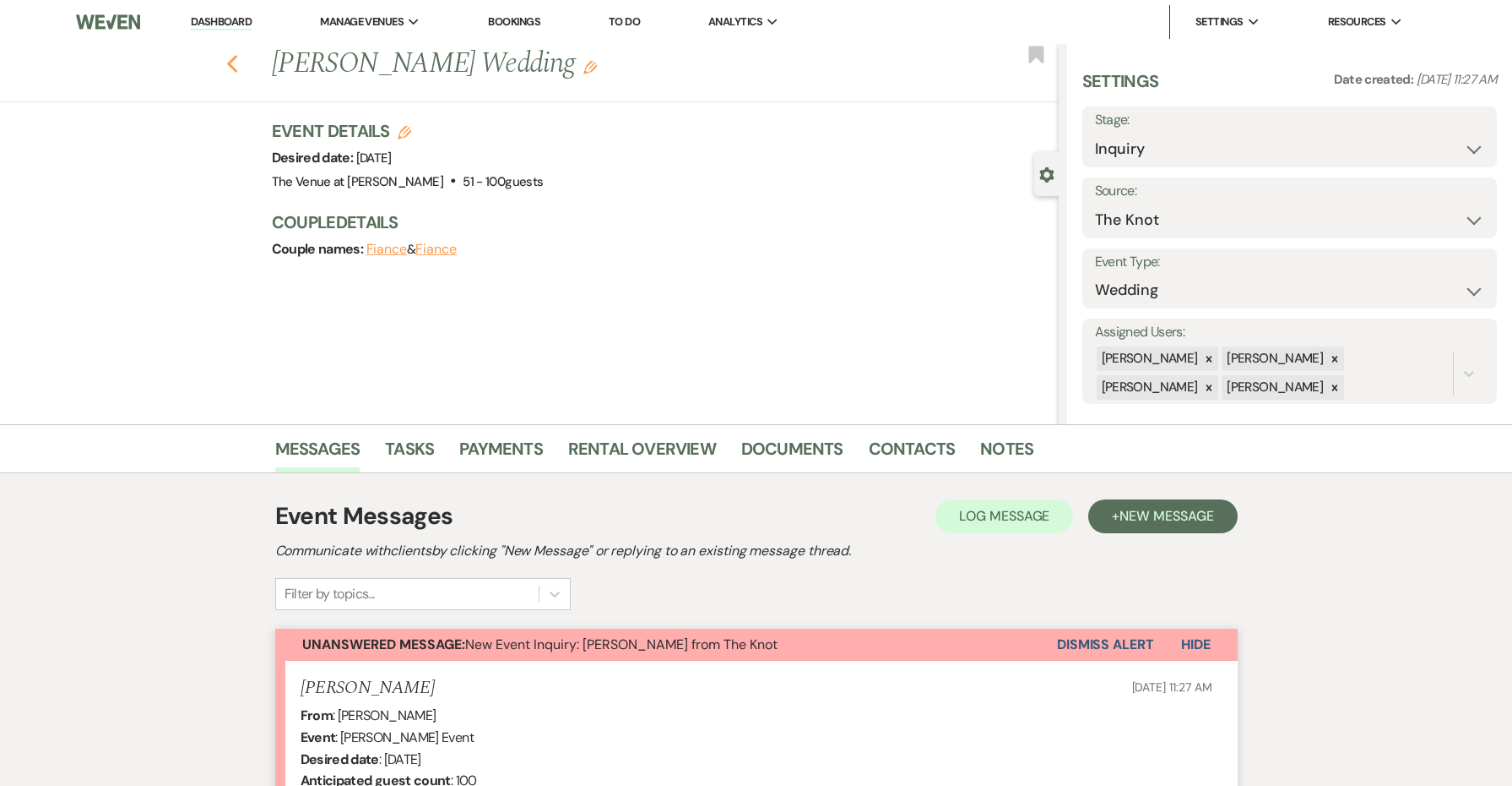
click at [234, 64] on icon "Previous" at bounding box center [232, 64] width 13 height 20
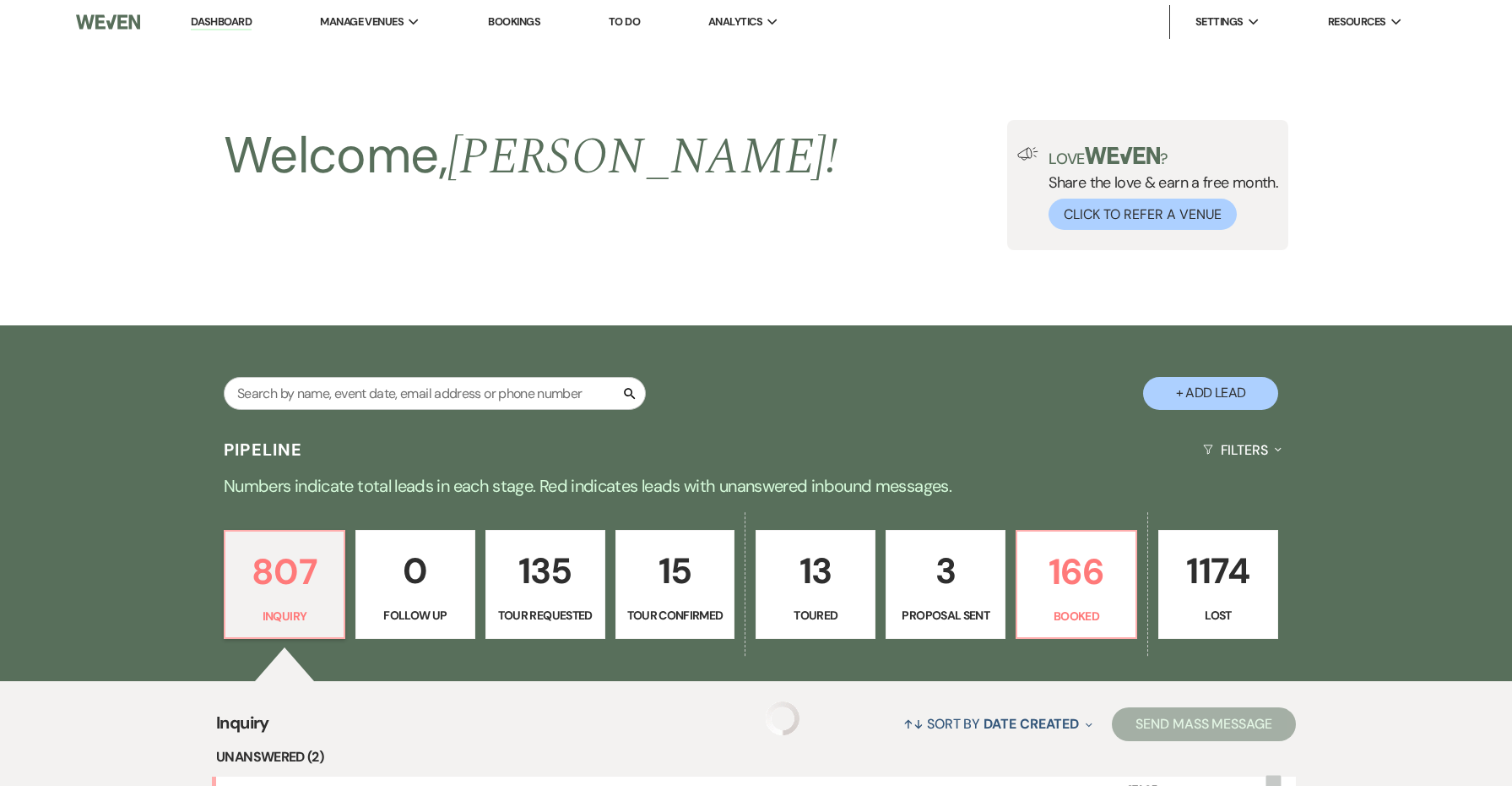
scroll to position [356, 0]
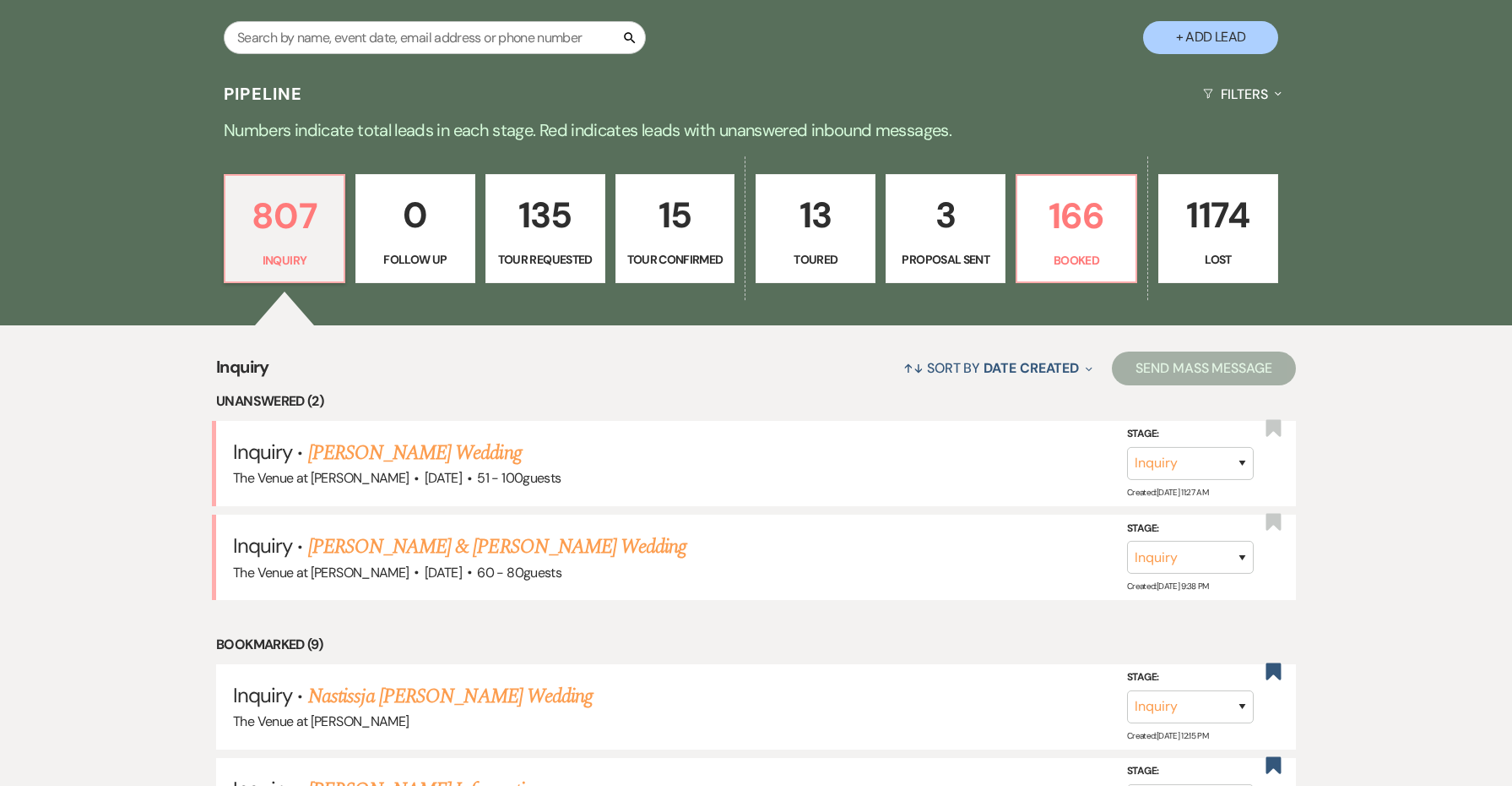
click at [534, 256] on p "Tour Requested" at bounding box center [544, 259] width 98 height 18
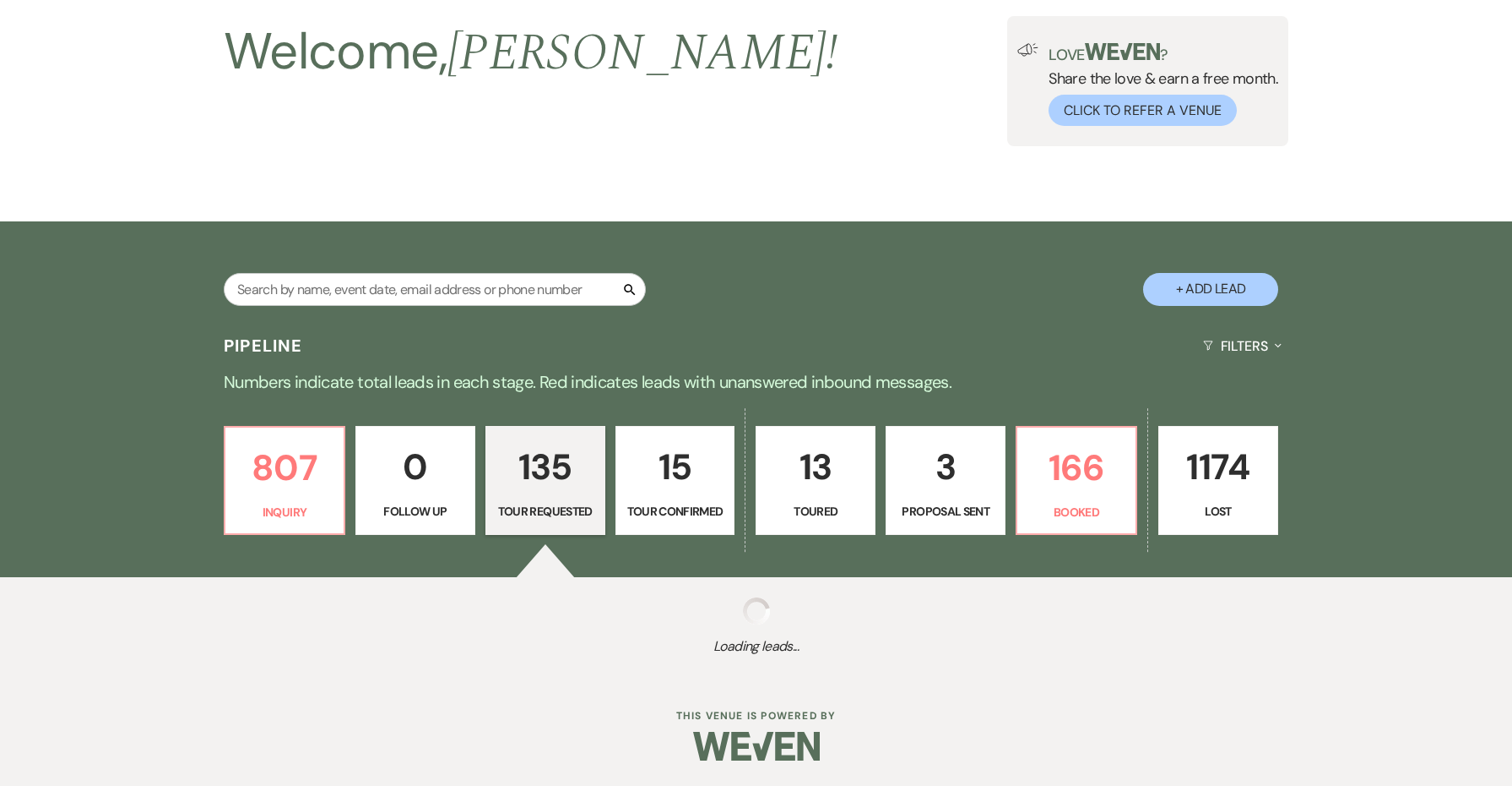
scroll to position [103, 0]
select select "2"
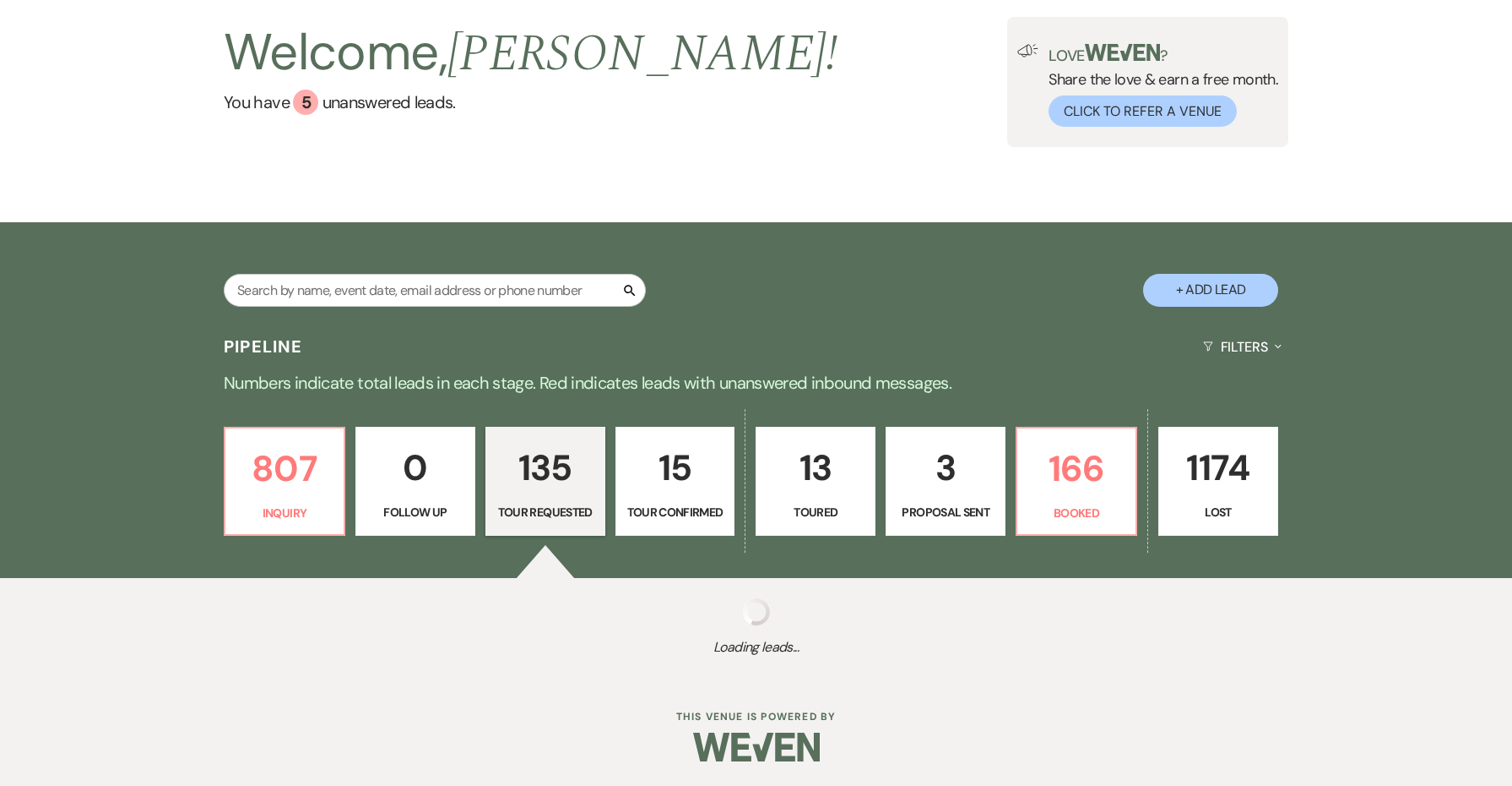
select select "2"
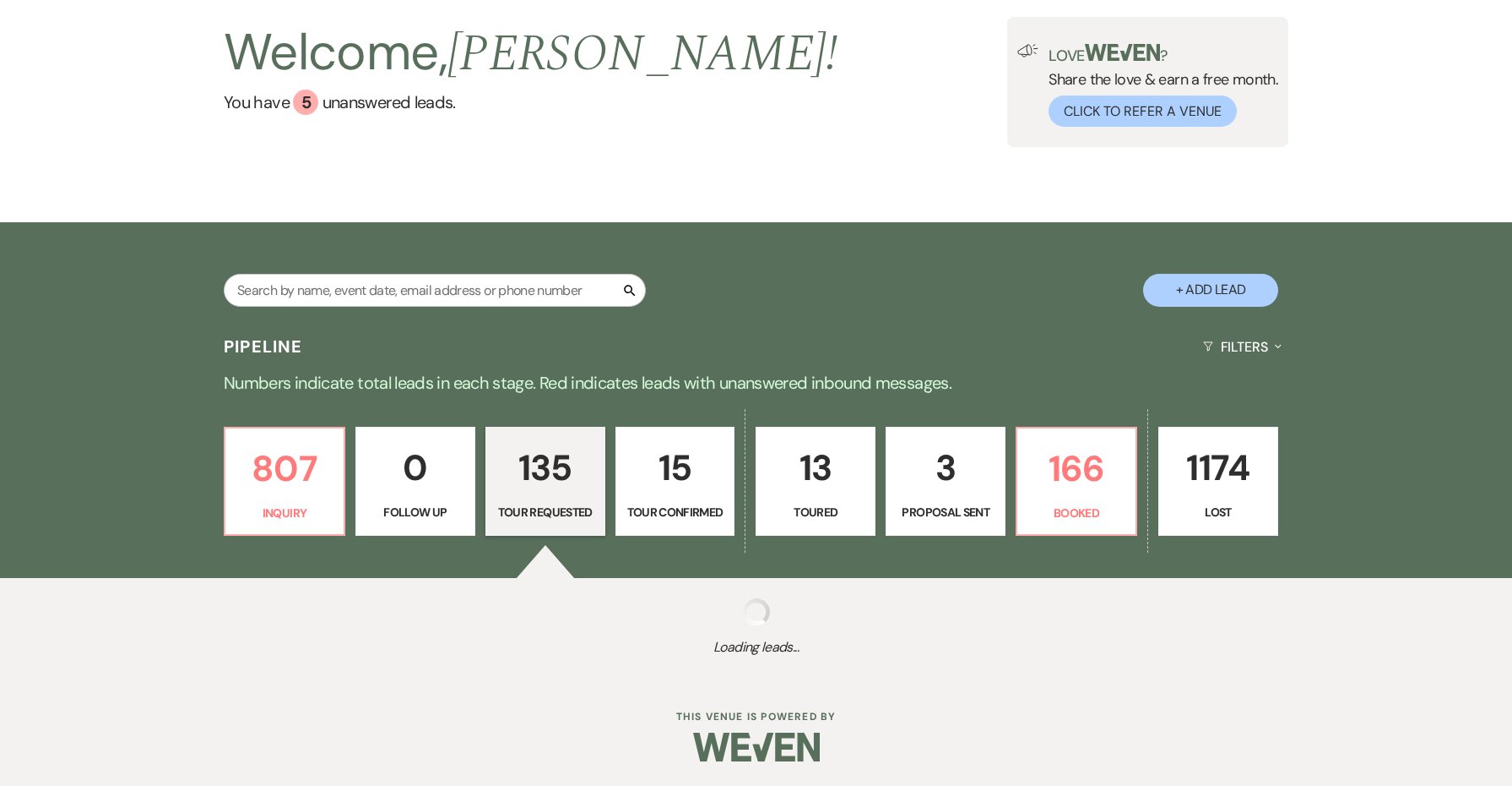
select select "2"
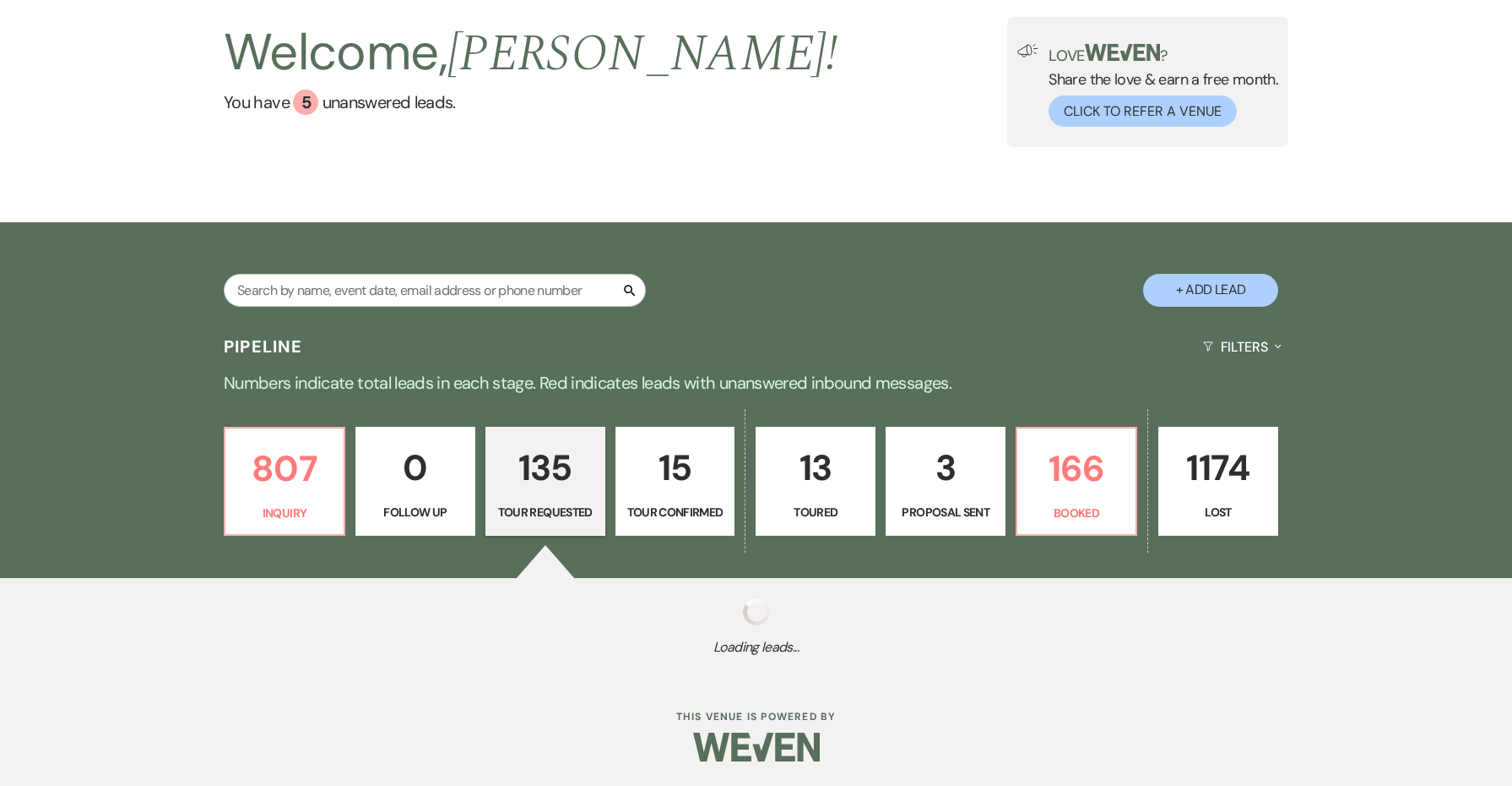
select select "2"
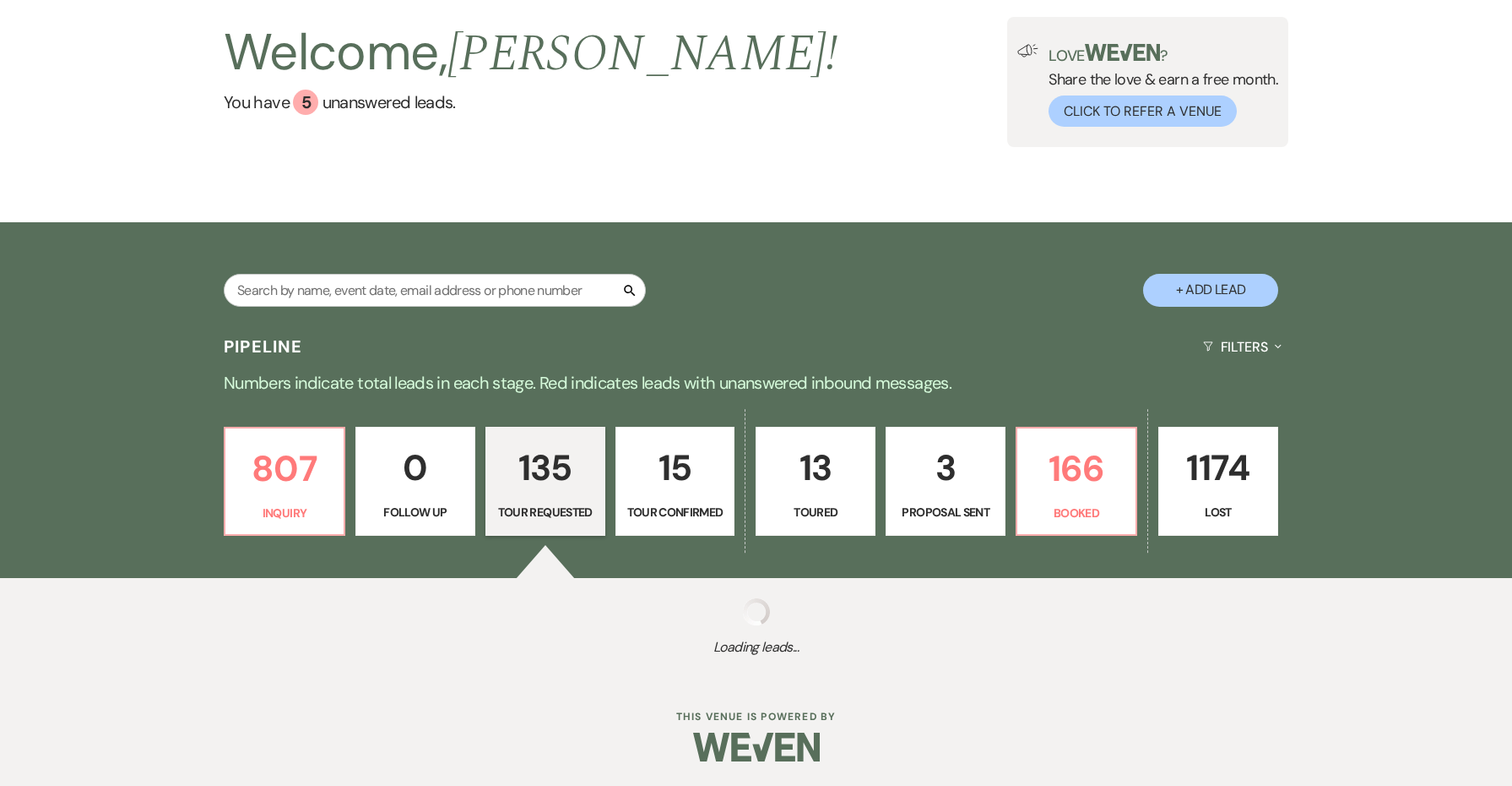
select select "2"
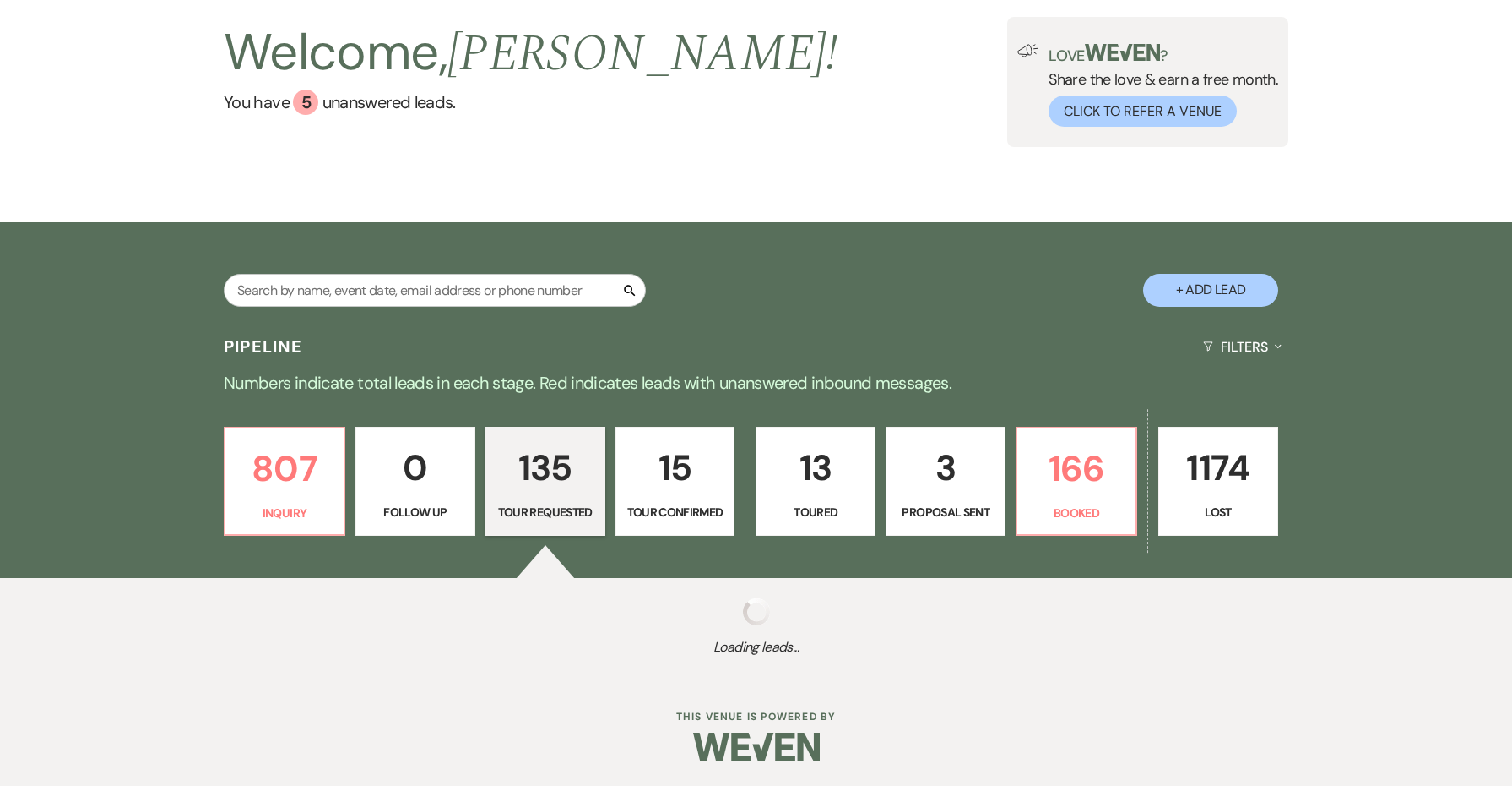
select select "2"
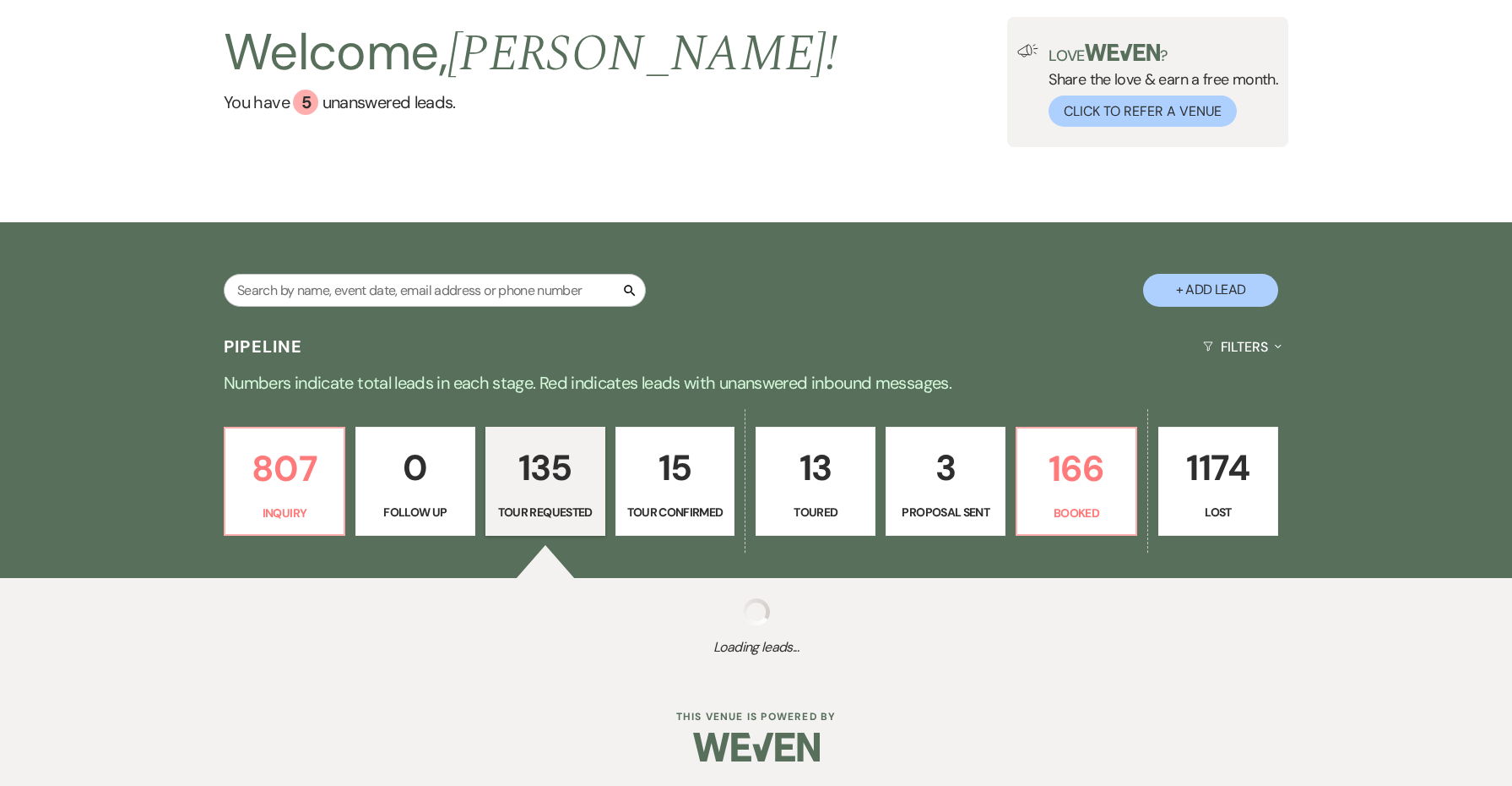
select select "2"
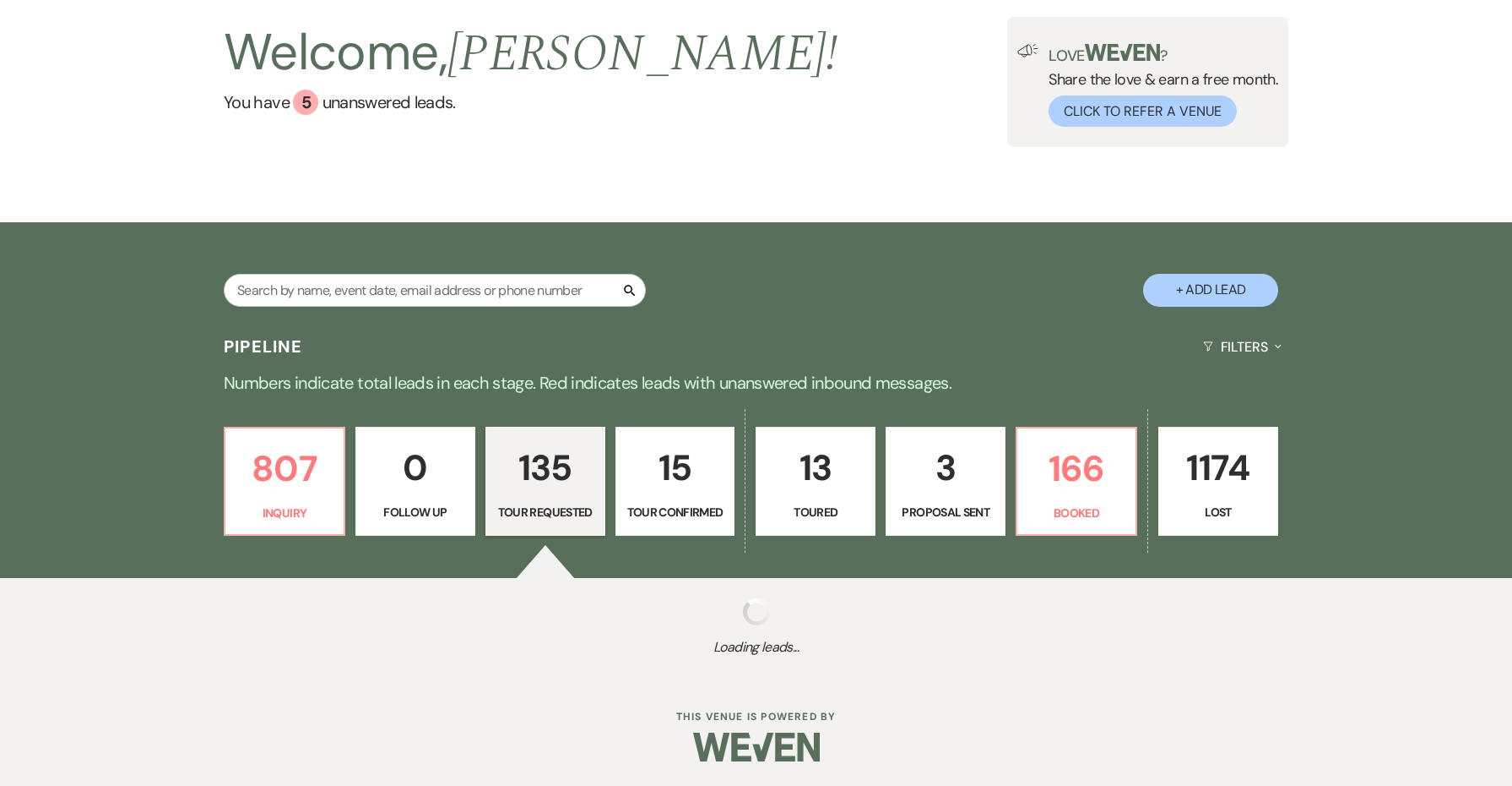
select select "2"
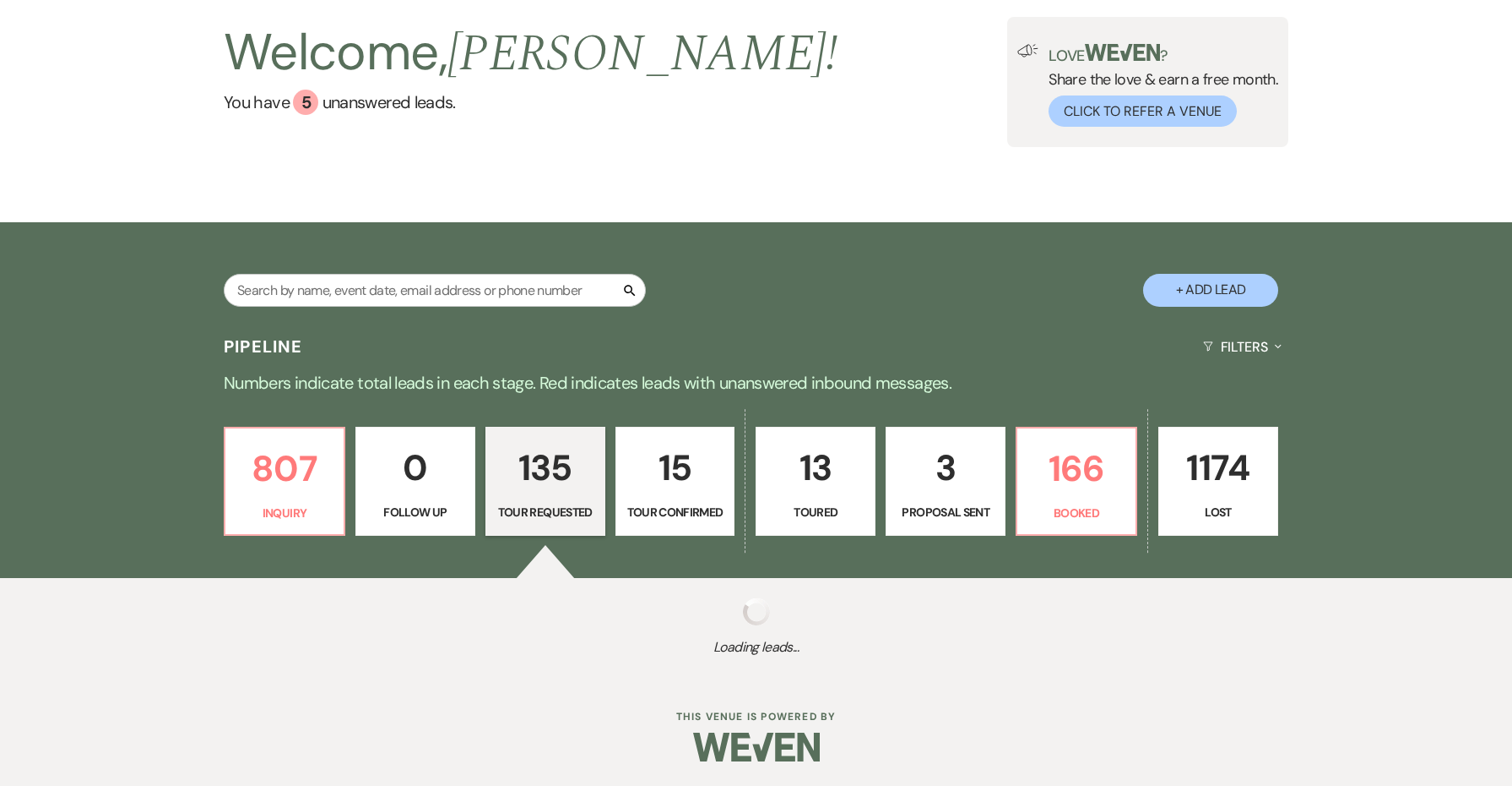
select select "2"
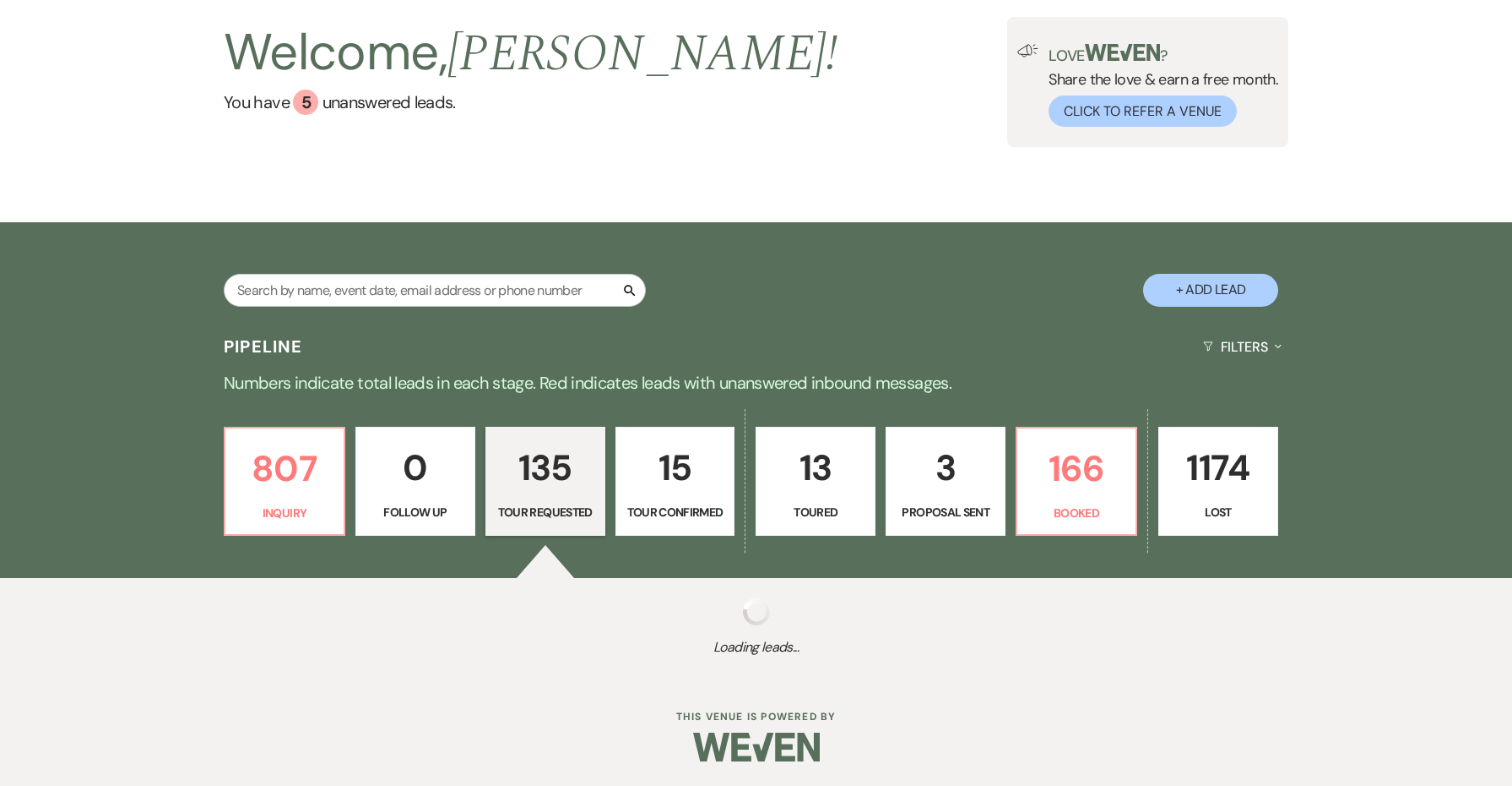
select select "2"
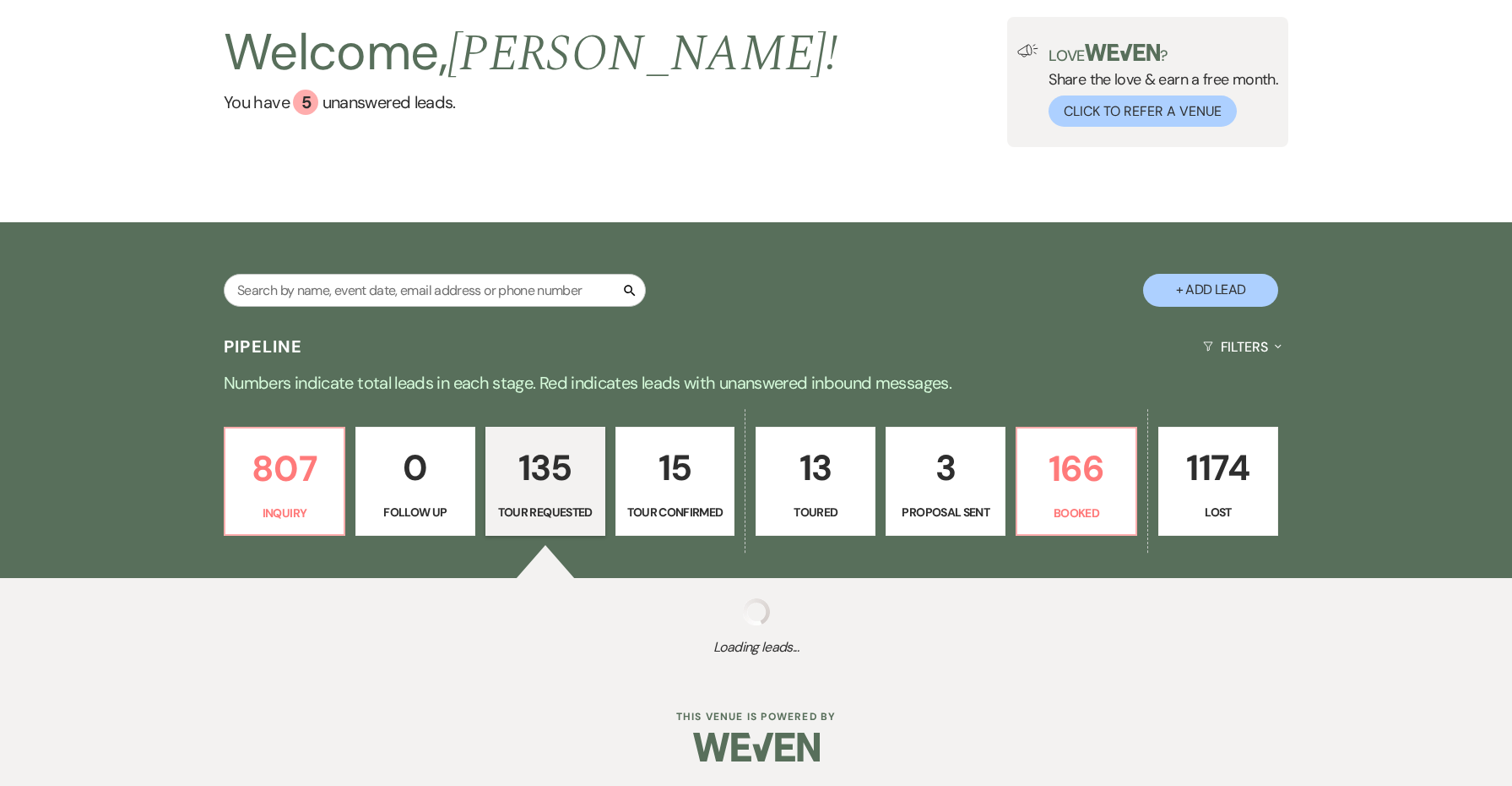
select select "2"
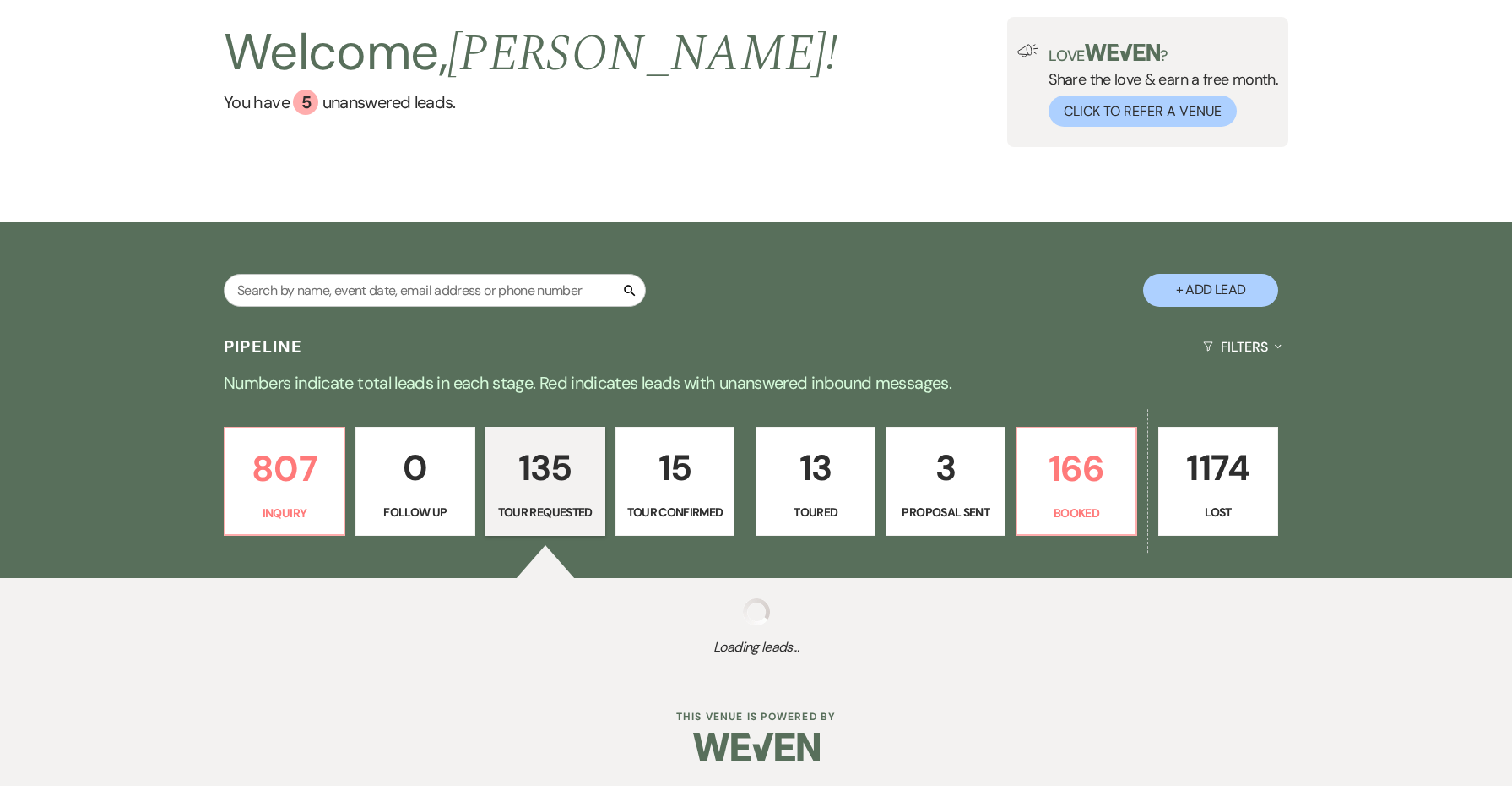
select select "2"
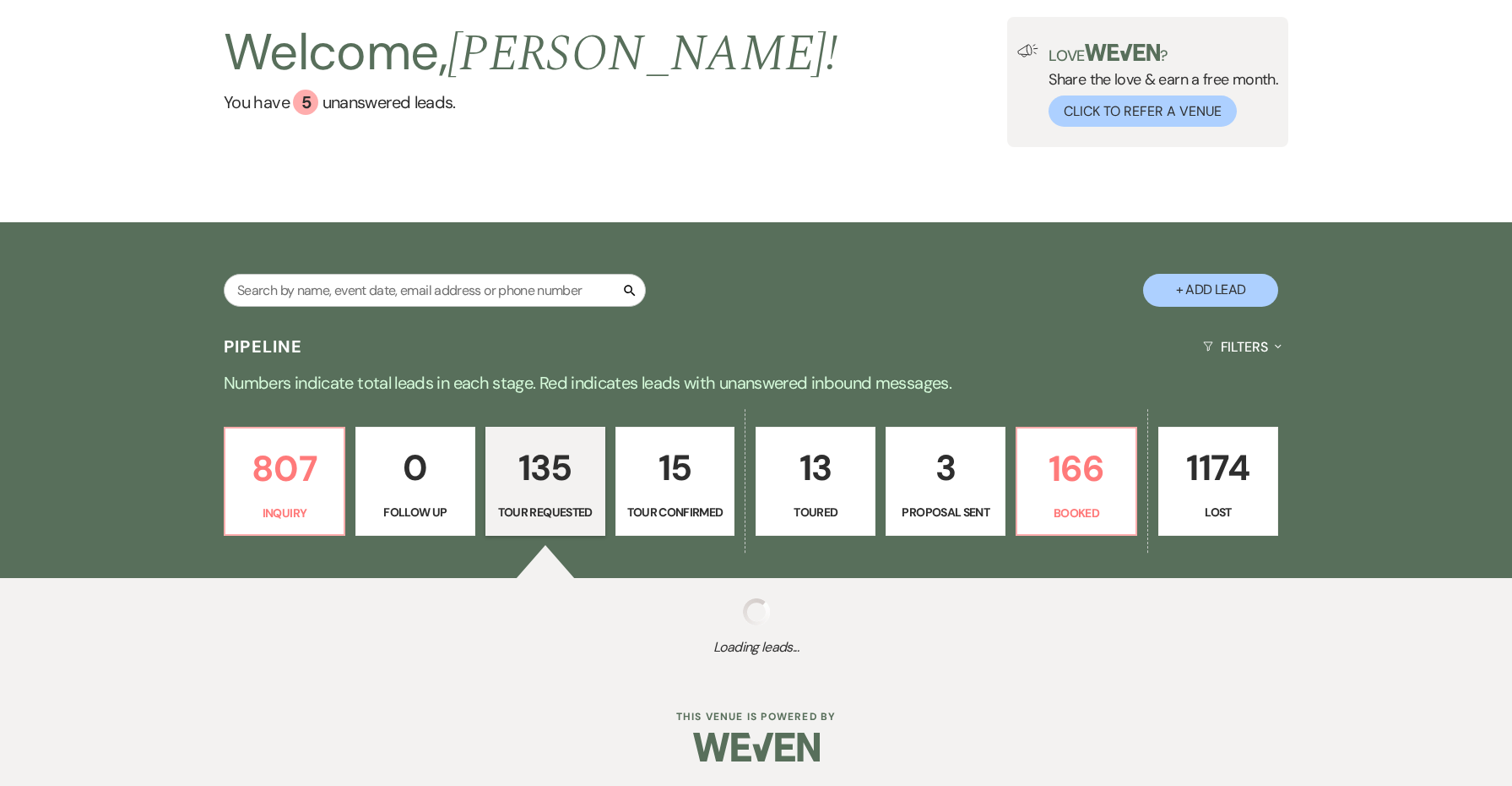
select select "2"
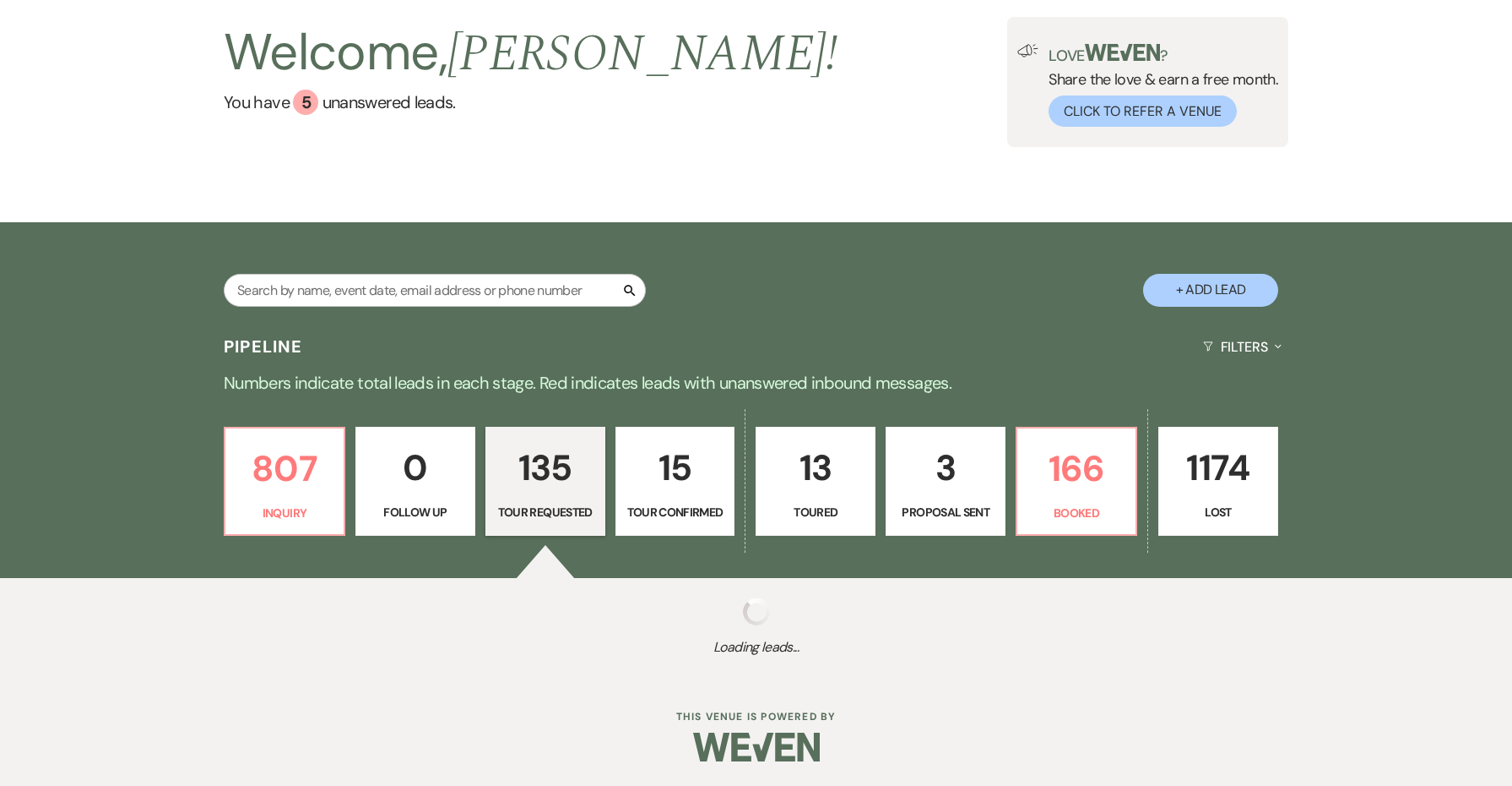
select select "2"
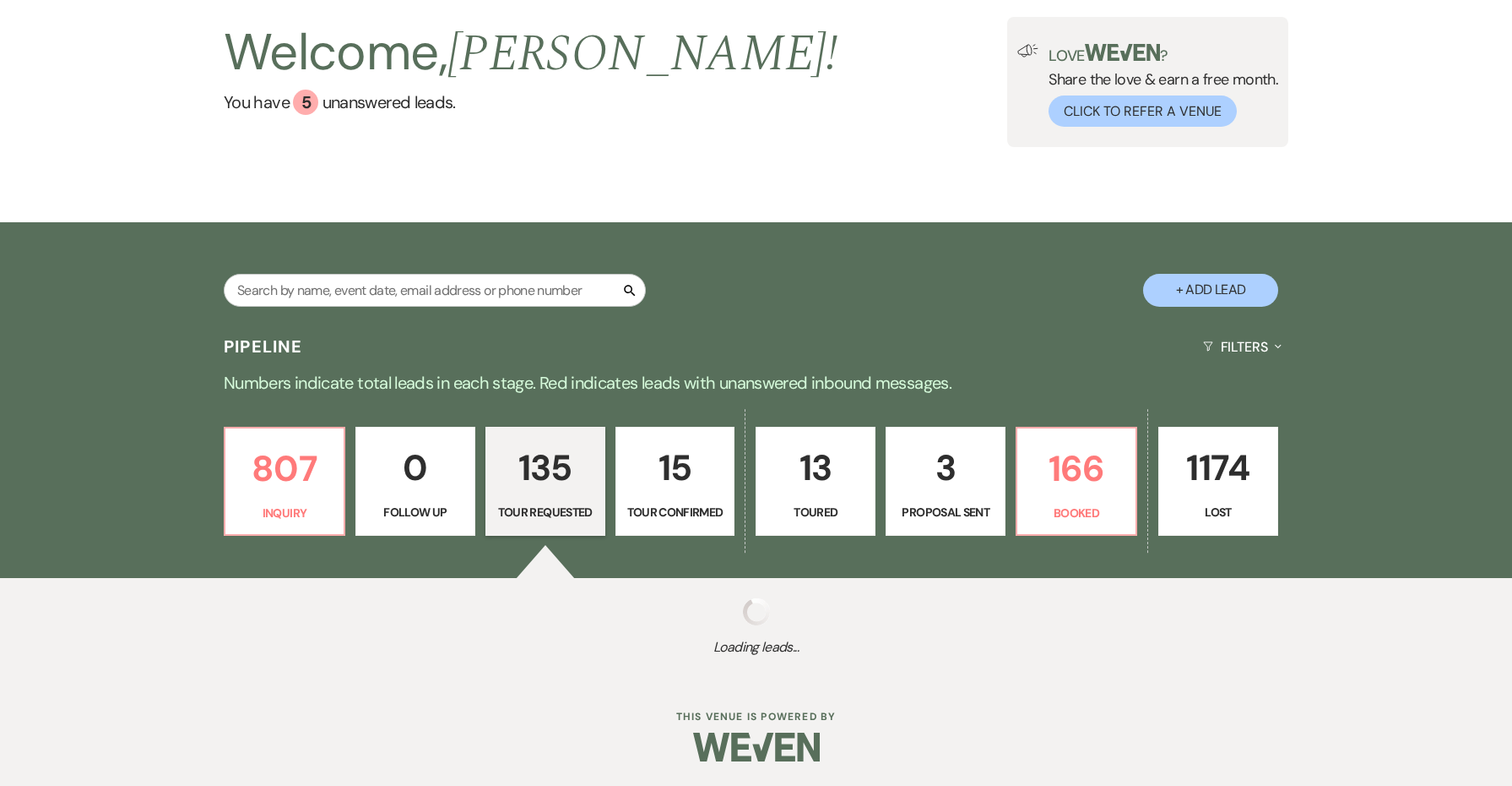
select select "2"
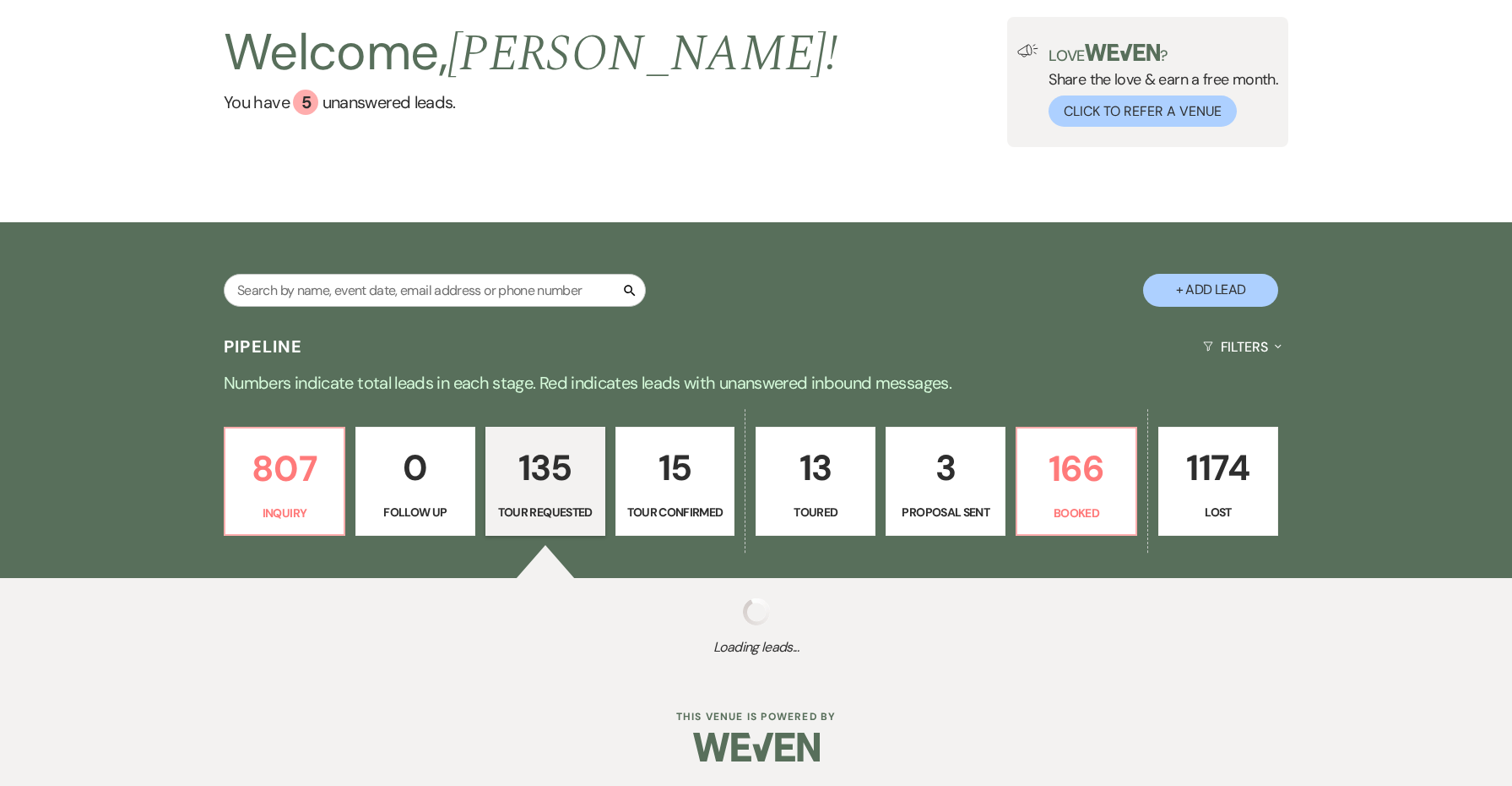
select select "2"
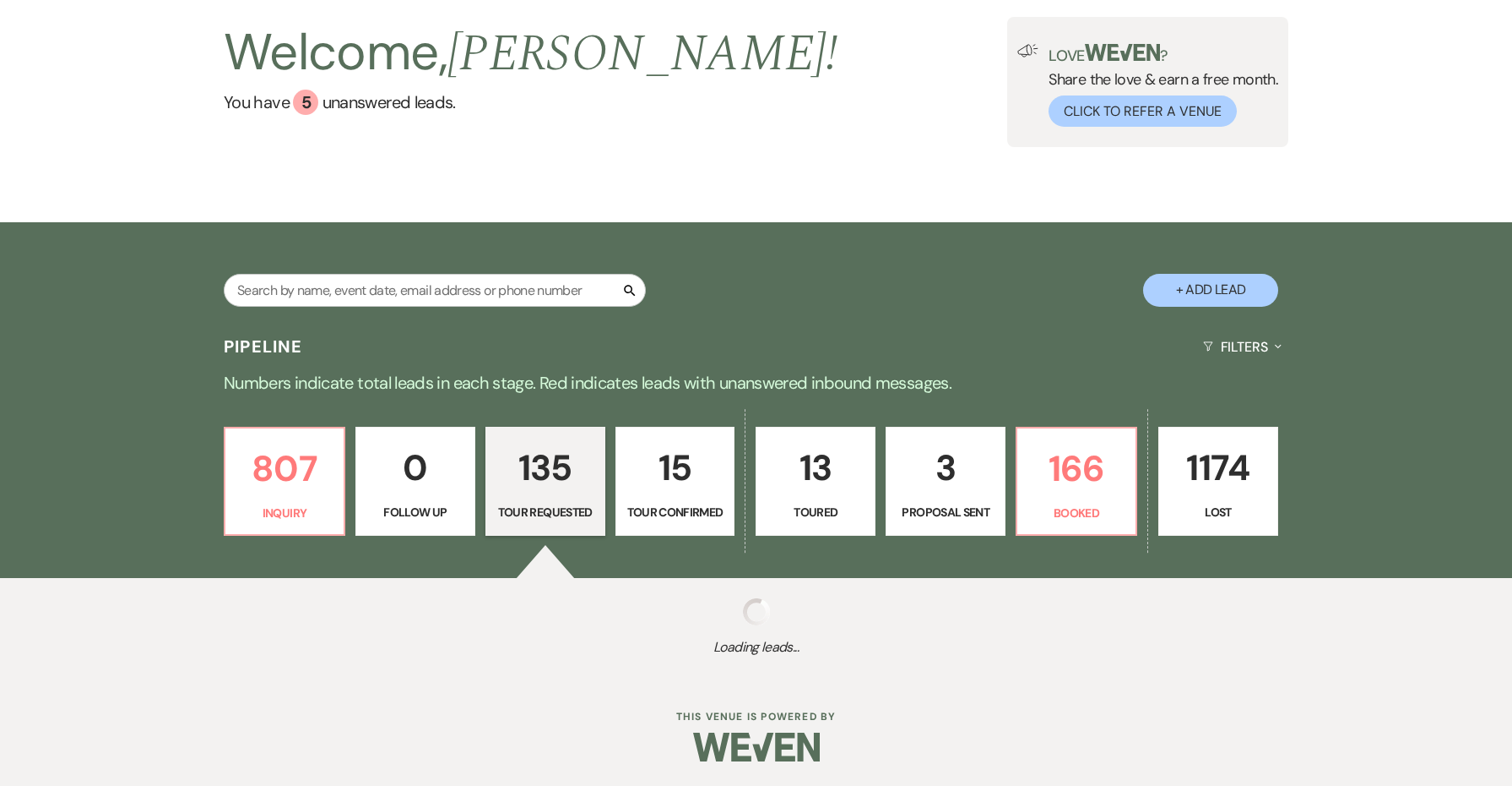
select select "2"
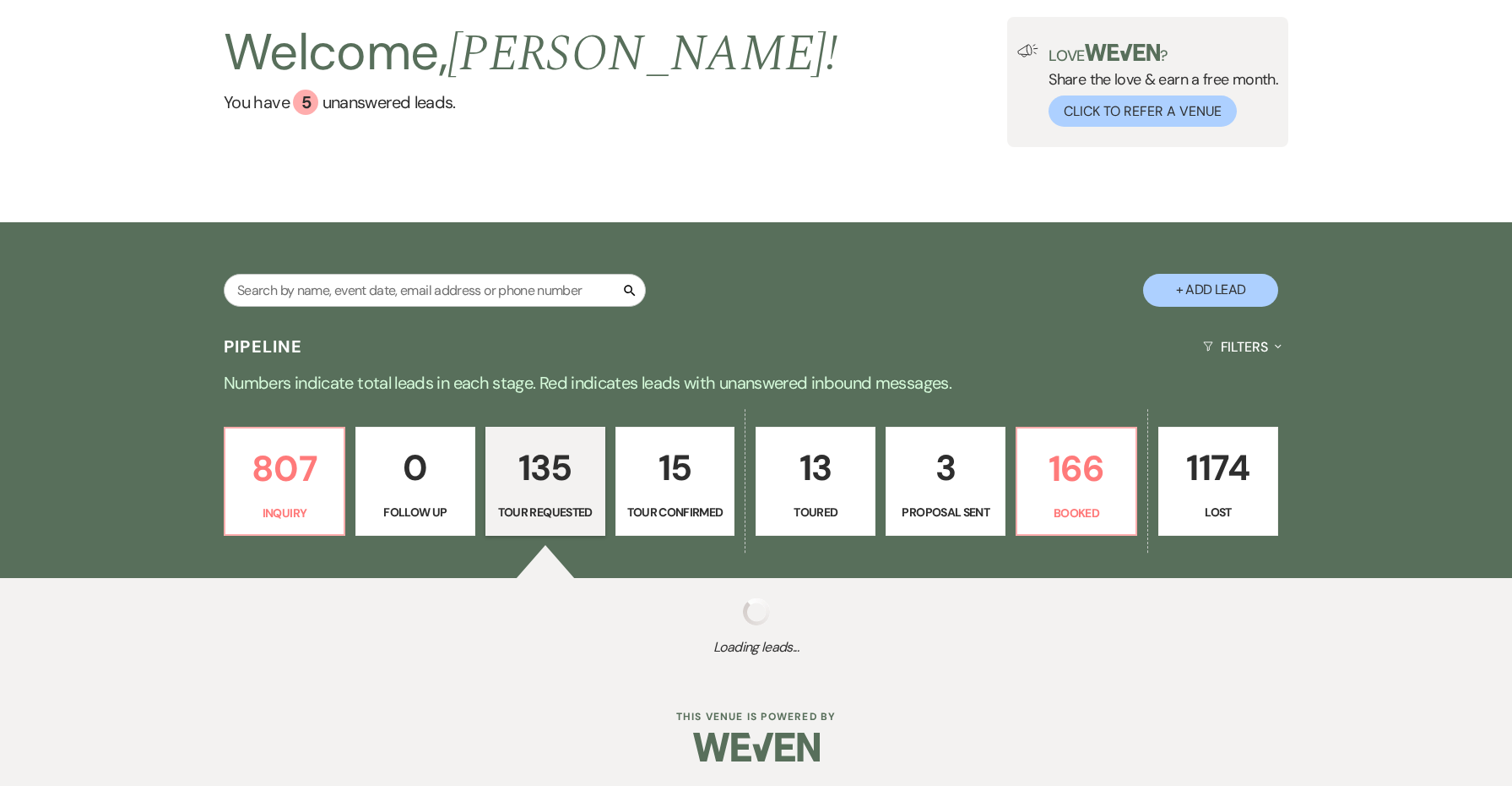
select select "2"
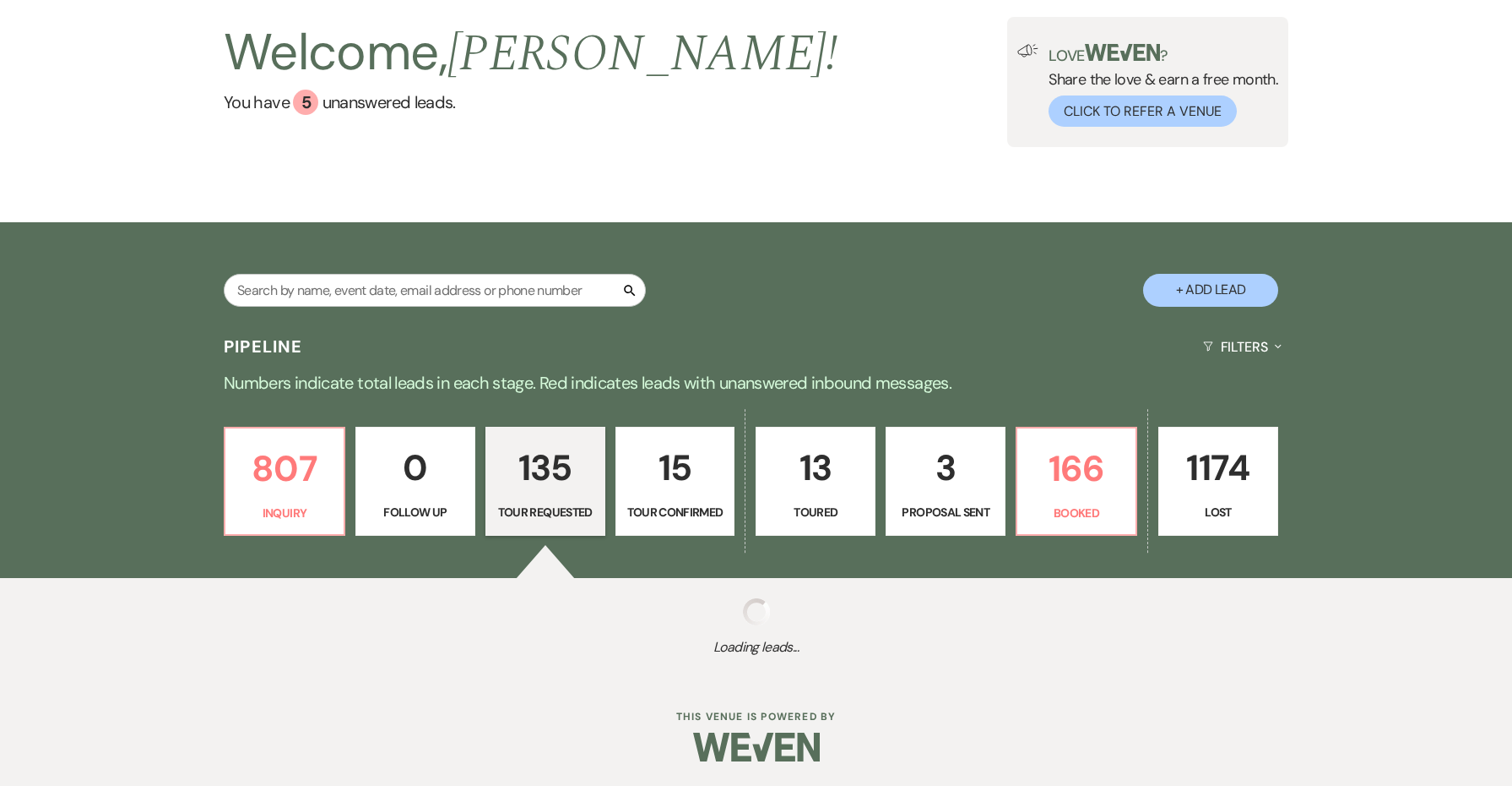
select select "2"
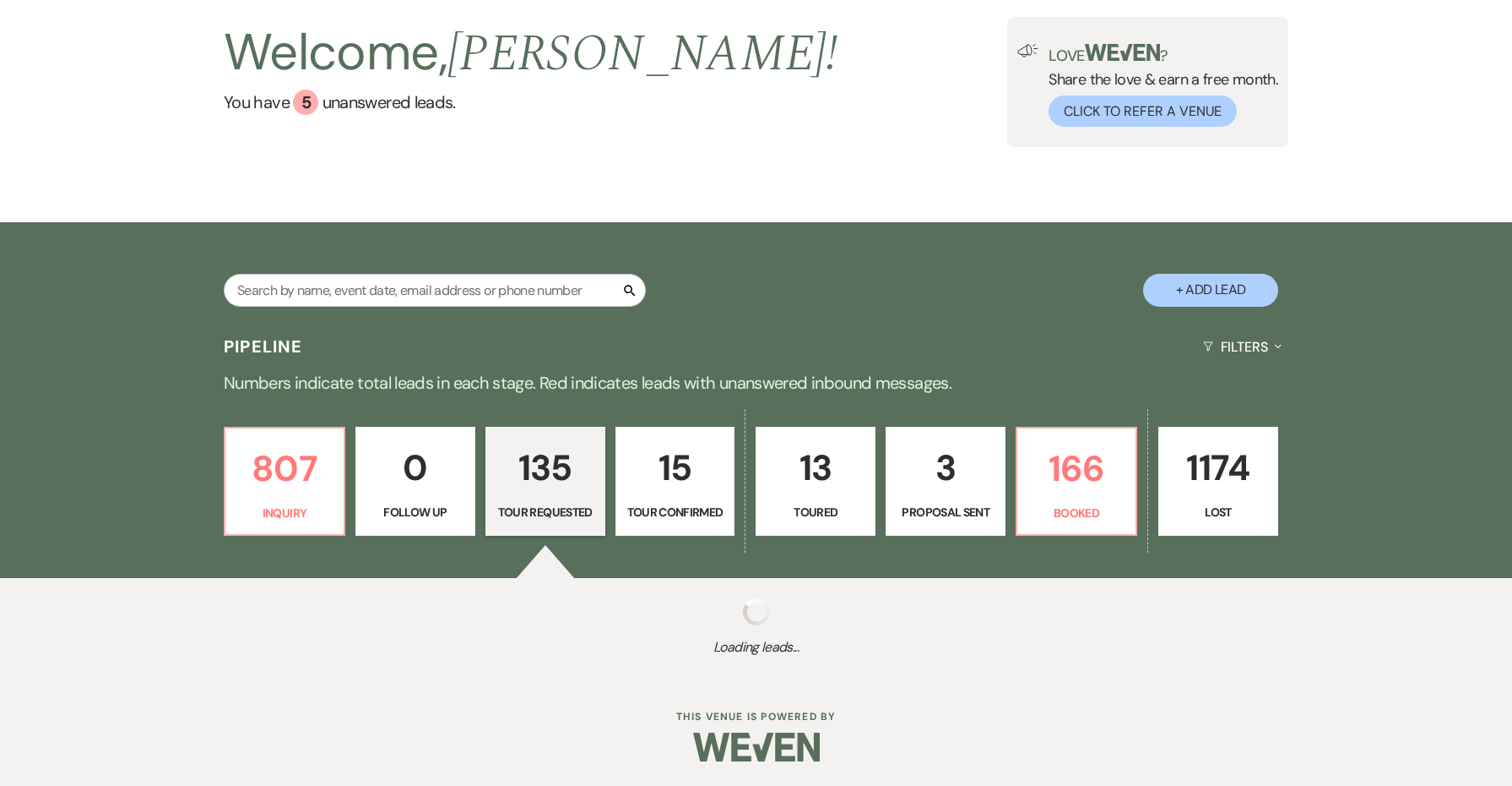
select select "2"
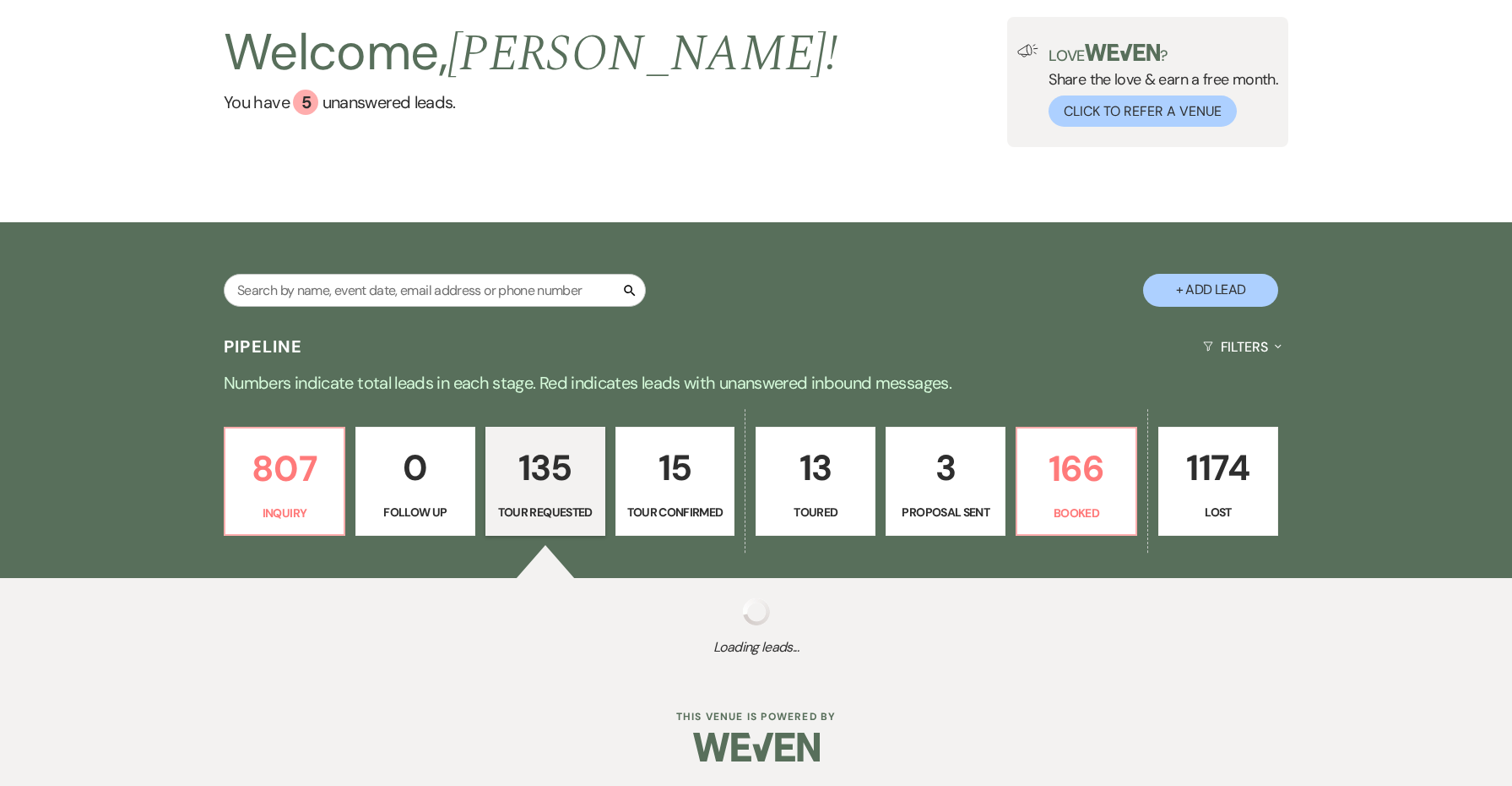
select select "2"
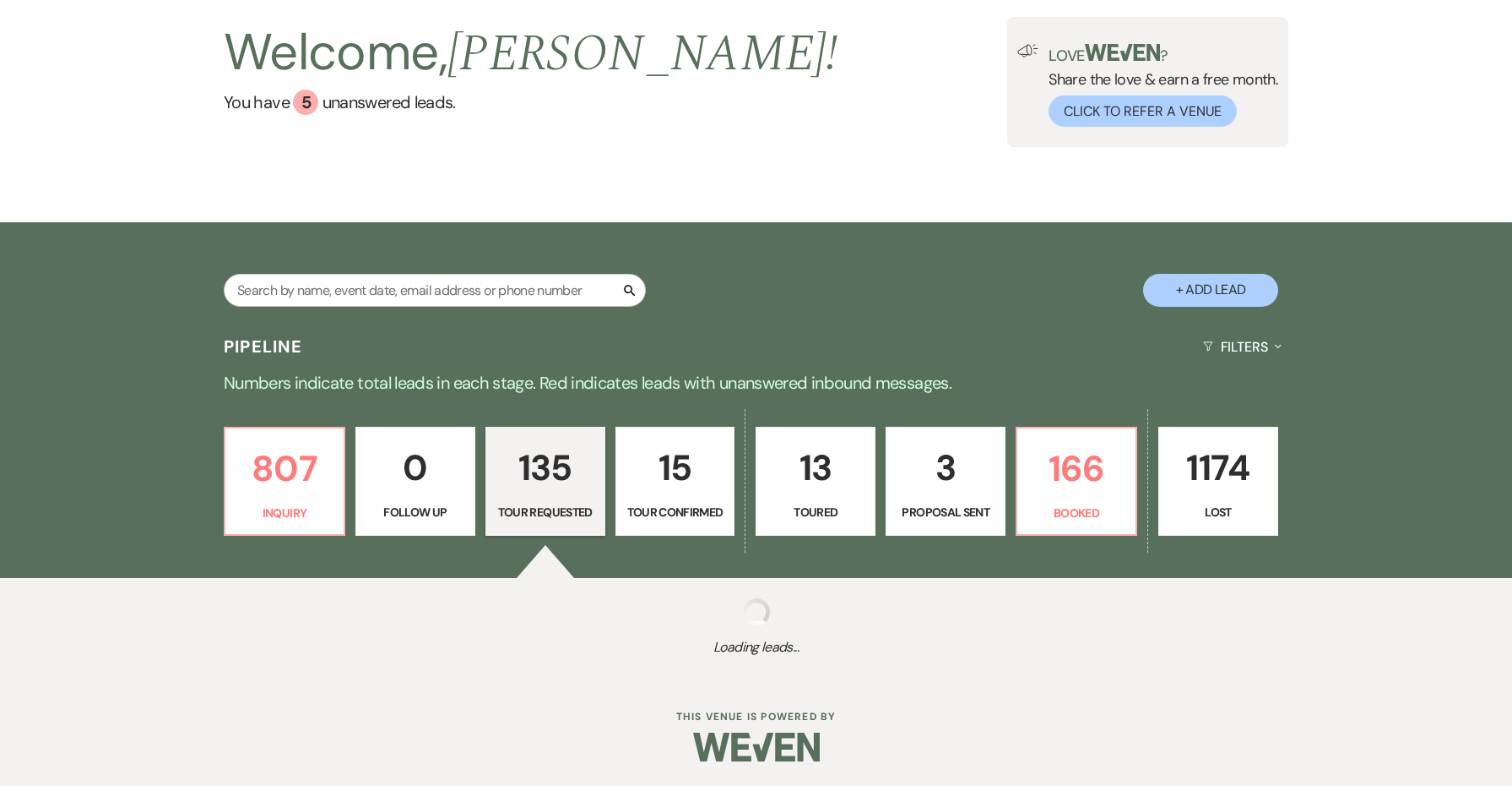
select select "2"
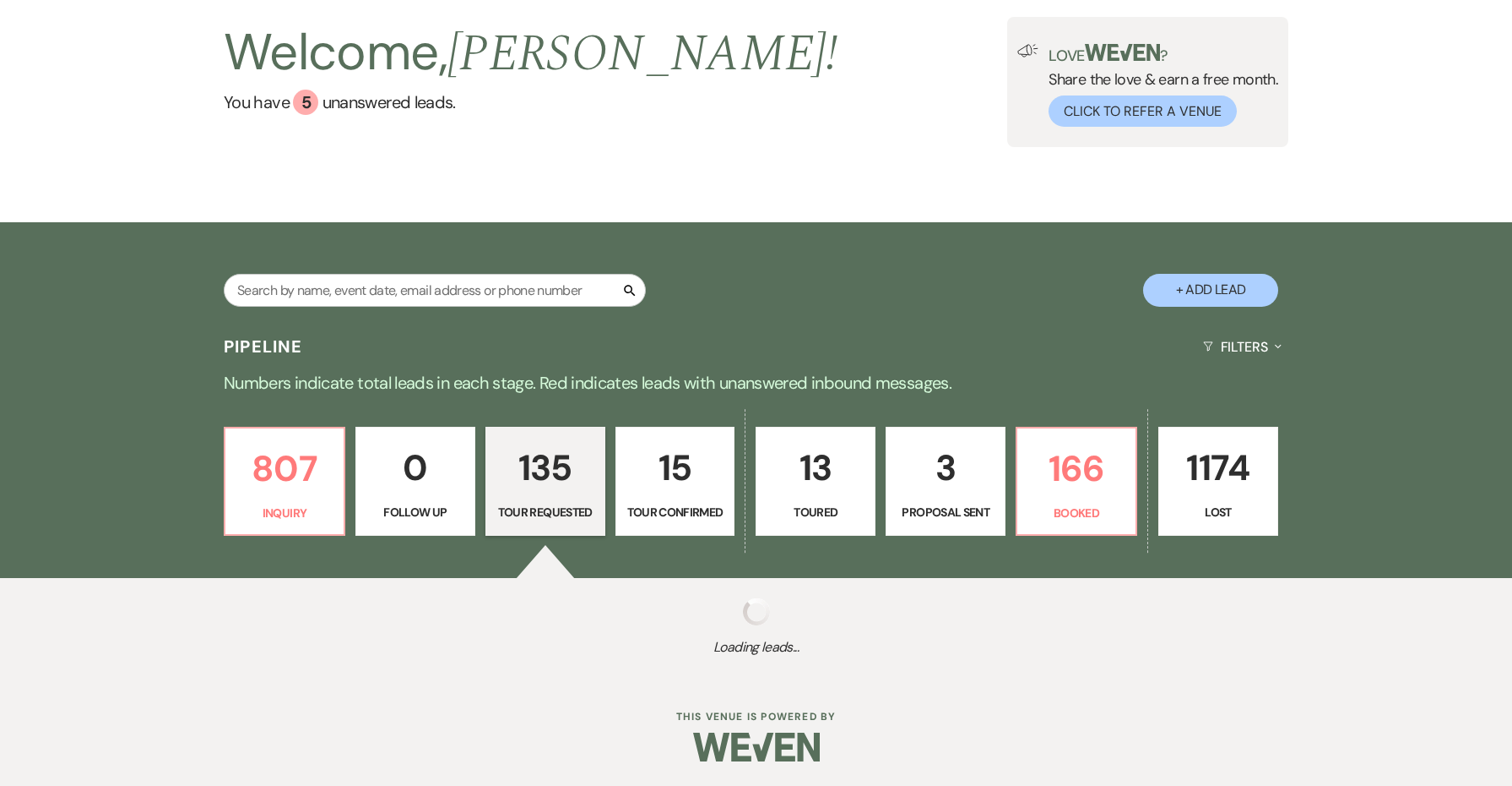
select select "2"
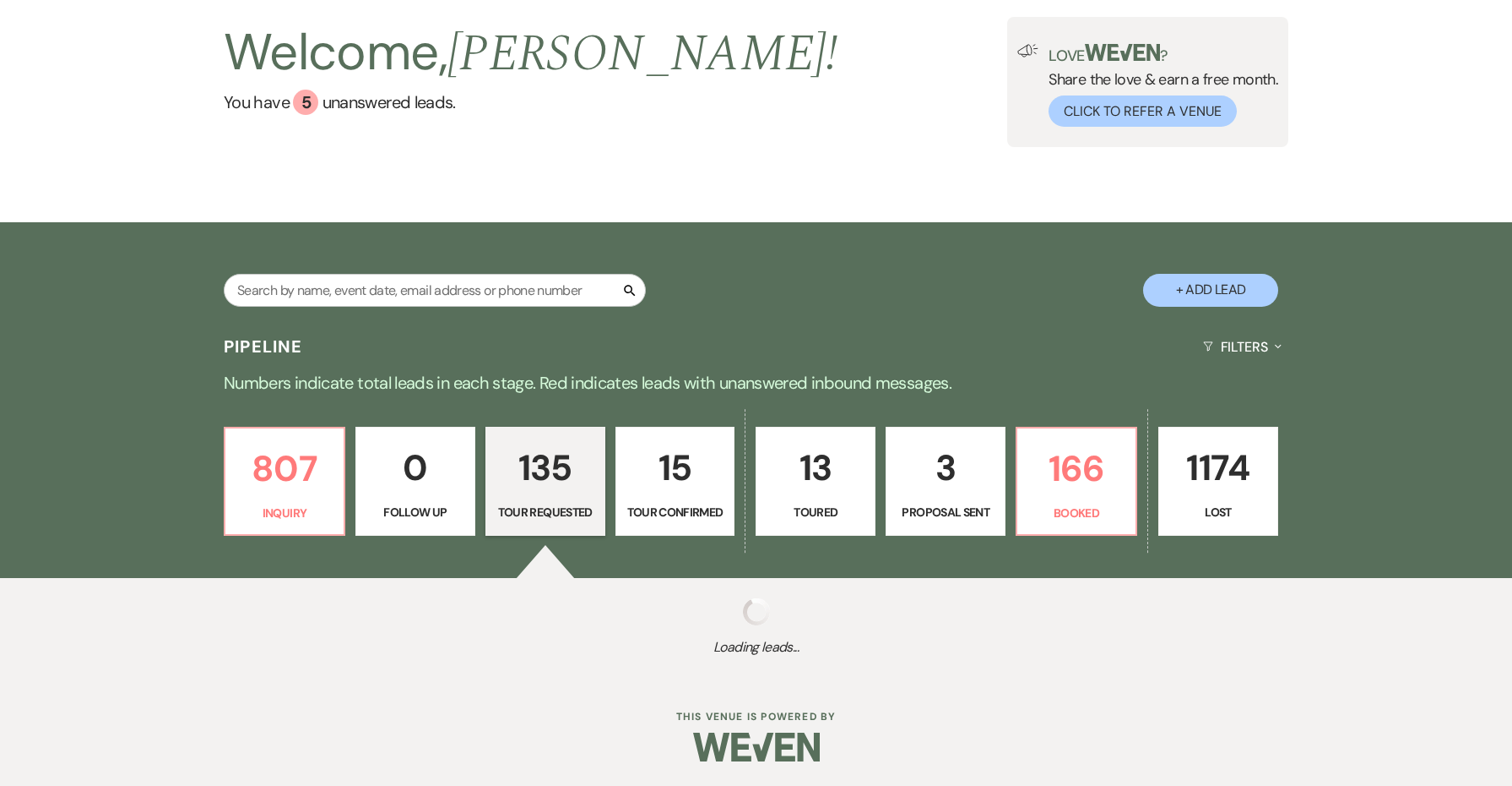
select select "2"
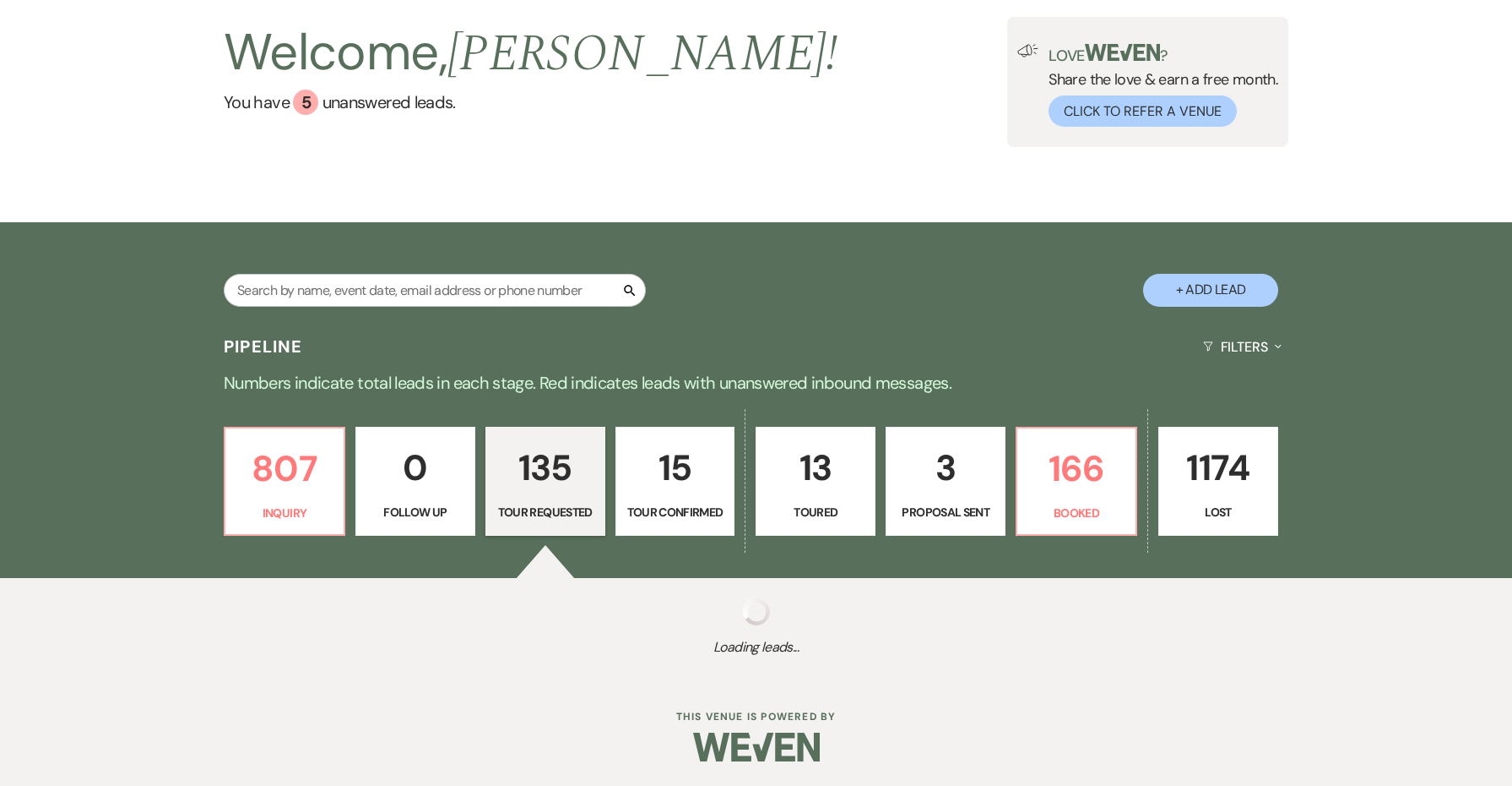
select select "2"
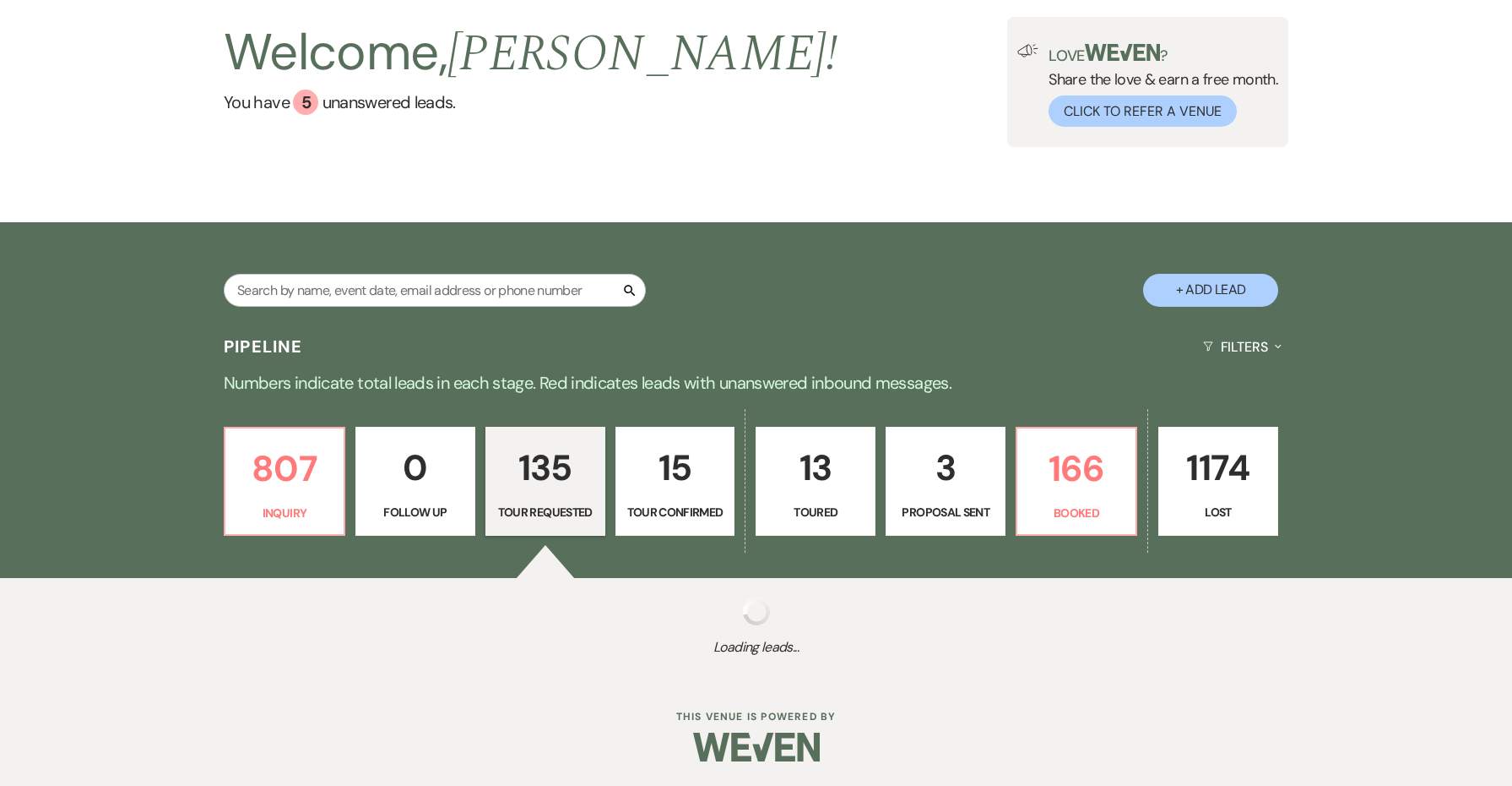
select select "2"
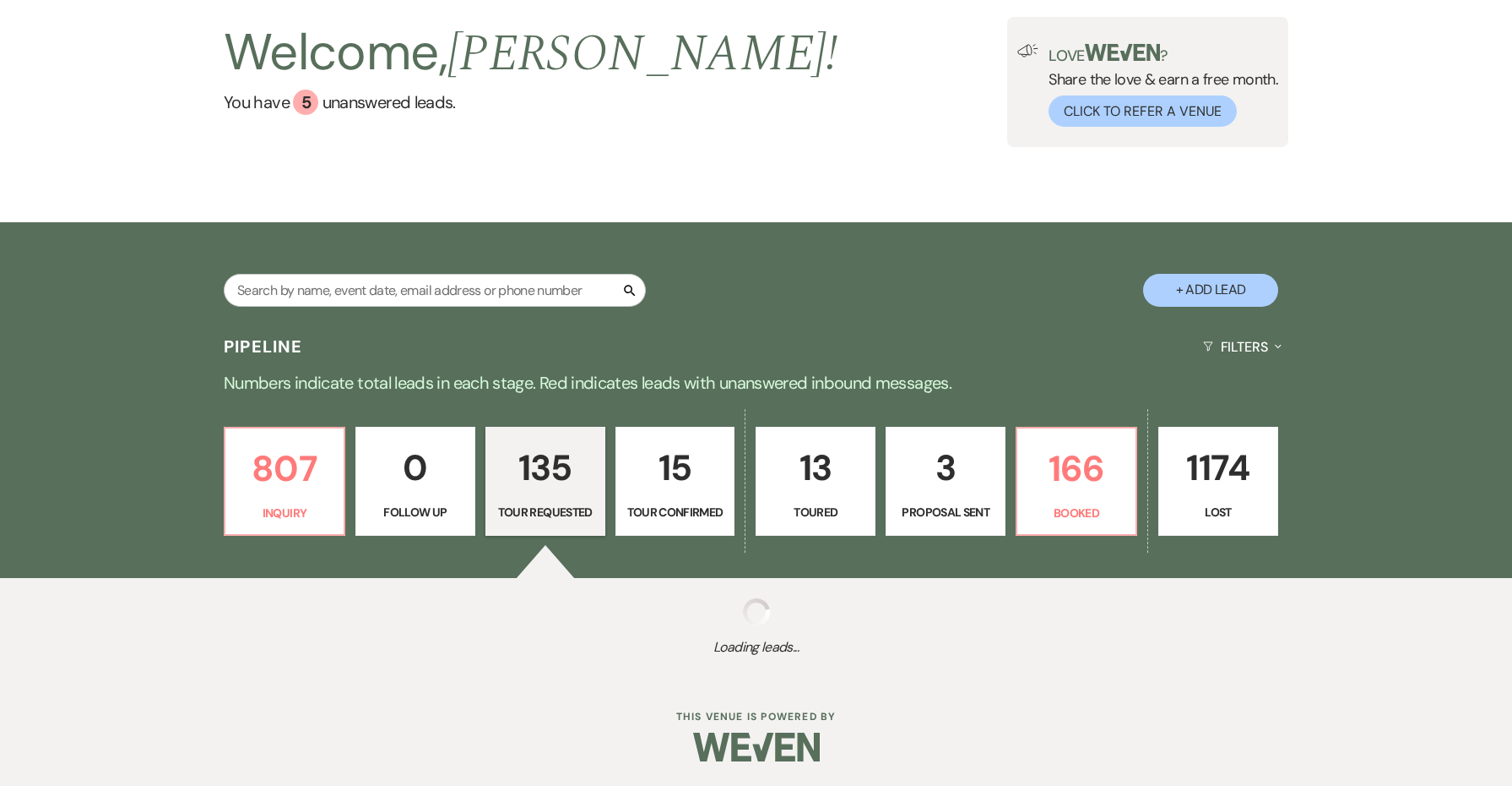
select select "2"
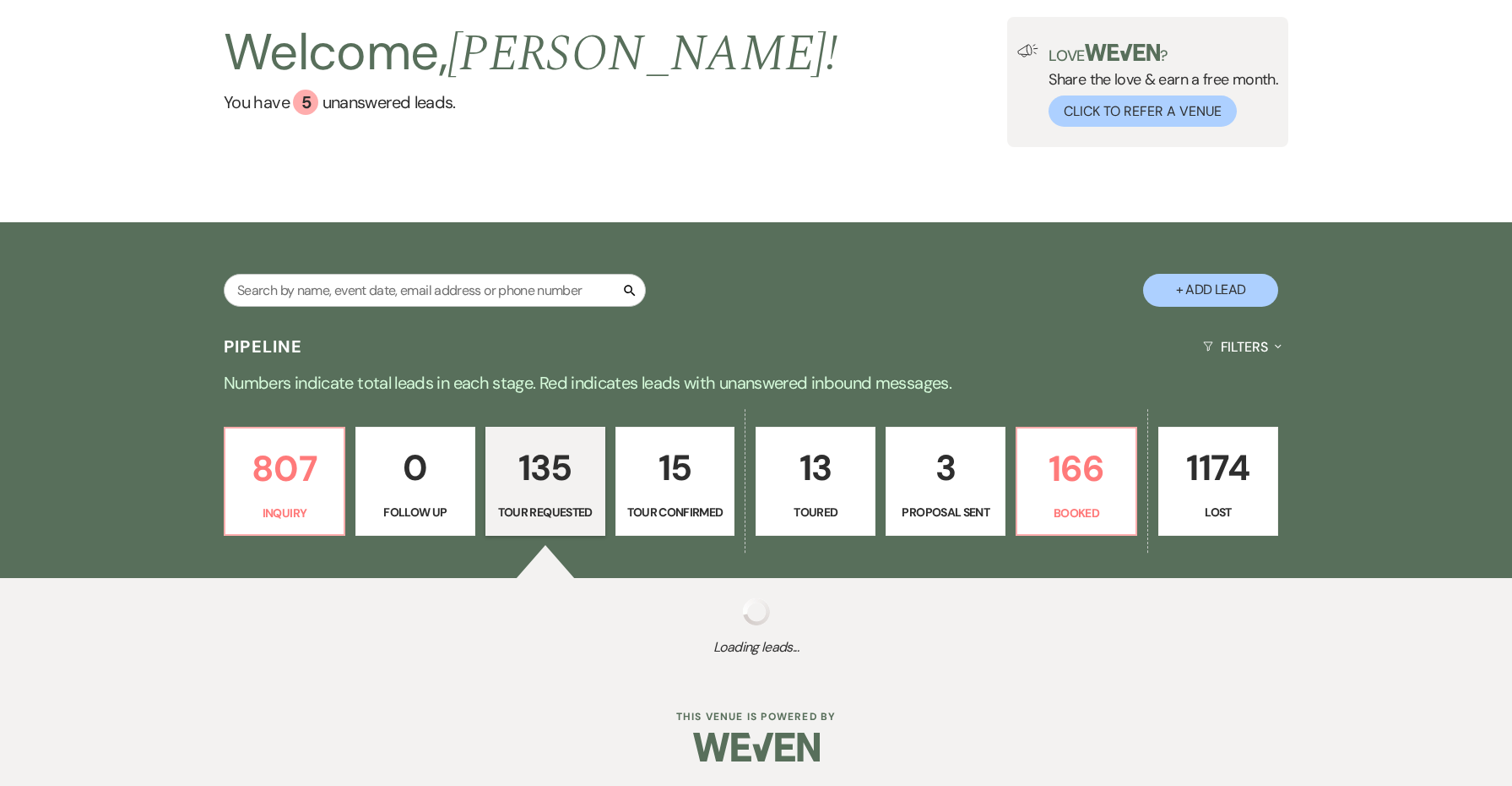
select select "2"
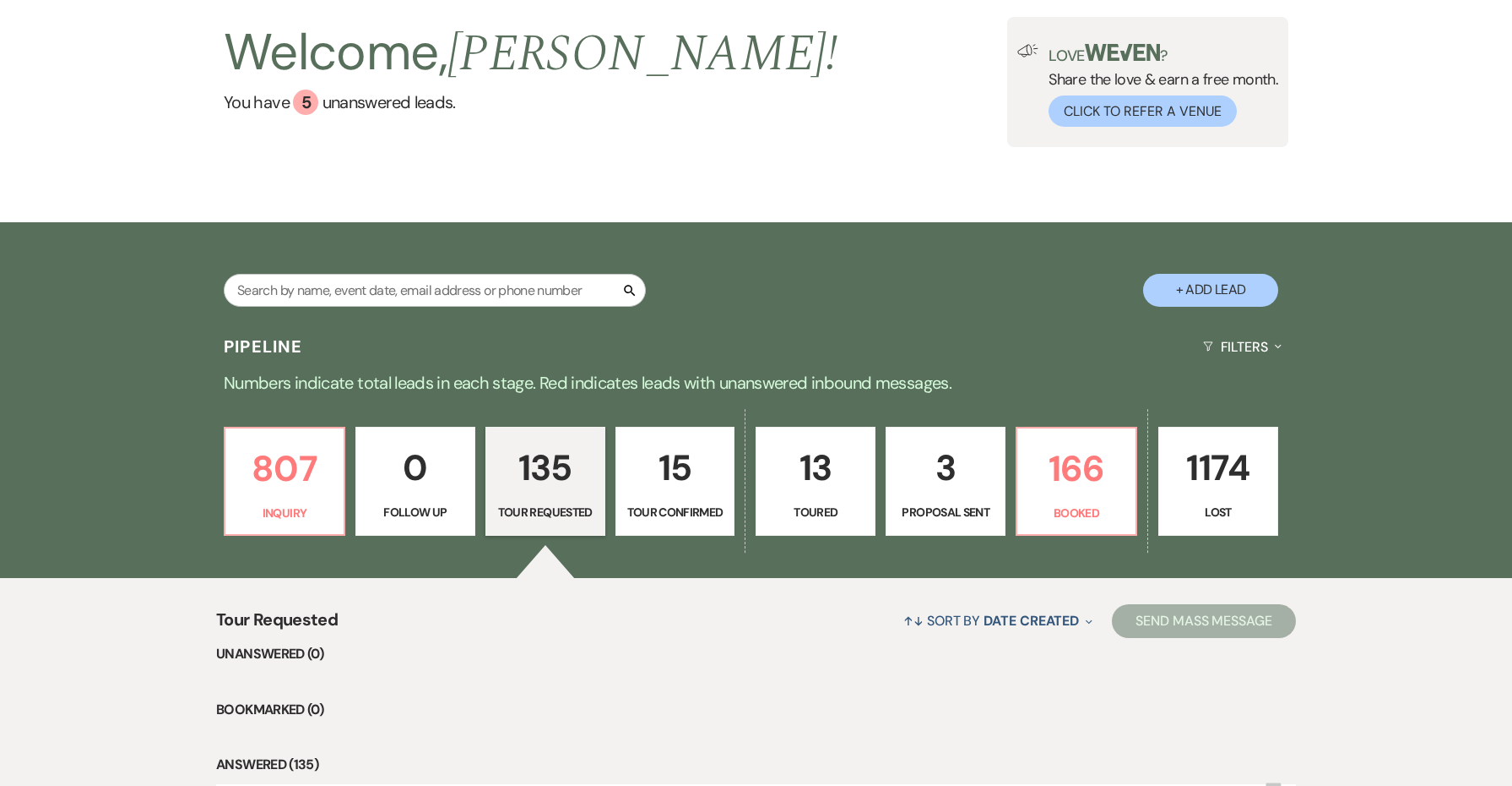
click at [1184, 519] on p "Lost" at bounding box center [1218, 512] width 98 height 18
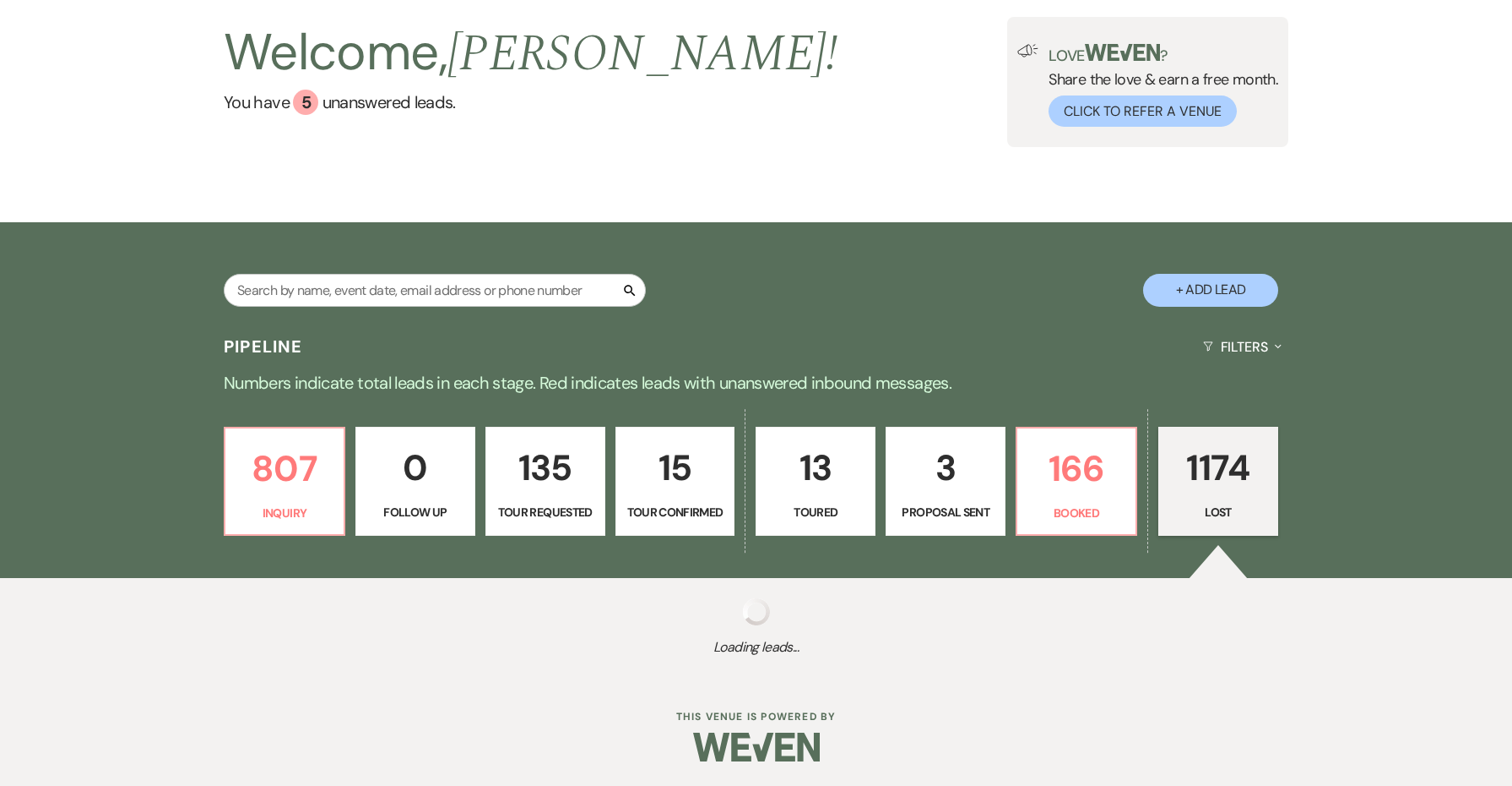
select select "8"
select select "1"
select select "8"
select select "5"
select select "8"
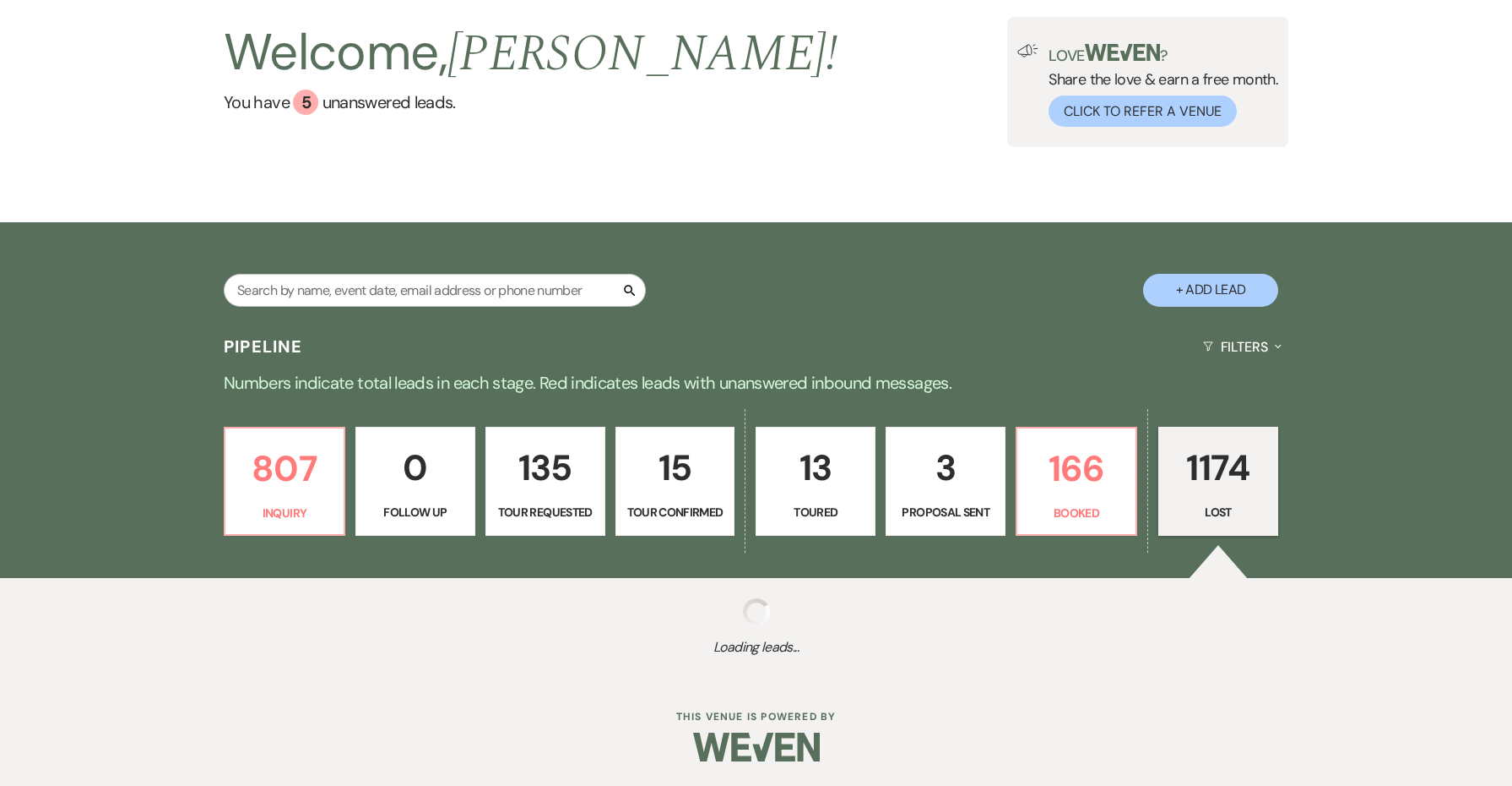
select select "10"
select select "8"
select select "1"
select select "8"
select select "11"
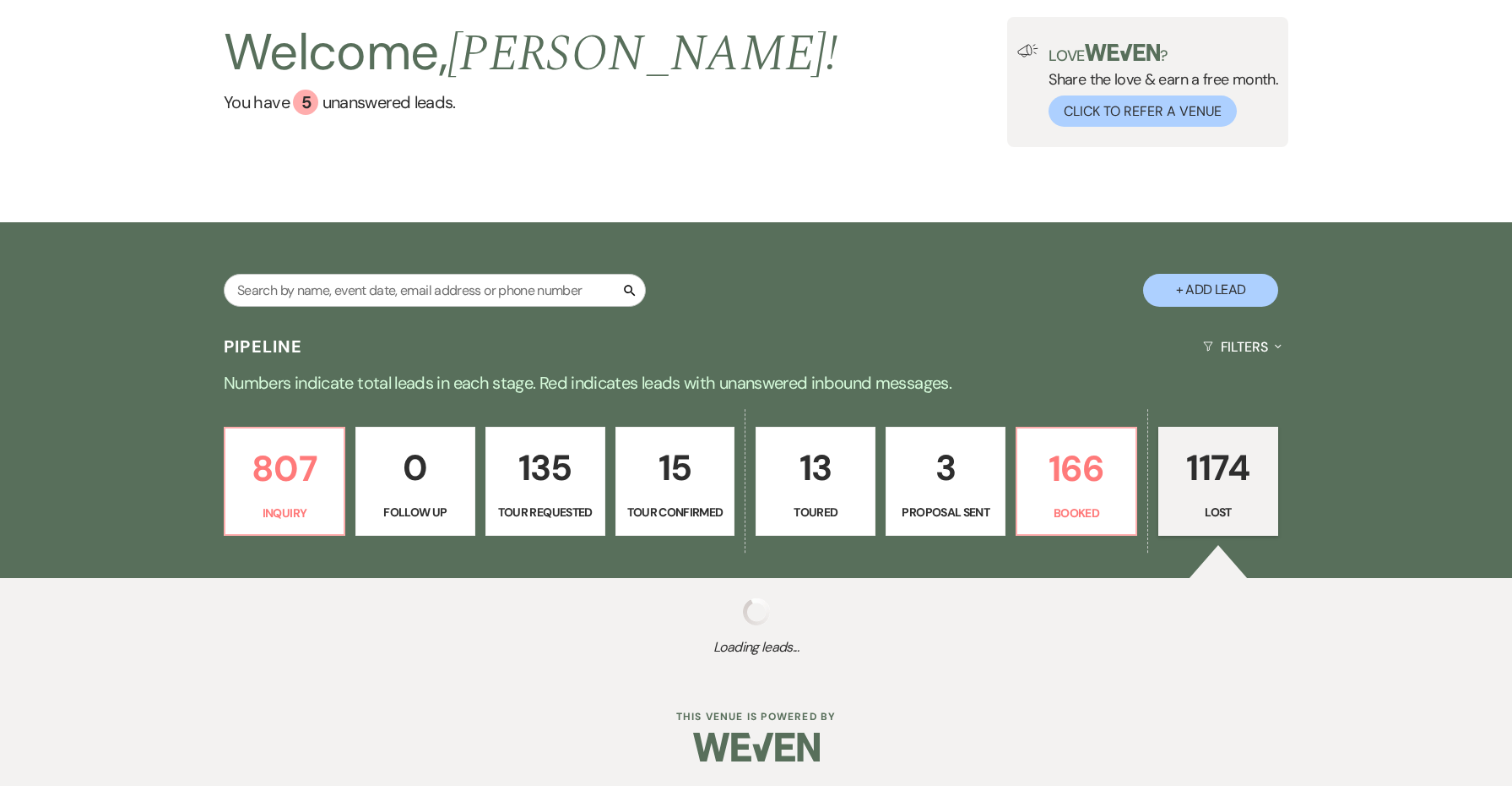
select select "8"
select select "7"
select select "8"
select select "1"
select select "8"
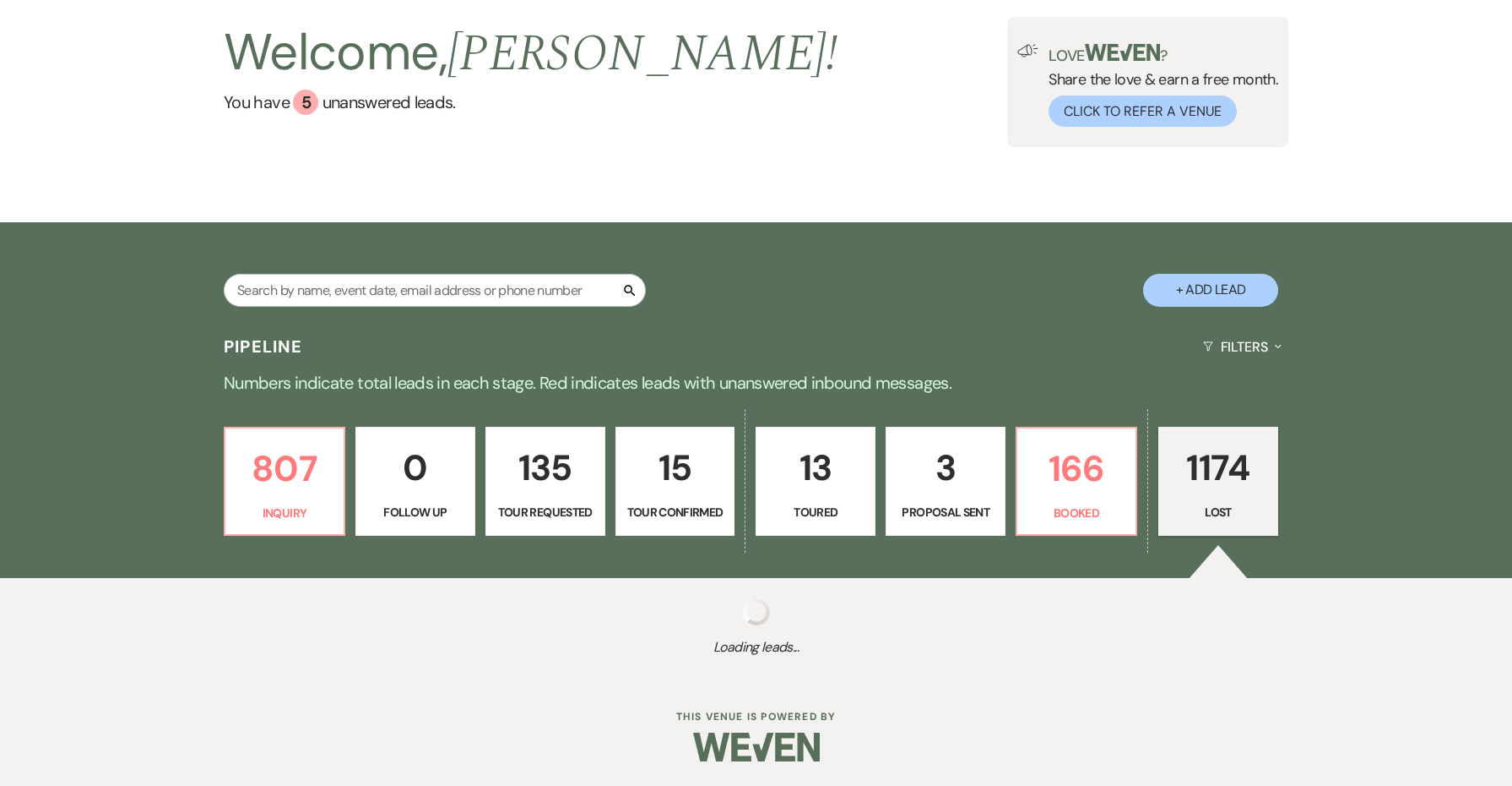
select select "8"
select select "1"
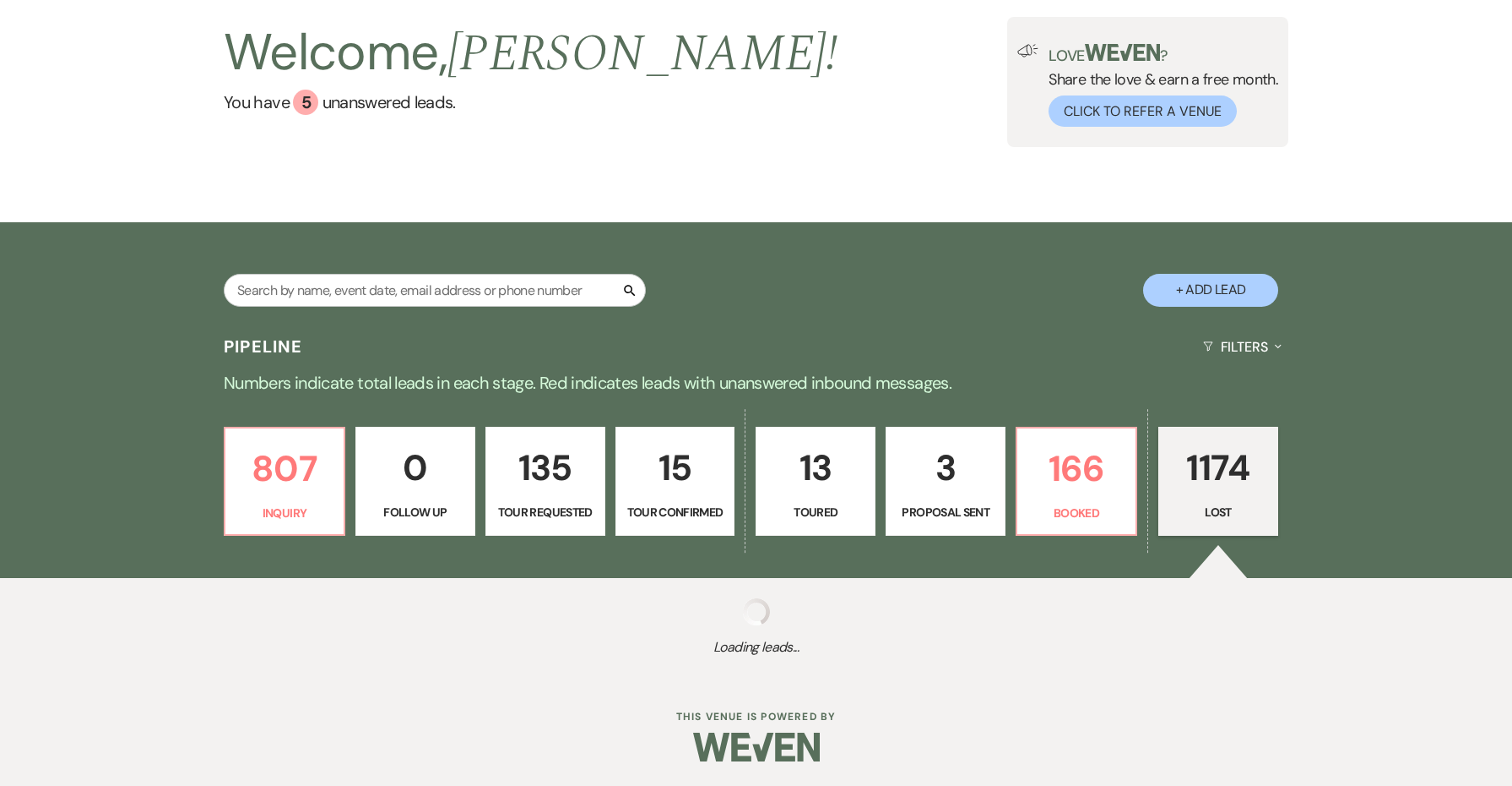
select select "8"
select select "9"
select select "8"
select select "10"
select select "8"
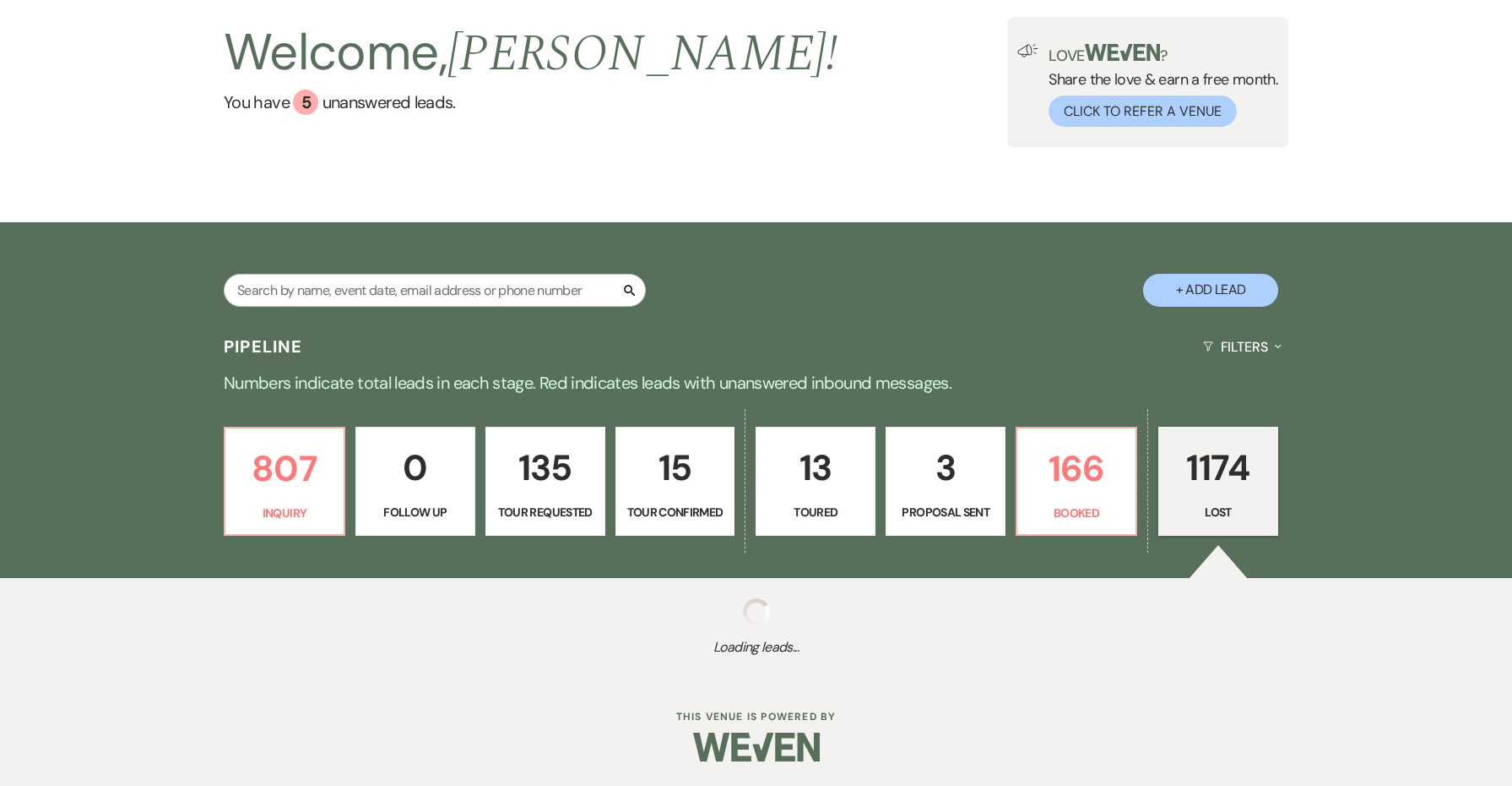
select select "5"
select select "8"
select select "6"
select select "8"
select select "10"
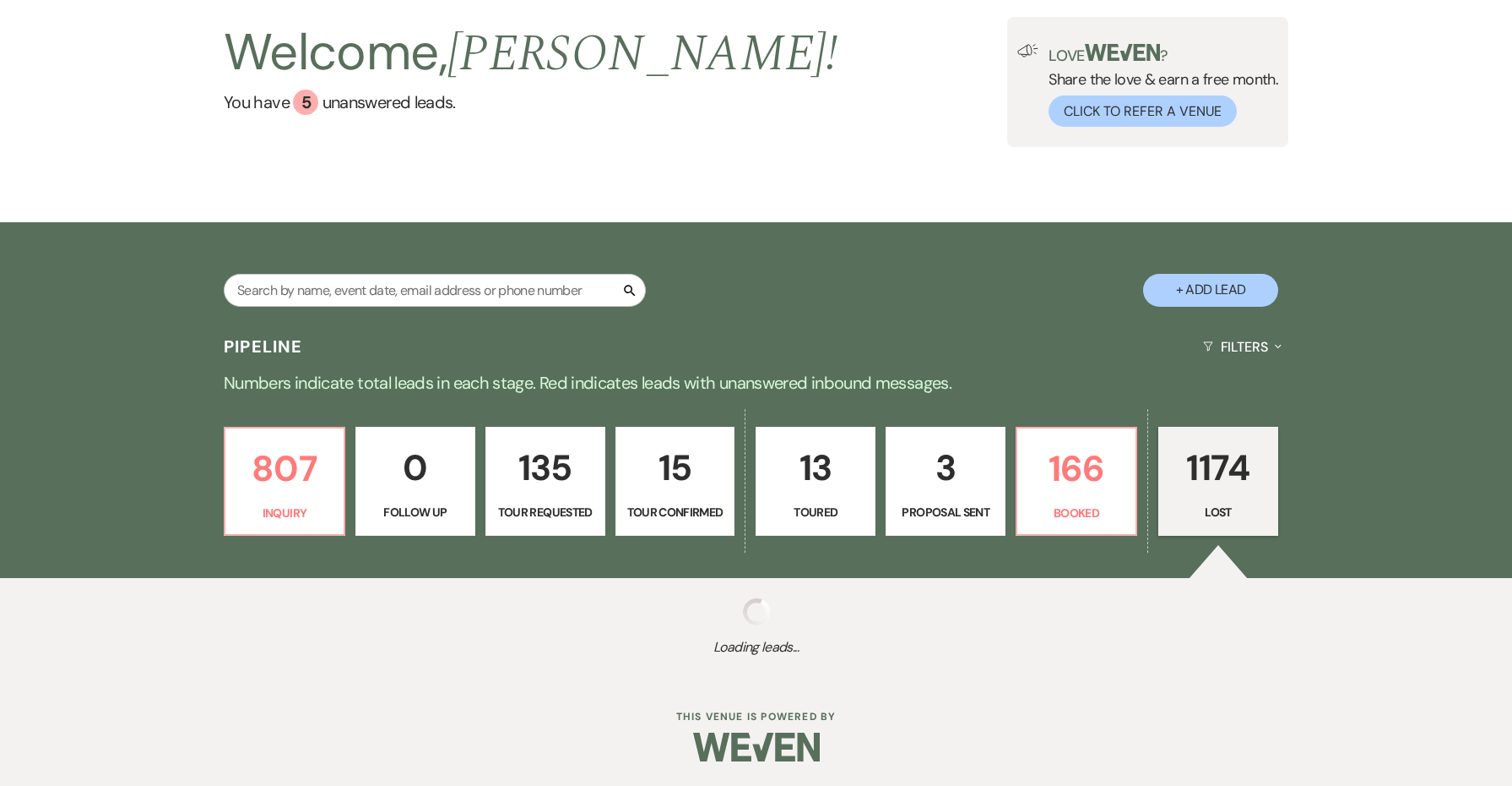
select select "8"
select select "5"
select select "8"
select select "7"
select select "8"
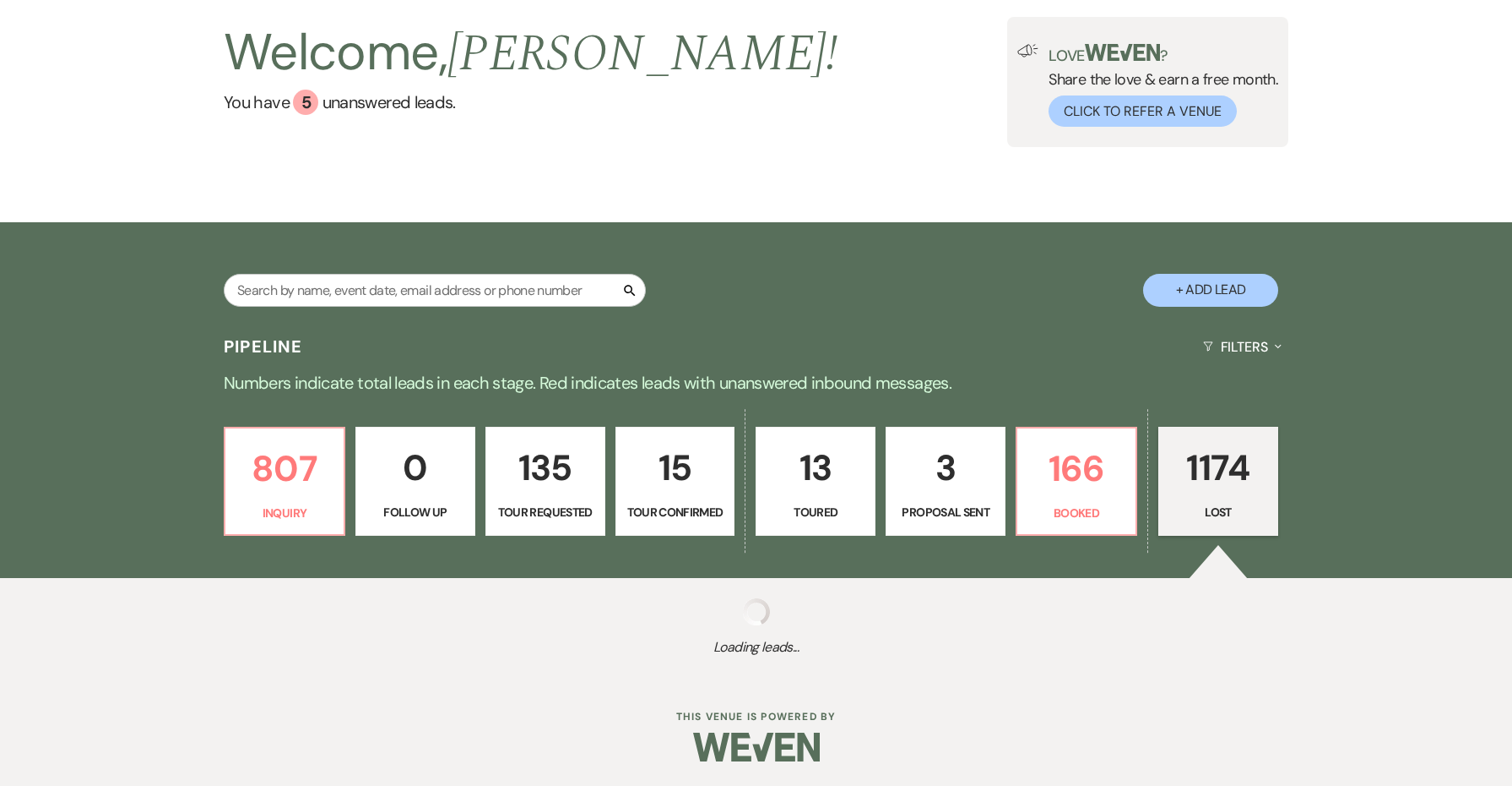
select select "5"
select select "8"
select select "5"
select select "8"
select select "10"
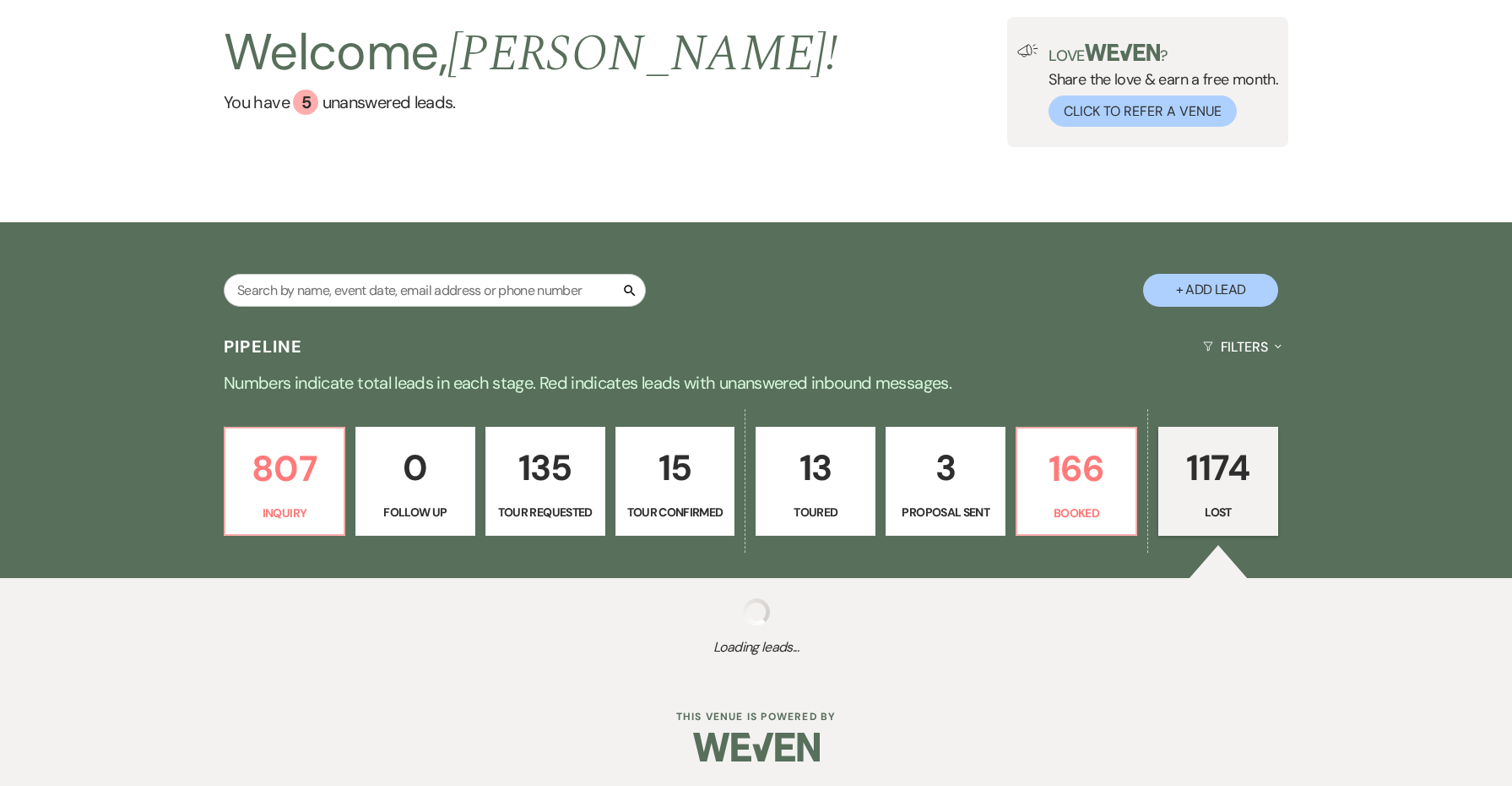
select select "8"
select select "6"
select select "8"
select select "5"
select select "8"
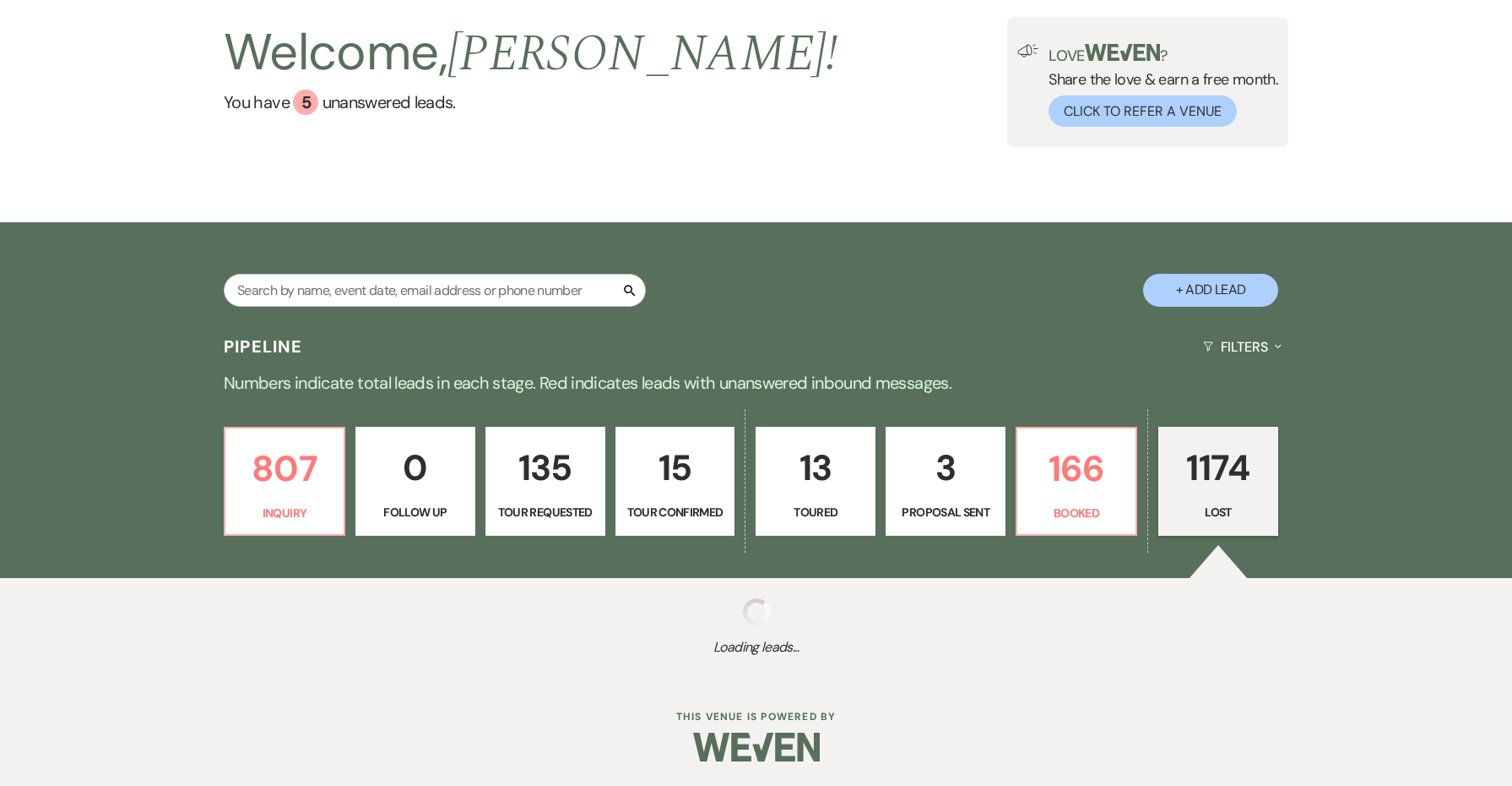
select select "8"
select select "11"
select select "8"
select select "6"
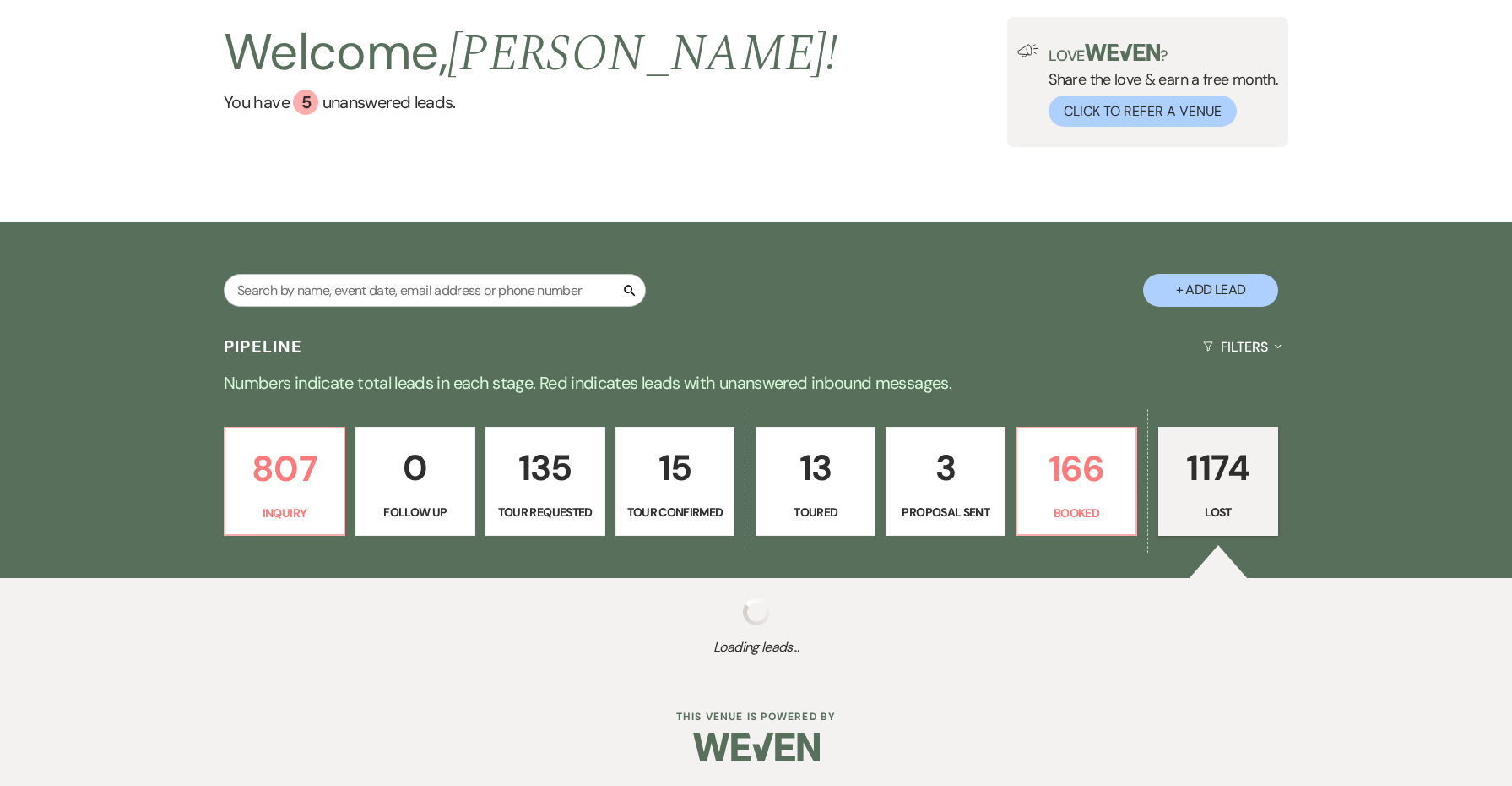
select select "8"
select select "5"
select select "8"
select select "6"
select select "8"
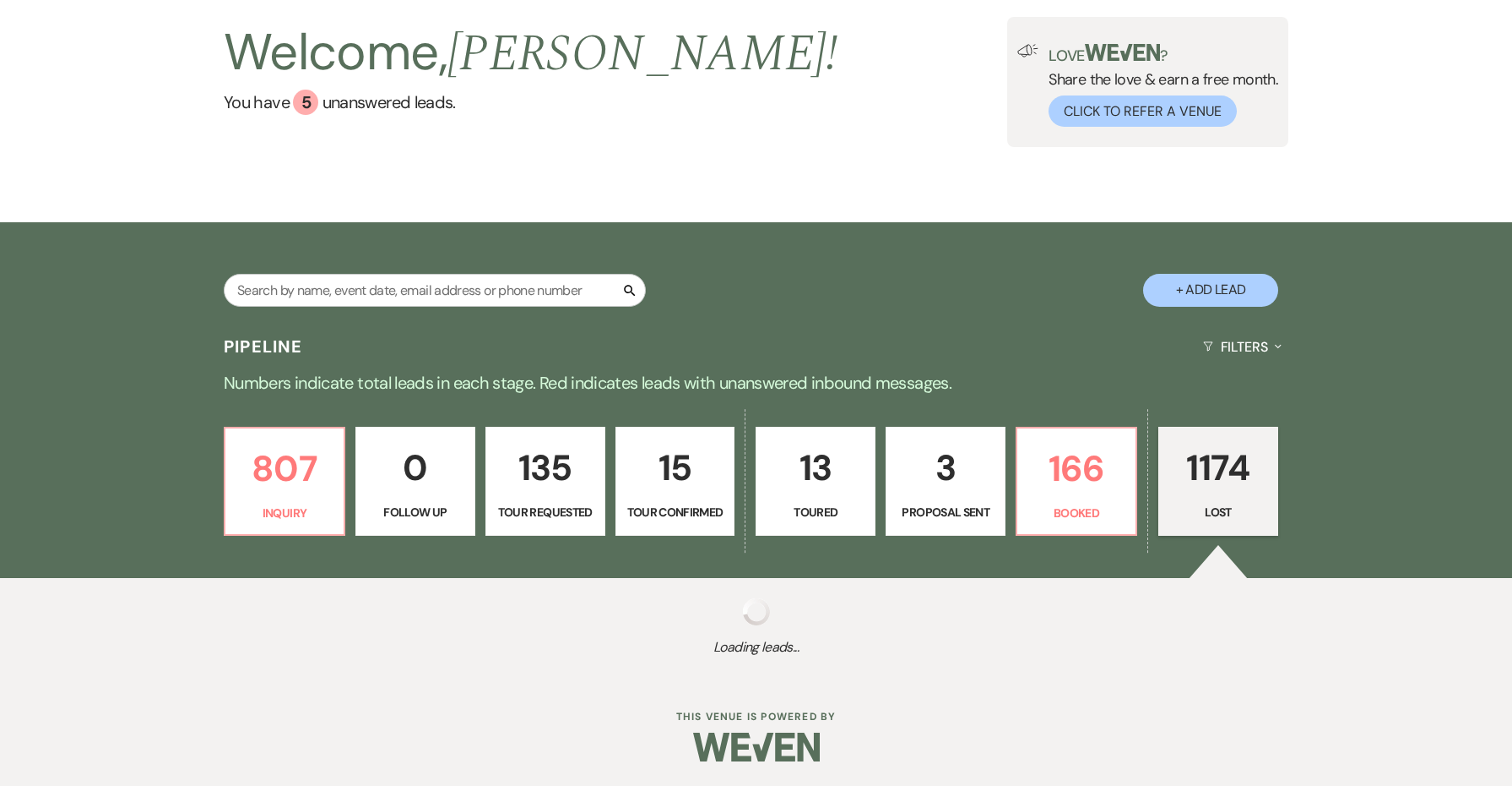
select select "10"
select select "8"
select select "5"
select select "8"
select select "5"
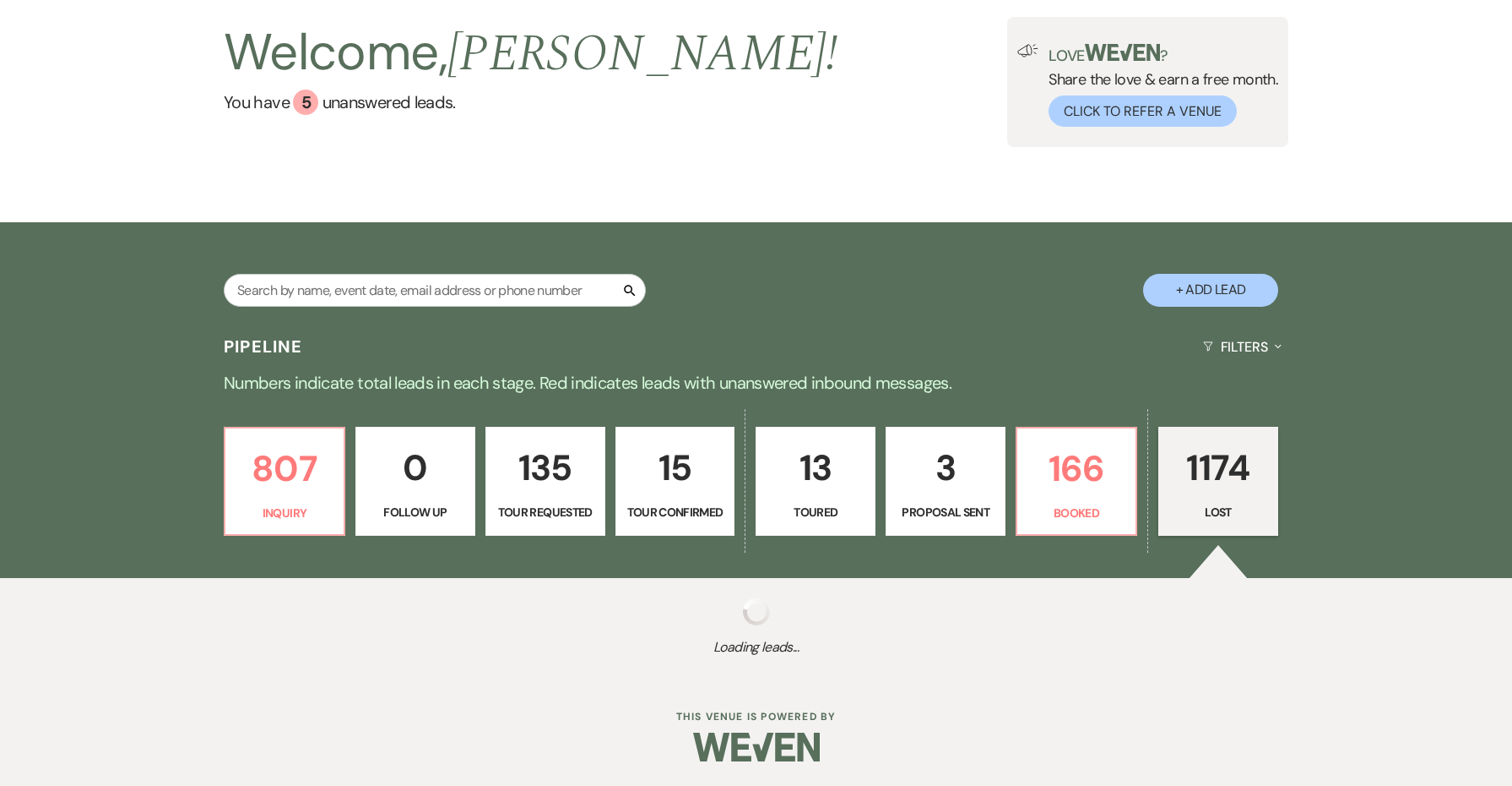
select select "8"
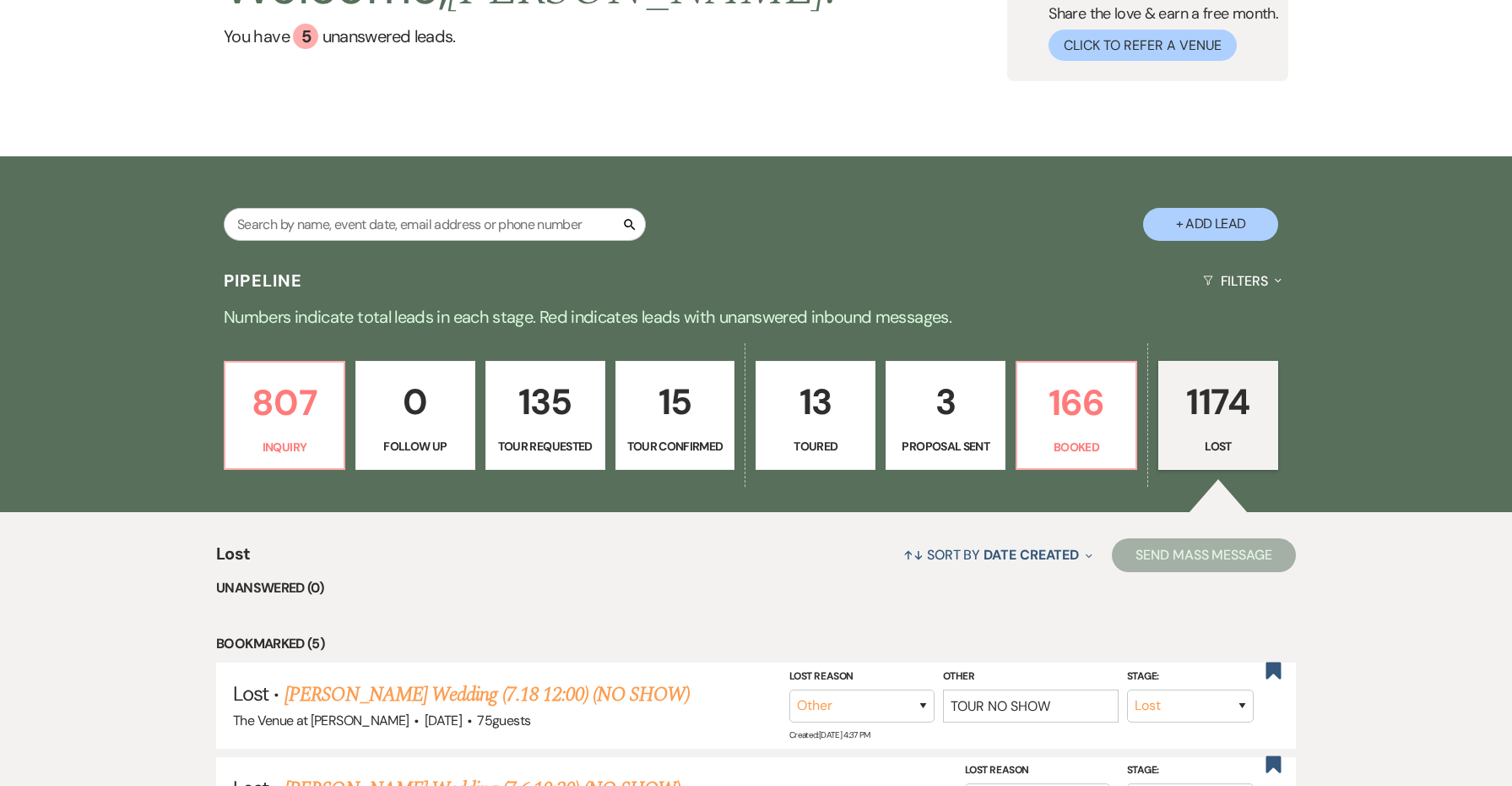
scroll to position [188, 0]
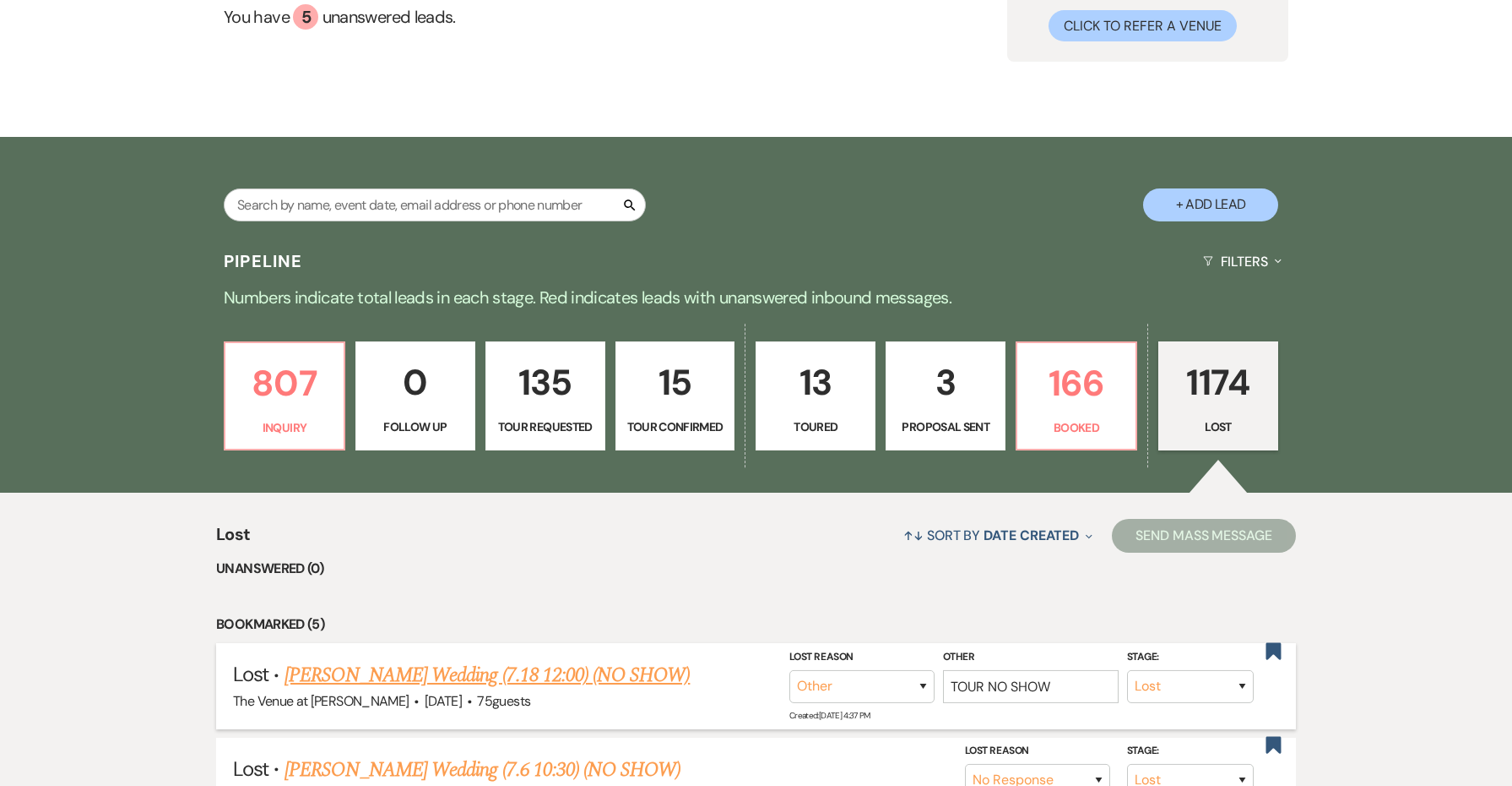
click at [640, 669] on link "Alexia Mcleod's Wedding (7.18 12:00) (NO SHOW)" at bounding box center [487, 675] width 406 height 30
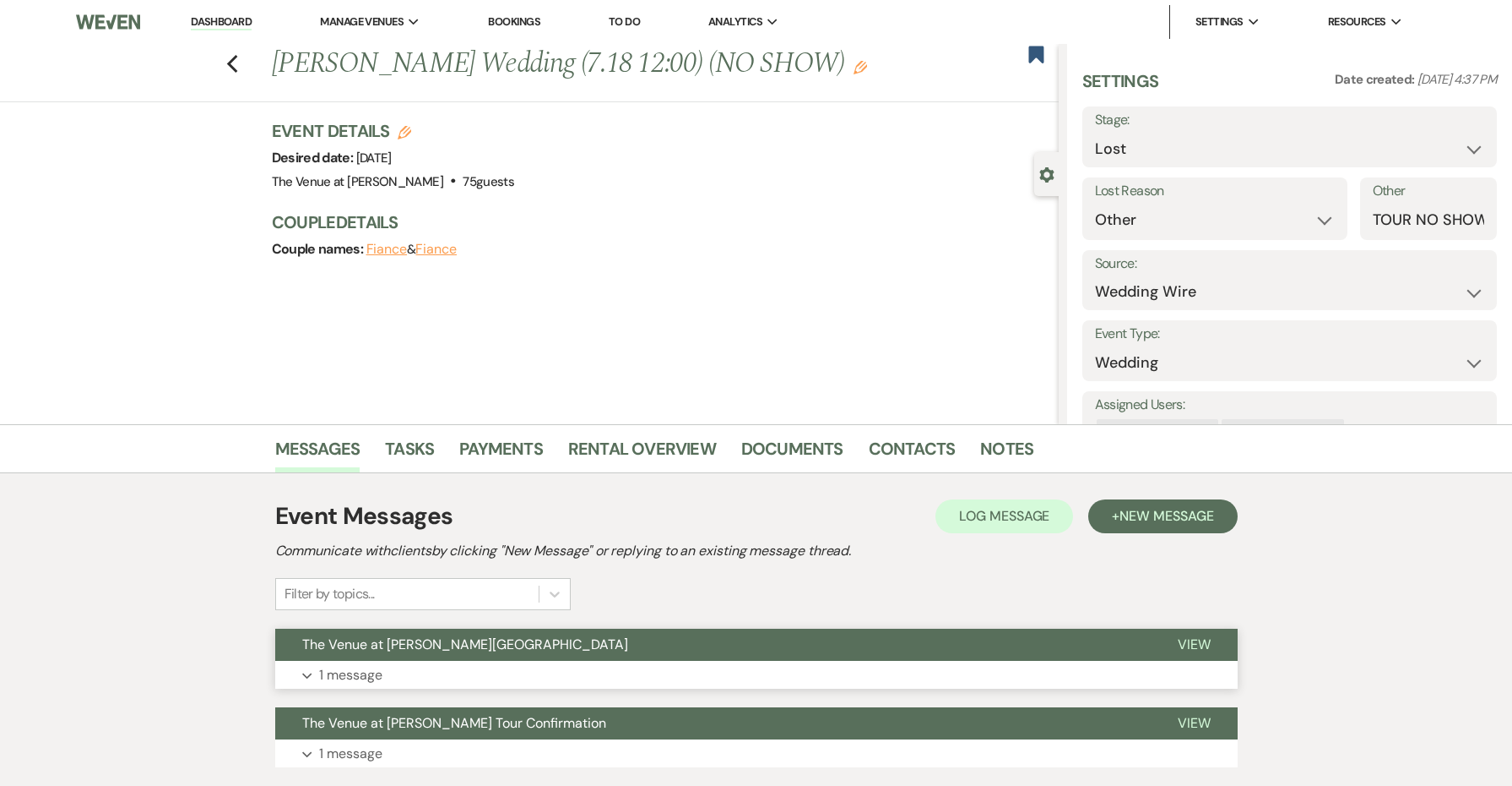
click at [900, 662] on button "Expand 1 message" at bounding box center [756, 676] width 963 height 29
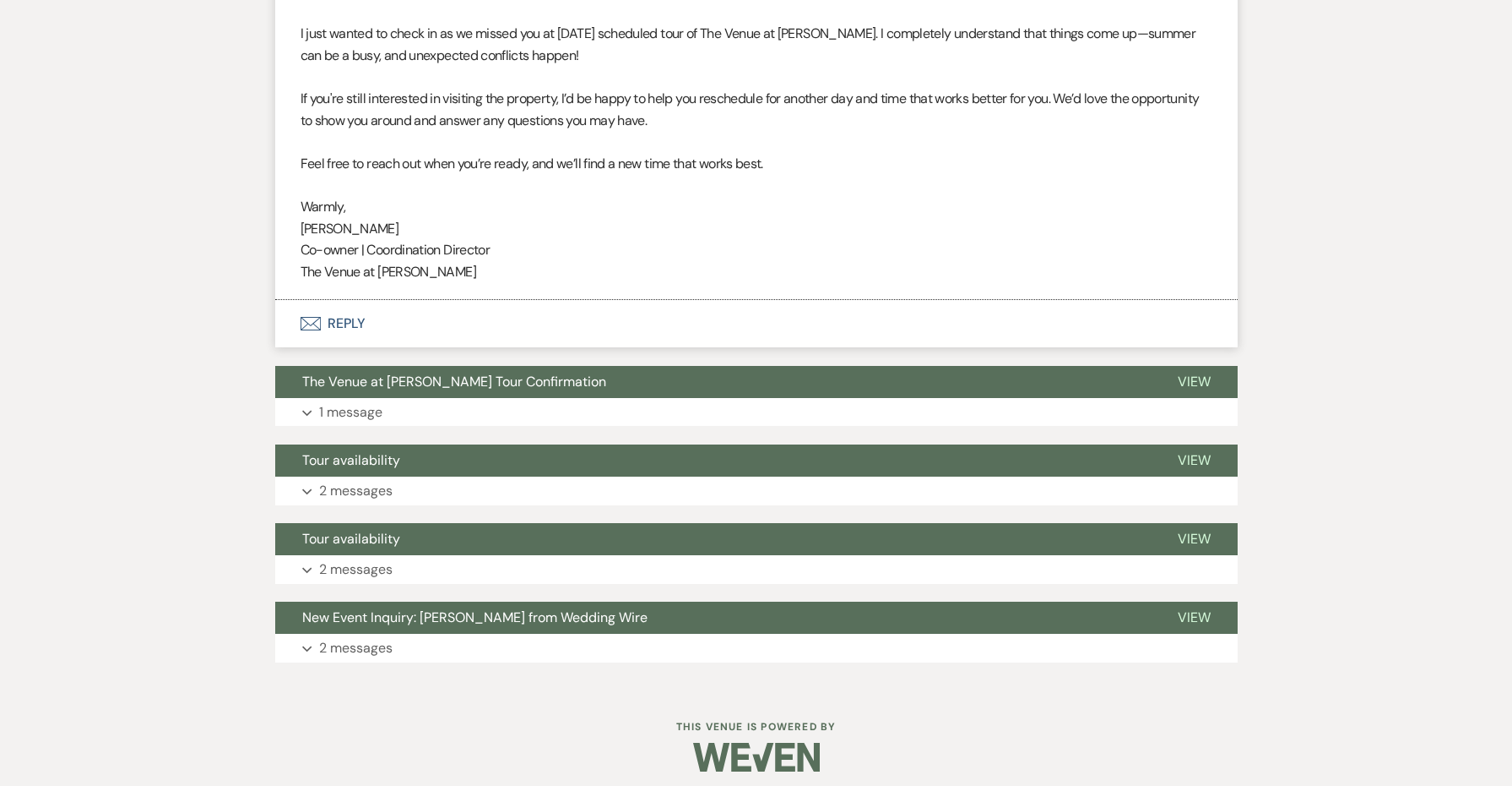
click at [355, 306] on button "Envelope Reply" at bounding box center [756, 323] width 963 height 47
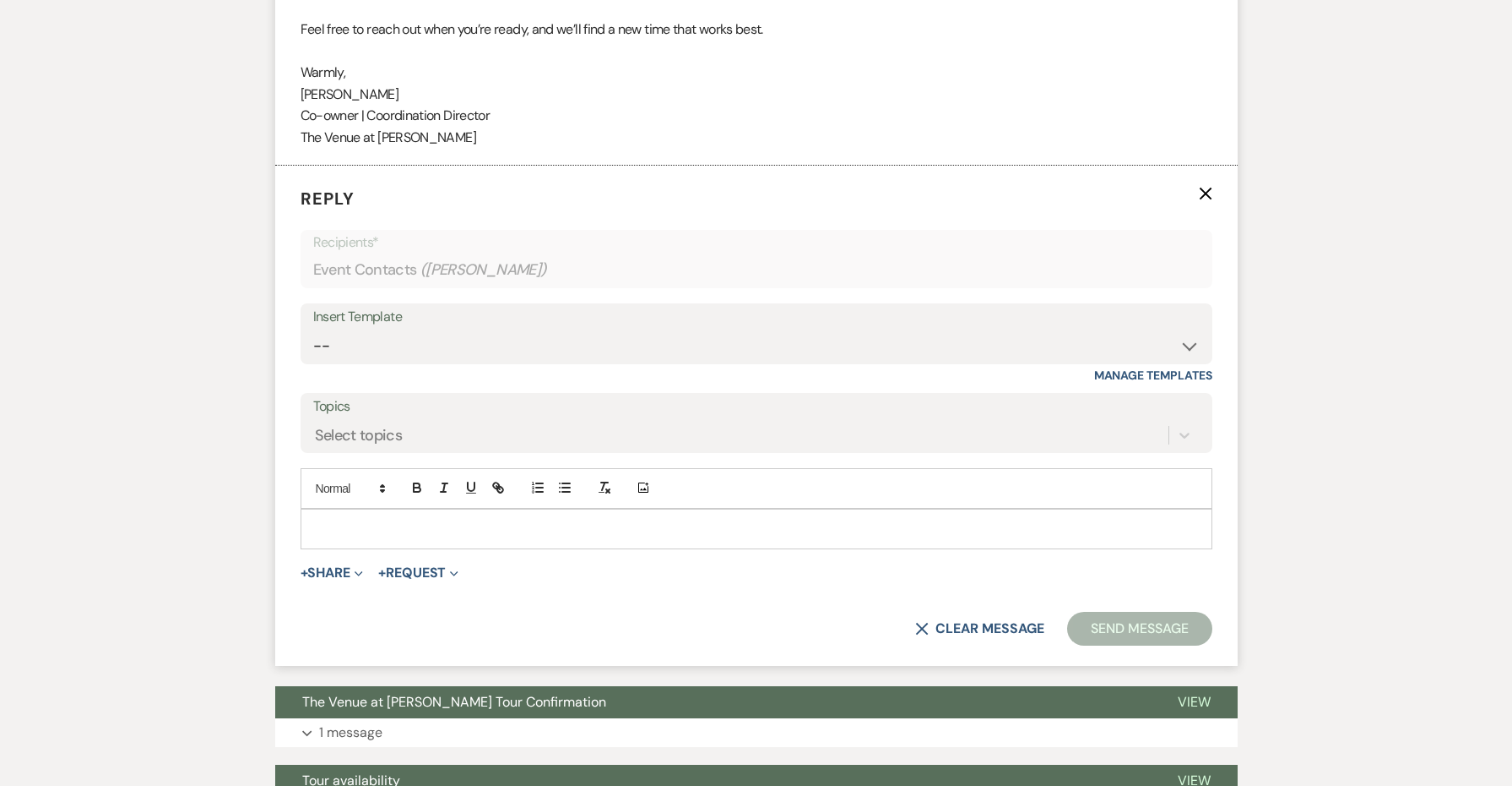
scroll to position [891, 0]
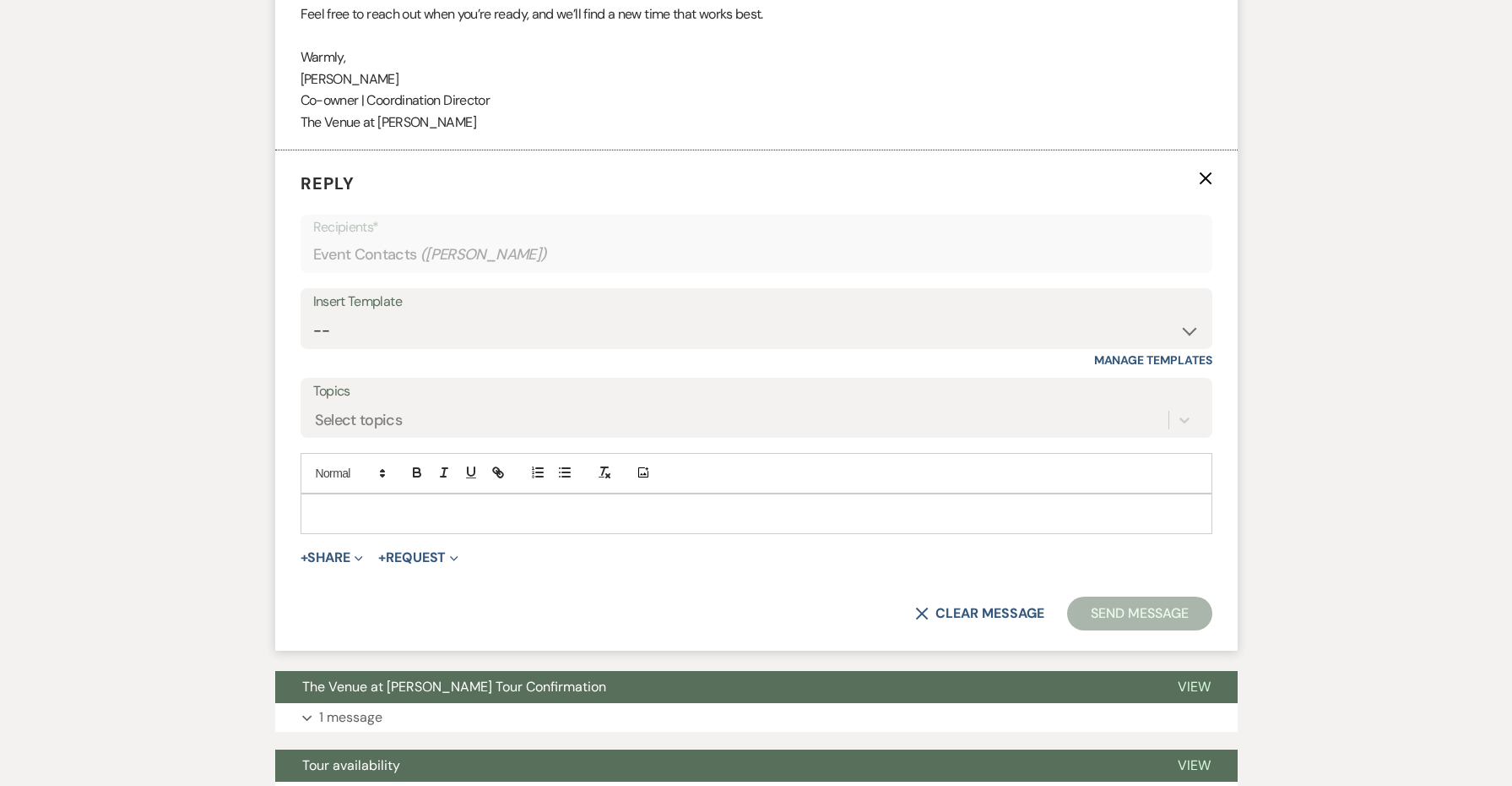
click at [355, 303] on div "Insert Template" at bounding box center [756, 301] width 886 height 24
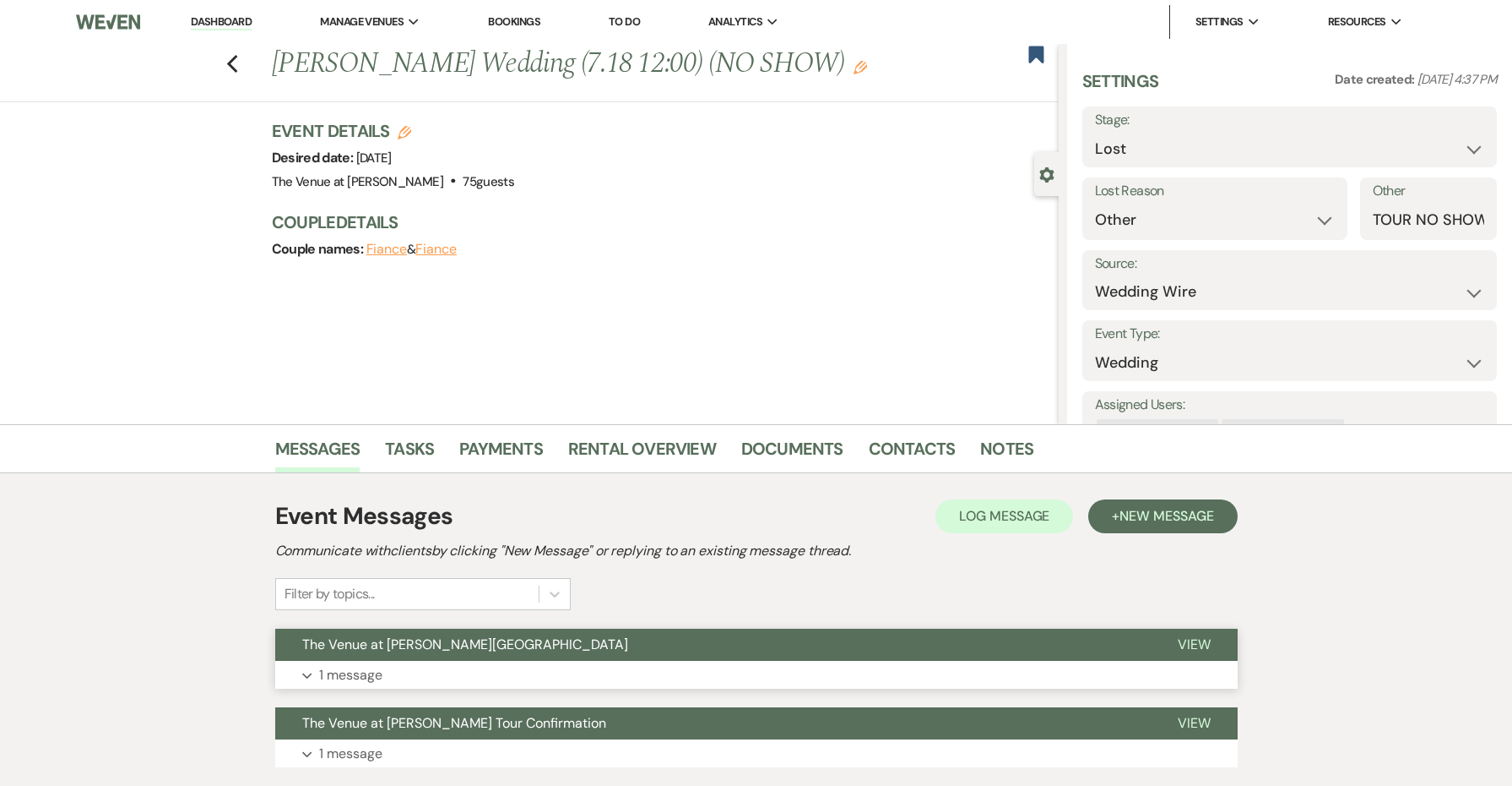
click at [546, 673] on button "Expand 1 message" at bounding box center [756, 676] width 963 height 29
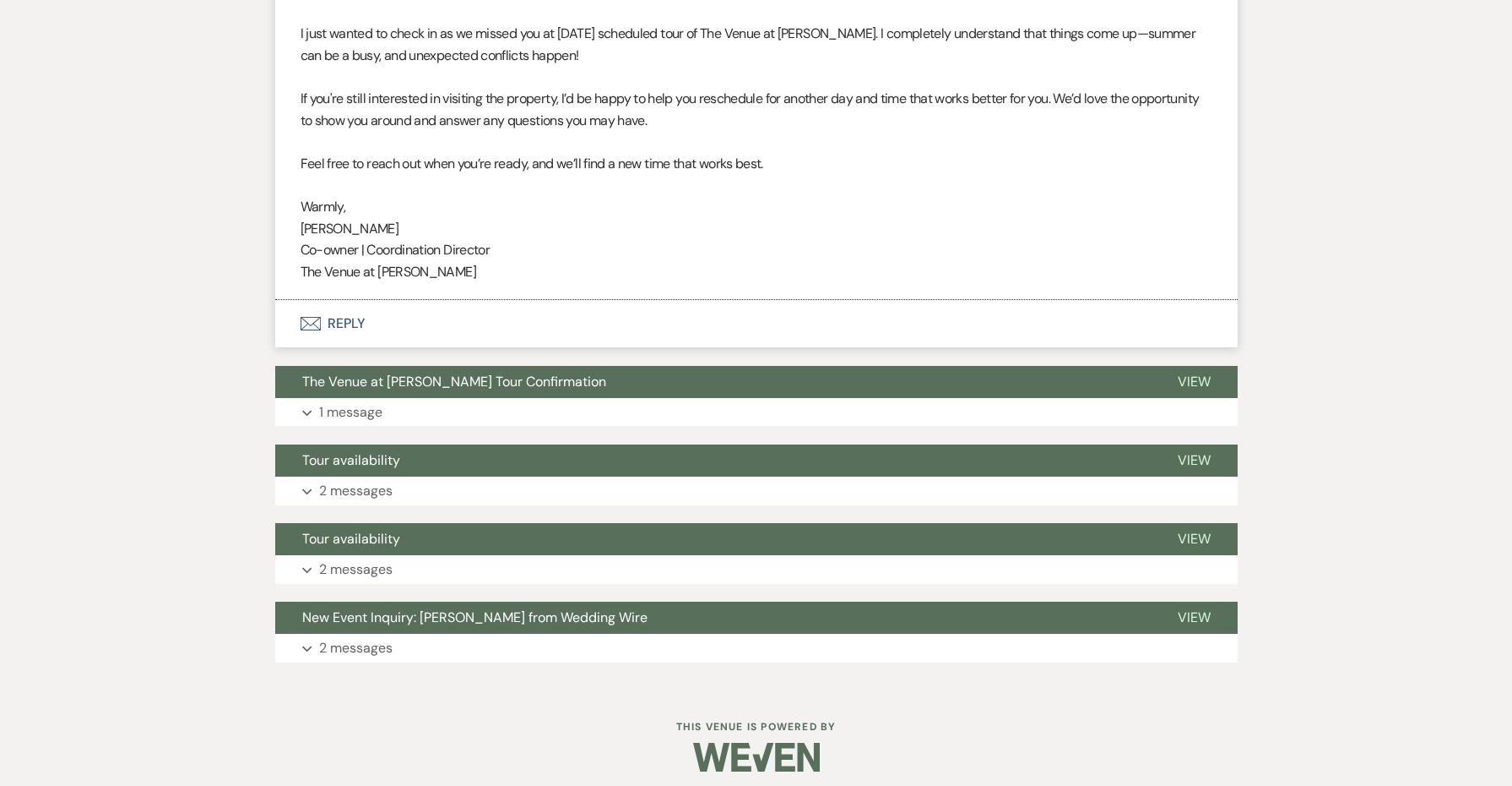
click at [357, 332] on button "Envelope Reply" at bounding box center [756, 323] width 963 height 47
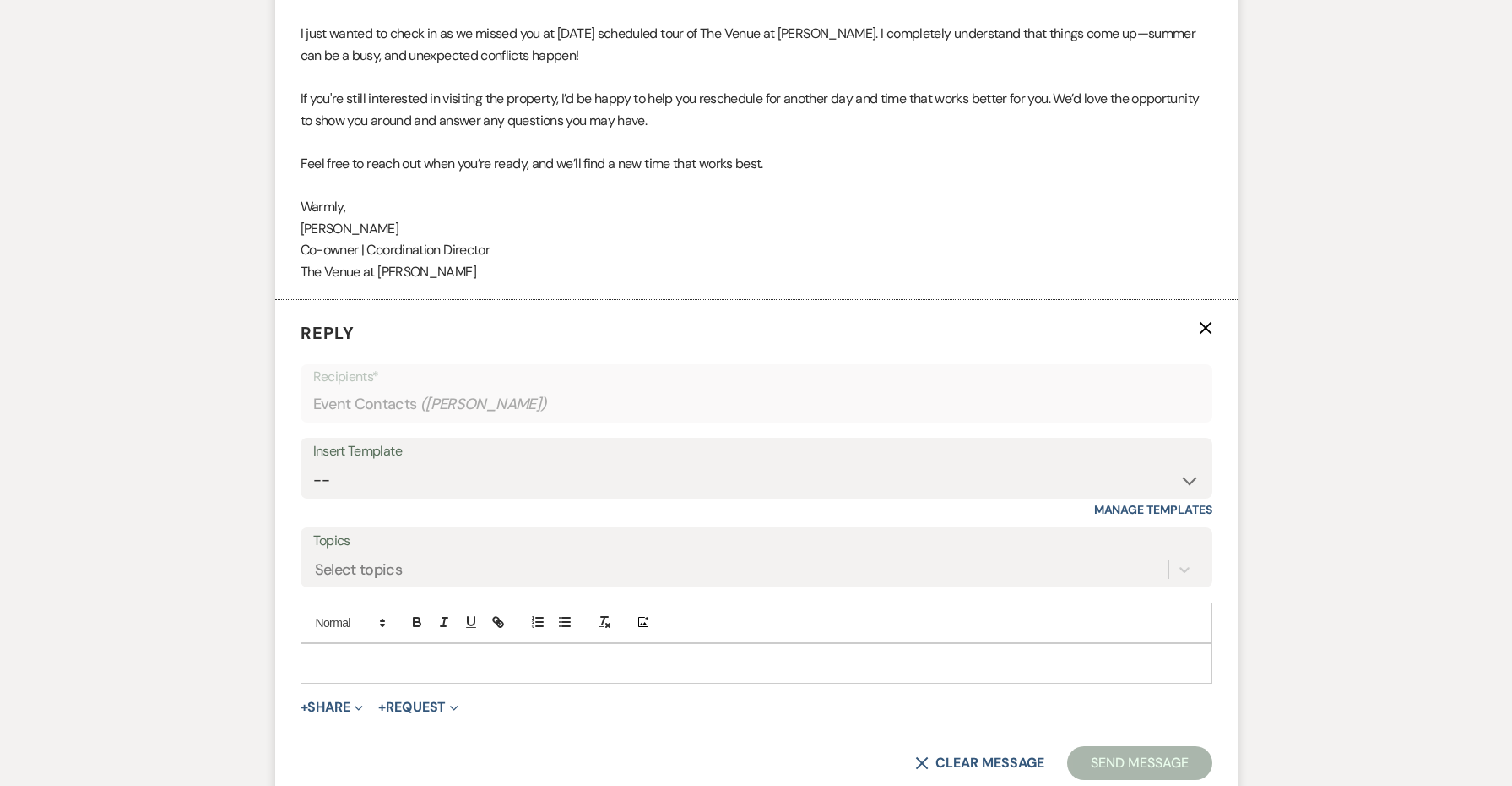
scroll to position [816, 0]
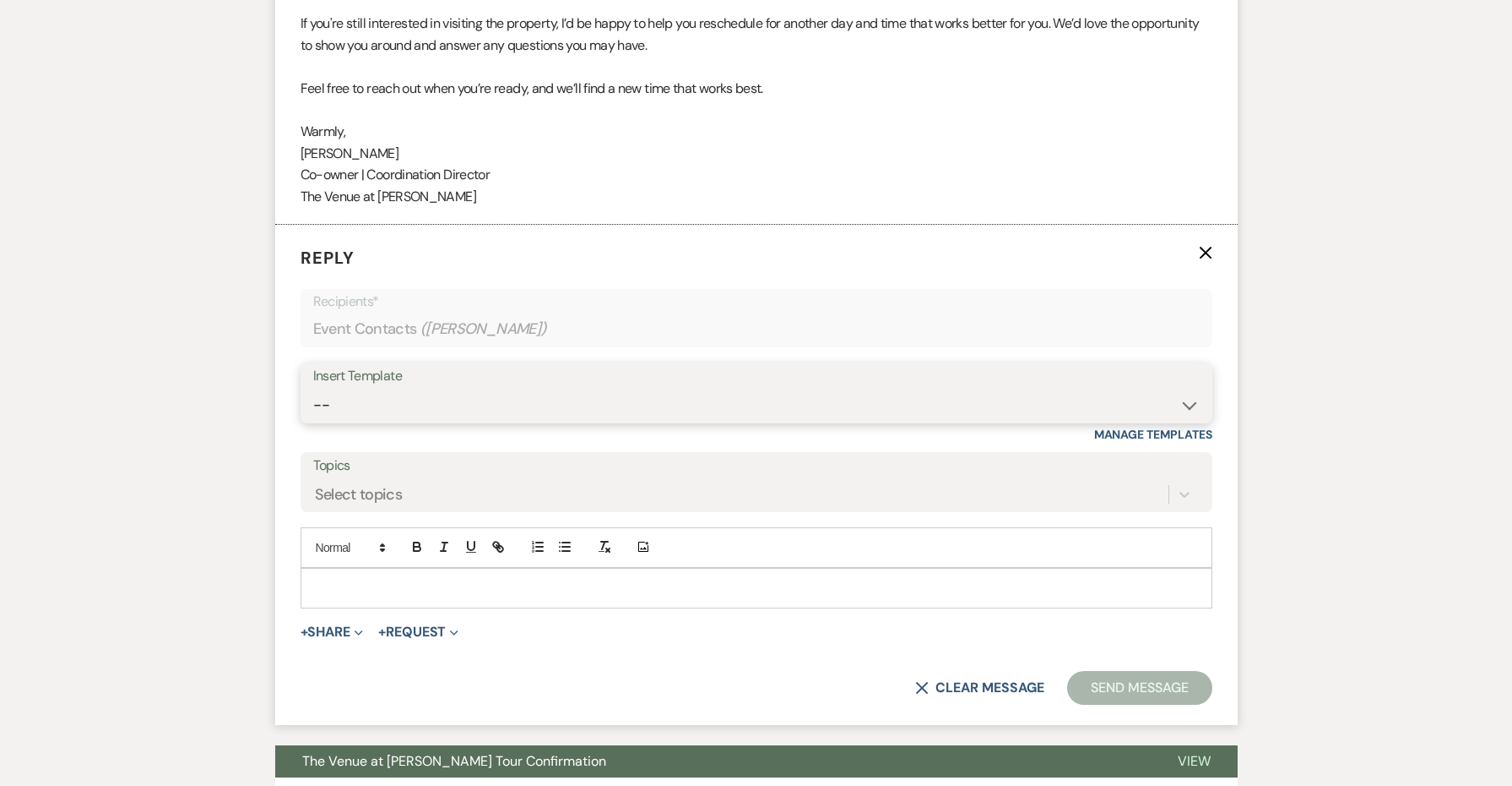
select select "4438"
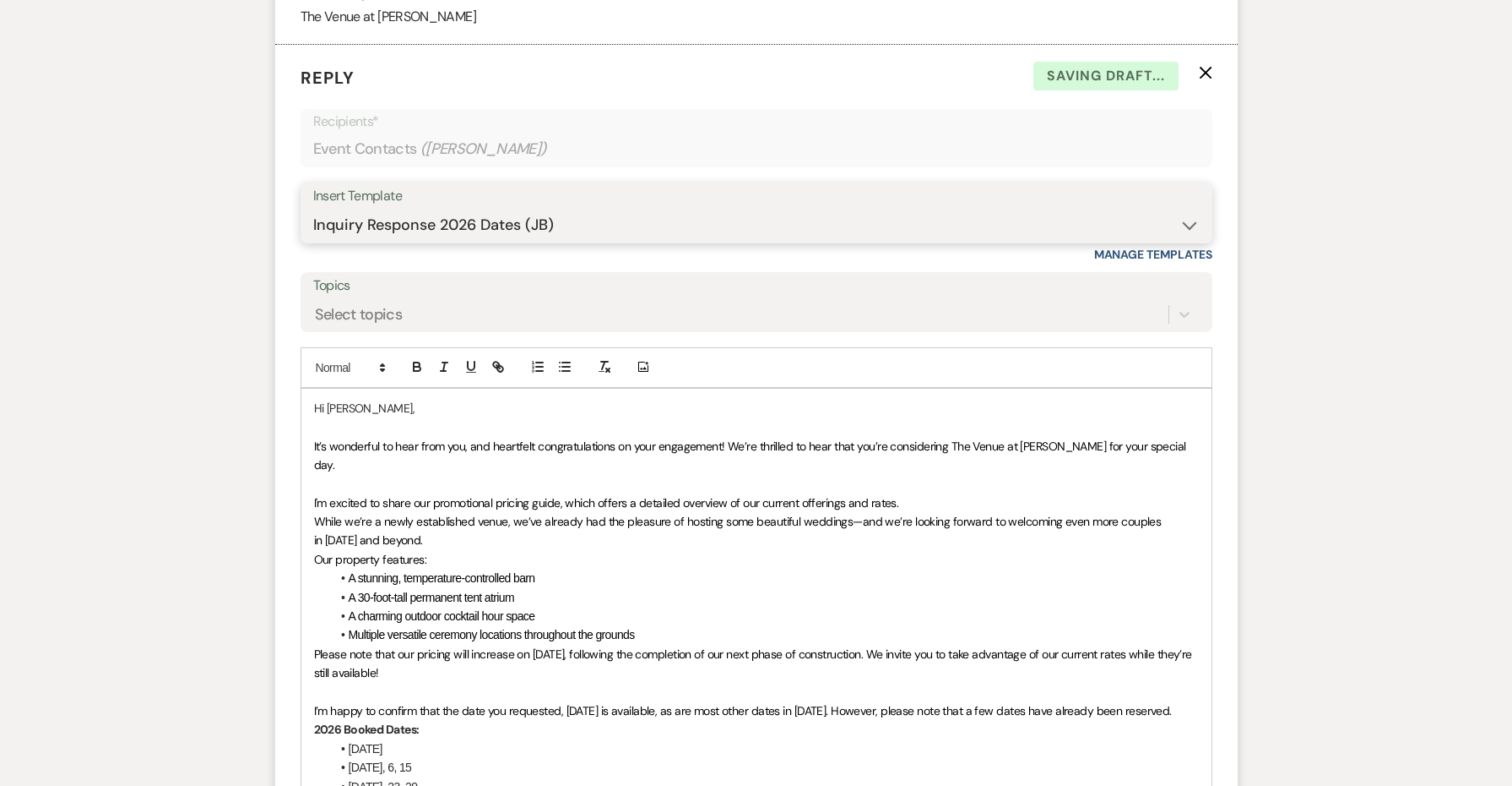
scroll to position [1124, 0]
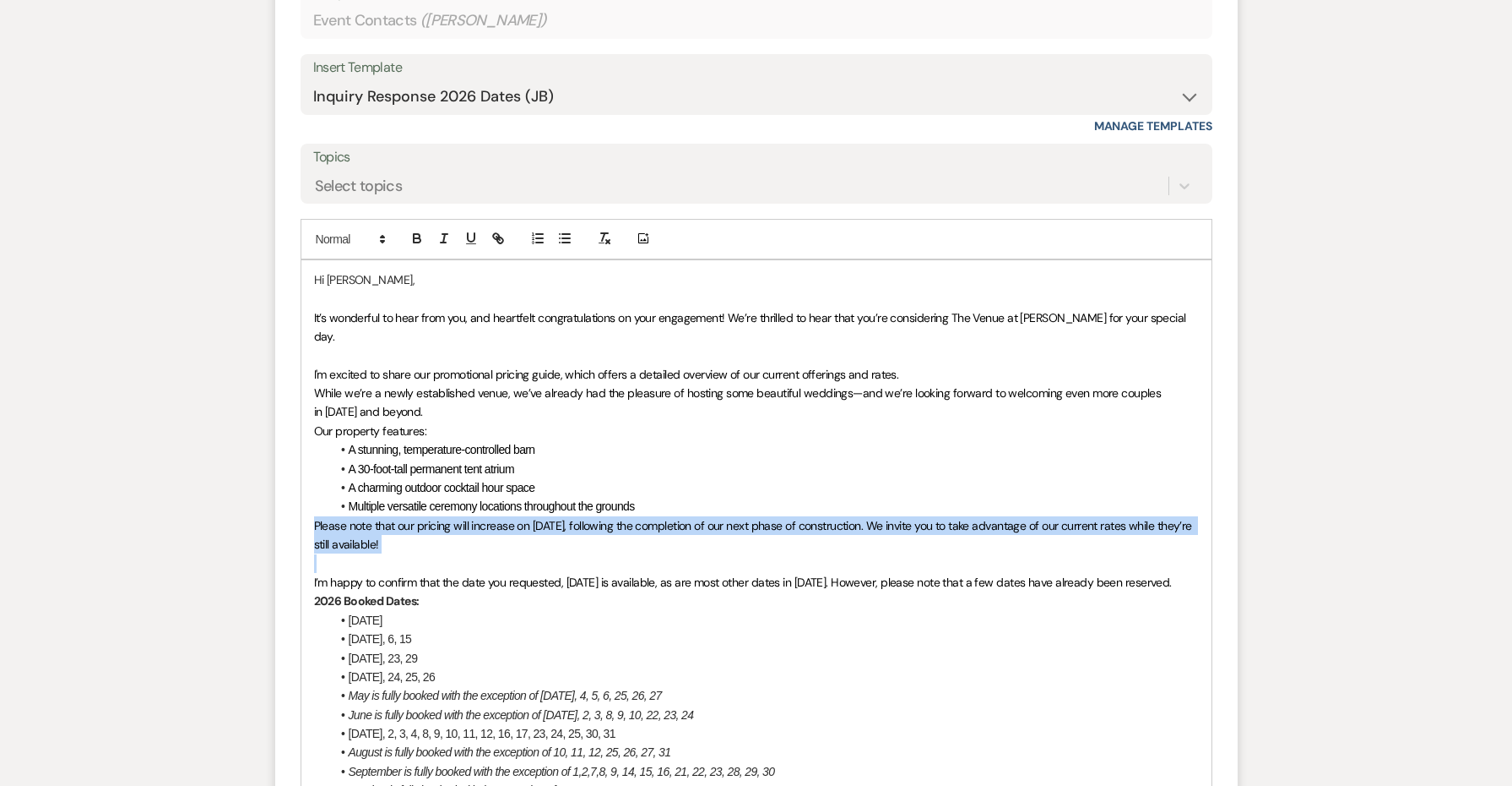
drag, startPoint x: 457, startPoint y: 522, endPoint x: 289, endPoint y: 490, distance: 171.0
click at [289, 490] on form "Reply X Saving draft... Recipients* Event Contacts ( Alexia Mcleod ) Insert Tem…" at bounding box center [756, 618] width 963 height 1404
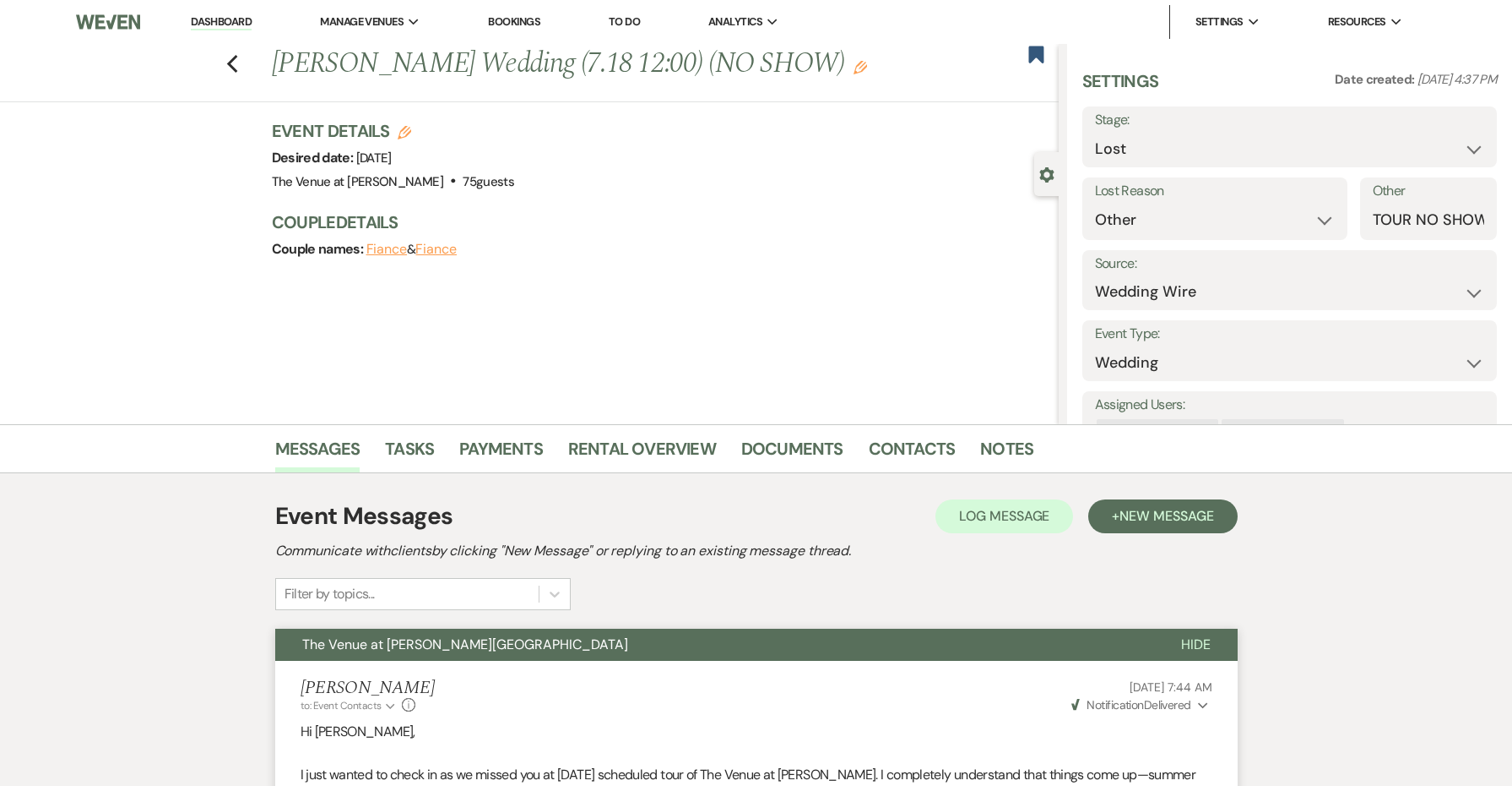
scroll to position [0, 0]
click at [220, 19] on link "Dashboard" at bounding box center [221, 22] width 61 height 16
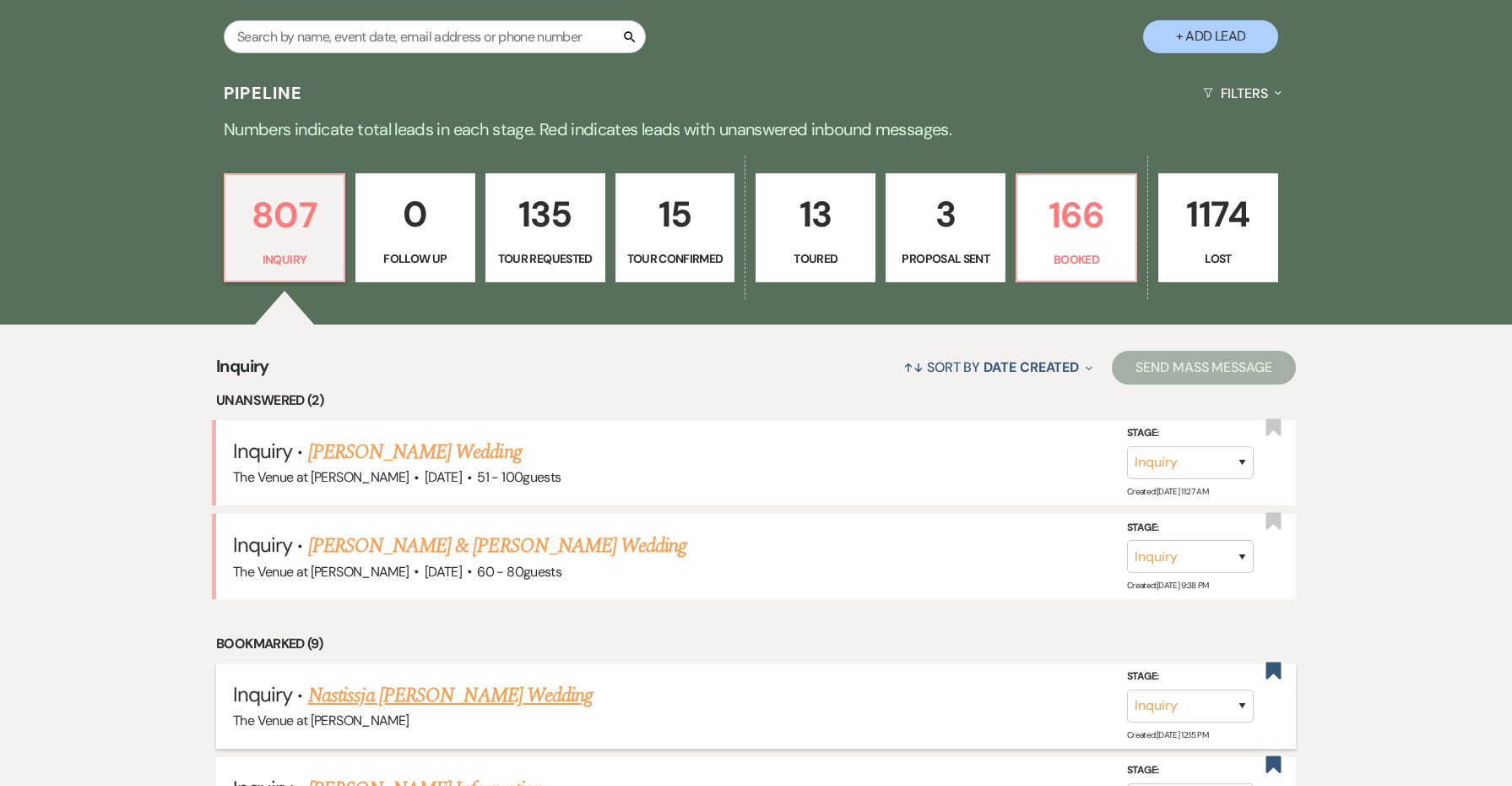
scroll to position [378, 0]
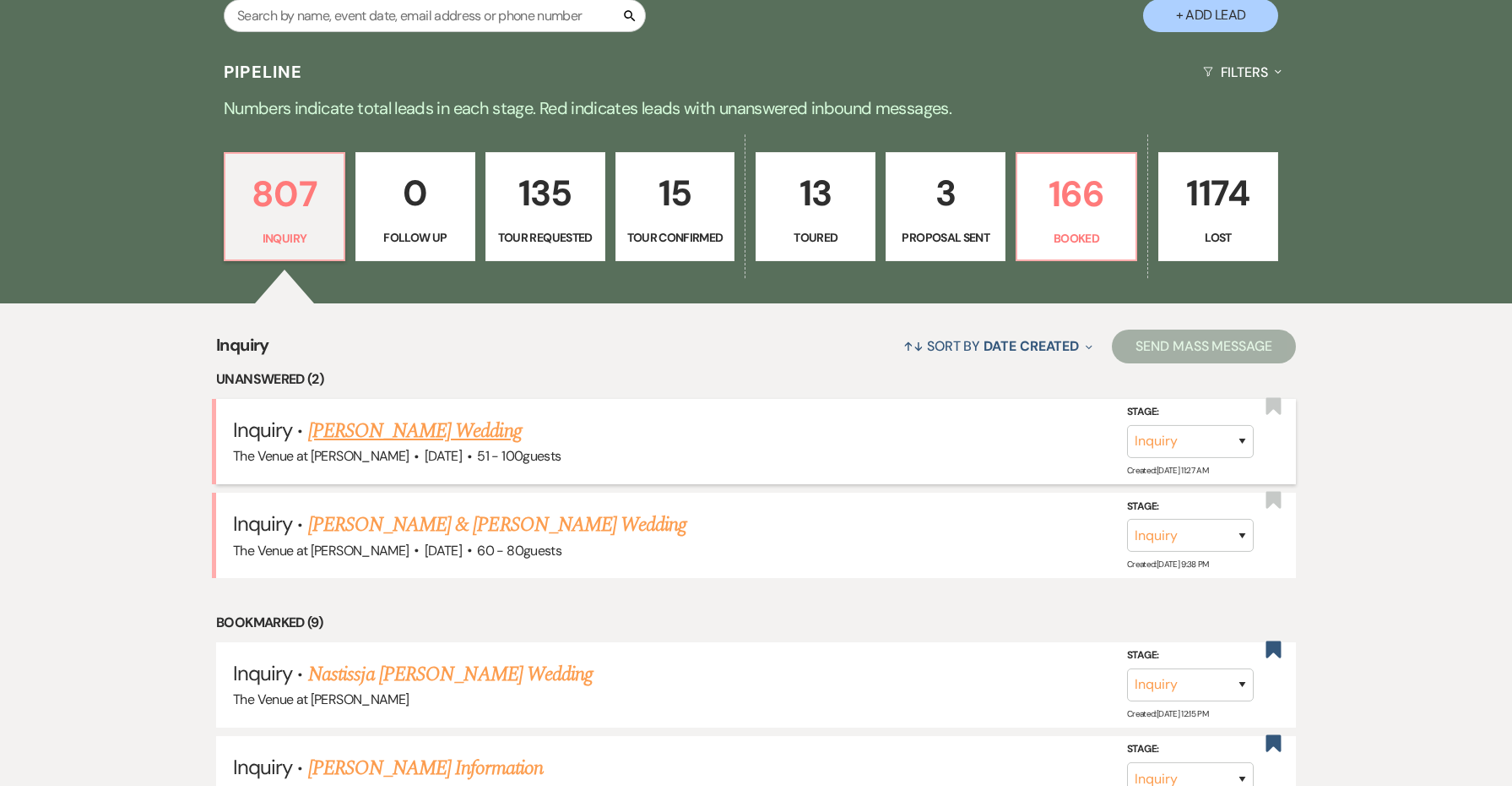
click at [341, 430] on link "[PERSON_NAME] Wedding" at bounding box center [415, 430] width 214 height 30
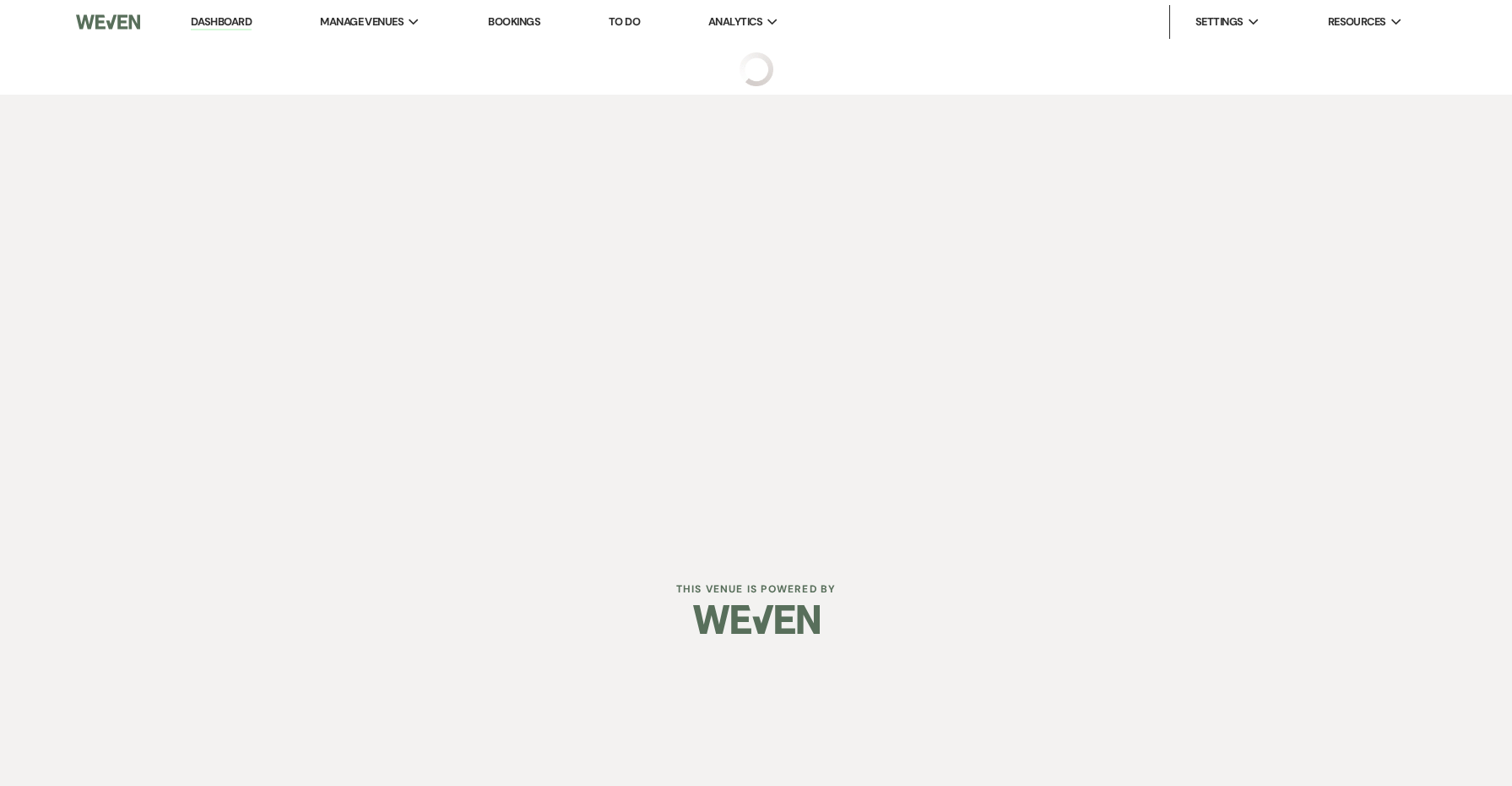
select select "2"
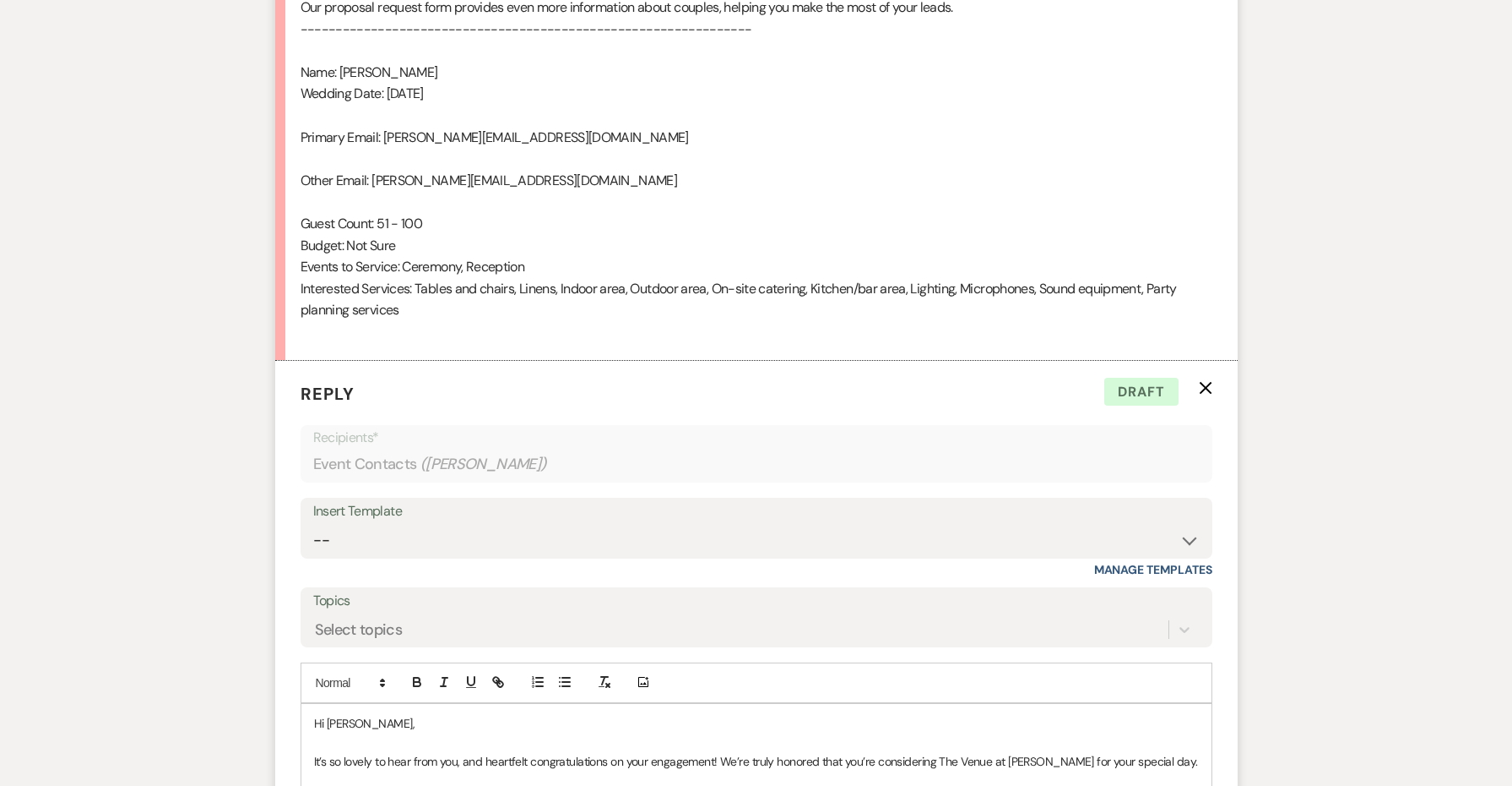
scroll to position [1616, 0]
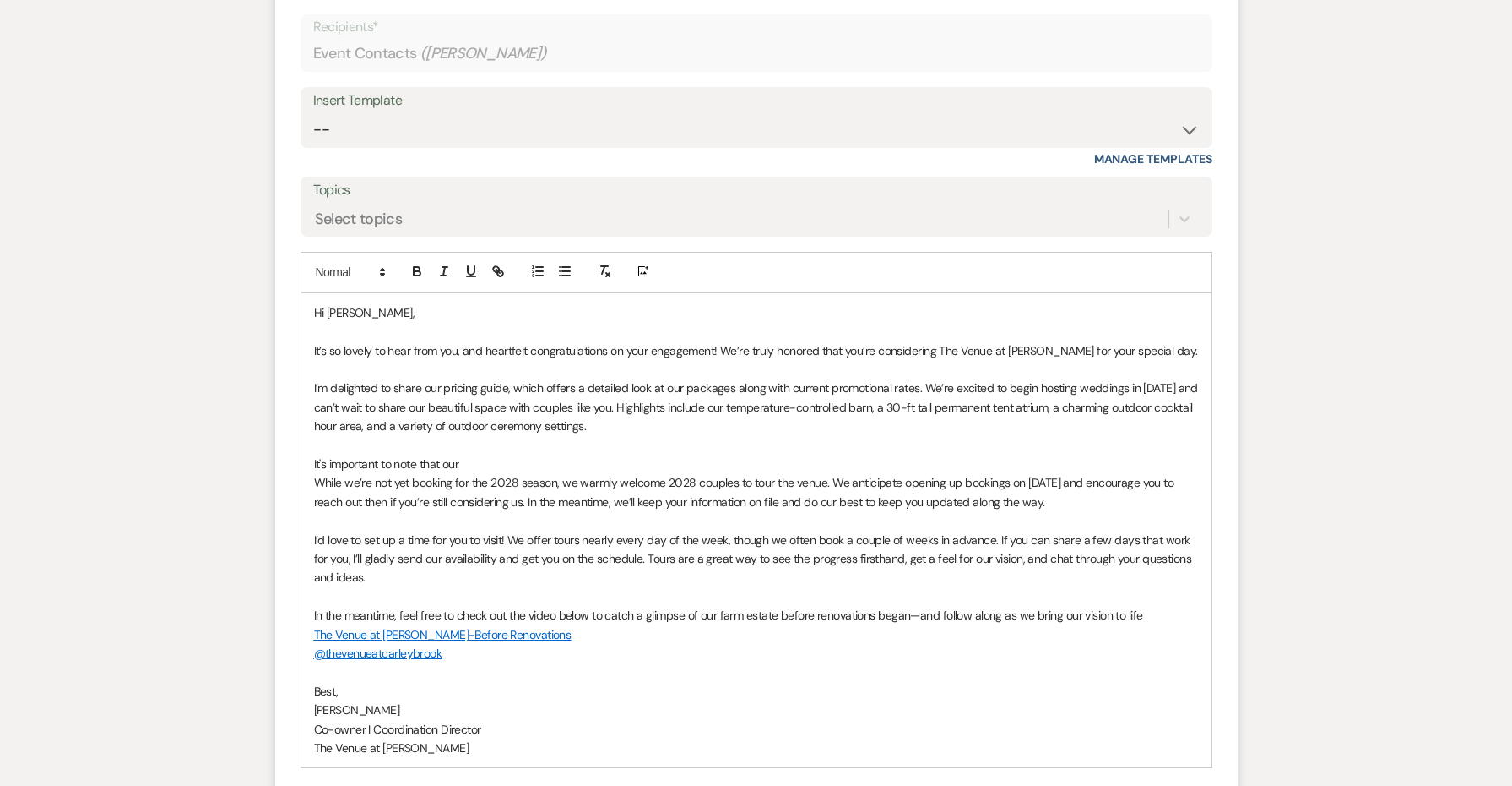
click at [647, 404] on p "I’m delighted to share our pricing guide, which offers a detailed look at our p…" at bounding box center [756, 406] width 884 height 56
drag, startPoint x: 479, startPoint y: 430, endPoint x: 257, endPoint y: 428, distance: 222.0
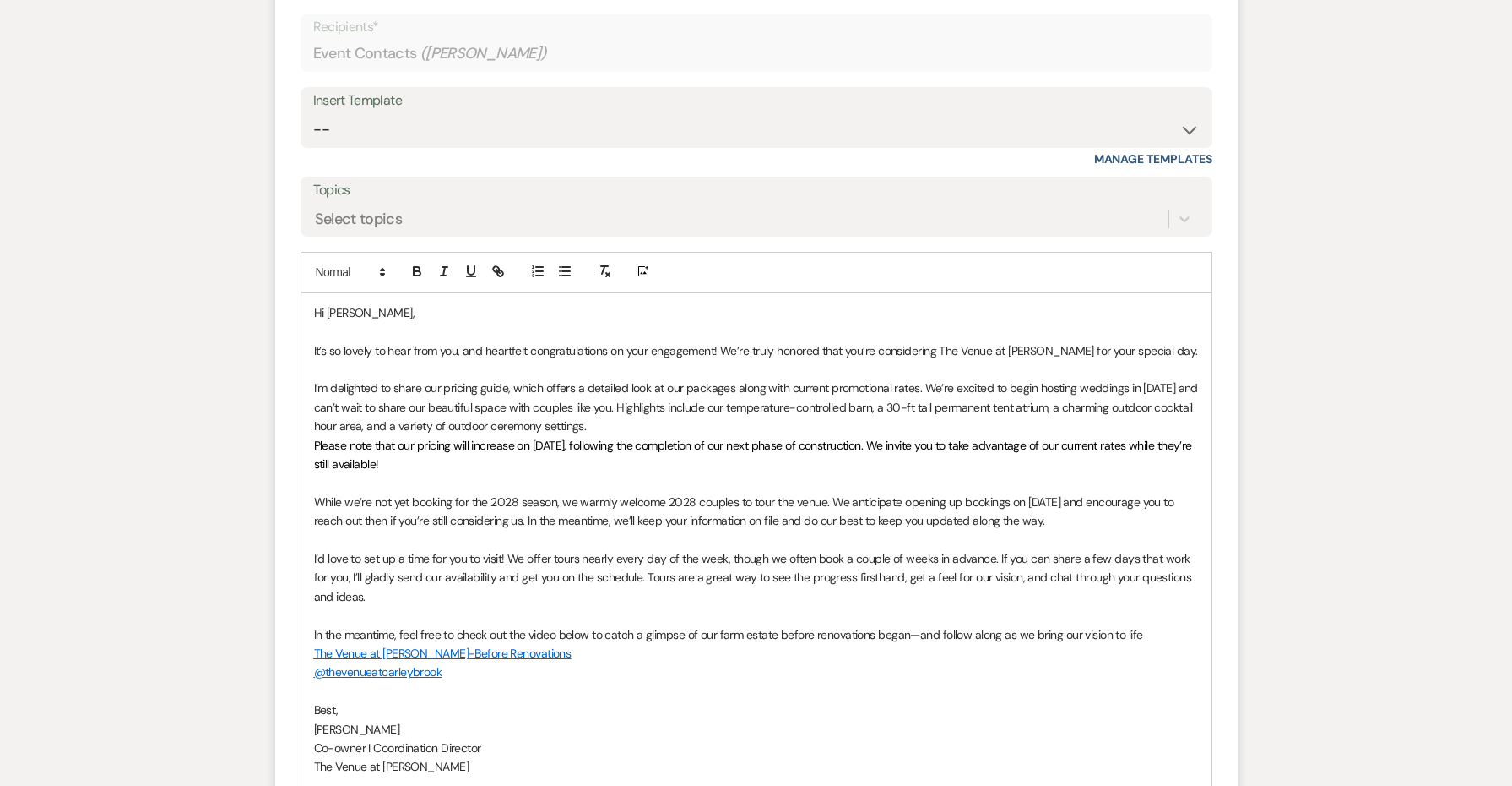
click at [613, 401] on p "I’m delighted to share our pricing guide, which offers a detailed look at our p…" at bounding box center [756, 406] width 884 height 56
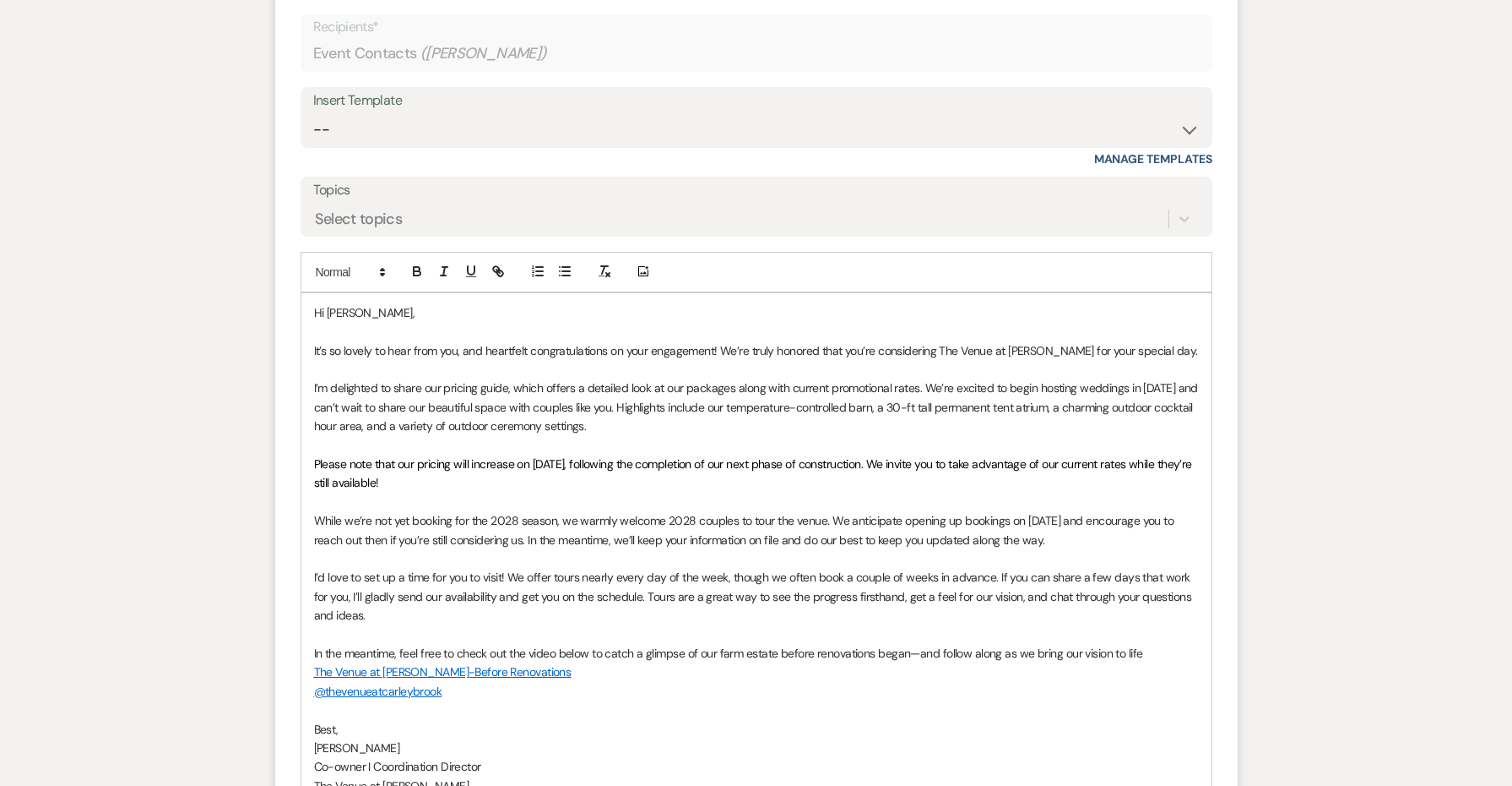
click at [529, 456] on span "Please note that our pricing will increase on [DATE], following the completion …" at bounding box center [755, 473] width 881 height 34
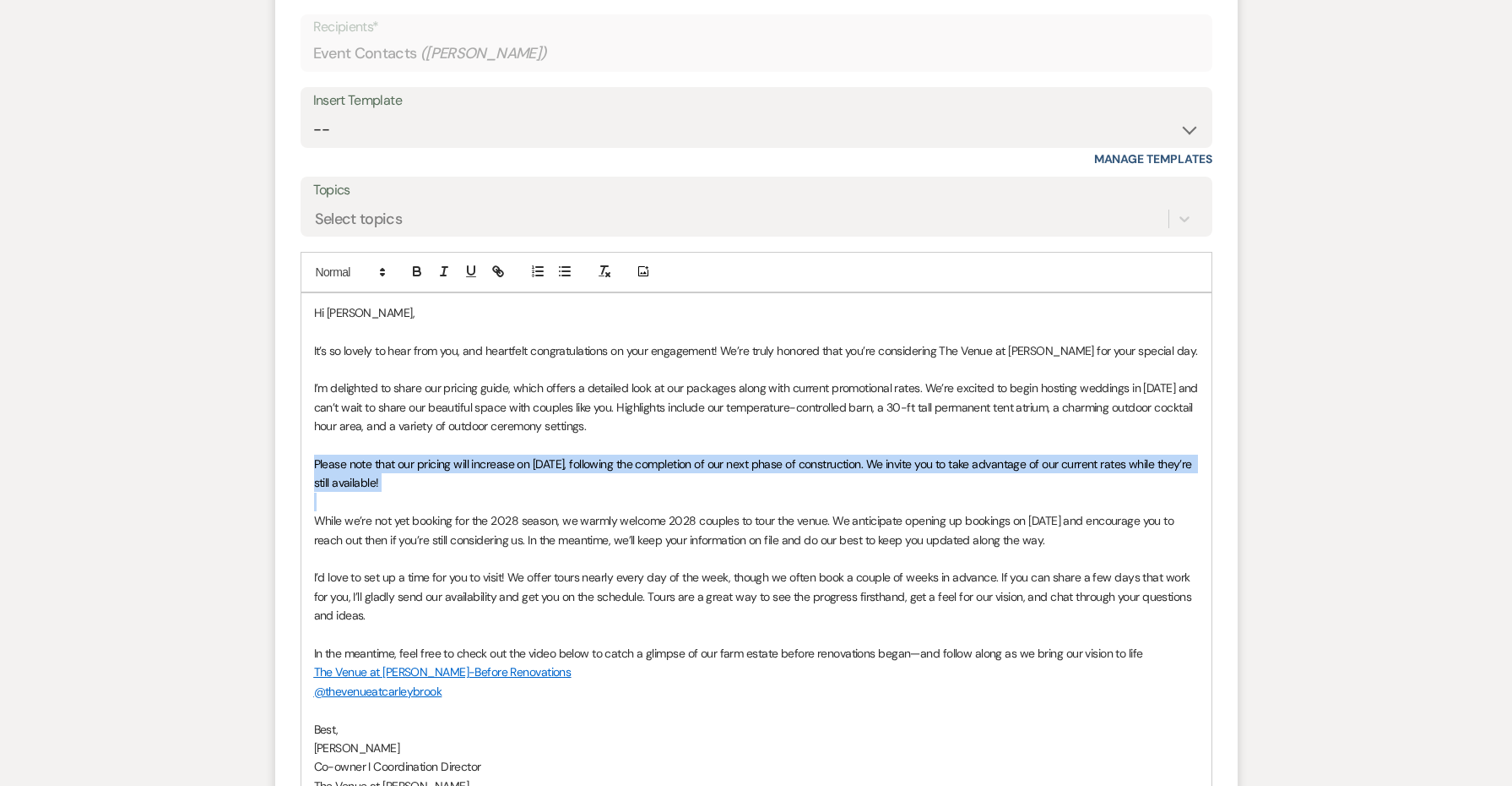
click at [529, 456] on span "Please note that our pricing will increase on [DATE], following the completion …" at bounding box center [755, 473] width 881 height 34
click at [602, 264] on icon "button" at bounding box center [604, 271] width 15 height 16
click at [584, 455] on p "Please note that our pricing will increase on [DATE], following the completion …" at bounding box center [756, 473] width 884 height 38
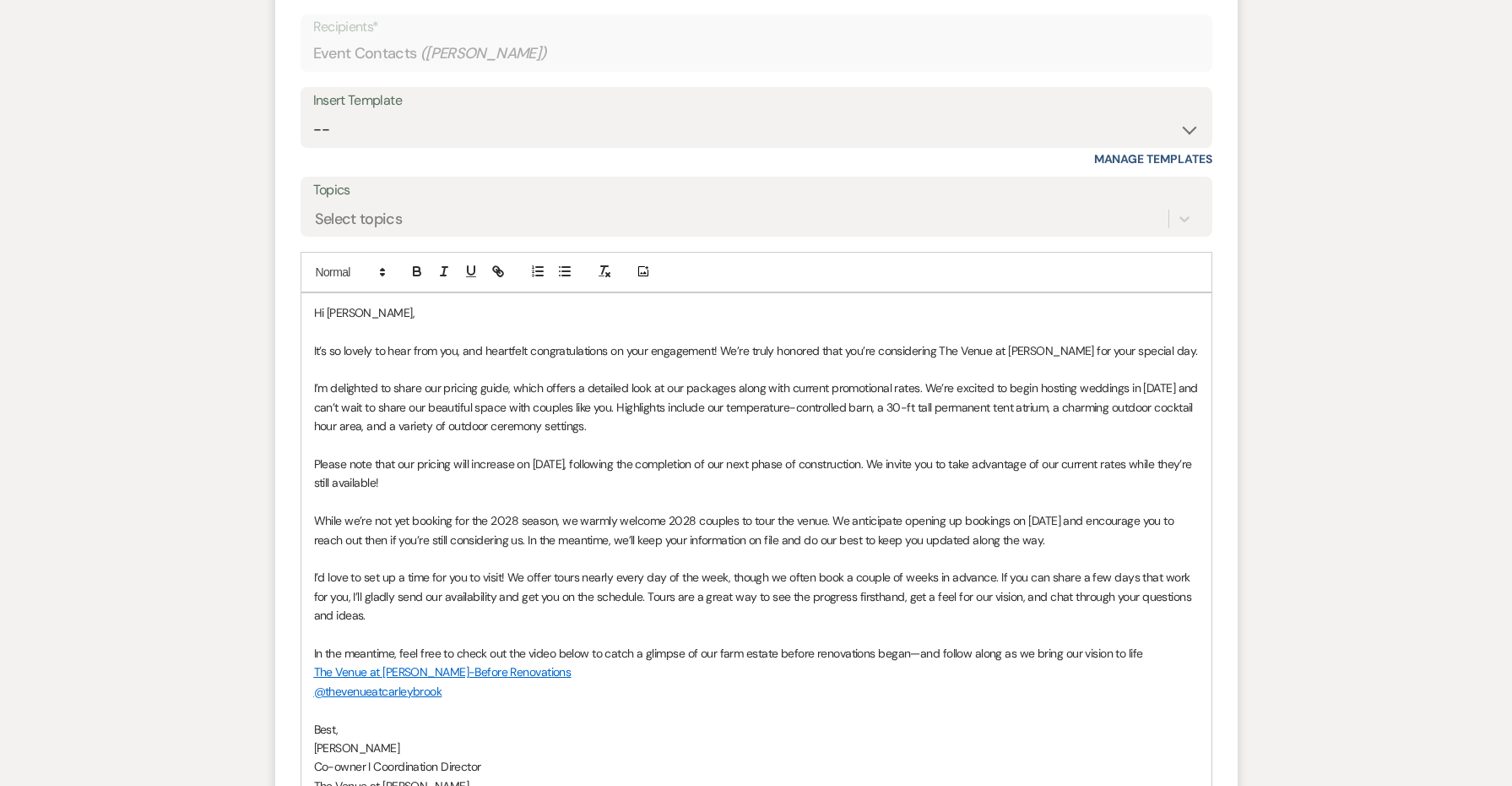
drag, startPoint x: 910, startPoint y: 463, endPoint x: 902, endPoint y: 435, distance: 29.1
click at [902, 455] on p "Please note that our pricing will increase on [DATE], following the completion …" at bounding box center [756, 473] width 884 height 38
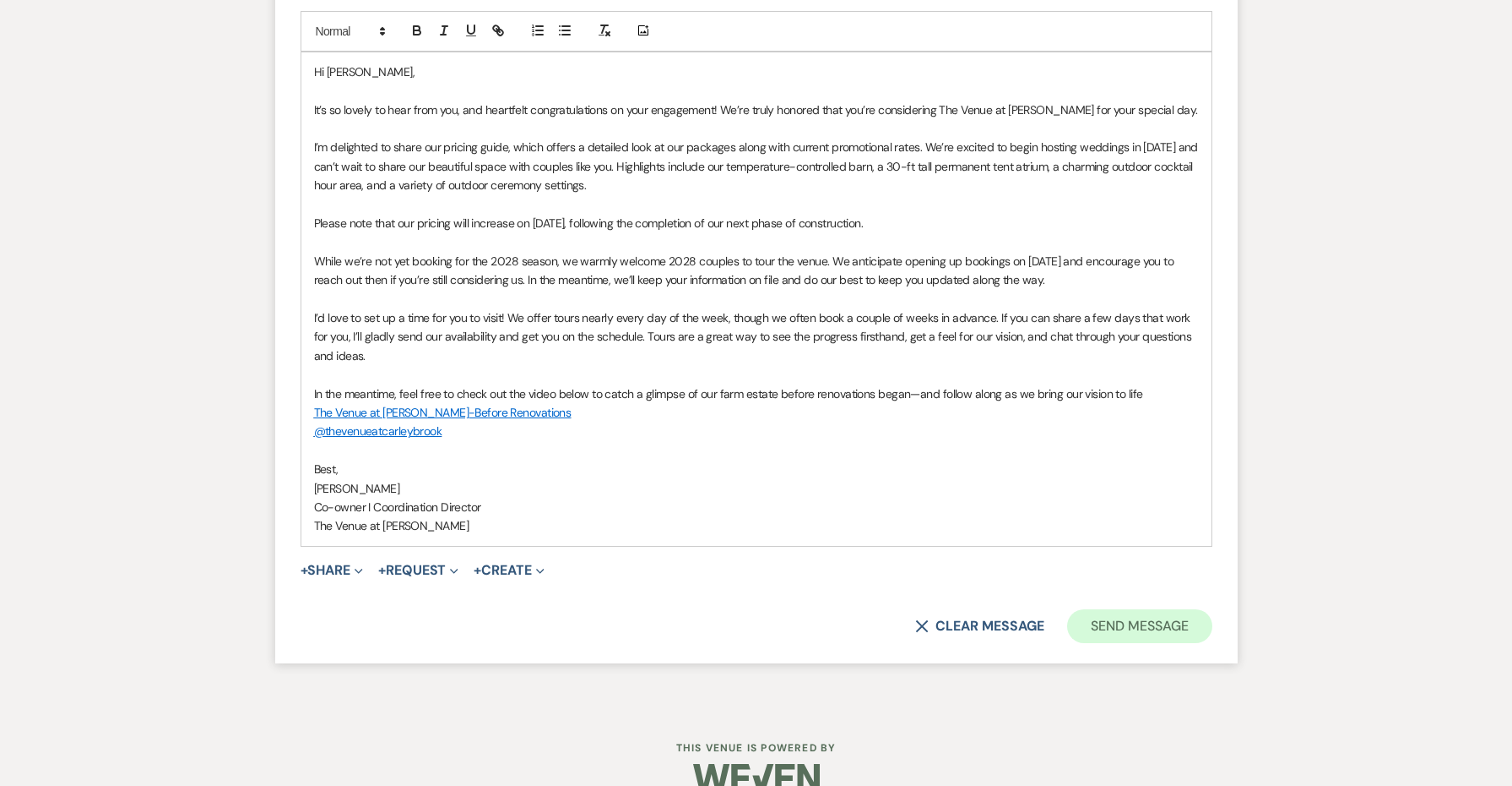
click at [1150, 609] on button "Send Message" at bounding box center [1139, 625] width 144 height 34
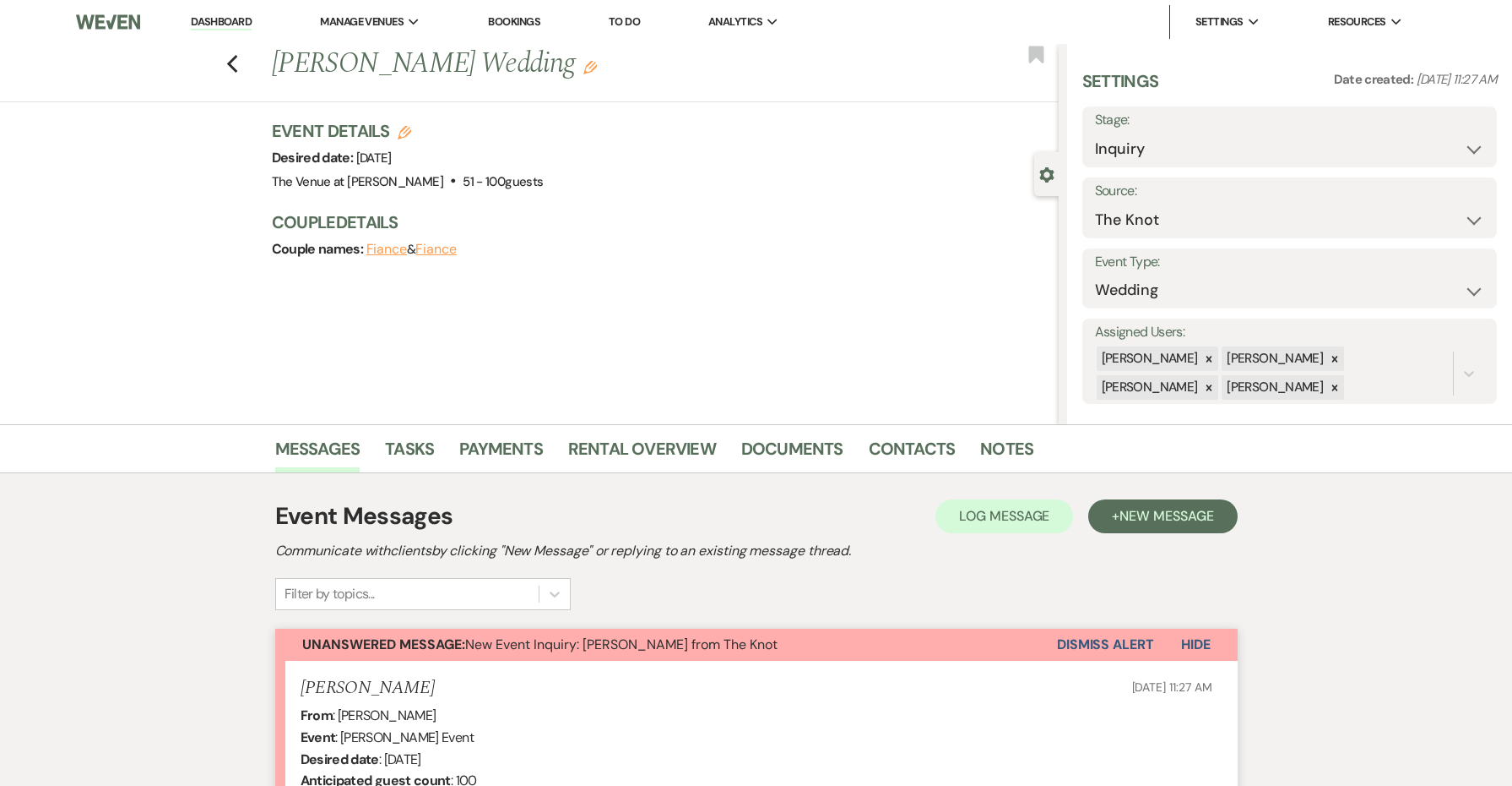
scroll to position [0, 0]
click at [227, 63] on icon "Previous" at bounding box center [232, 64] width 13 height 20
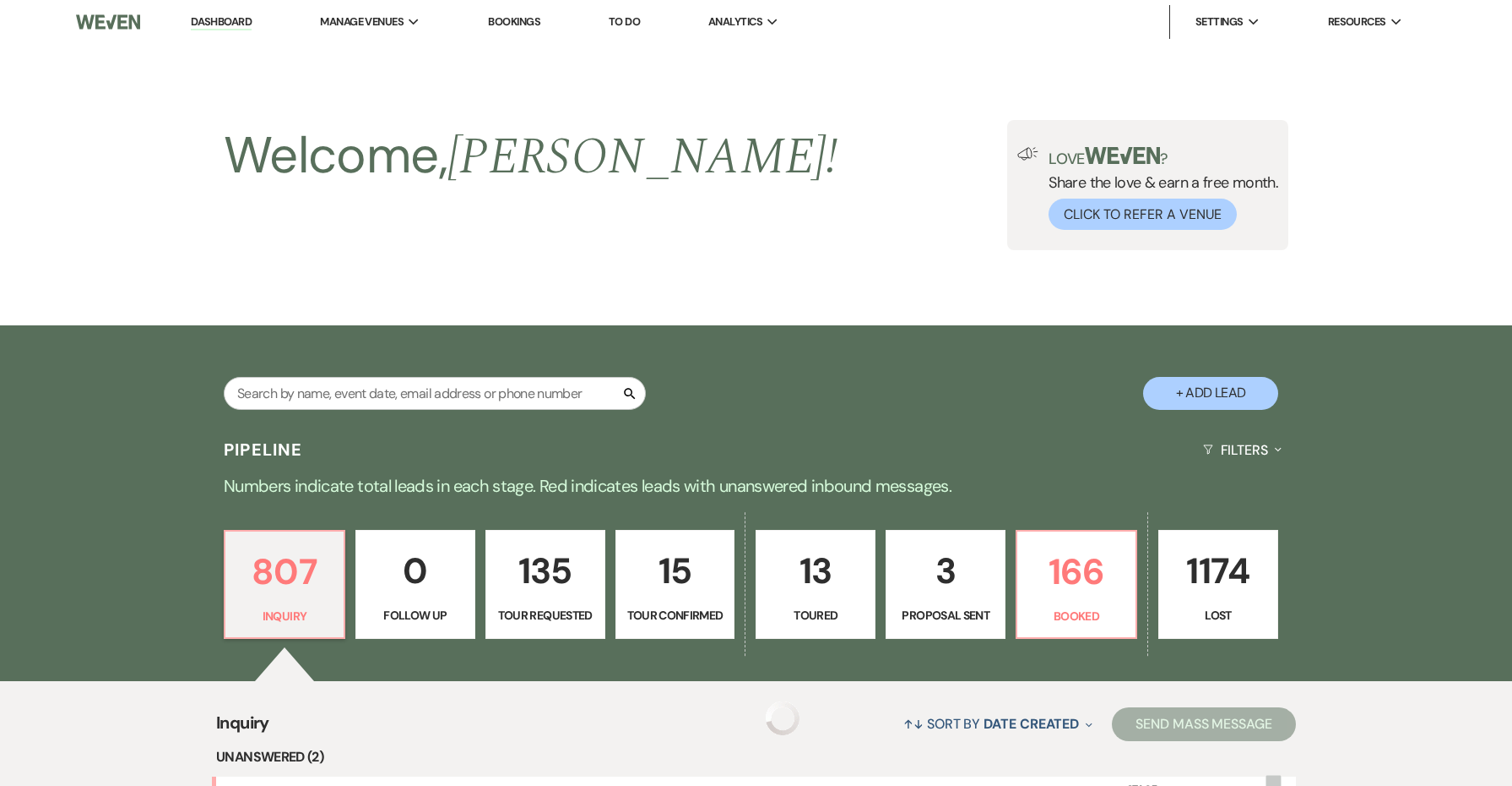
scroll to position [378, 0]
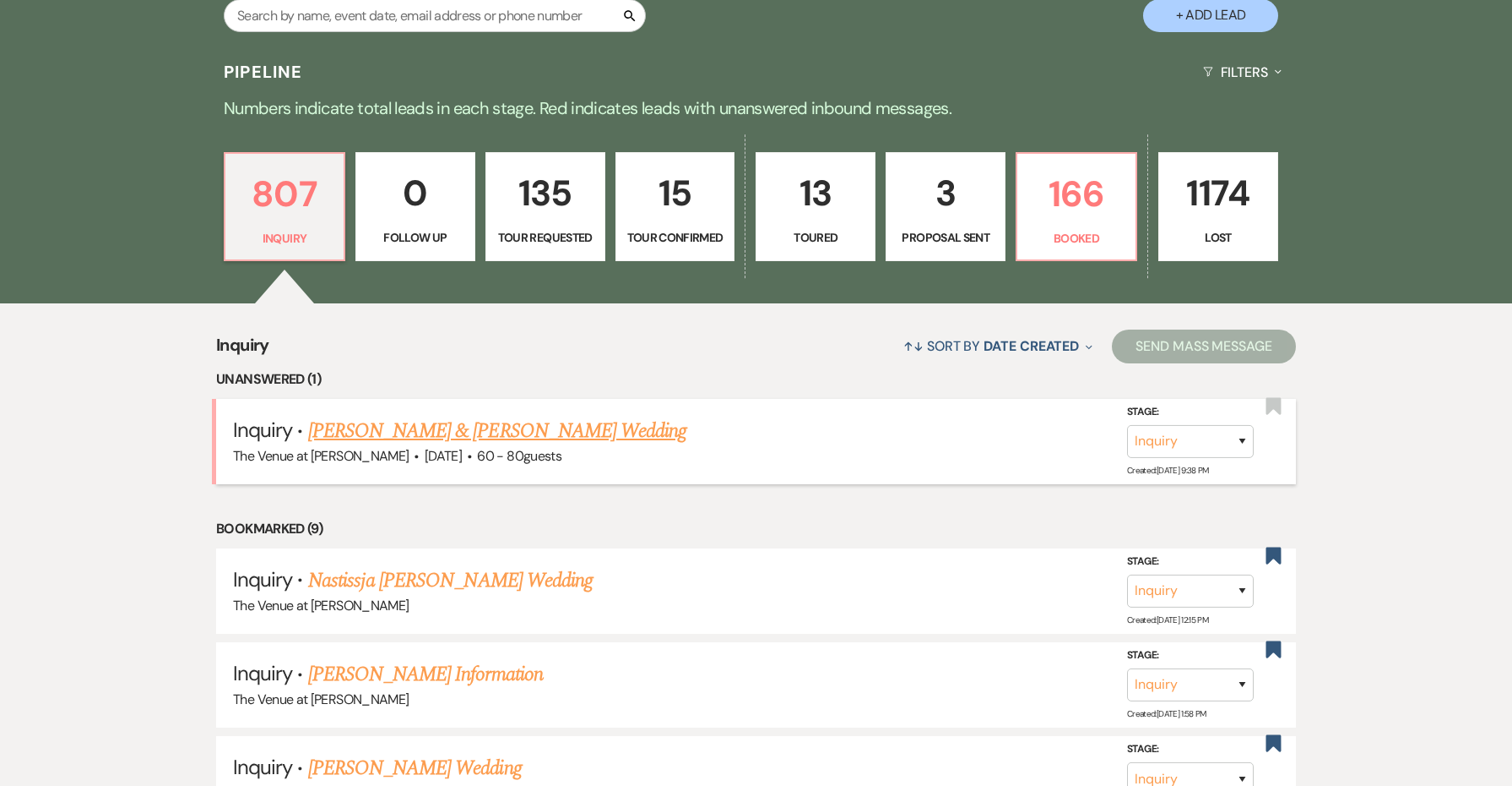
click at [397, 435] on link "[PERSON_NAME] & [PERSON_NAME] Wedding" at bounding box center [497, 430] width 378 height 30
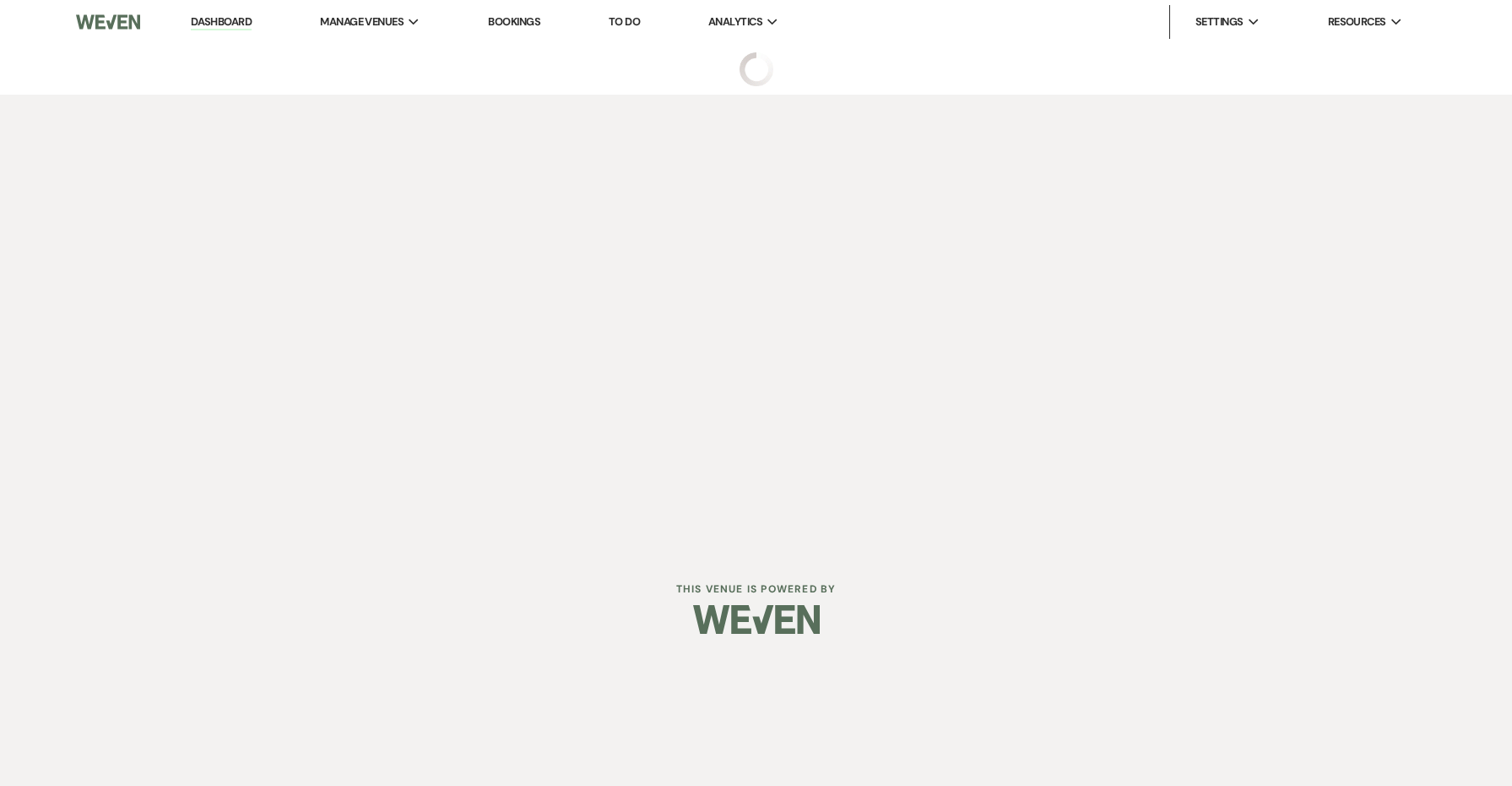
select select "5"
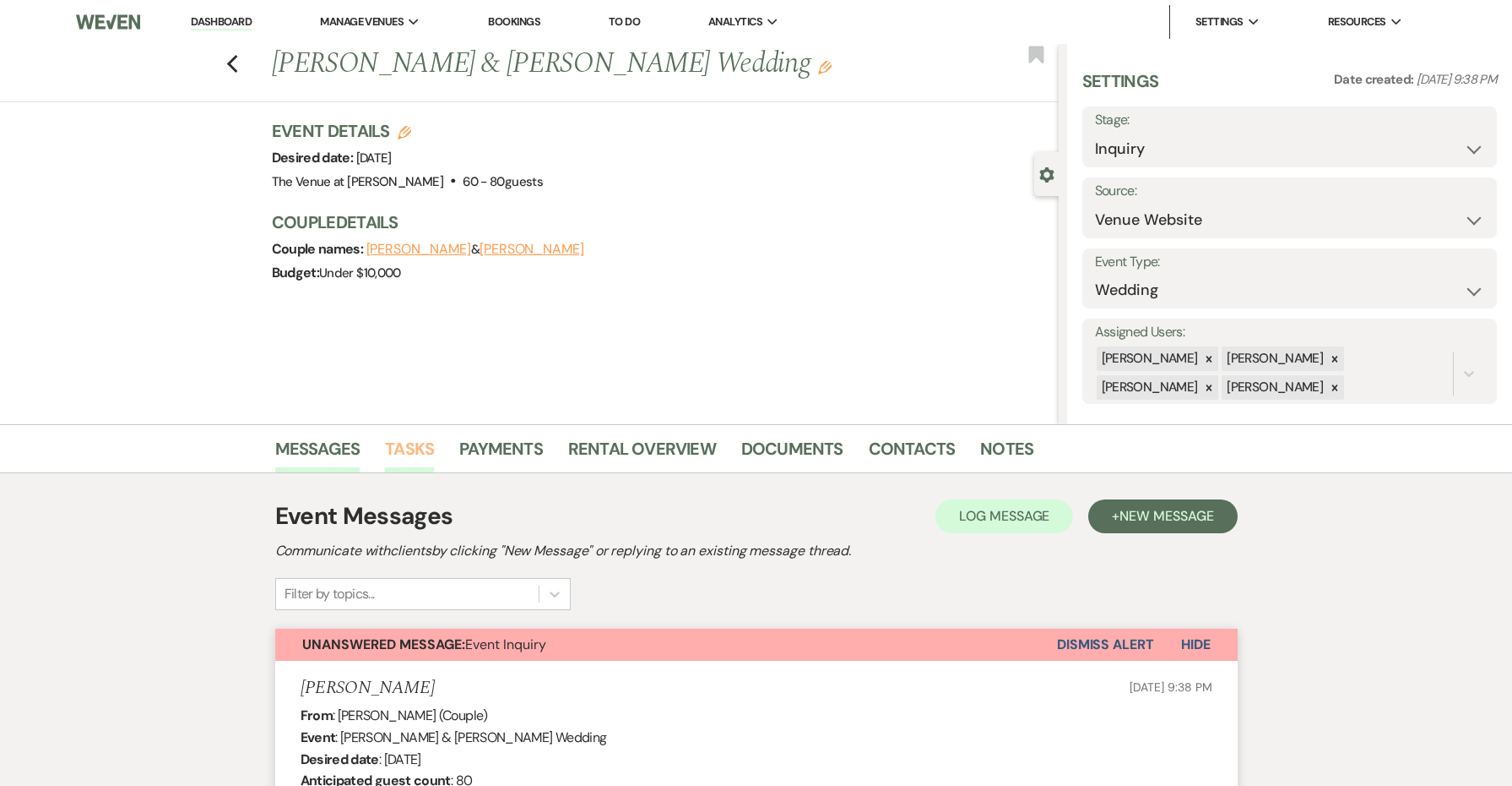
click at [430, 452] on link "Tasks" at bounding box center [409, 454] width 49 height 37
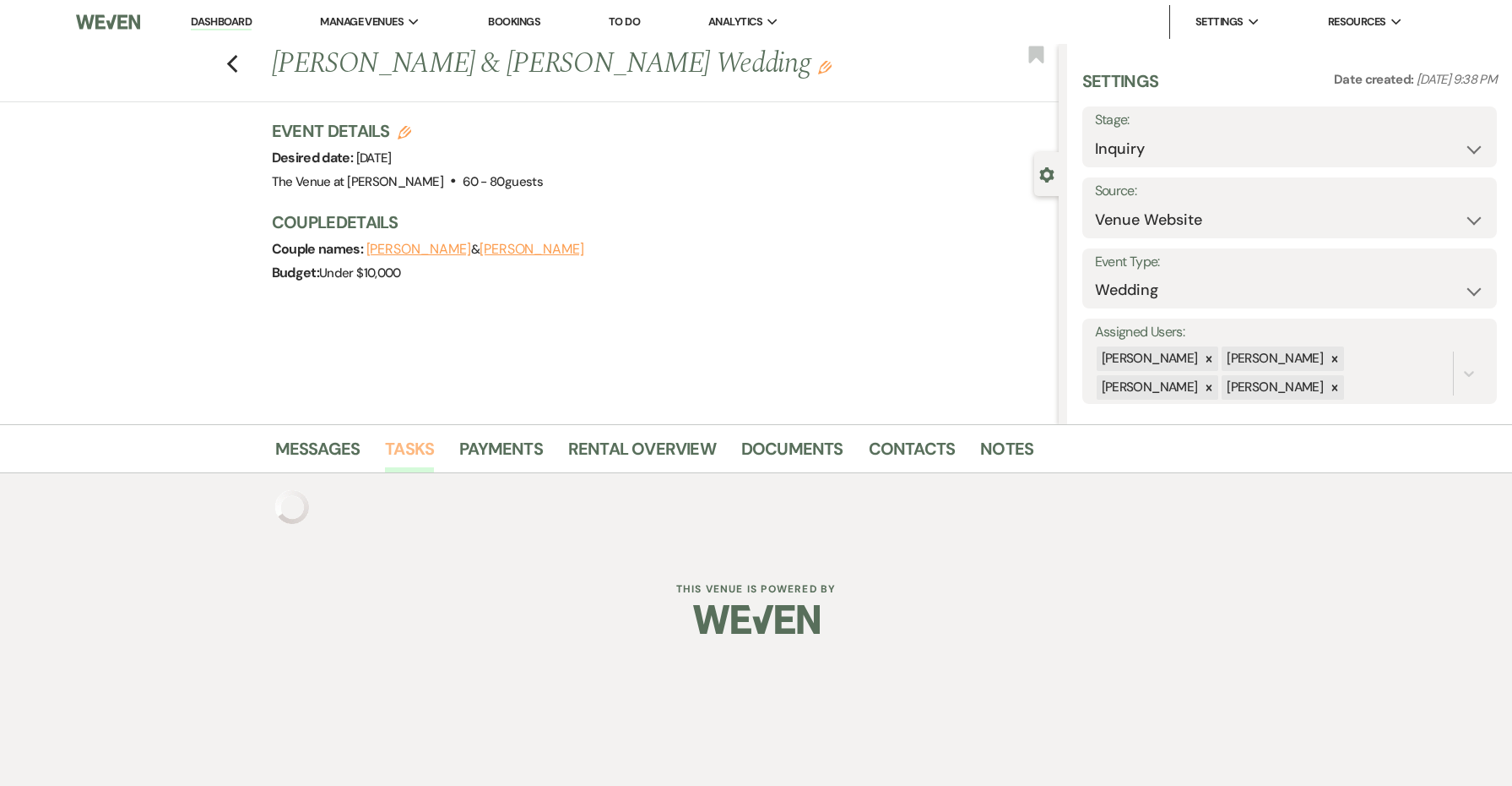
scroll to position [1, 0]
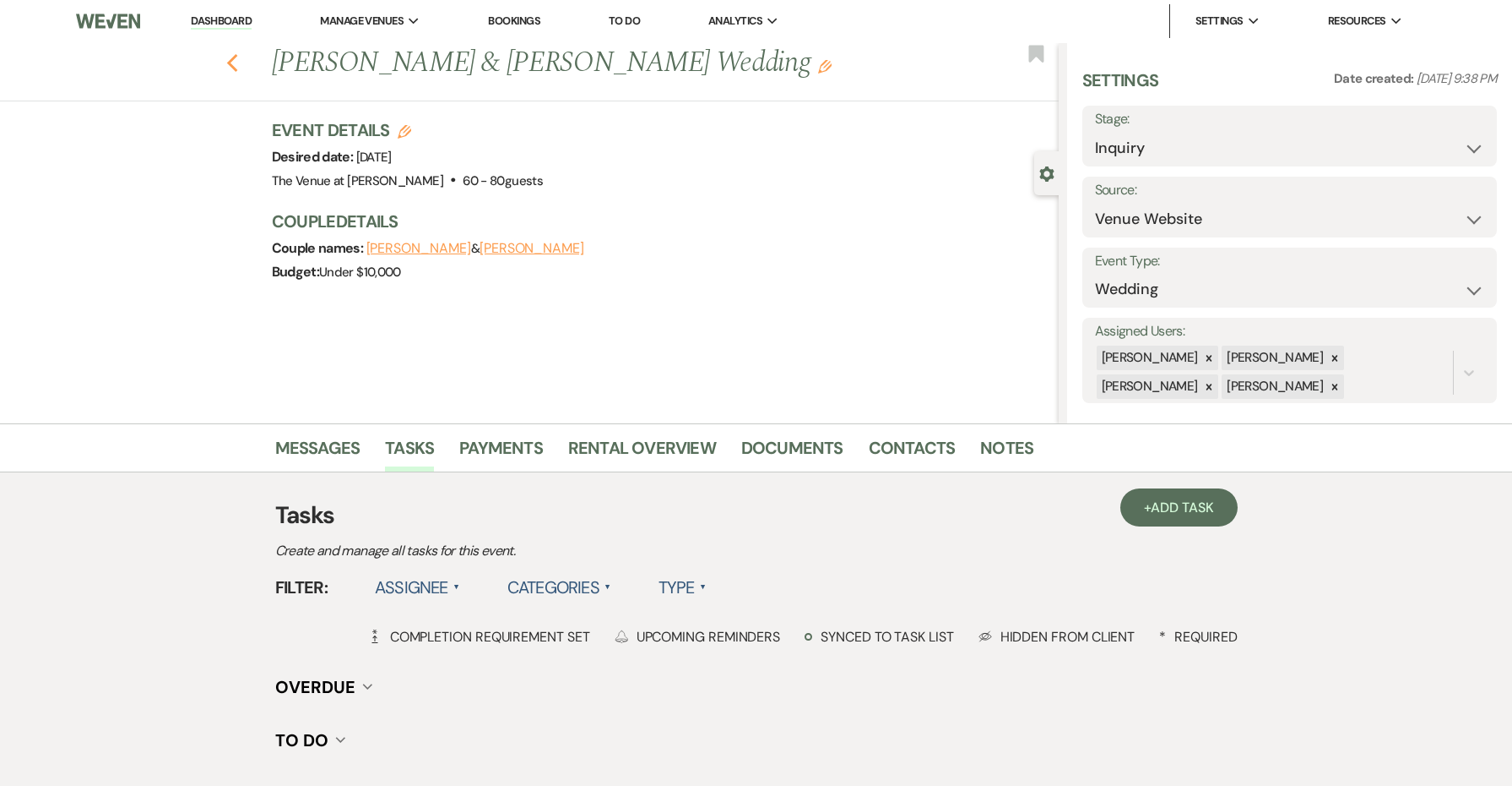
click at [238, 54] on icon "Previous" at bounding box center [232, 63] width 13 height 20
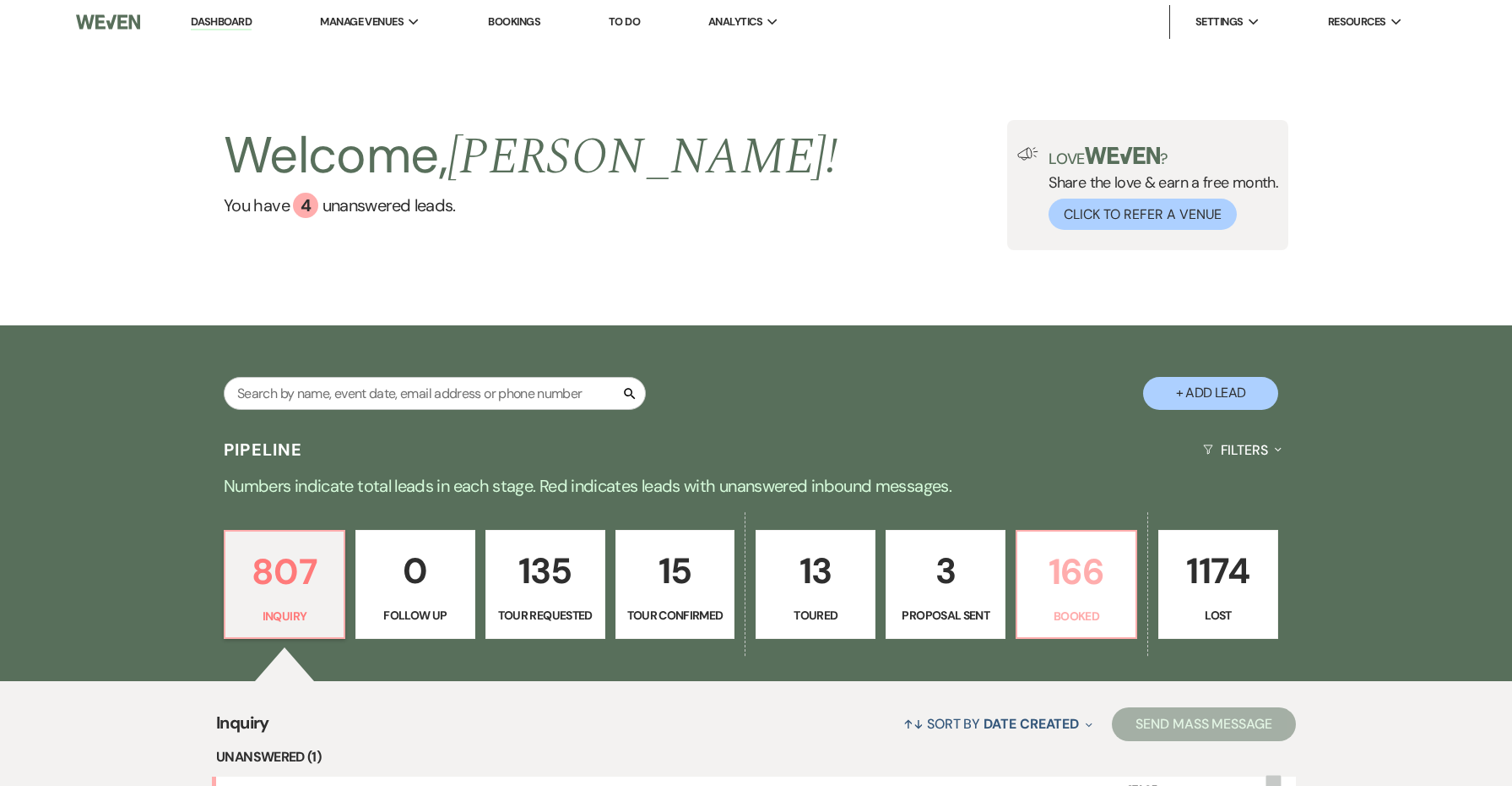
click at [1104, 562] on p "166" at bounding box center [1076, 571] width 98 height 56
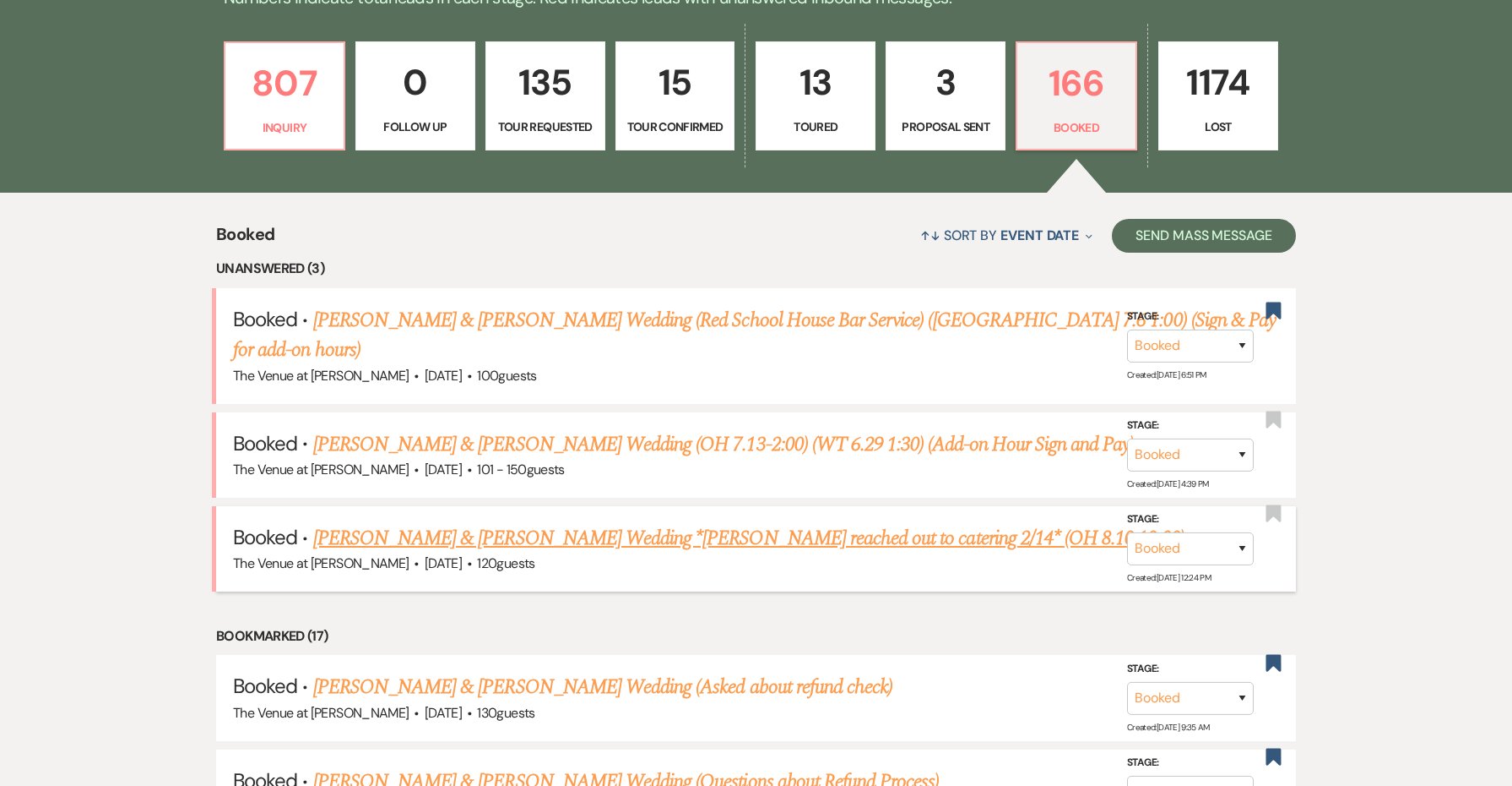
scroll to position [490, 0]
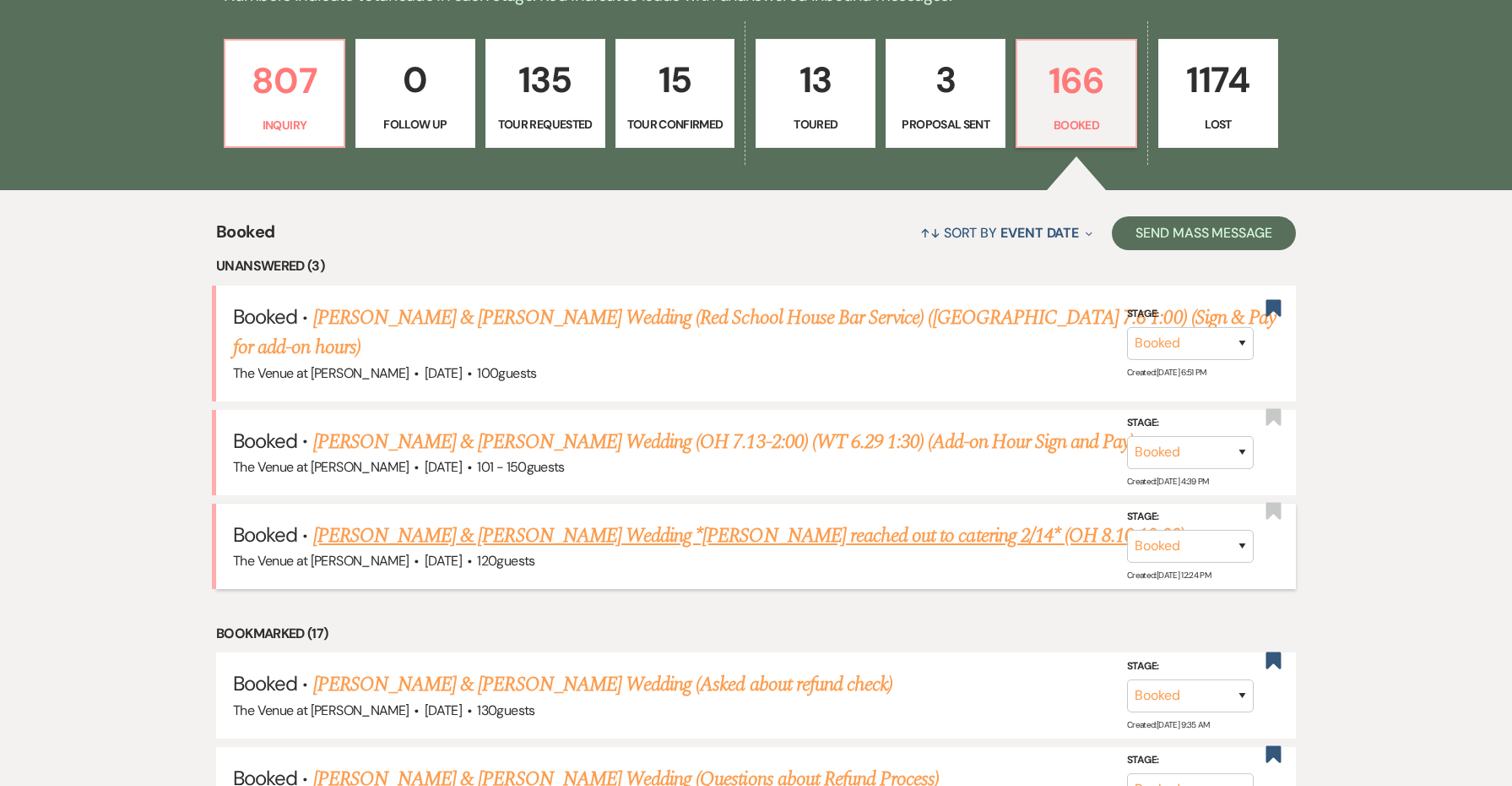
click at [507, 520] on link "Crystal Desvousges & Anthony Vischetti's Wedding *Jessie reached out to caterin…" at bounding box center [748, 535] width 871 height 30
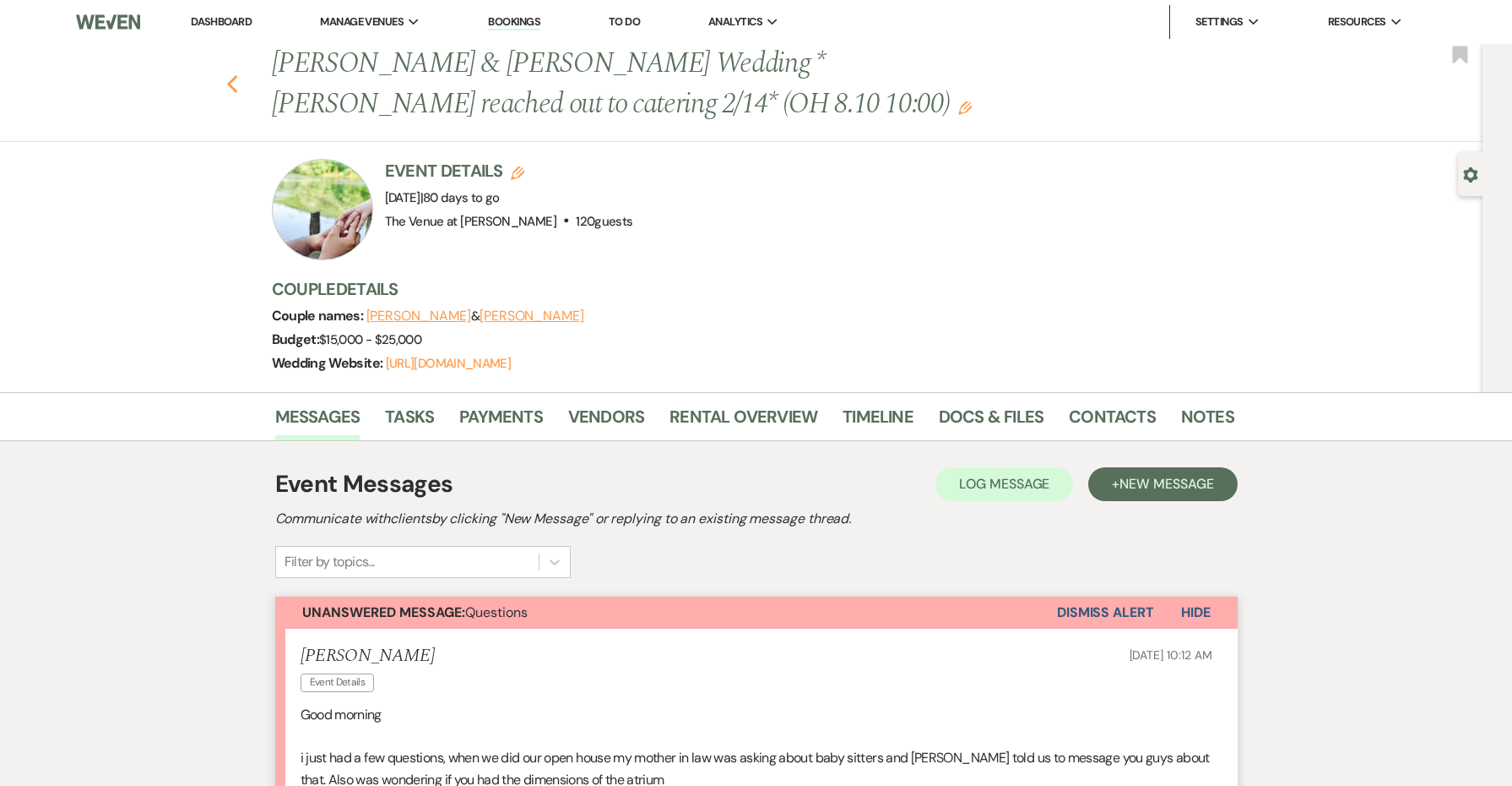
click at [233, 89] on use "button" at bounding box center [231, 84] width 11 height 18
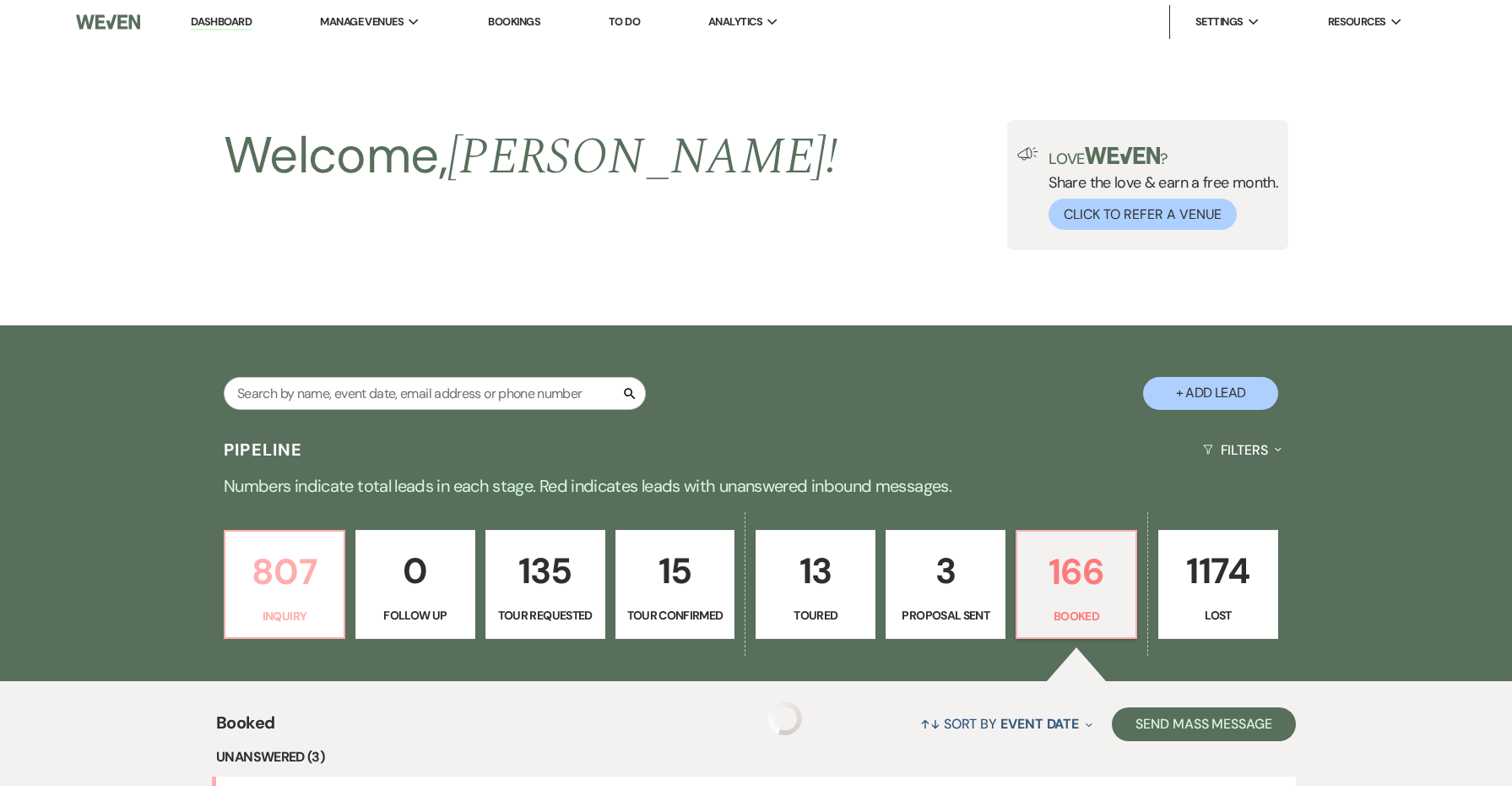
scroll to position [490, 0]
